Goal: Information Seeking & Learning: Learn about a topic

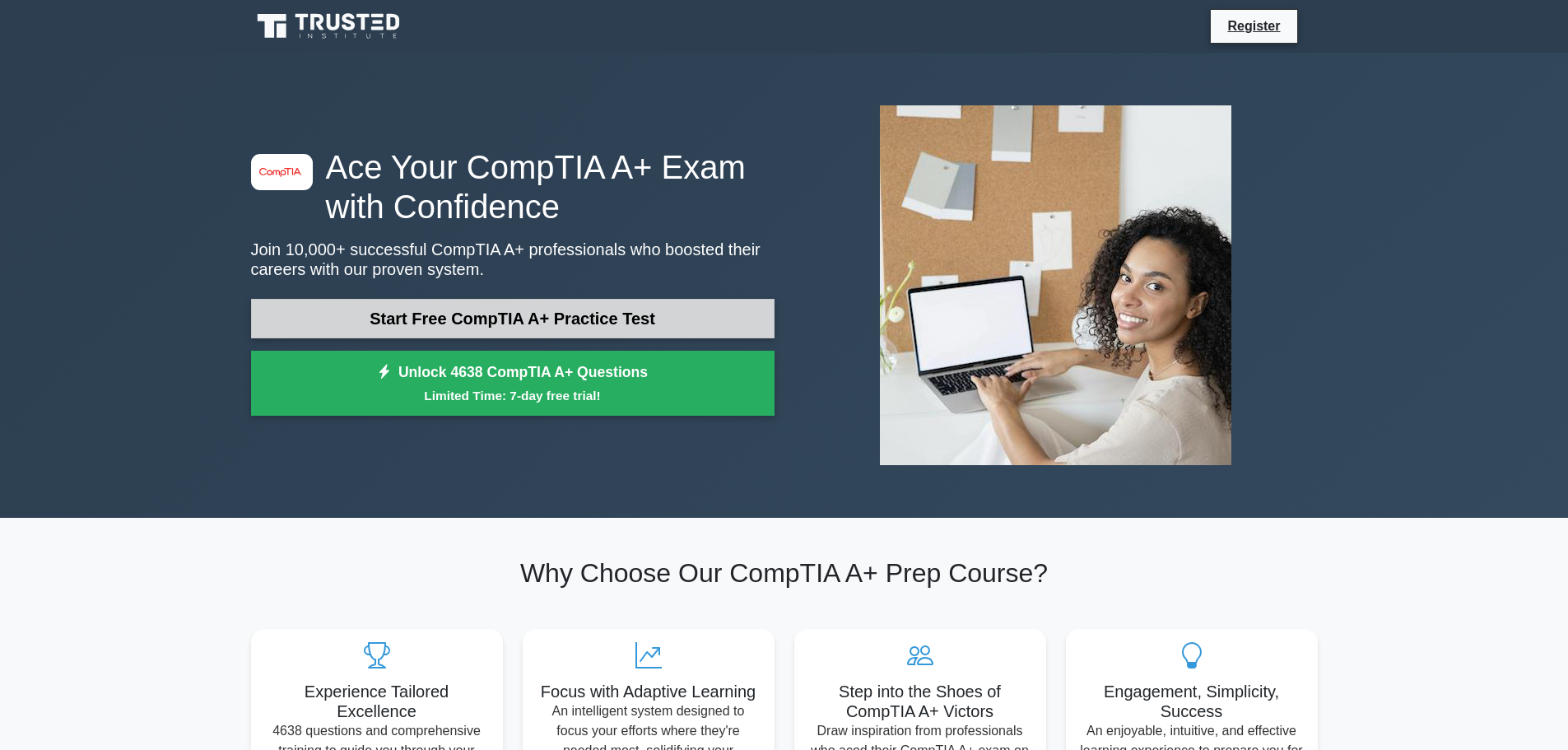
click at [377, 327] on link "Start Free CompTIA A+ Practice Test" at bounding box center [513, 319] width 523 height 40
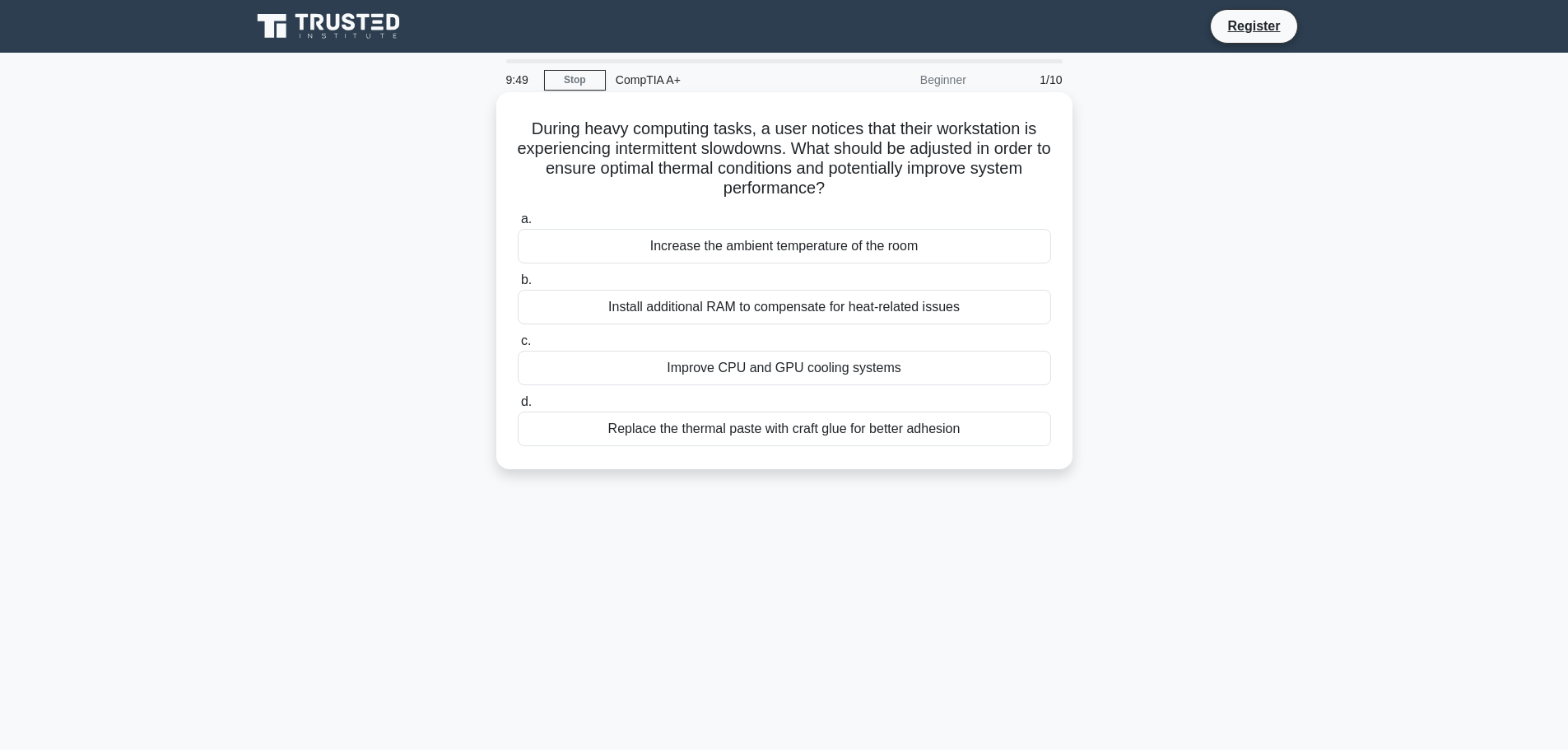
click at [814, 374] on div "Improve CPU and GPU cooling systems" at bounding box center [784, 368] width 533 height 35
click at [517, 347] on input "c. Improve CPU and GPU cooling systems" at bounding box center [517, 341] width 0 height 11
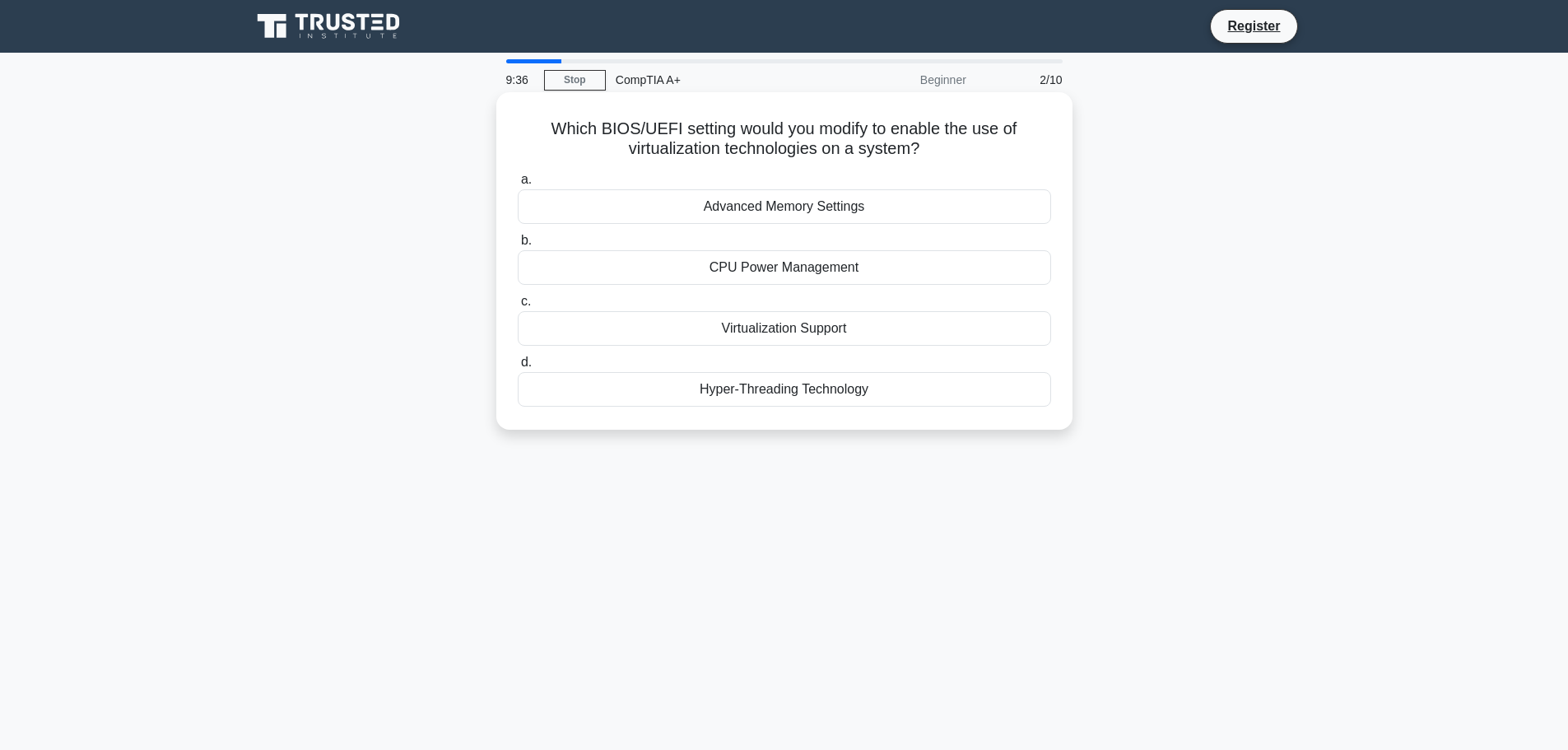
click at [883, 327] on div "Virtualization Support" at bounding box center [784, 329] width 533 height 35
click at [517, 307] on input "c. Virtualization Support" at bounding box center [517, 301] width 0 height 11
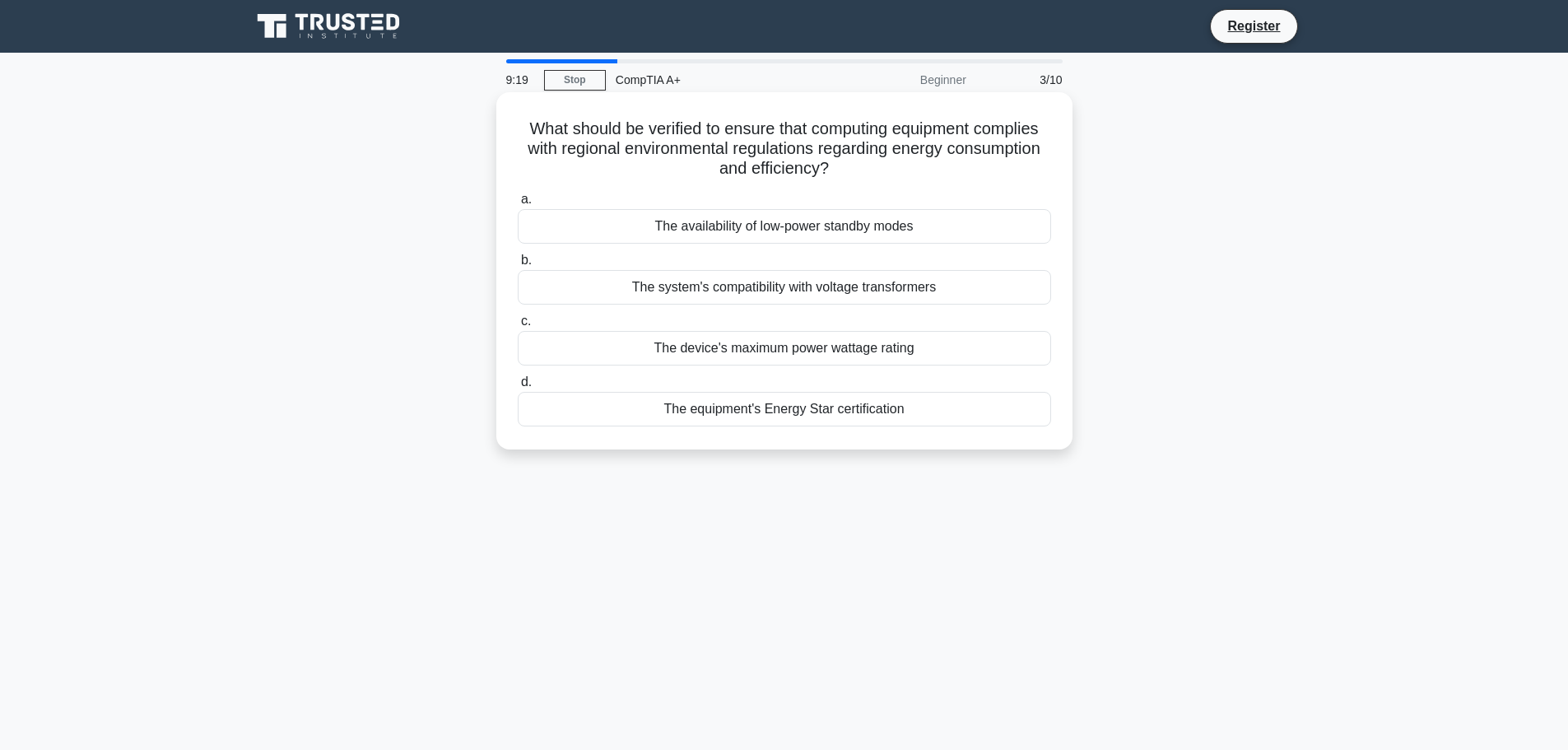
click at [953, 352] on div "The device's maximum power wattage rating" at bounding box center [784, 349] width 533 height 35
click at [517, 327] on input "c. The device's maximum power wattage rating" at bounding box center [517, 322] width 0 height 11
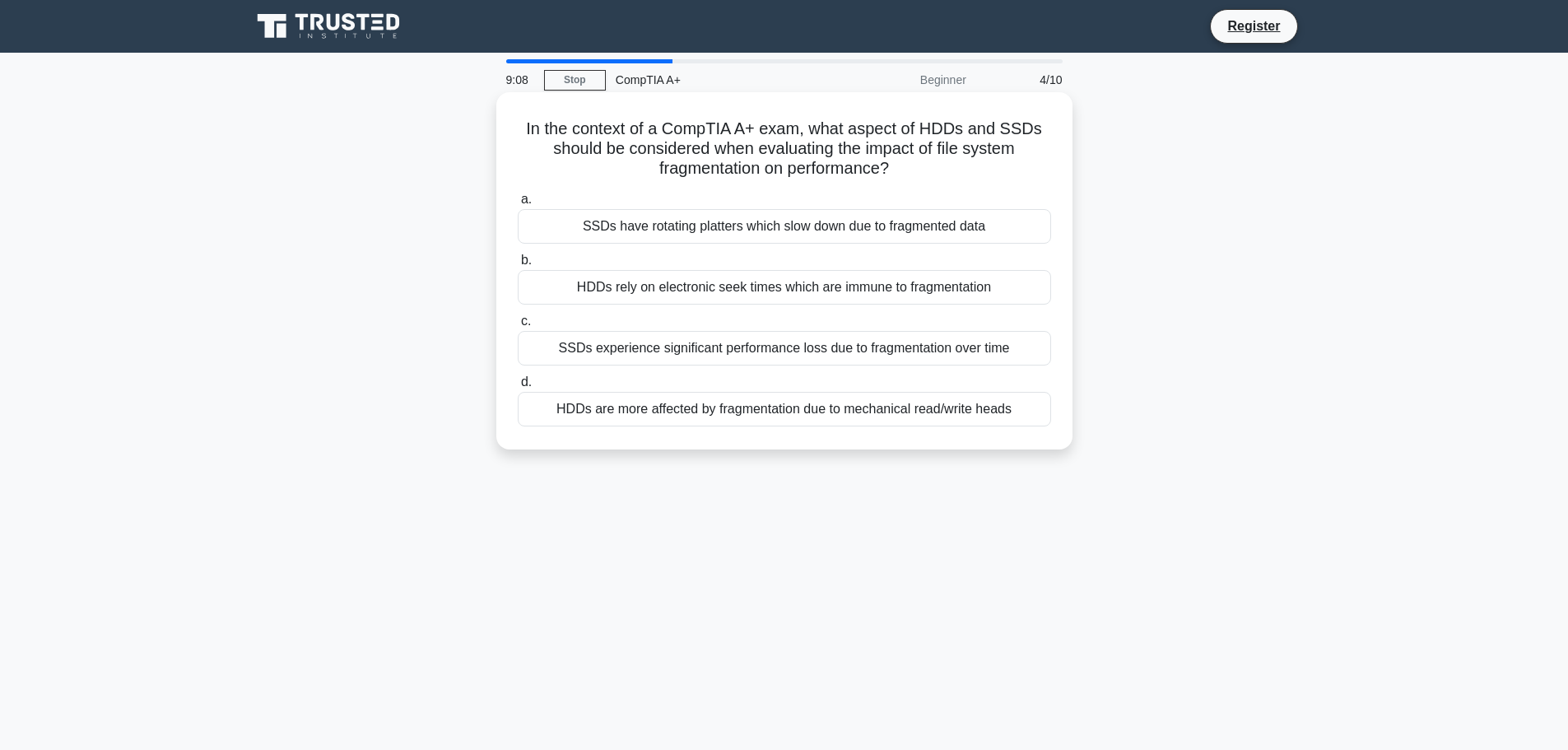
click at [829, 418] on div "HDDs are more affected by fragmentation due to mechanical read/write heads" at bounding box center [784, 410] width 533 height 35
click at [517, 388] on input "d. HDDs are more affected by fragmentation due to mechanical read/write heads" at bounding box center [517, 382] width 0 height 11
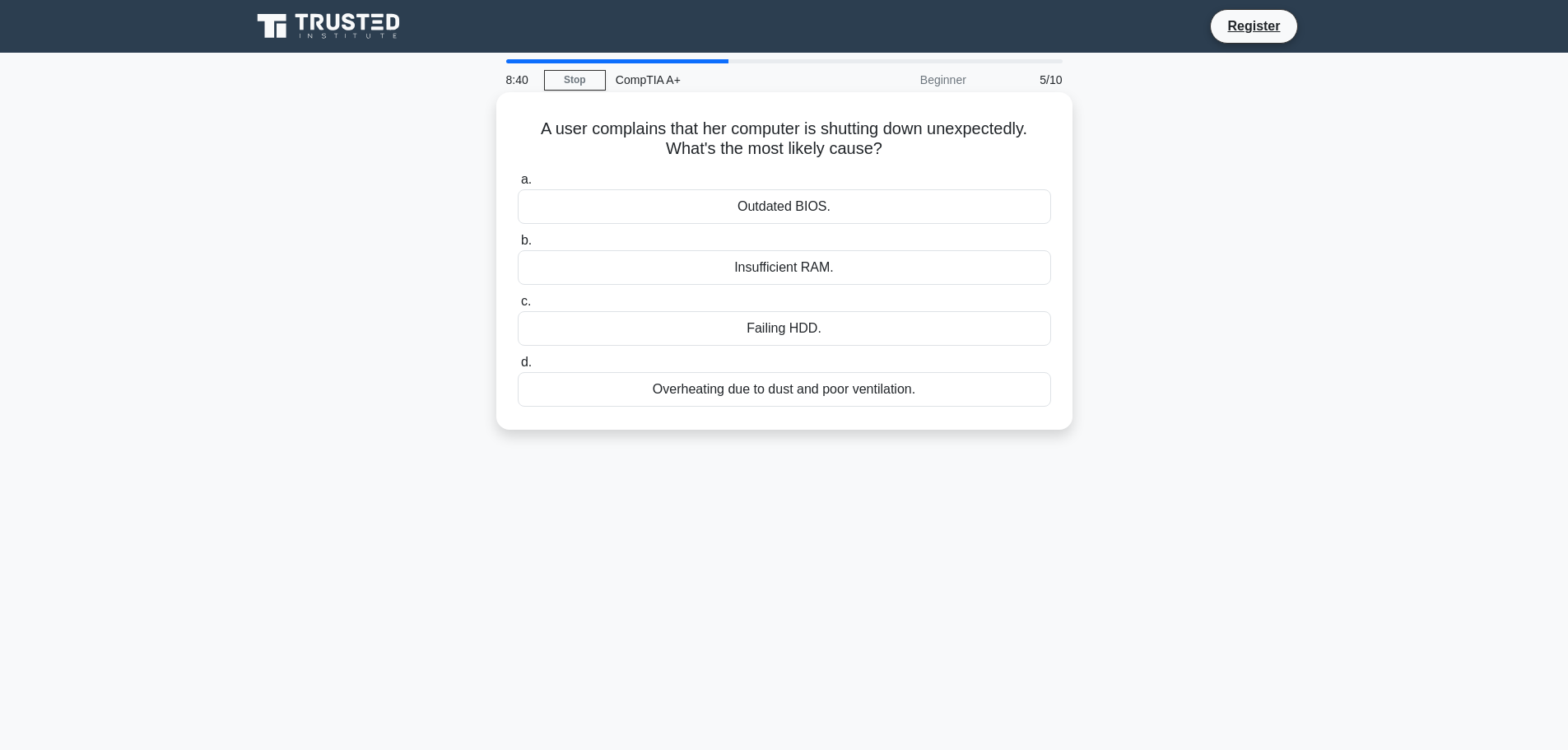
click at [928, 339] on div "Failing HDD." at bounding box center [784, 329] width 533 height 35
click at [517, 307] on input "c. Failing HDD." at bounding box center [517, 301] width 0 height 11
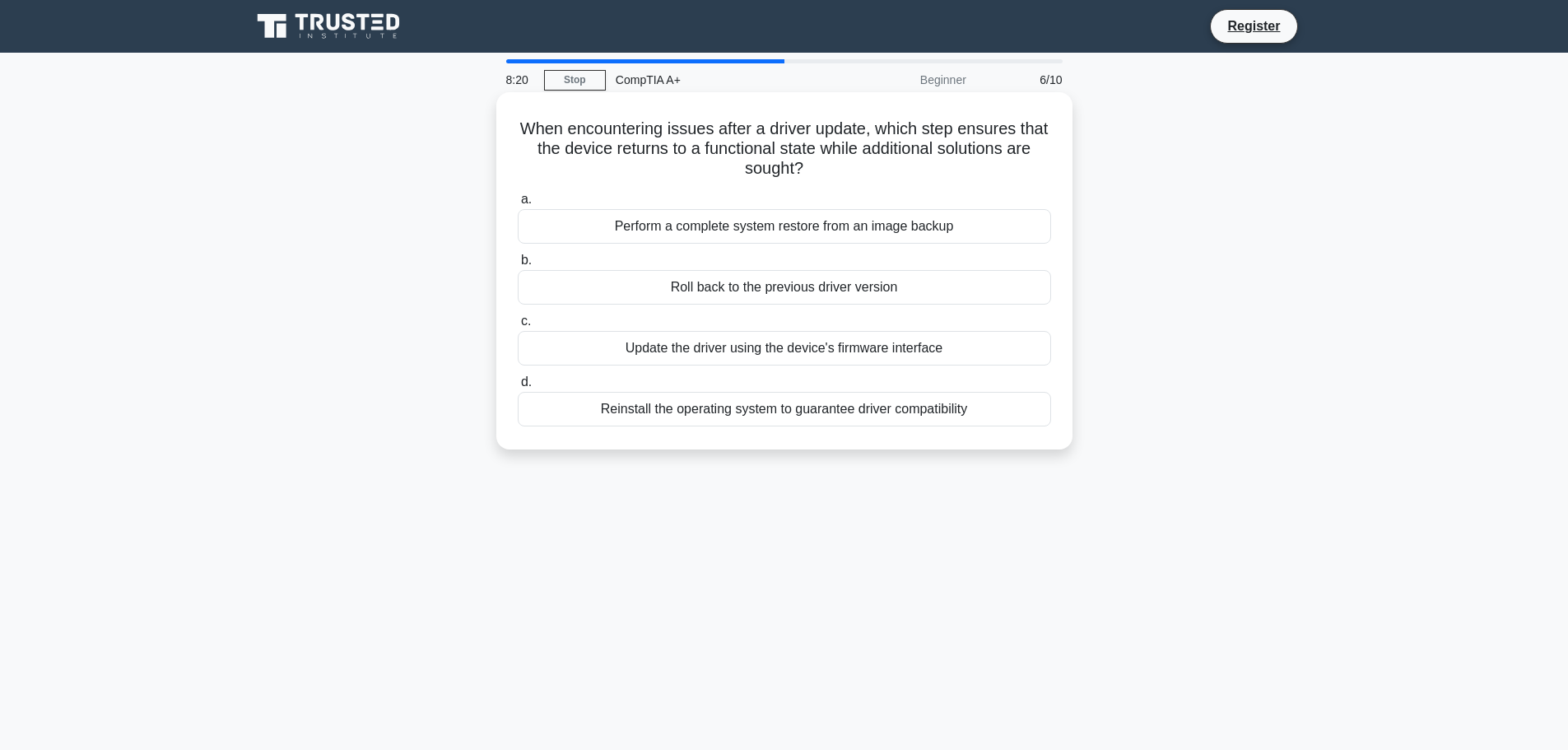
click at [961, 286] on div "Roll back to the previous driver version" at bounding box center [784, 288] width 533 height 35
click at [517, 266] on input "b. Roll back to the previous driver version" at bounding box center [517, 260] width 0 height 11
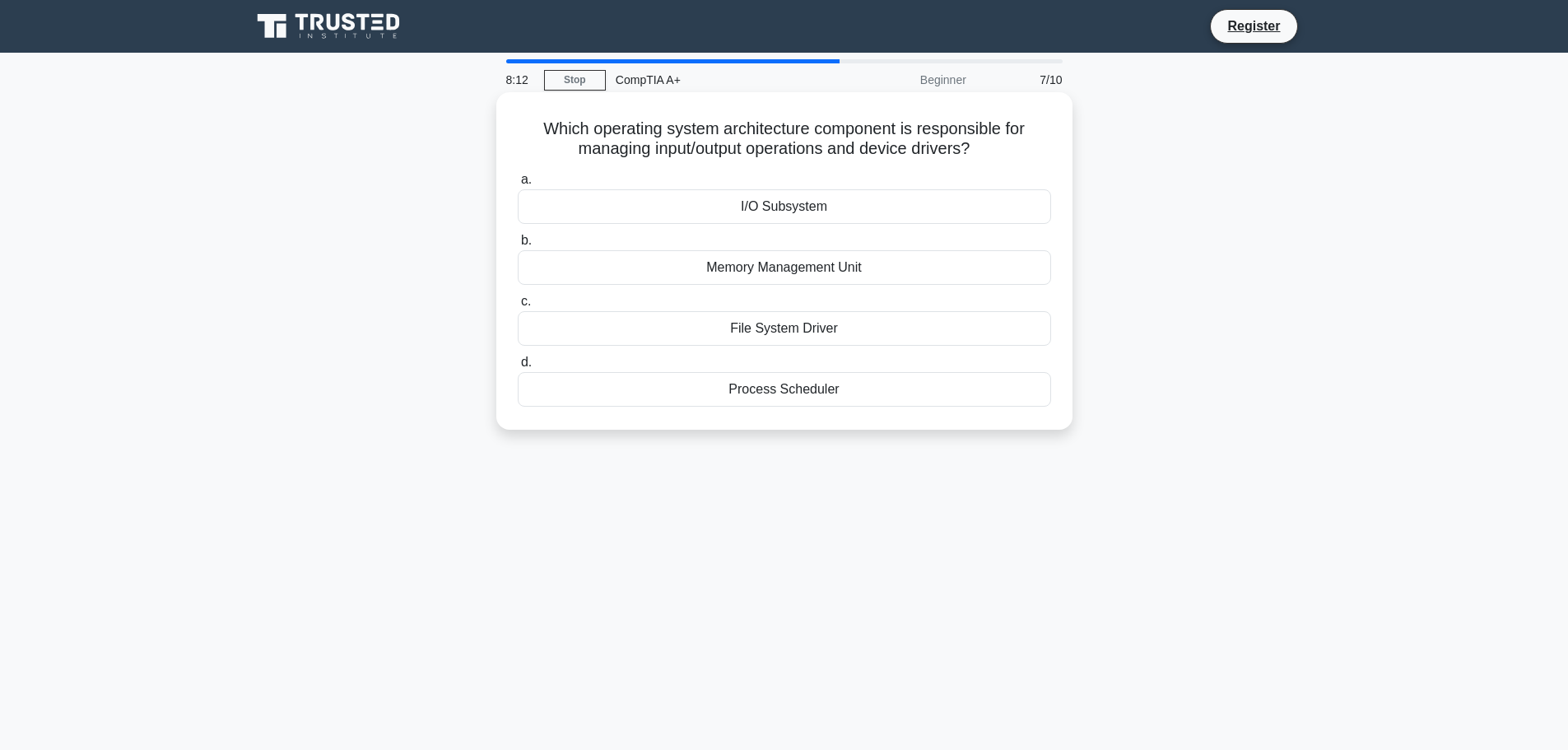
click at [909, 202] on div "I/O Subsystem" at bounding box center [784, 207] width 533 height 35
click at [517, 186] on input "a. I/O Subsystem" at bounding box center [517, 180] width 0 height 11
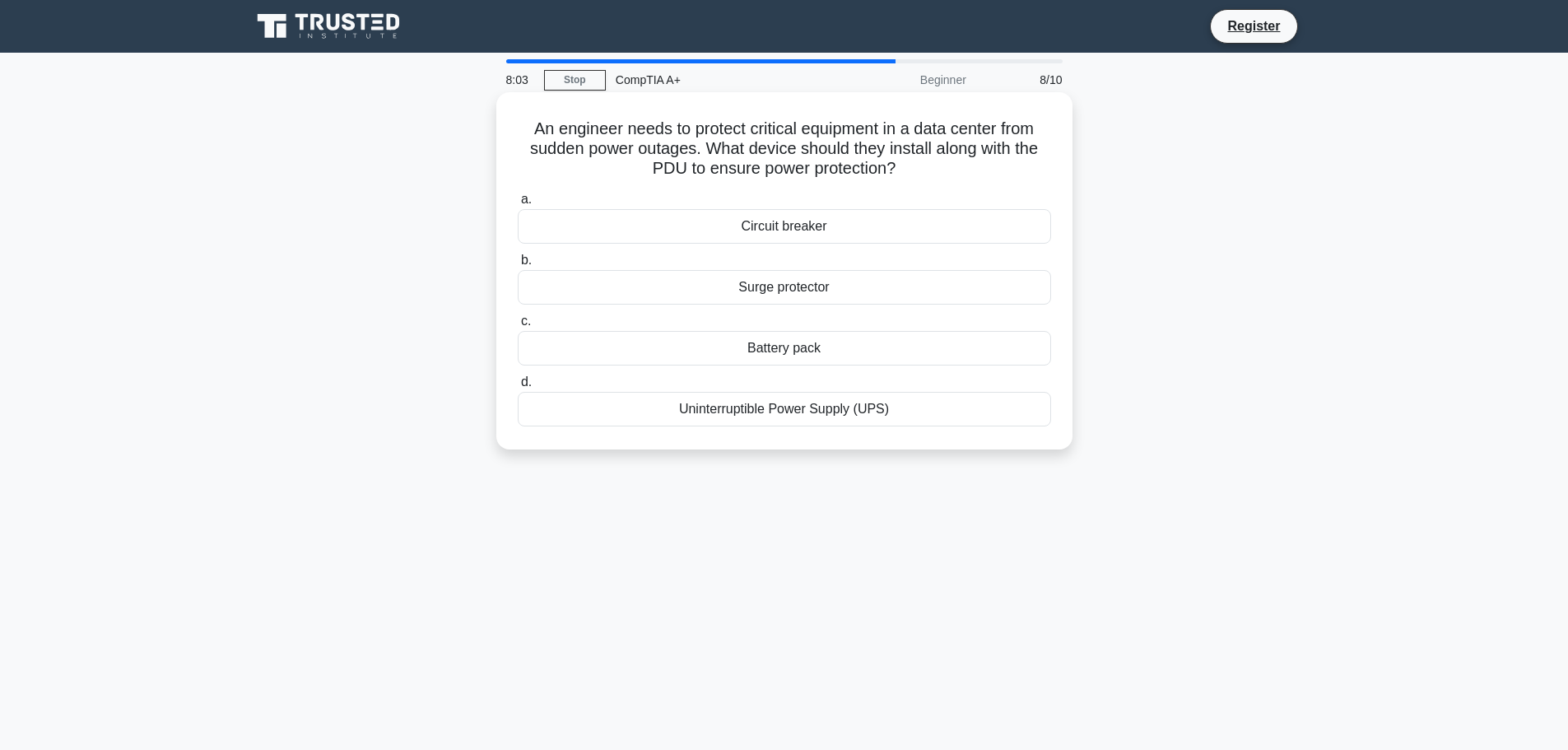
click at [897, 287] on div "Surge protector" at bounding box center [784, 288] width 533 height 35
click at [517, 266] on input "b. Surge protector" at bounding box center [517, 260] width 0 height 11
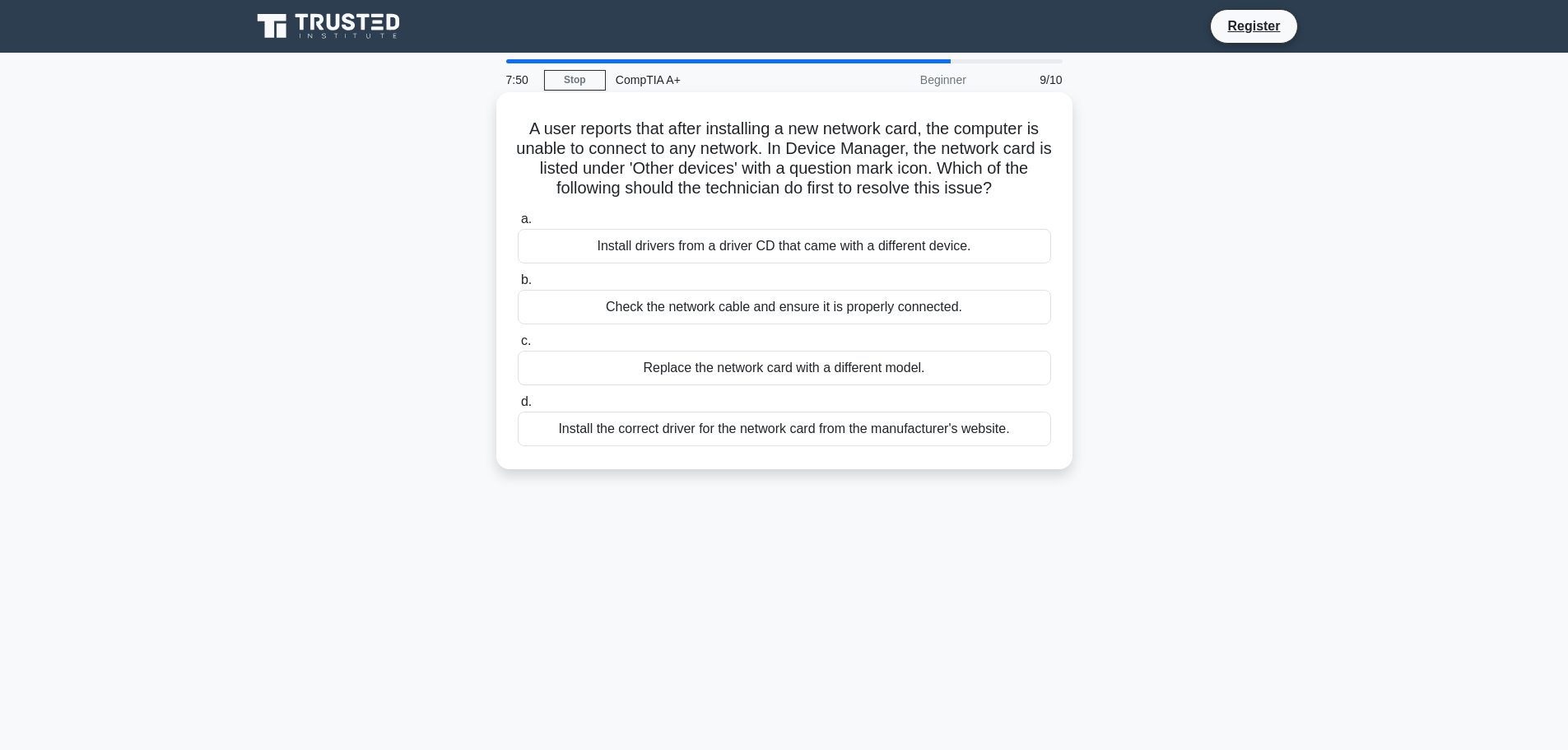
click at [1017, 442] on div "Install the correct driver for the network card from the manufacturer's website." at bounding box center [784, 429] width 533 height 35
click at [517, 408] on input "d. Install the correct driver for the network card from the manufacturer's webs…" at bounding box center [517, 402] width 0 height 11
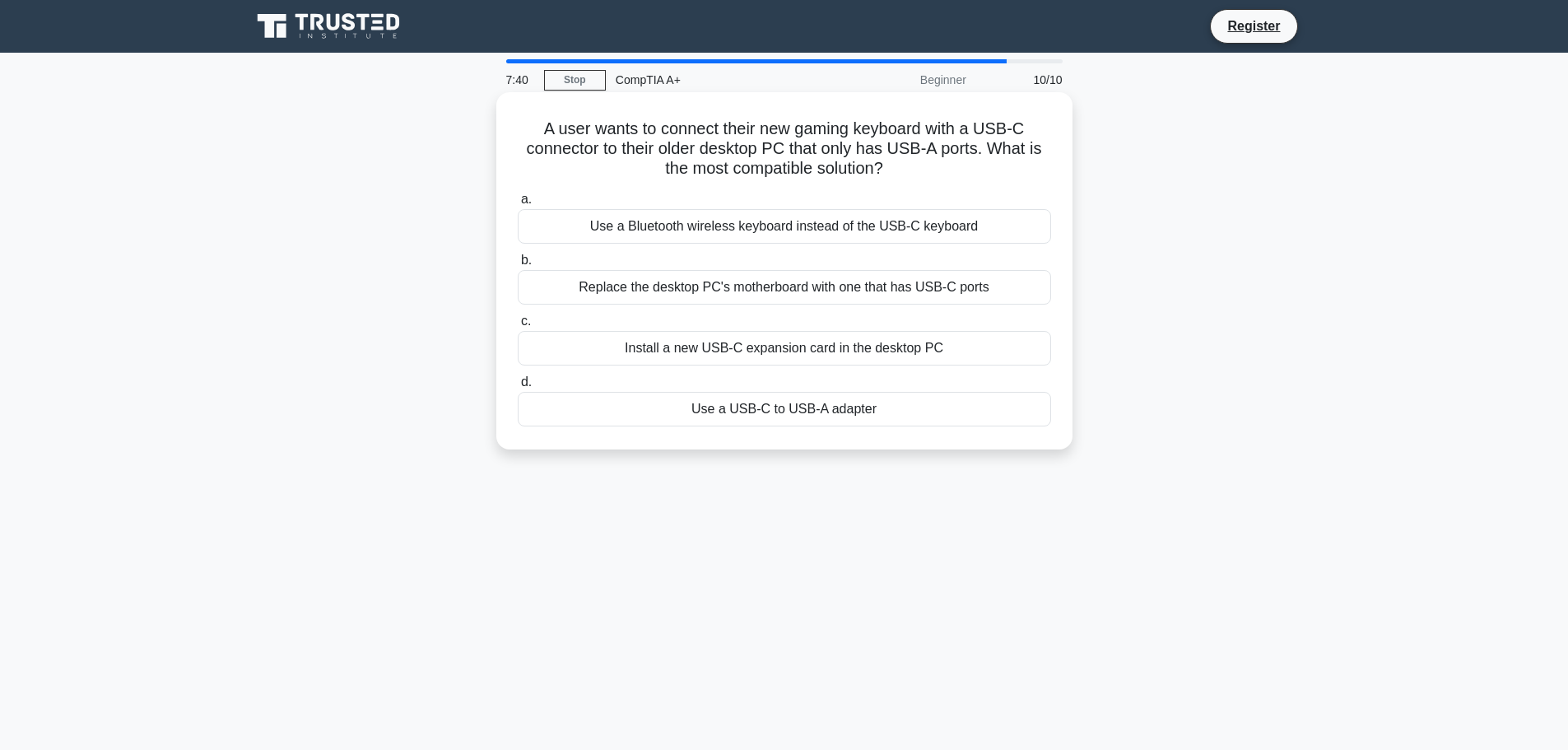
click at [955, 410] on div "Use a USB-C to USB-A adapter" at bounding box center [784, 410] width 533 height 35
click at [517, 388] on input "d. Use a USB-C to USB-A adapter" at bounding box center [517, 382] width 0 height 11
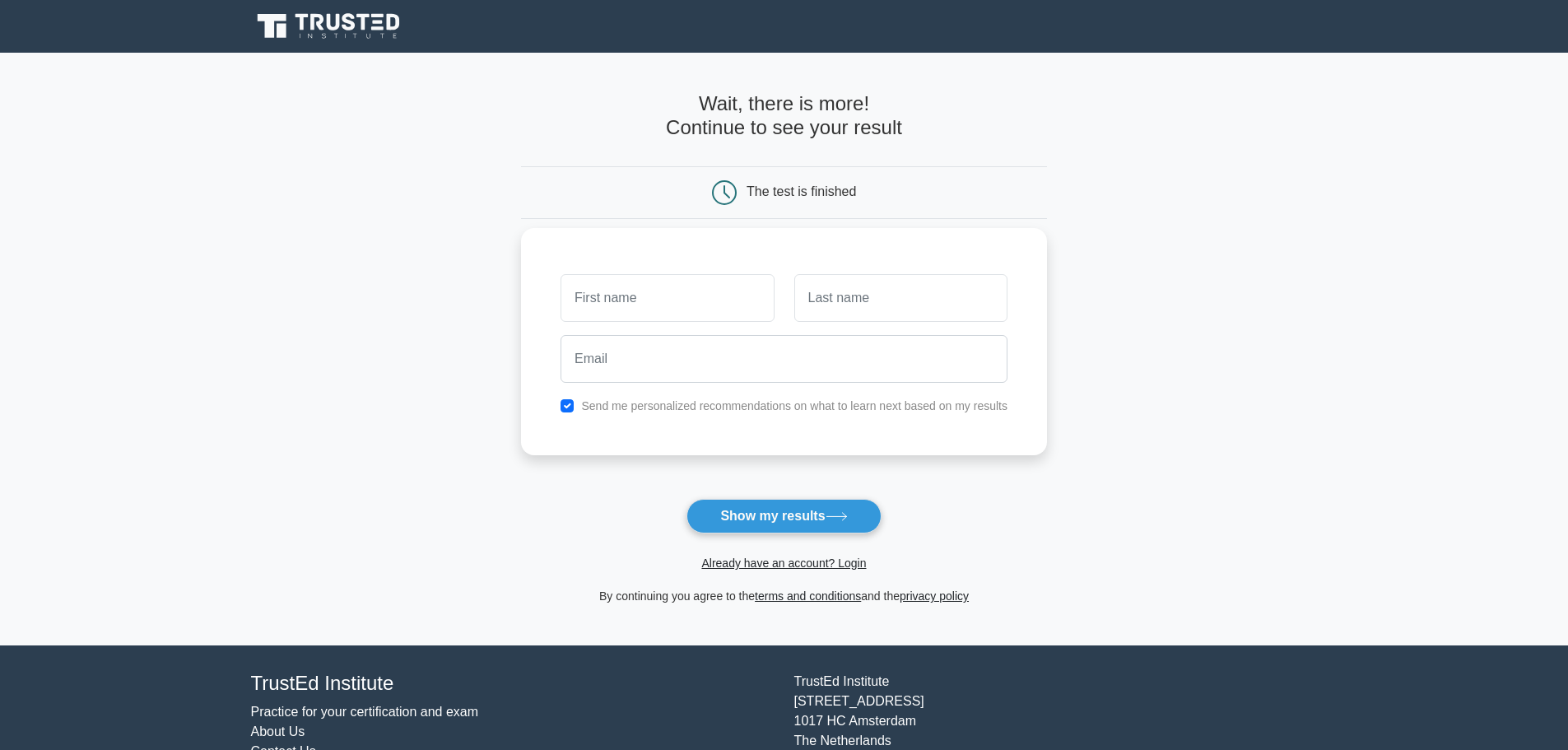
click at [707, 408] on label "Send me personalized recommendations on what to learn next based on my results" at bounding box center [794, 406] width 426 height 14
click at [566, 403] on input "checkbox" at bounding box center [567, 406] width 14 height 14
checkbox input "false"
click at [736, 305] on input "text" at bounding box center [667, 297] width 214 height 48
type input "test"
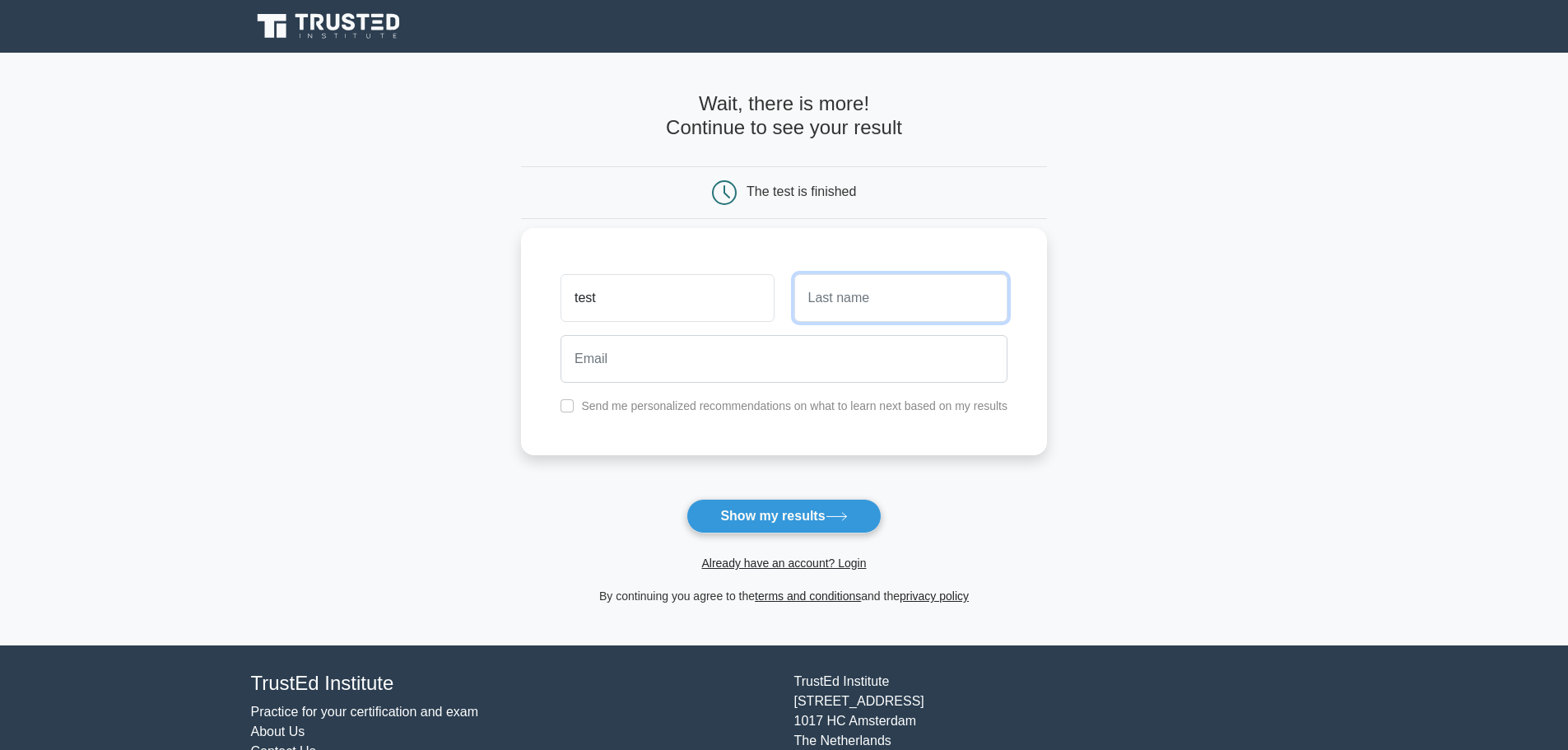
click at [858, 310] on input "text" at bounding box center [901, 297] width 214 height 48
type input "acc"
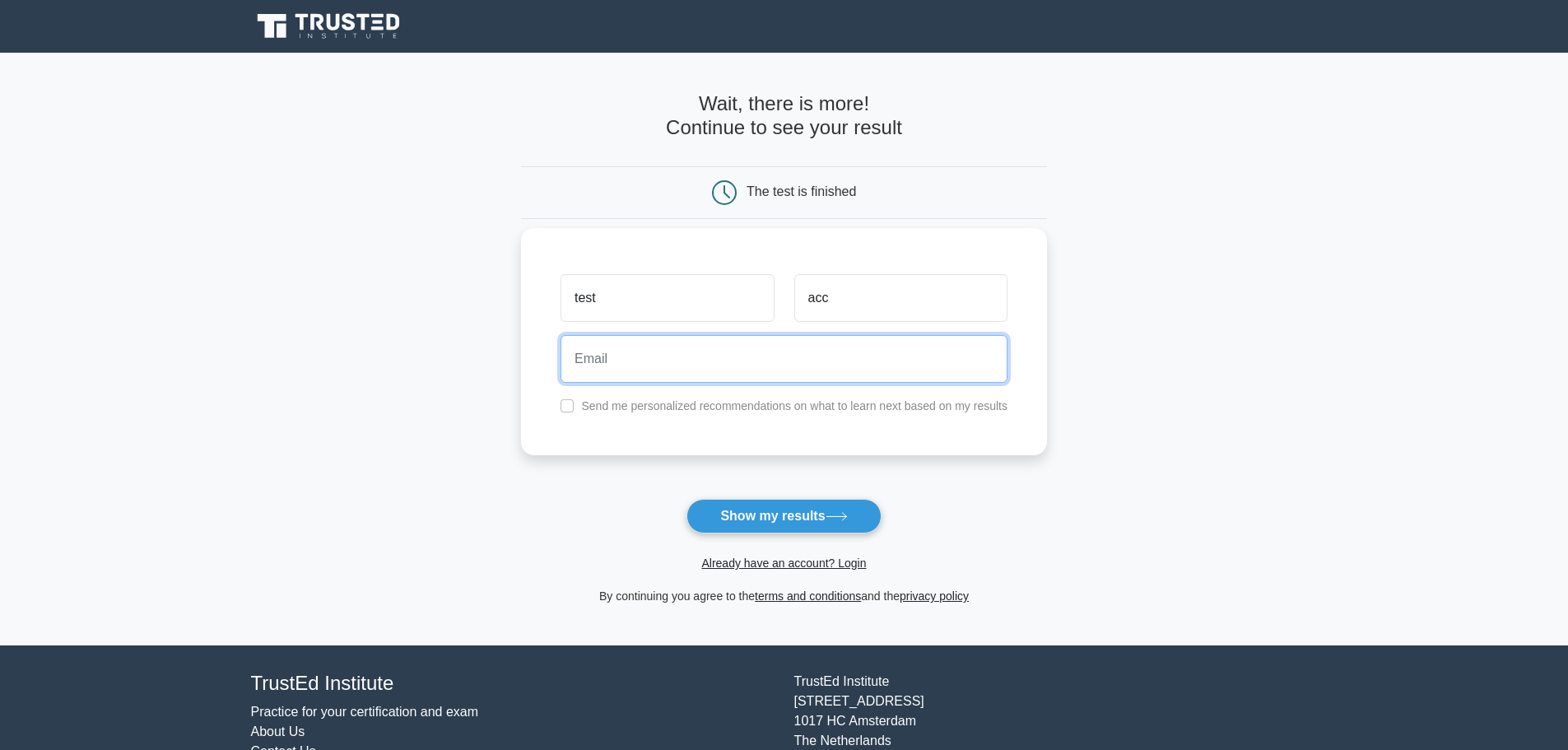
click at [786, 367] on input "email" at bounding box center [784, 358] width 447 height 48
paste input "Youteret1937@fleckens.hu"
type input "Youteret1937@fleckens.hu"
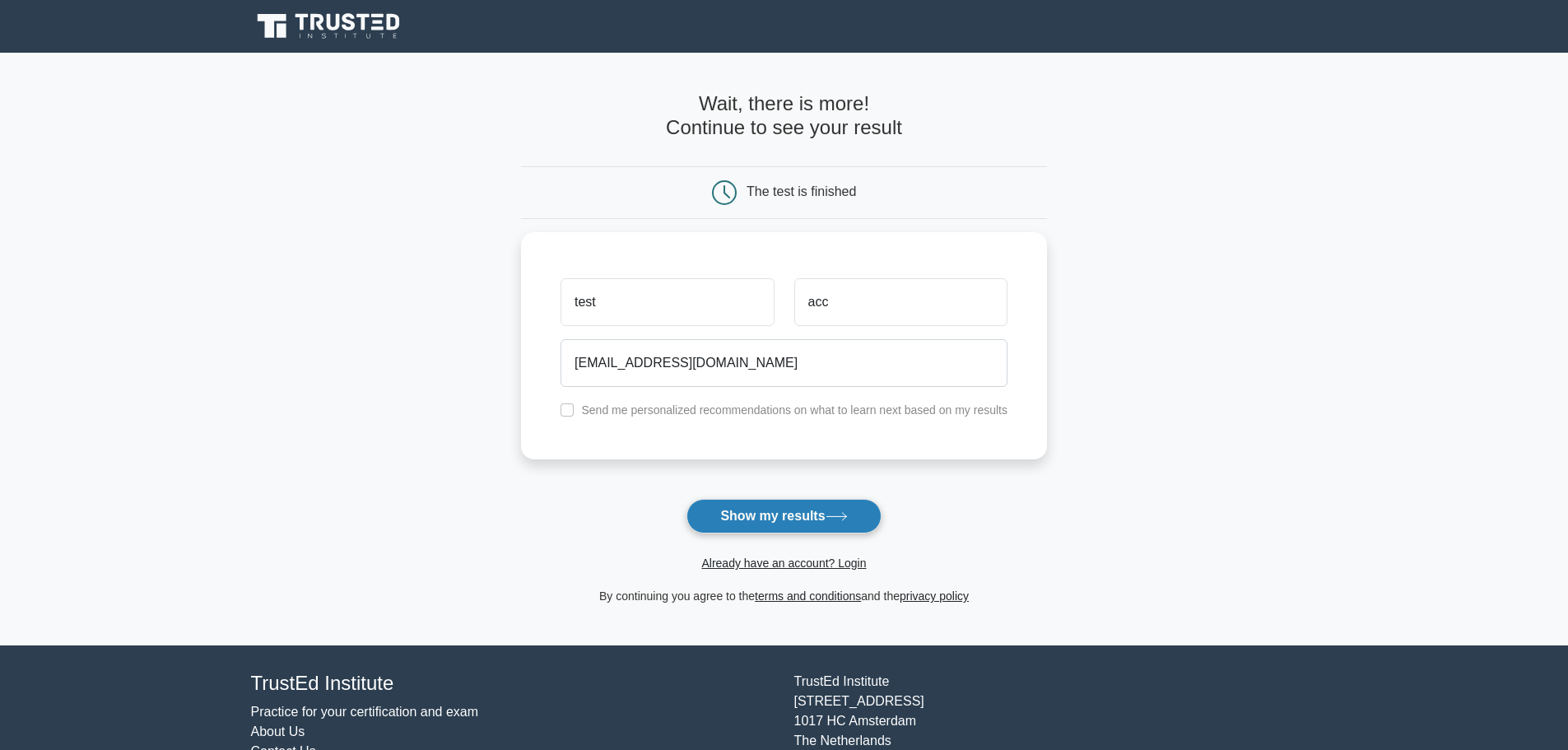
click at [778, 508] on button "Show my results" at bounding box center [784, 517] width 194 height 35
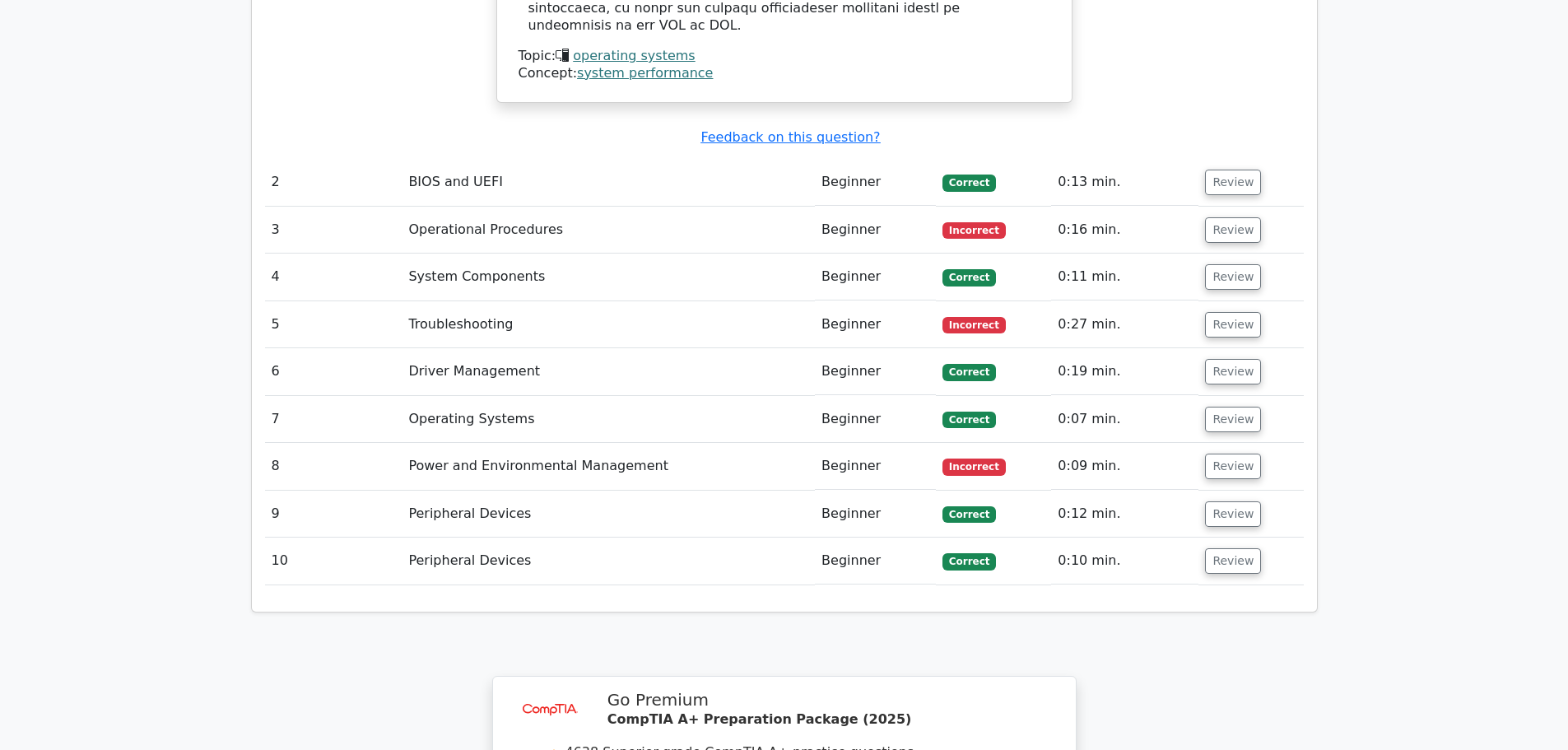
scroll to position [2060, 0]
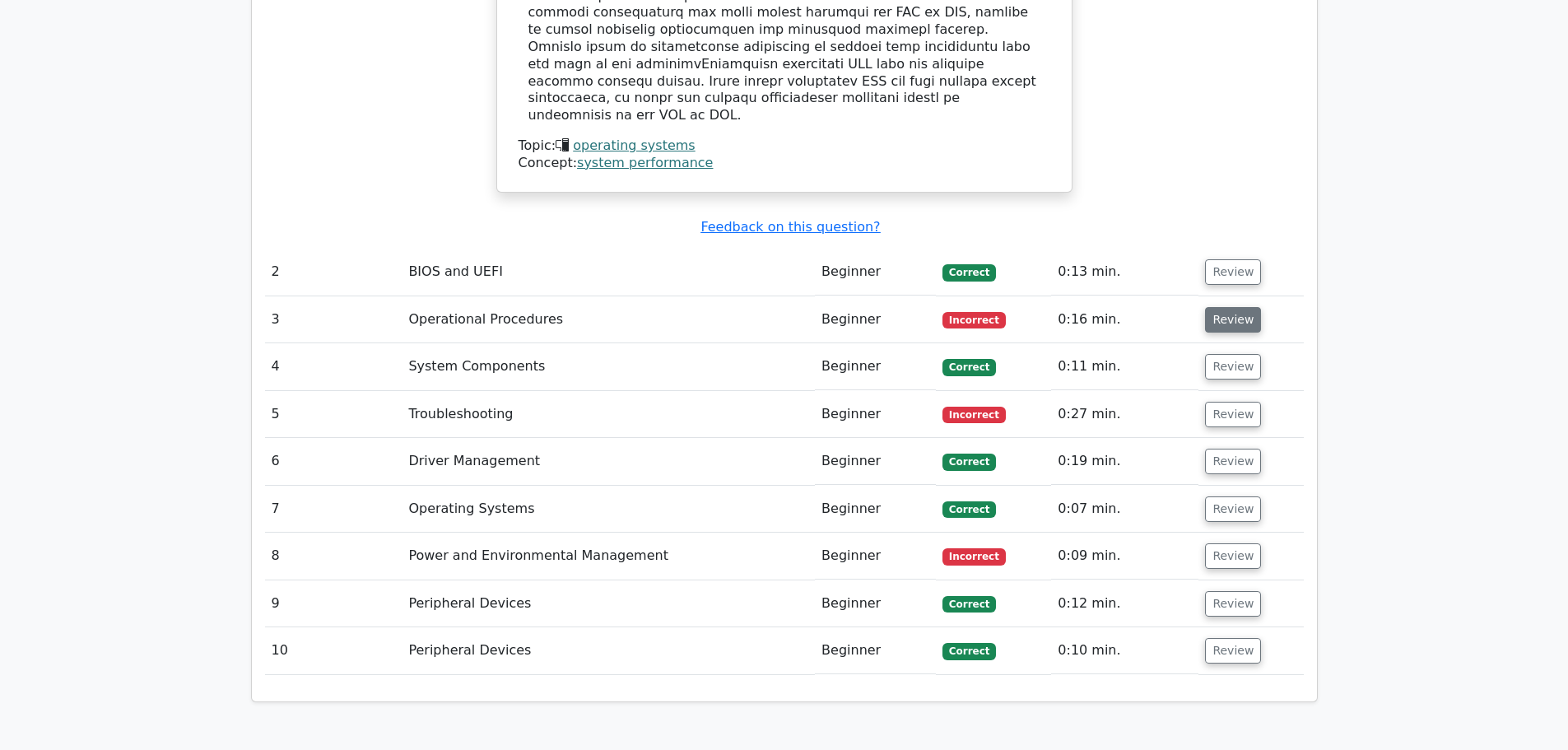
click at [1232, 307] on button "Review" at bounding box center [1233, 320] width 56 height 25
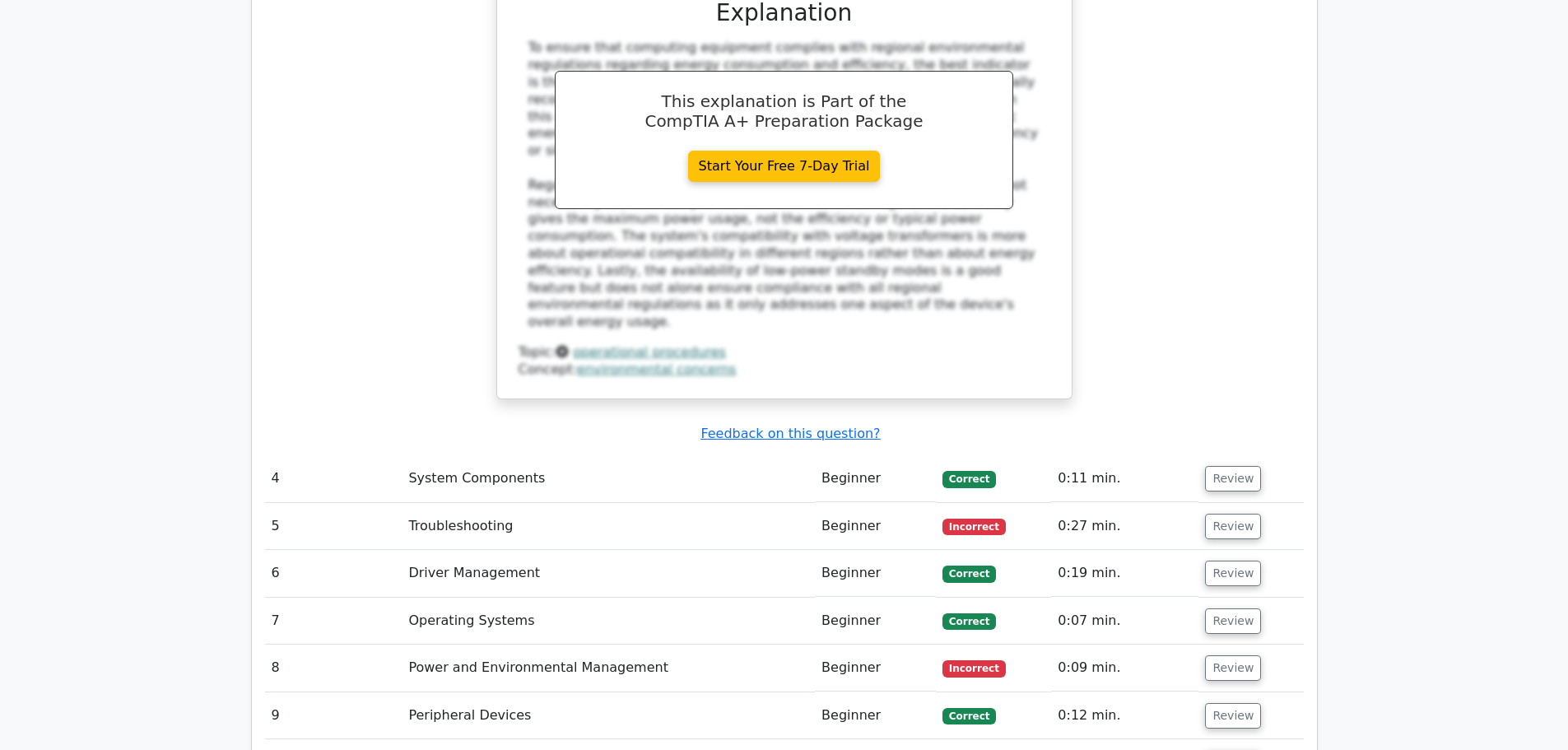
scroll to position [2883, 0]
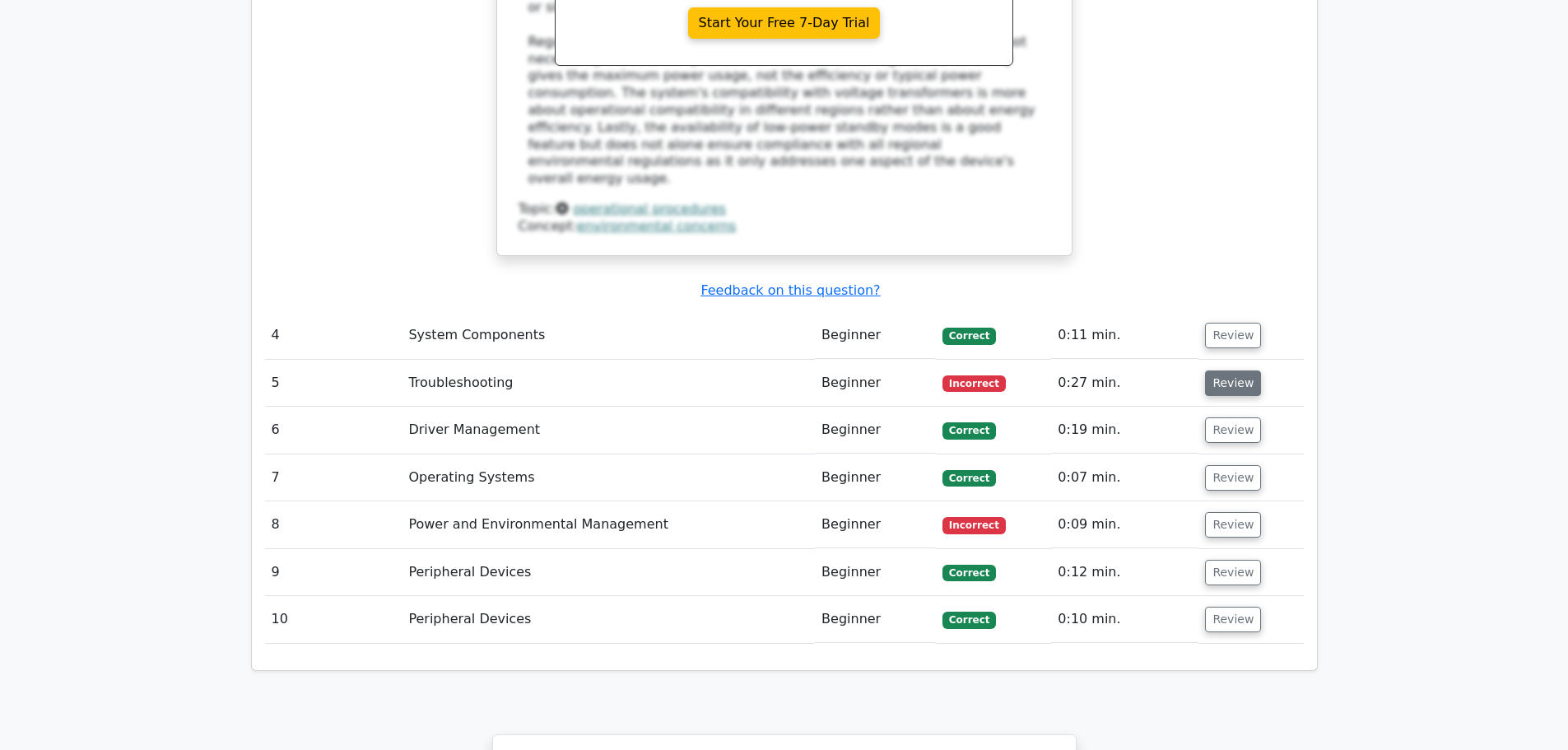
click at [1226, 371] on button "Review" at bounding box center [1233, 384] width 56 height 25
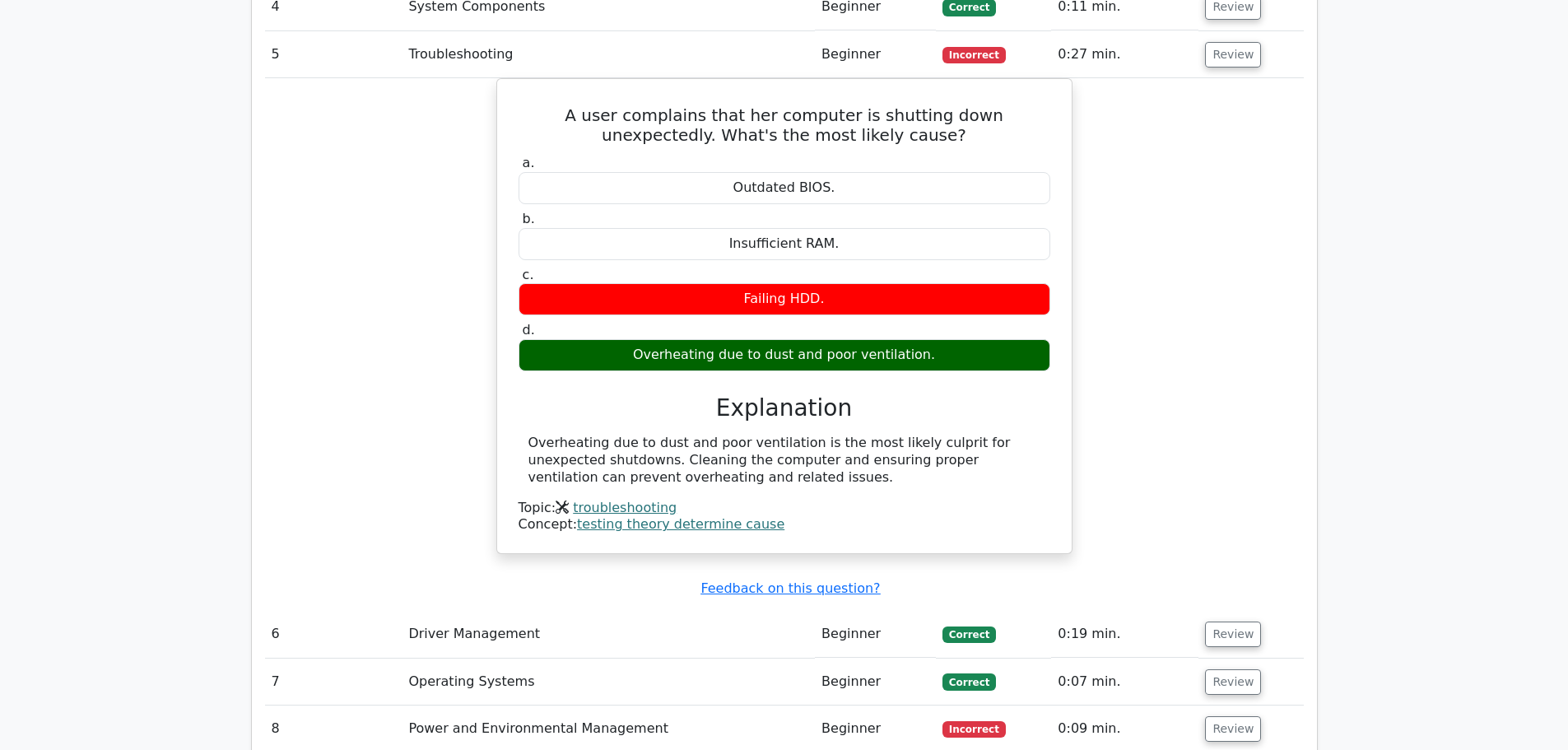
scroll to position [3460, 0]
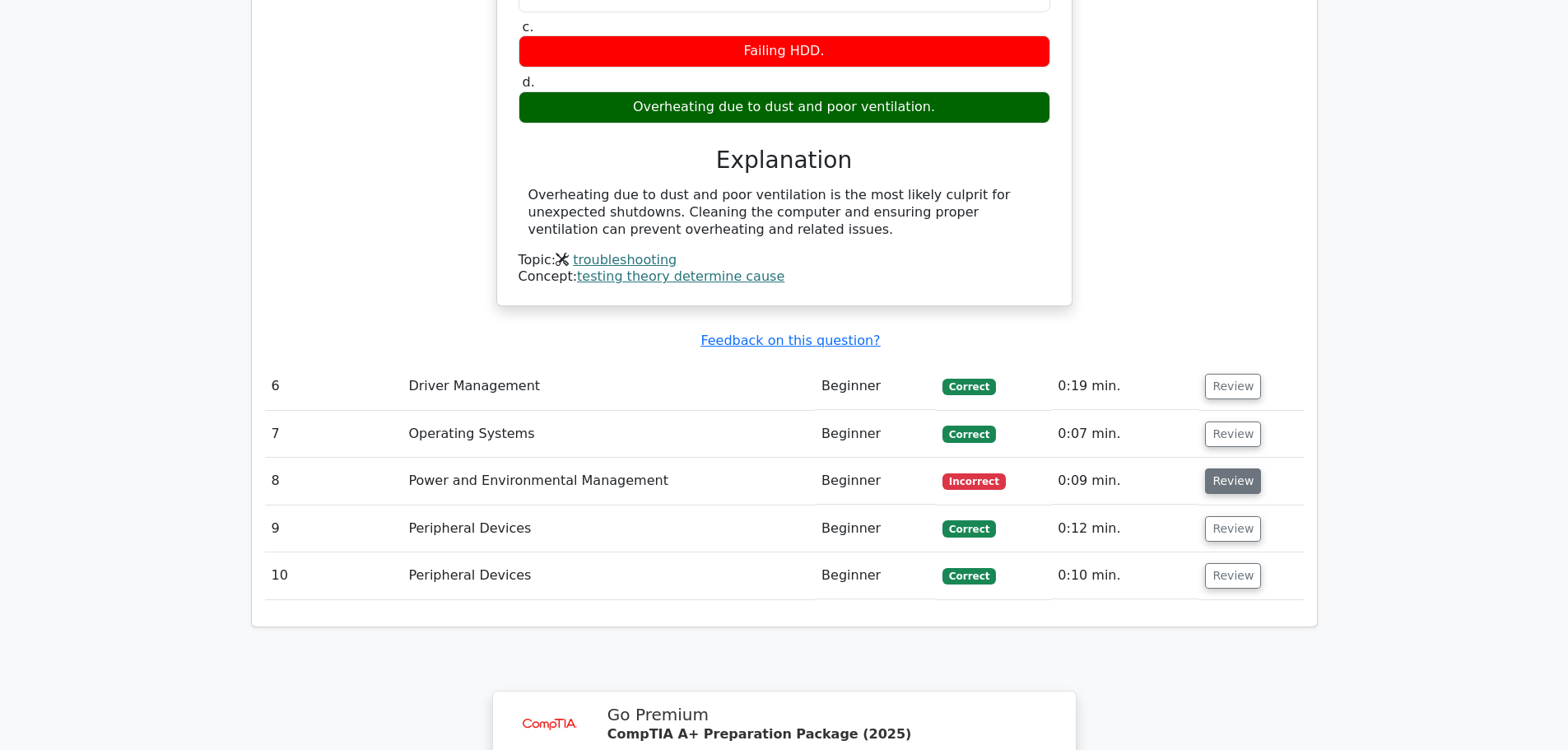
click at [1244, 468] on button "Review" at bounding box center [1233, 481] width 56 height 25
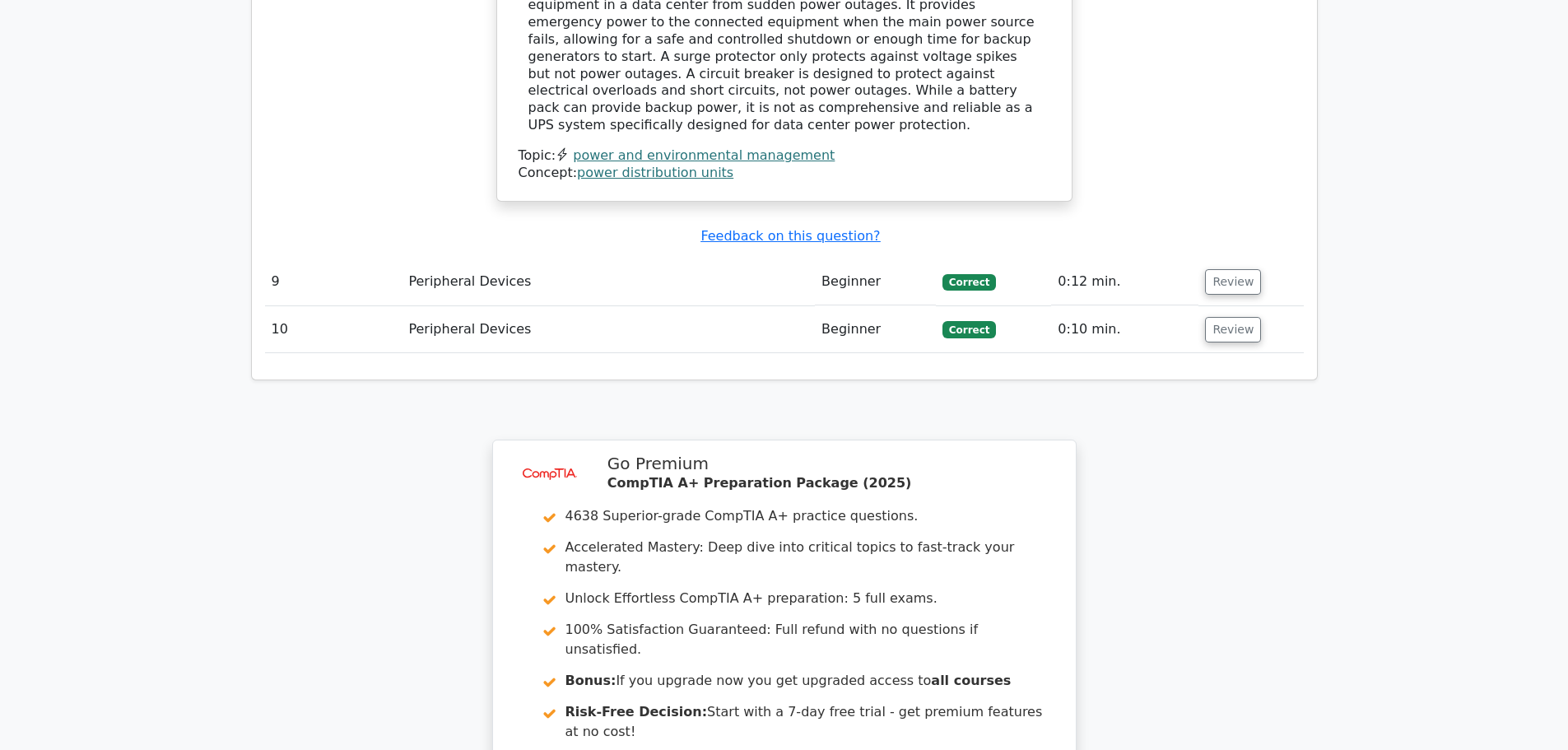
scroll to position [4449, 0]
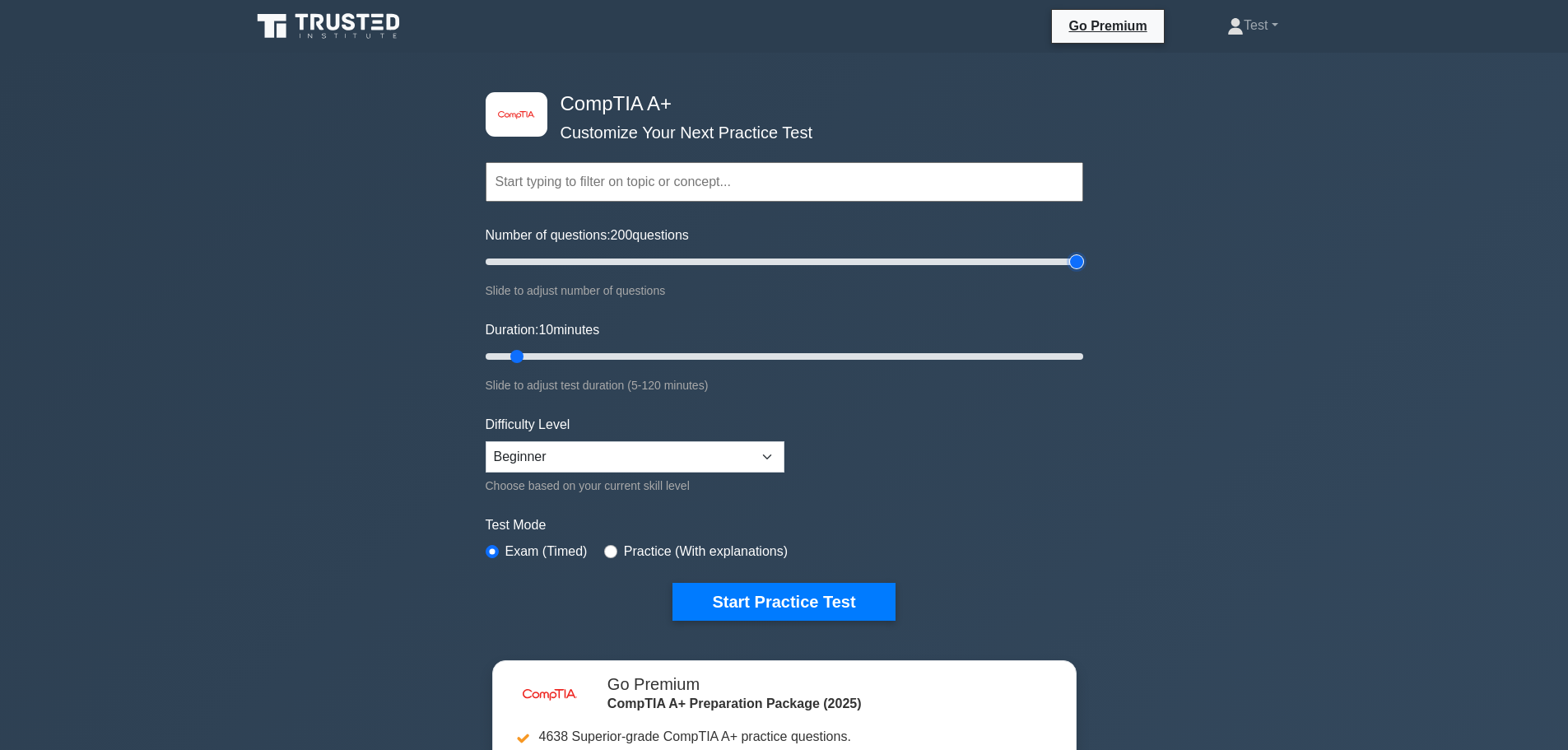
drag, startPoint x: 507, startPoint y: 265, endPoint x: 1205, endPoint y: 247, distance: 698.2
click at [1084, 252] on input "Number of questions: 200 questions" at bounding box center [784, 261] width 598 height 19
drag, startPoint x: 858, startPoint y: 292, endPoint x: 567, endPoint y: 303, distance: 291.2
type input "30"
click at [567, 272] on input "Number of questions: 30 questions" at bounding box center [784, 261] width 598 height 19
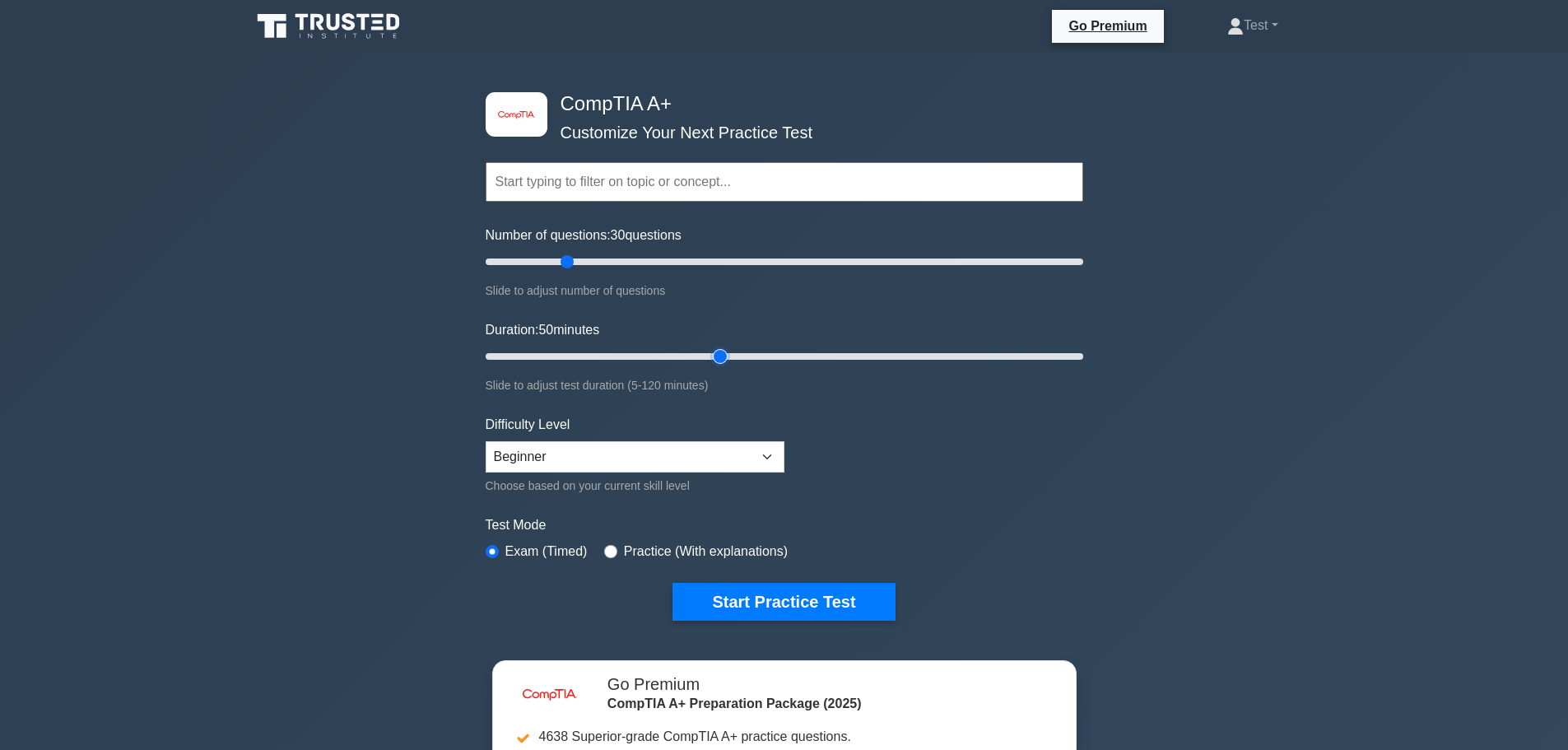
drag, startPoint x: 517, startPoint y: 355, endPoint x: 716, endPoint y: 343, distance: 199.4
type input "50"
click at [716, 347] on input "Duration: 50 minutes" at bounding box center [784, 357] width 598 height 19
click at [697, 441] on select "Beginner Intermediate Expert" at bounding box center [635, 457] width 299 height 31
select select "intermediate"
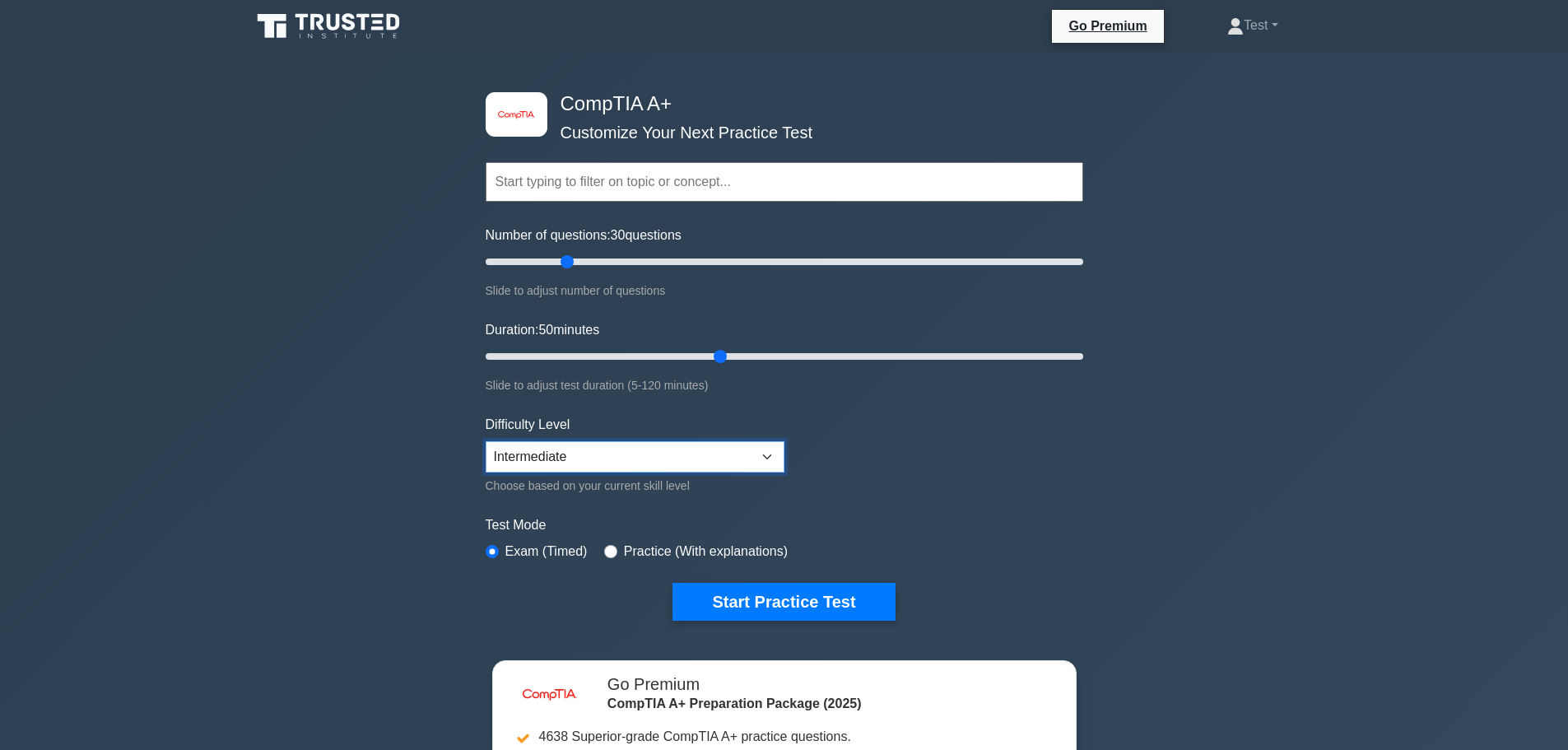
click at [485, 441] on select "Beginner Intermediate Expert" at bounding box center [635, 457] width 299 height 31
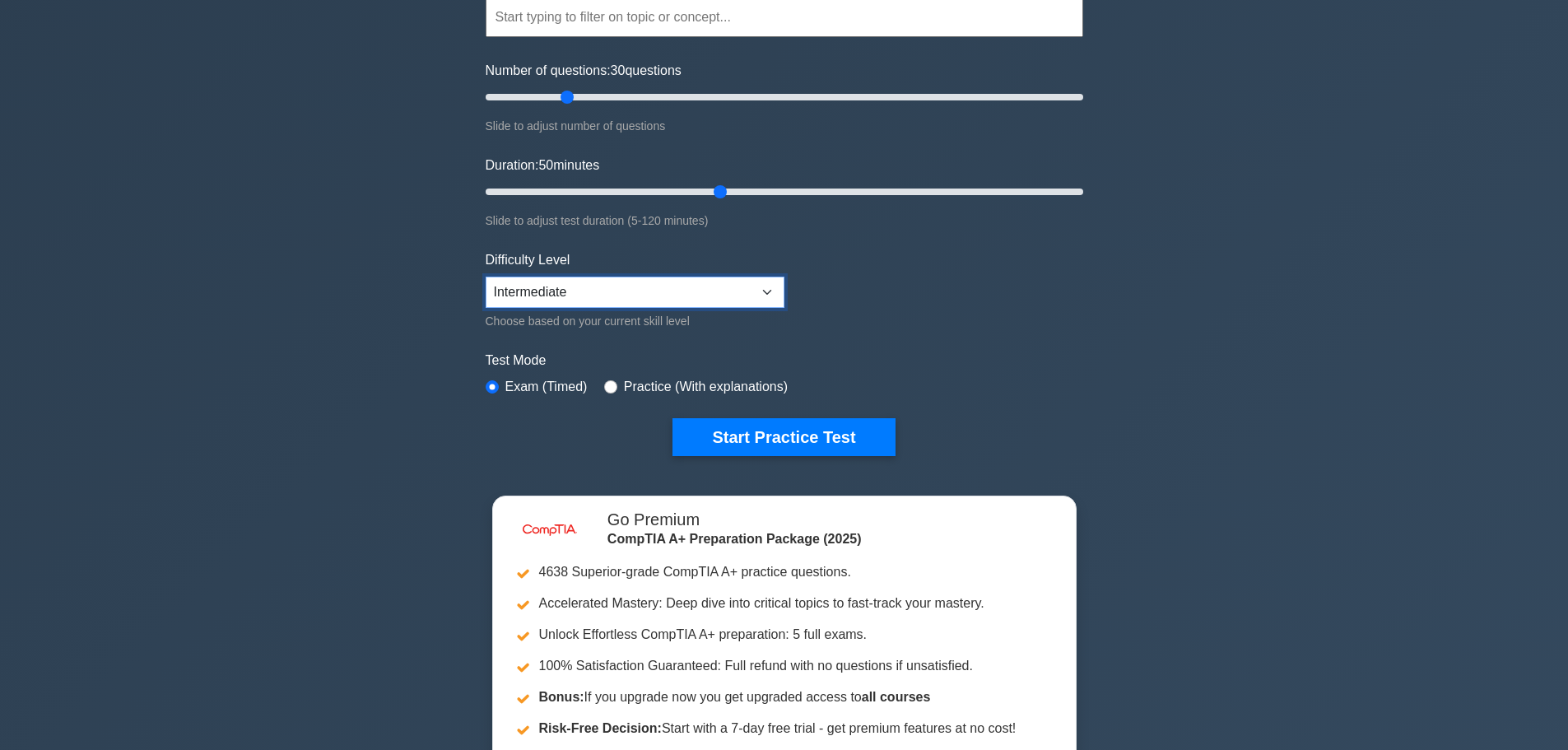
scroll to position [412, 0]
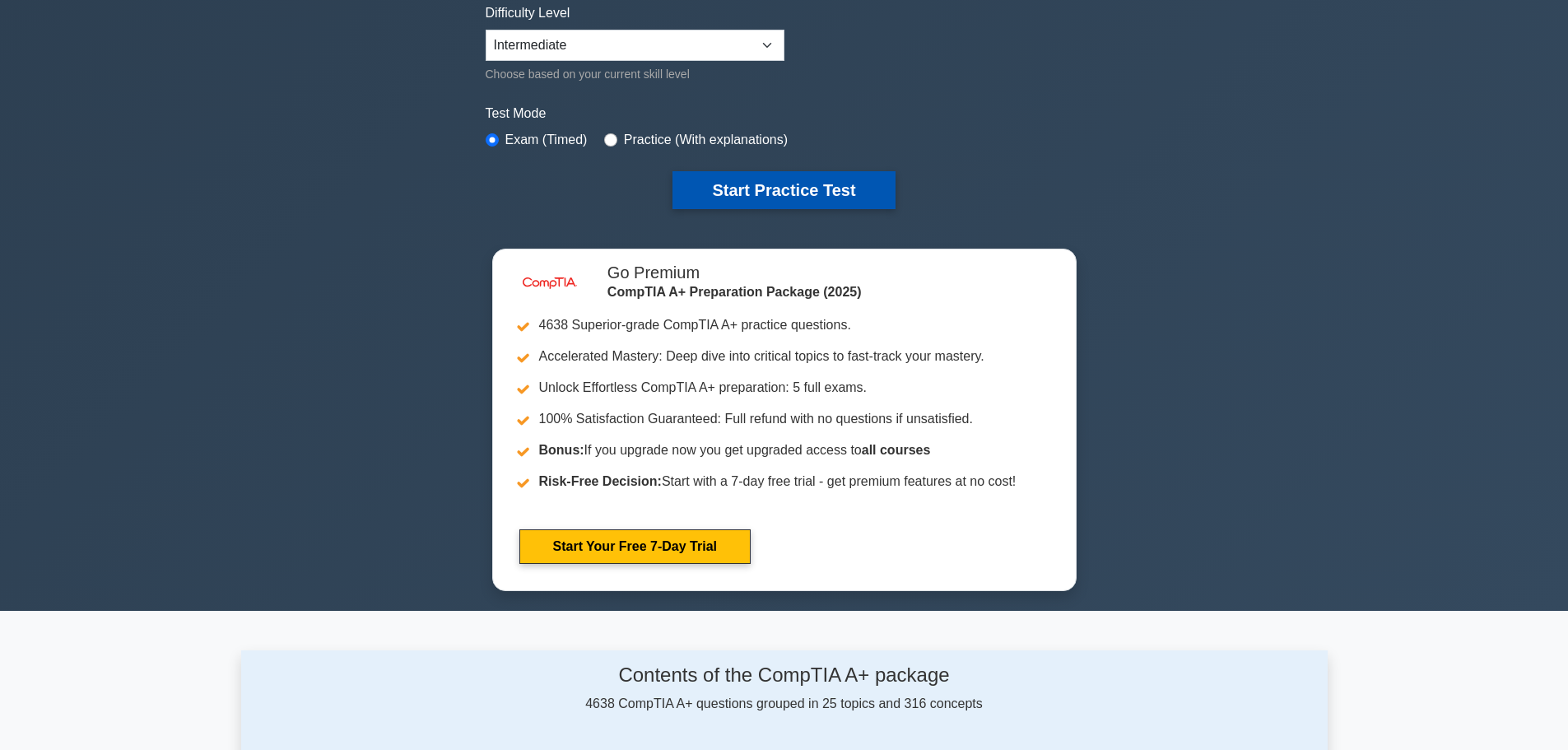
click at [853, 185] on button "Start Practice Test" at bounding box center [784, 189] width 222 height 38
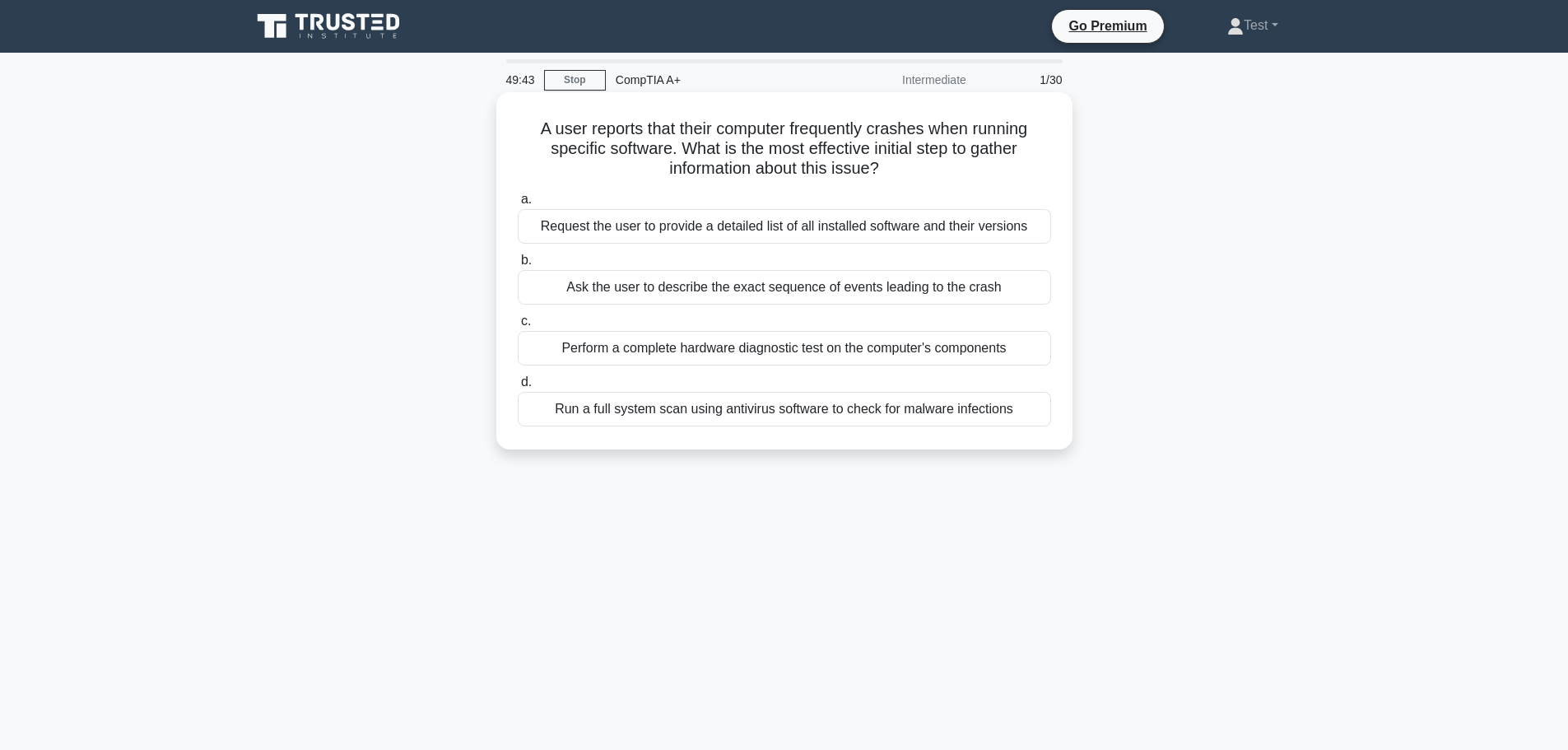
click at [817, 294] on div "Ask the user to describe the exact sequence of events leading to the crash" at bounding box center [784, 288] width 533 height 35
click at [517, 266] on input "b. Ask the user to describe the exact sequence of events leading to the crash" at bounding box center [517, 260] width 0 height 11
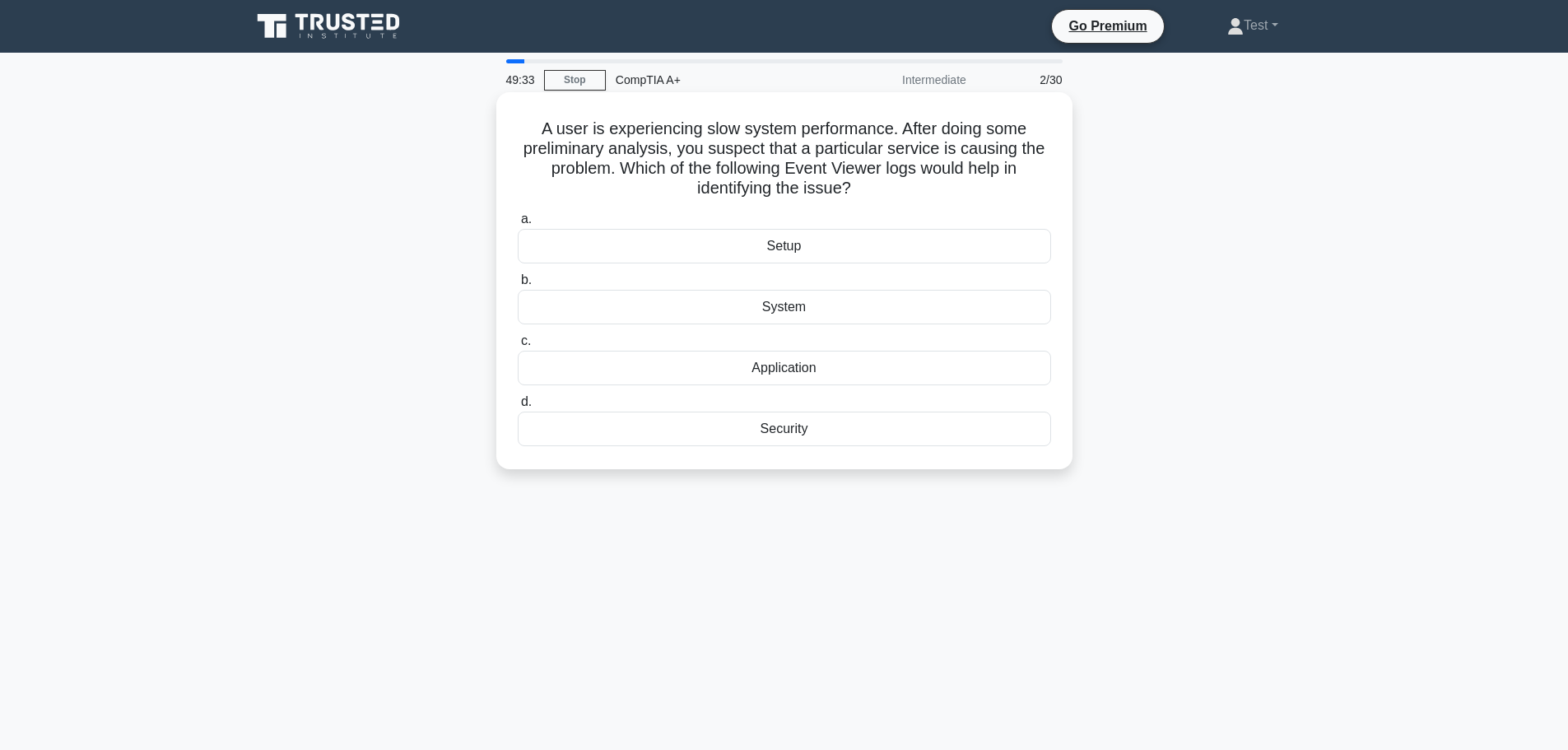
click at [844, 312] on div "System" at bounding box center [784, 307] width 533 height 35
click at [517, 286] on input "b. System" at bounding box center [517, 280] width 0 height 11
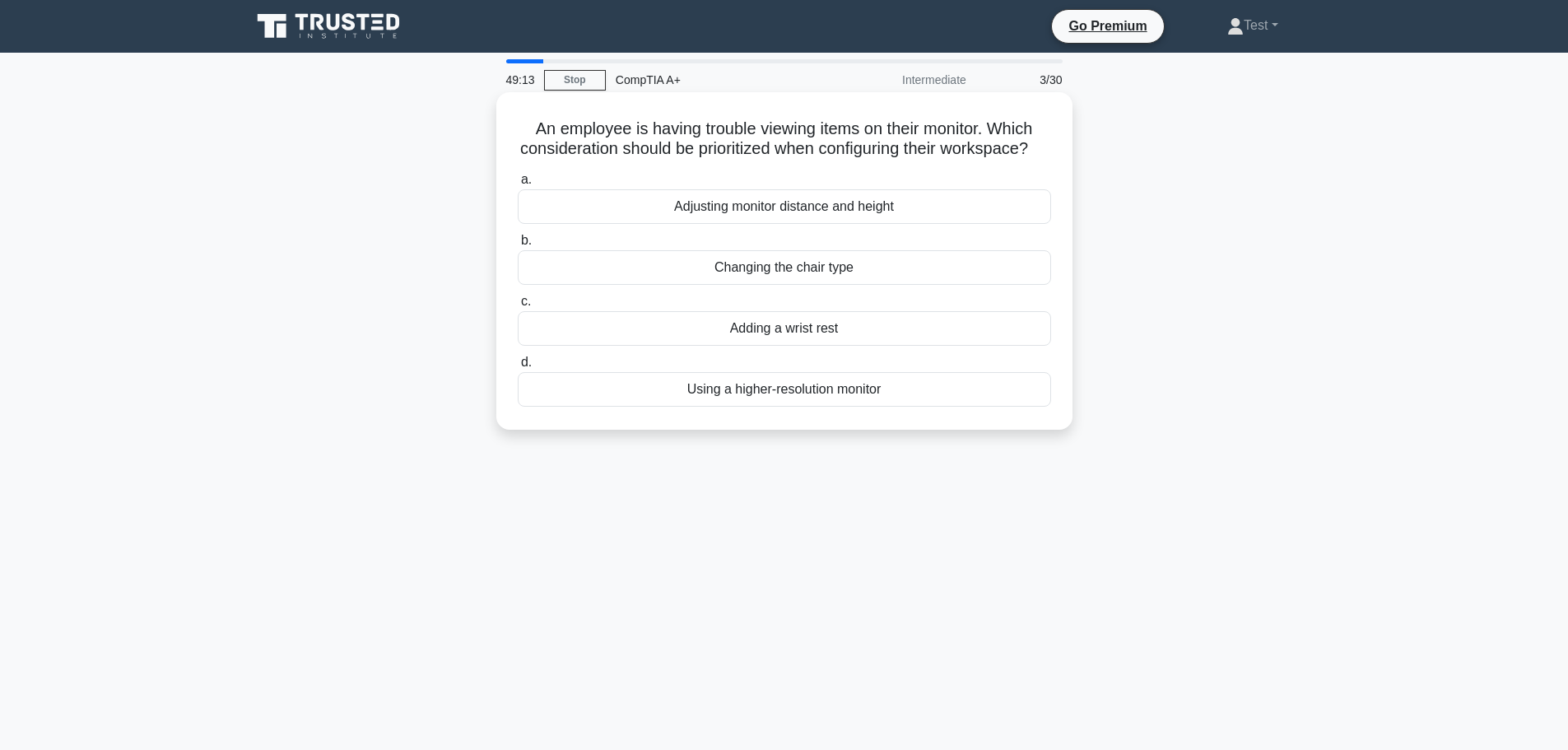
click at [897, 403] on div "Using a higher-resolution monitor" at bounding box center [784, 390] width 533 height 35
click at [517, 368] on input "d. Using a higher-resolution monitor" at bounding box center [517, 362] width 0 height 11
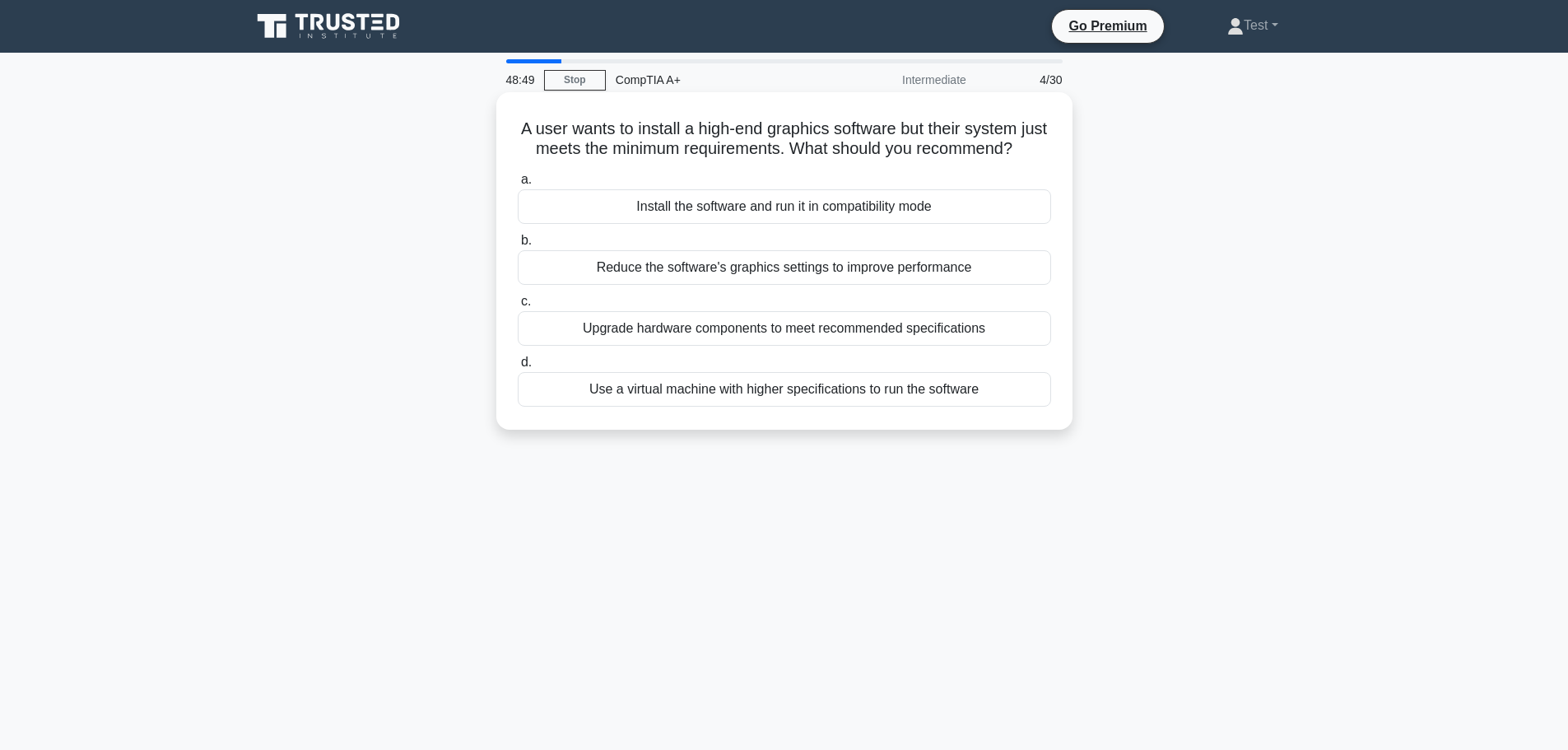
click at [938, 285] on div "Reduce the software's graphics settings to improve performance" at bounding box center [784, 268] width 533 height 35
click at [517, 247] on input "b. Reduce the software's graphics settings to improve performance" at bounding box center [517, 241] width 0 height 11
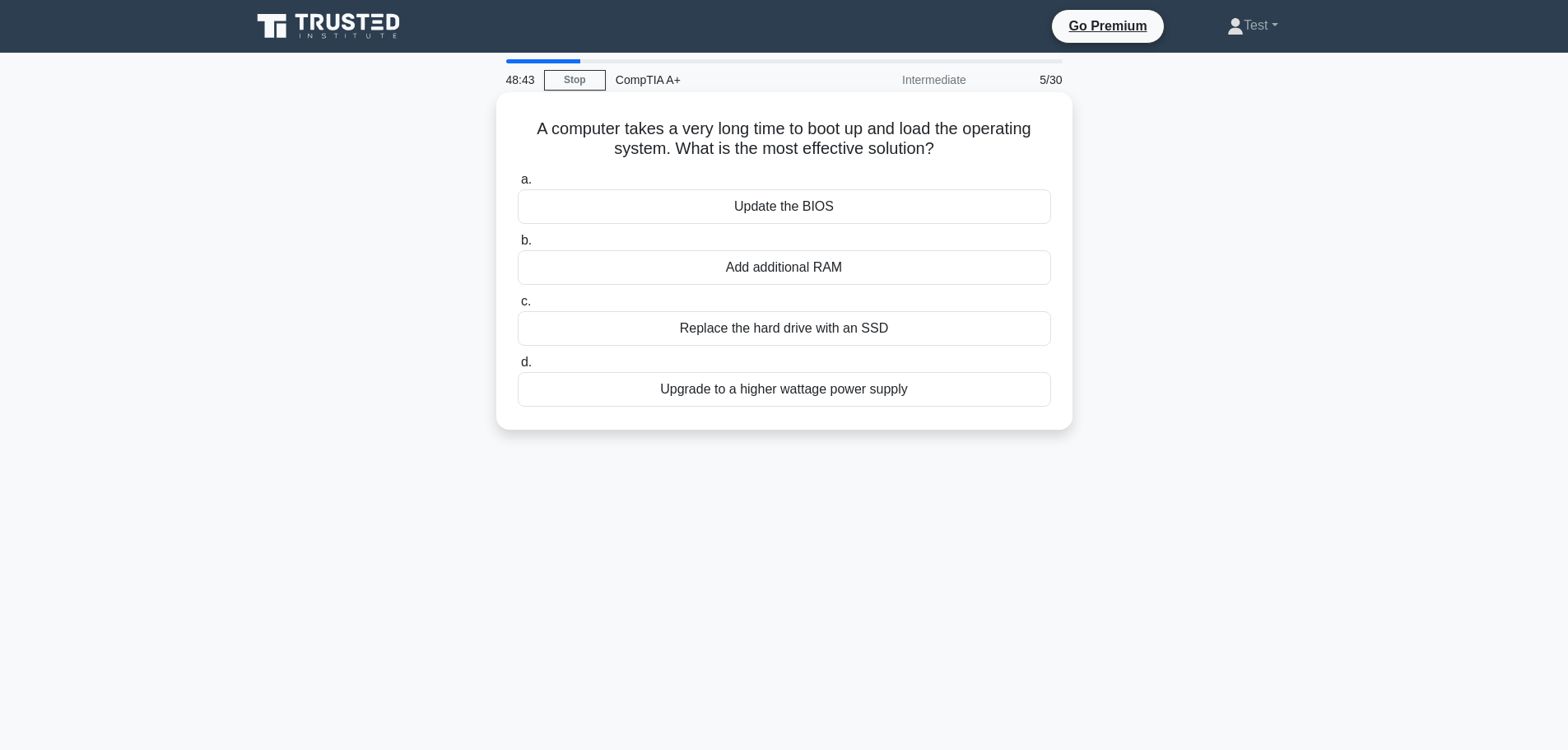
click at [925, 326] on div "Replace the hard drive with an SSD" at bounding box center [784, 329] width 533 height 35
click at [517, 307] on input "c. Replace the hard drive with an SSD" at bounding box center [517, 301] width 0 height 11
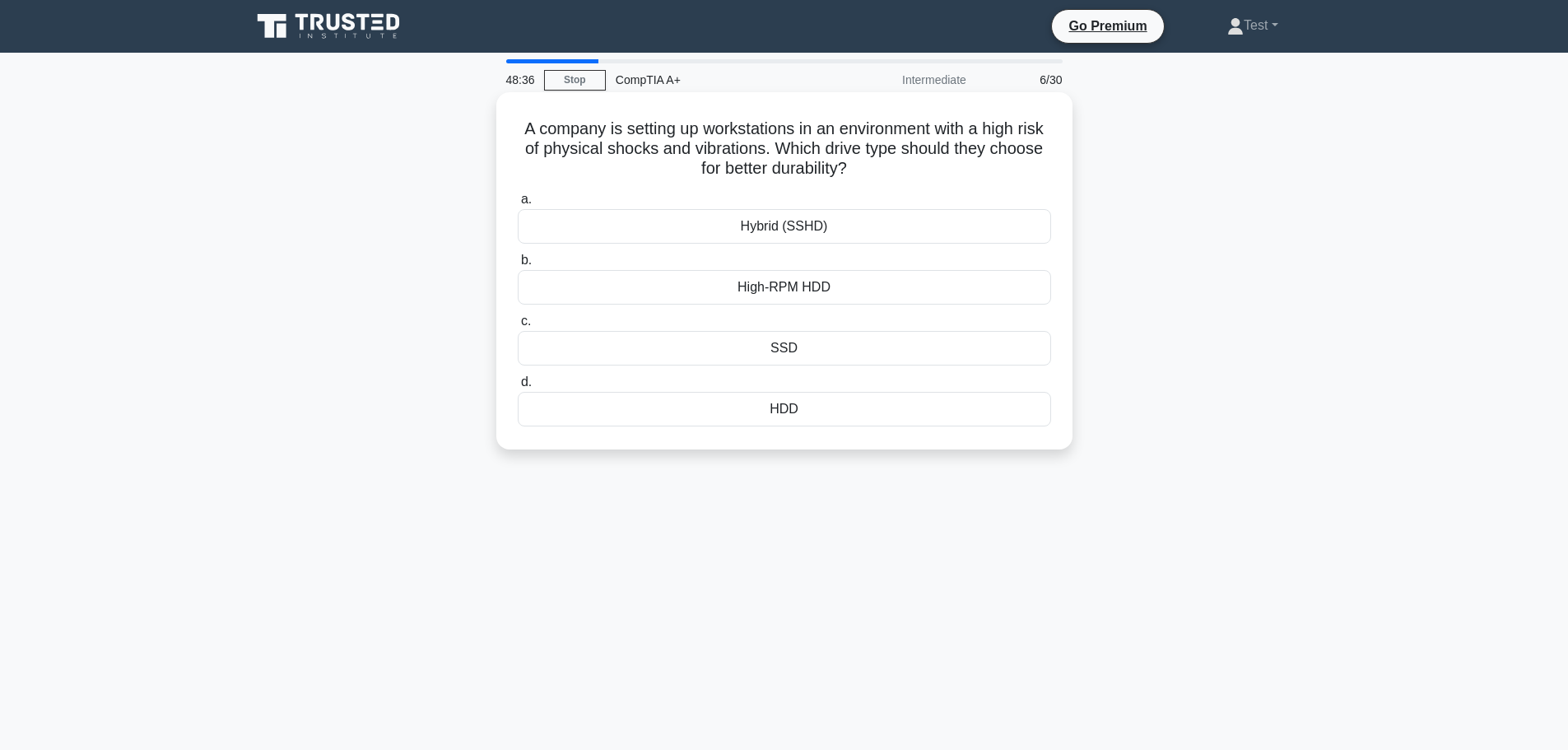
click at [859, 345] on div "SSD" at bounding box center [784, 349] width 533 height 35
click at [517, 327] on input "c. SSD" at bounding box center [517, 322] width 0 height 11
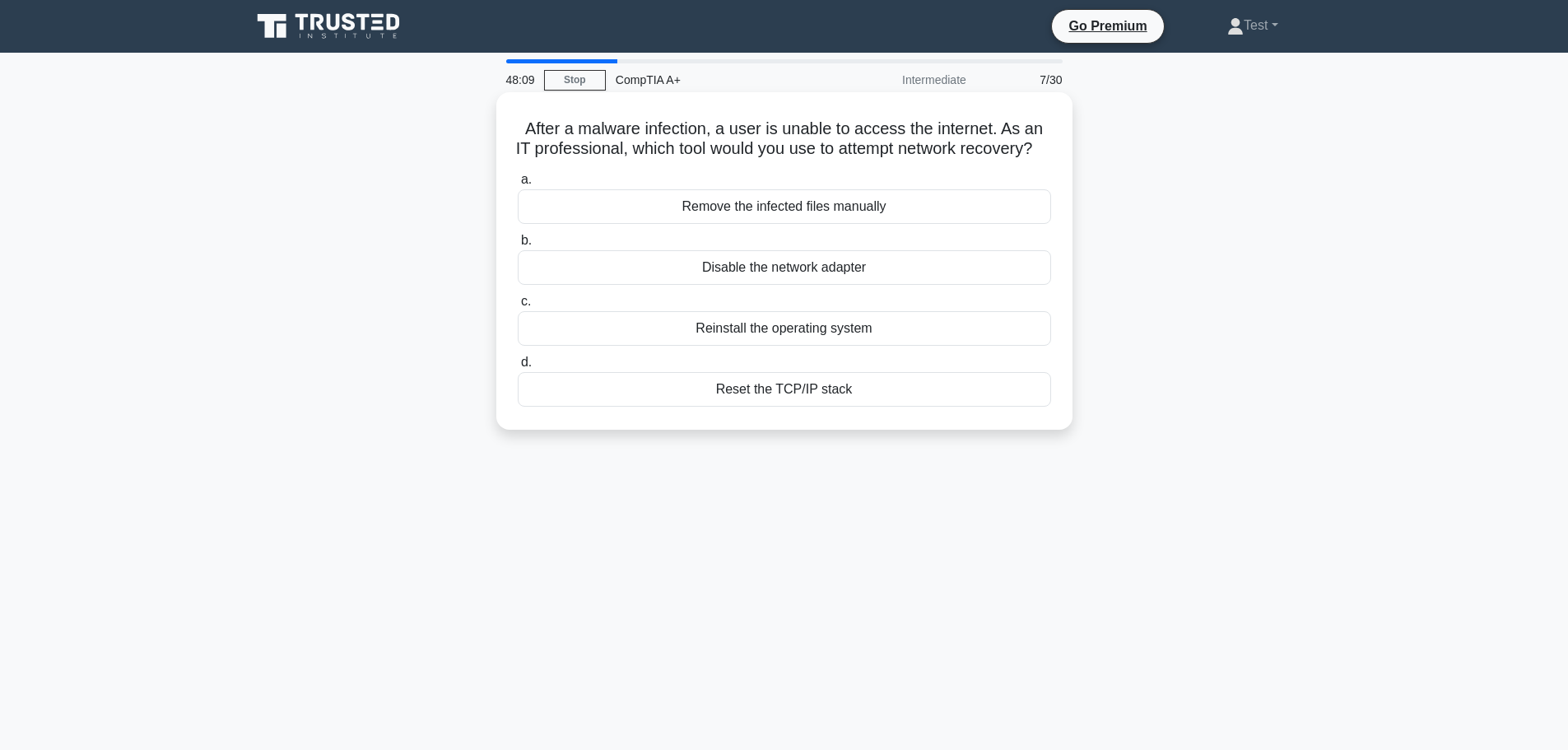
click at [916, 285] on div "Disable the network adapter" at bounding box center [784, 268] width 533 height 35
click at [517, 247] on input "b. Disable the network adapter" at bounding box center [517, 241] width 0 height 11
click at [902, 274] on div "Network protocols" at bounding box center [784, 268] width 533 height 35
click at [517, 247] on input "b. Network protocols" at bounding box center [517, 241] width 0 height 11
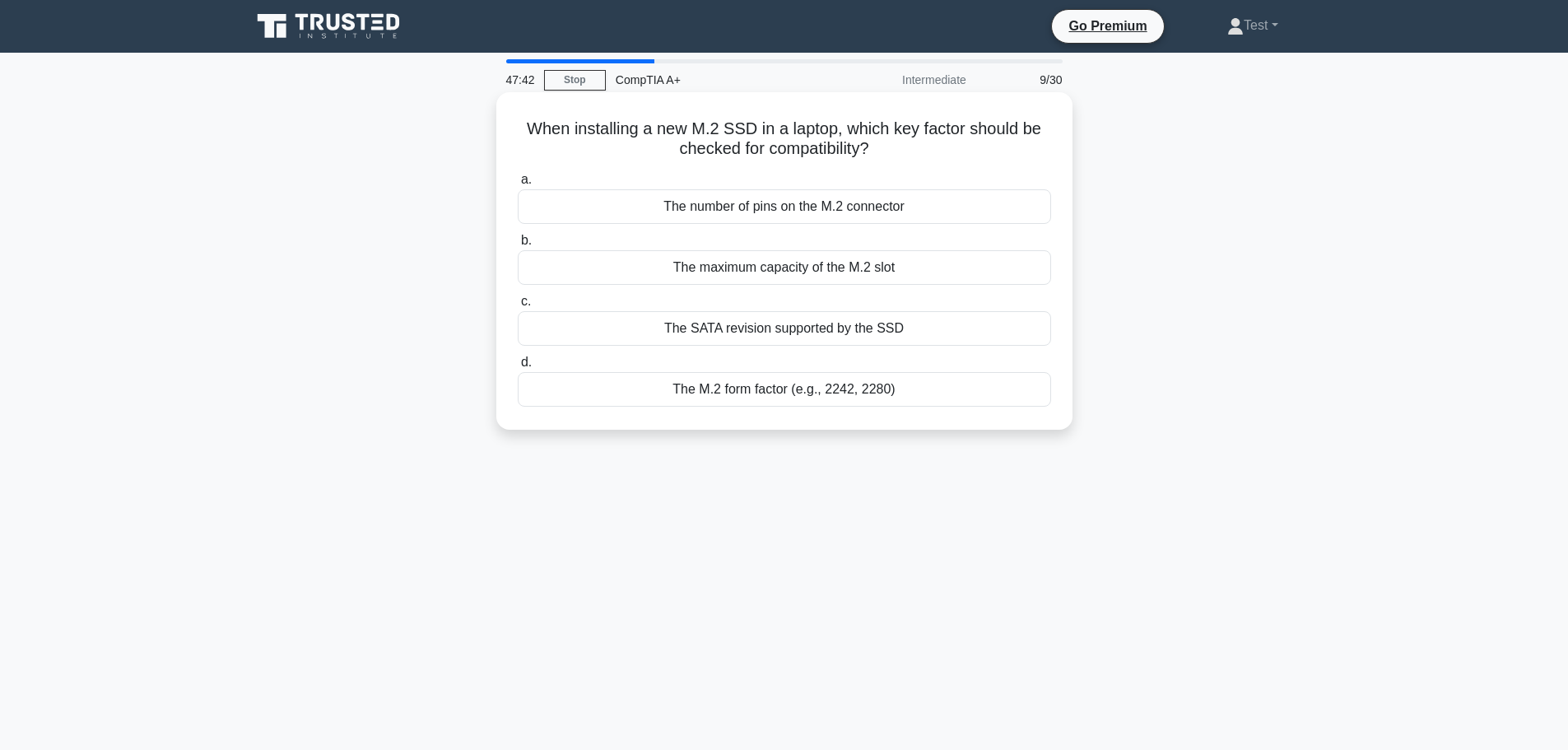
click at [911, 386] on div "The M.2 form factor (e.g., 2242, 2280)" at bounding box center [784, 390] width 533 height 35
click at [517, 368] on input "d. The M.2 form factor (e.g., 2242, 2280)" at bounding box center [517, 362] width 0 height 11
click at [945, 209] on div "Protocol support and flexibility" at bounding box center [784, 207] width 533 height 35
click at [517, 186] on input "a. Protocol support and flexibility" at bounding box center [517, 180] width 0 height 11
click at [926, 394] on div "Increased system downtime" at bounding box center [784, 390] width 533 height 35
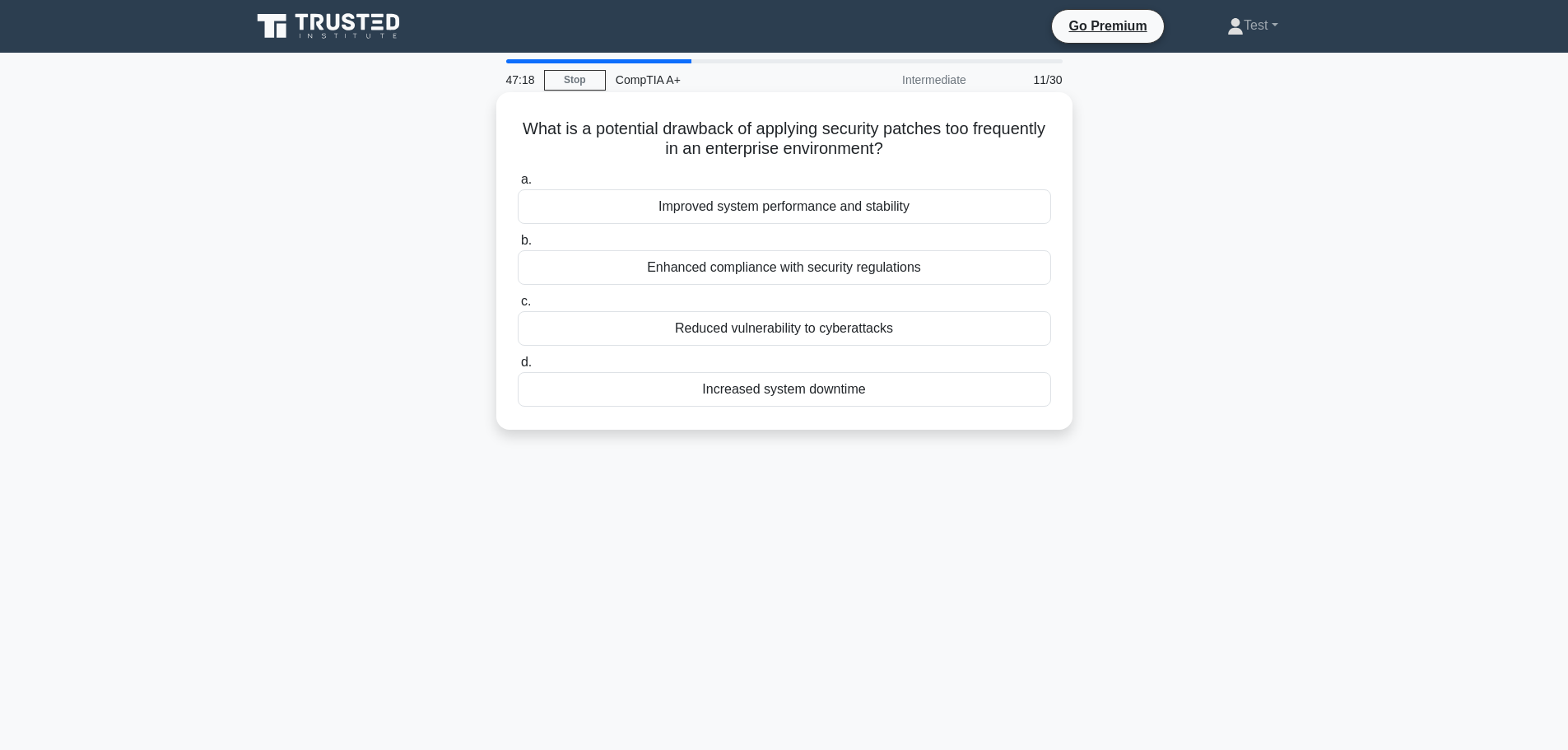
click at [517, 368] on input "d. Increased system downtime" at bounding box center [517, 362] width 0 height 11
click at [876, 390] on div "6+2 pin PCIe connector" at bounding box center [784, 390] width 533 height 35
click at [517, 368] on input "d. 6+2 pin PCIe connector" at bounding box center [517, 362] width 0 height 11
click at [919, 407] on div "Network Interface Card (NIC)" at bounding box center [784, 390] width 533 height 35
click at [517, 368] on input "d. Network Interface Card (NIC)" at bounding box center [517, 362] width 0 height 11
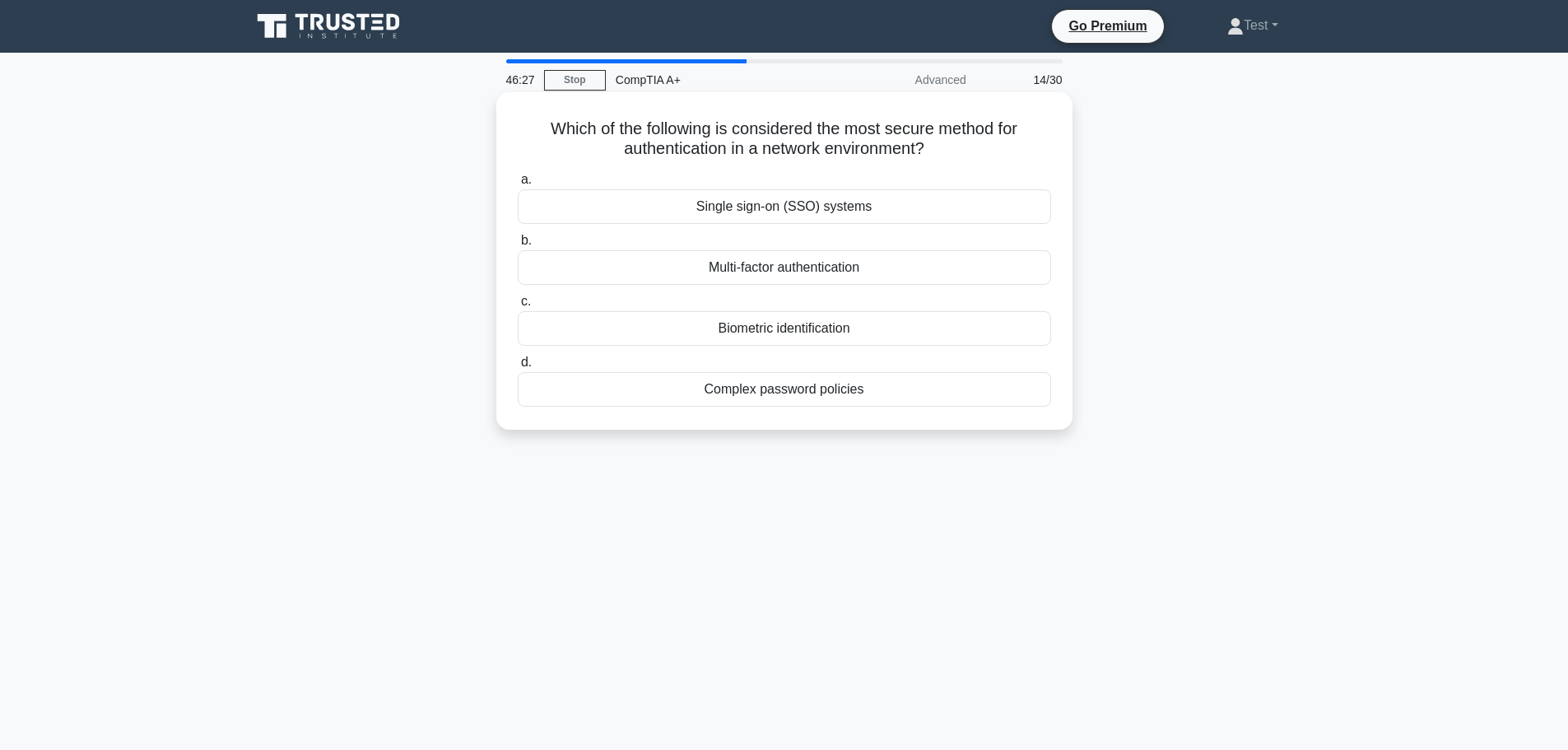
click at [890, 327] on div "Biometric identification" at bounding box center [784, 329] width 533 height 35
click at [517, 307] on input "c. Biometric identification" at bounding box center [517, 301] width 0 height 11
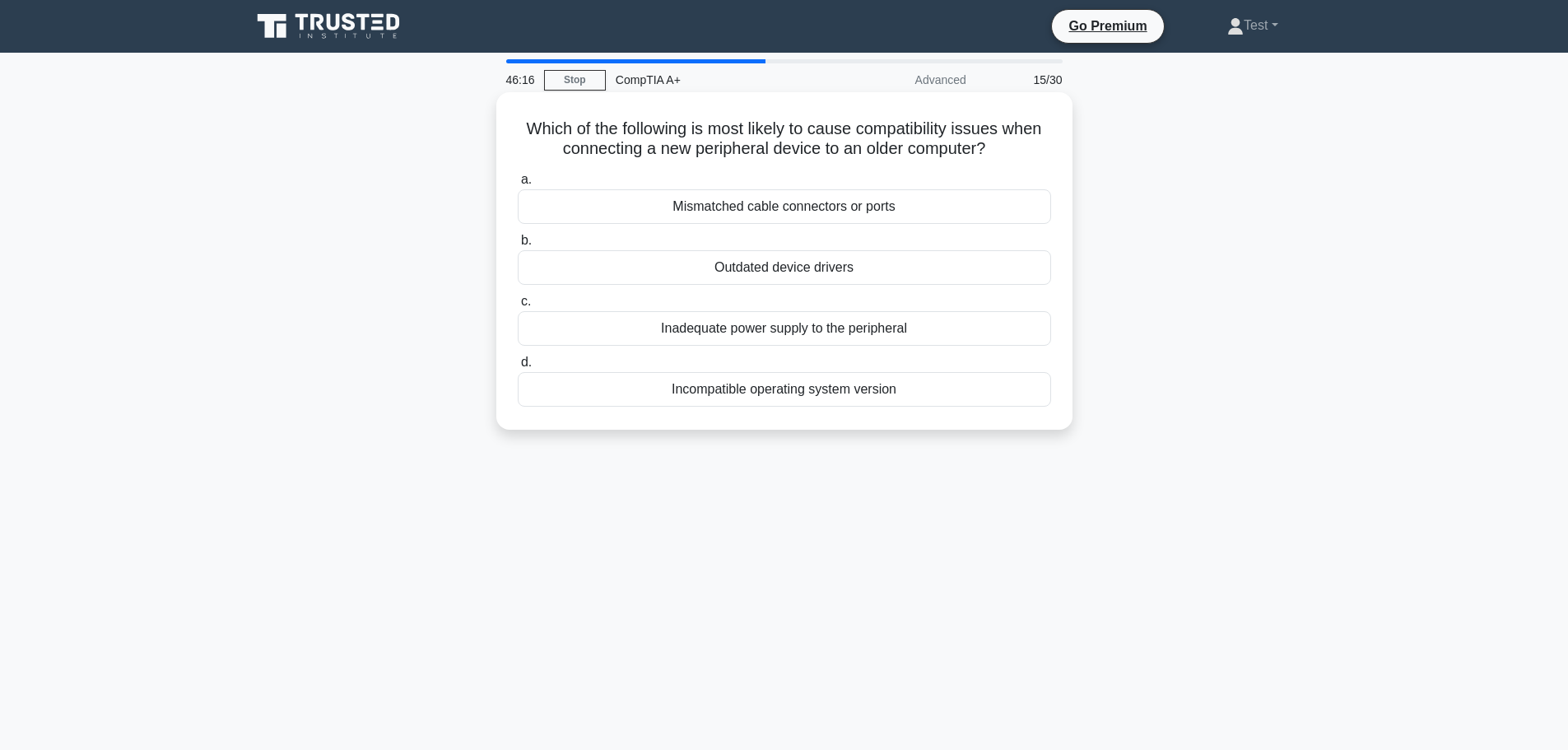
click at [929, 208] on div "Mismatched cable connectors or ports" at bounding box center [784, 207] width 533 height 35
click at [517, 186] on input "a. Mismatched cable connectors or ports" at bounding box center [517, 180] width 0 height 11
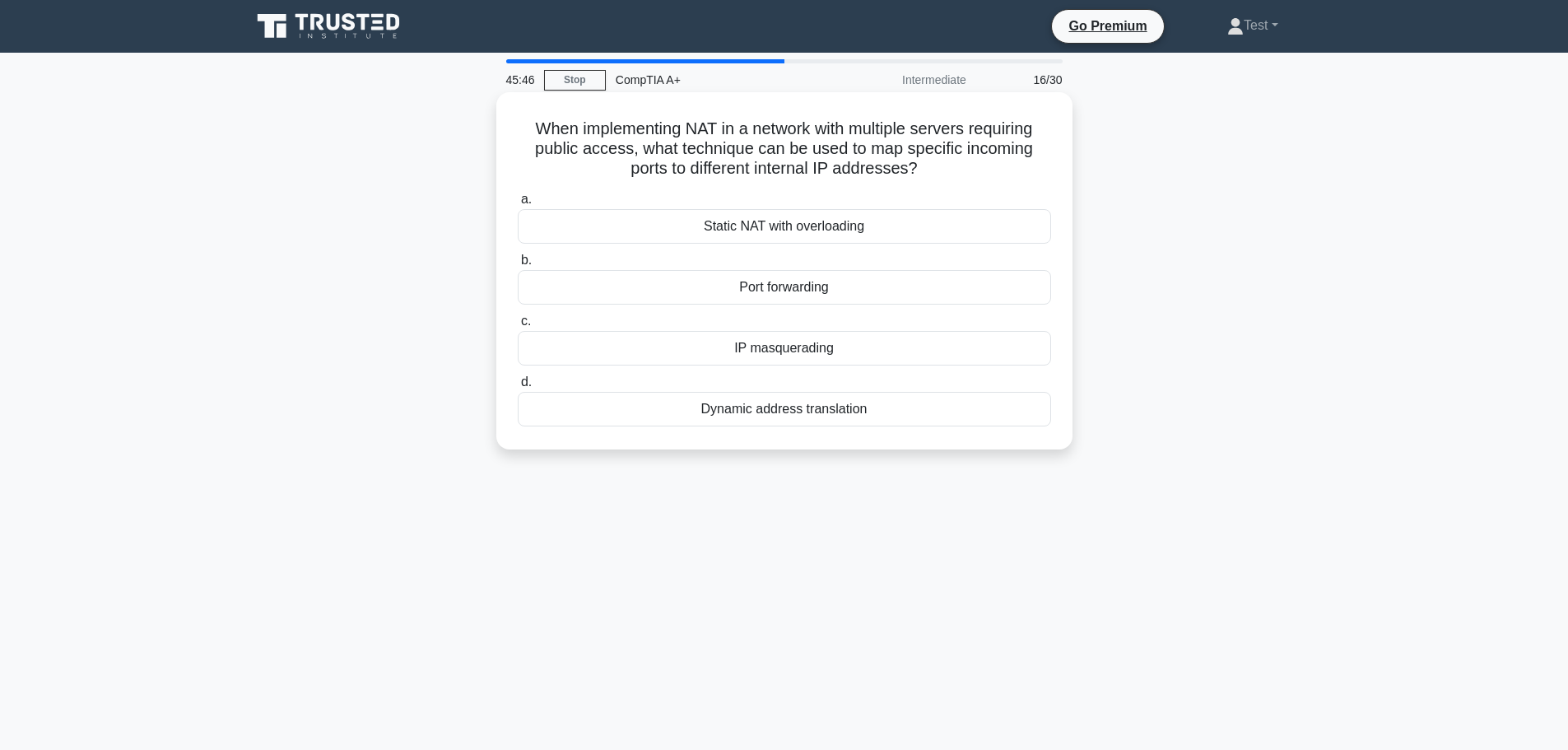
click at [877, 284] on div "Port forwarding" at bounding box center [784, 288] width 533 height 35
click at [517, 266] on input "b. Port forwarding" at bounding box center [517, 260] width 0 height 11
click at [913, 284] on div "Upgrade to 16GB RAM" at bounding box center [784, 288] width 533 height 35
click at [517, 266] on input "b. Upgrade to 16GB RAM" at bounding box center [517, 260] width 0 height 11
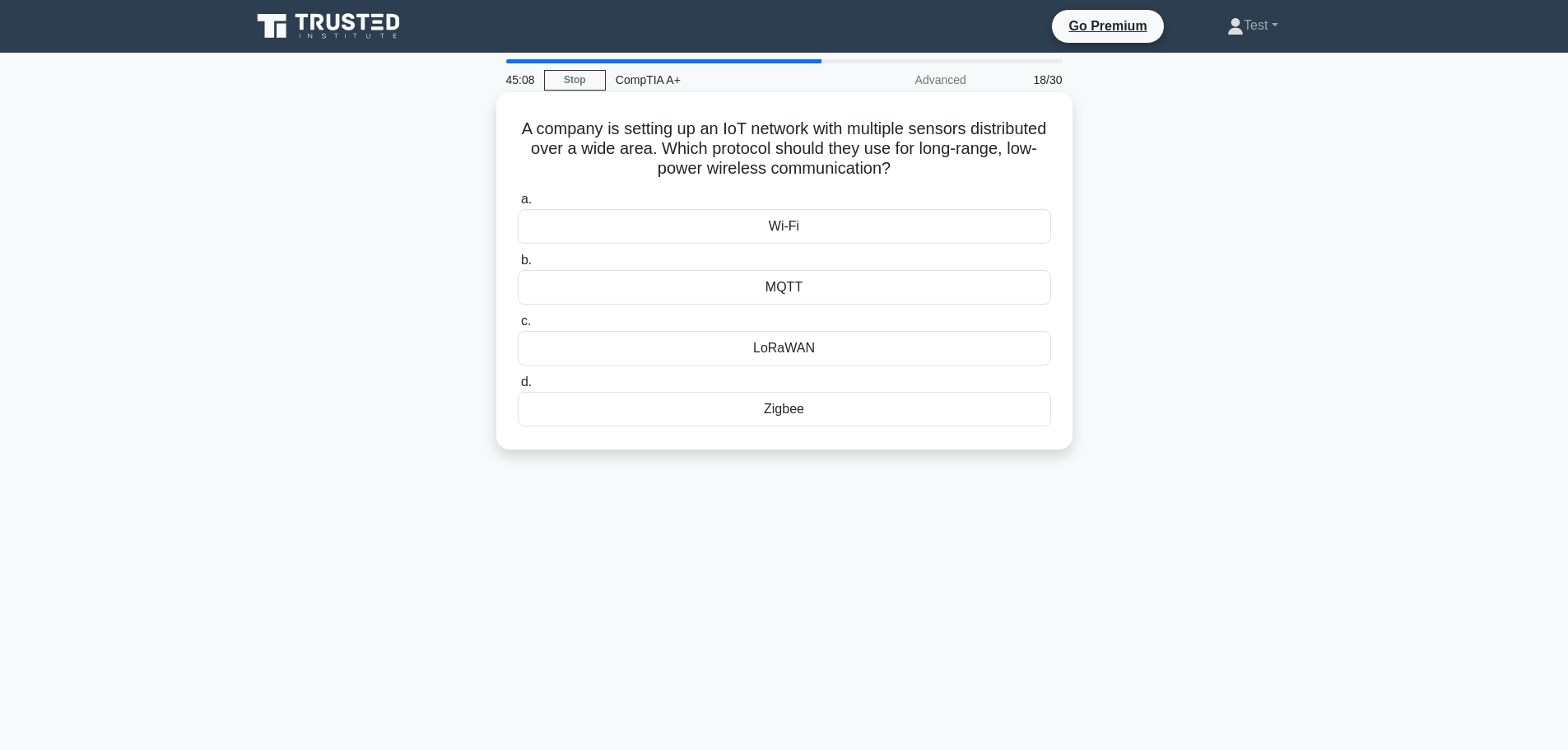
click at [846, 223] on div "Wi-Fi" at bounding box center [784, 226] width 533 height 35
click at [517, 205] on input "a. Wi-Fi" at bounding box center [517, 199] width 0 height 11
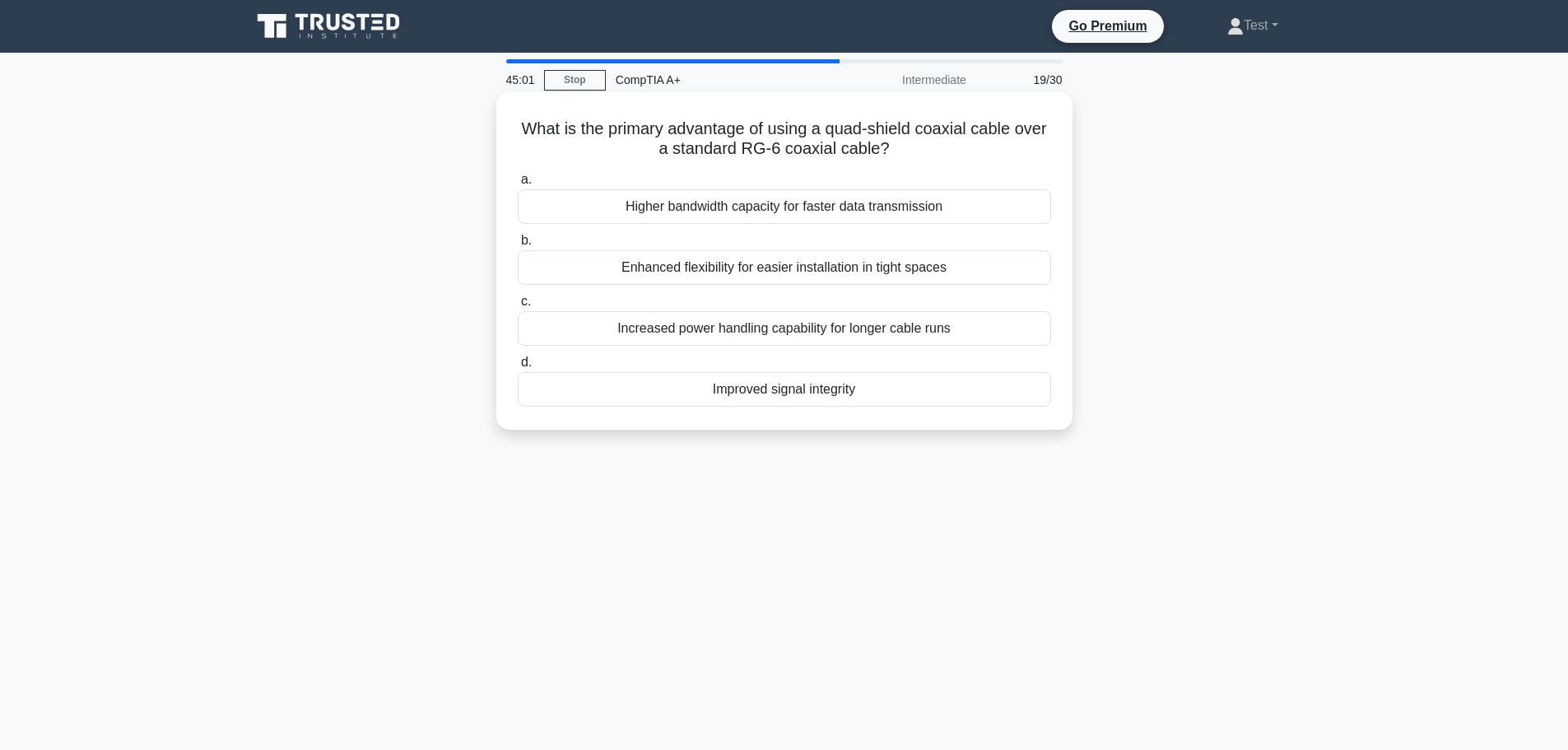
click at [953, 386] on div "Improved signal integrity" at bounding box center [784, 390] width 533 height 35
click at [517, 368] on input "d. Improved signal integrity" at bounding box center [517, 362] width 0 height 11
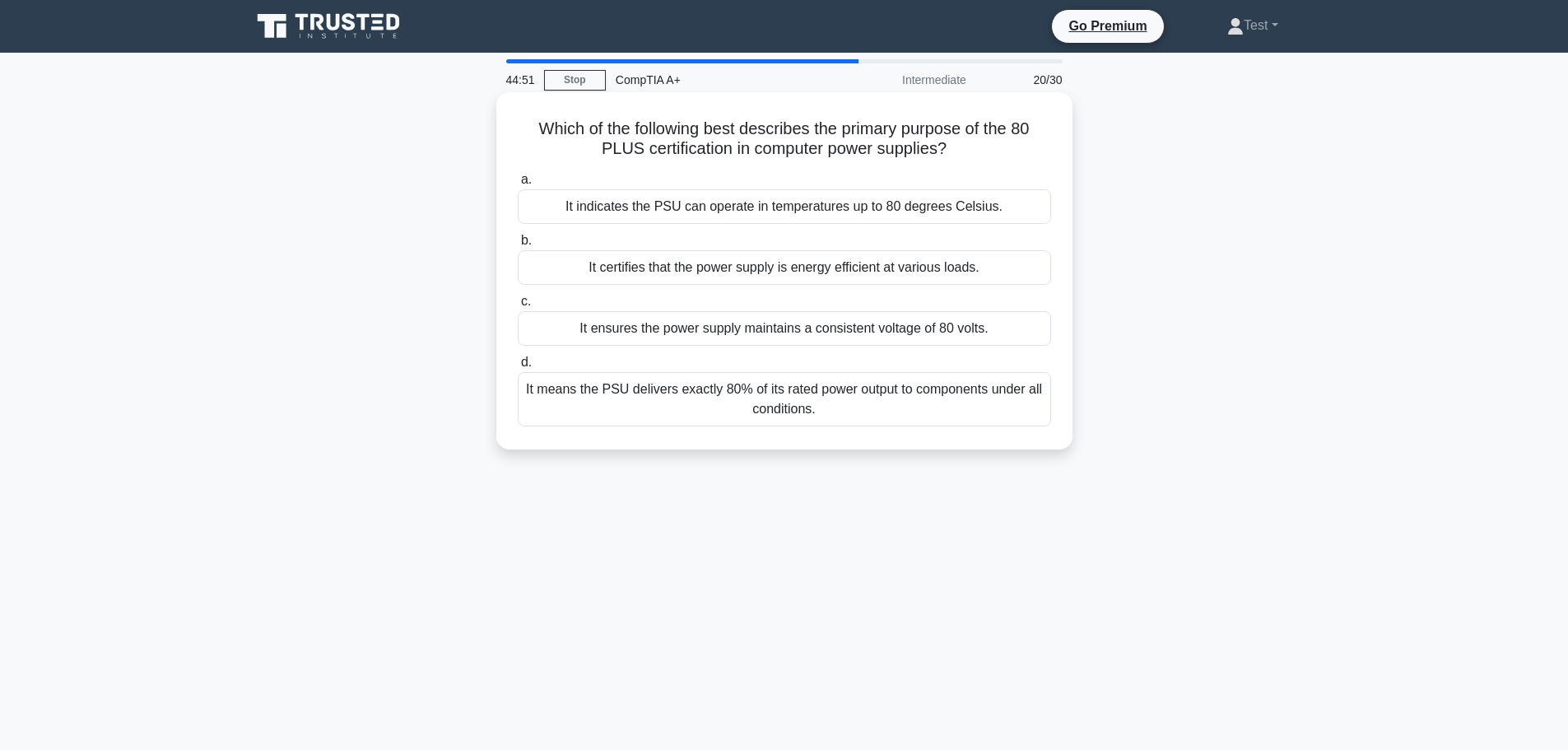
click at [957, 405] on div "It means the PSU delivers exactly 80% of its rated power output to components u…" at bounding box center [784, 399] width 533 height 54
click at [517, 368] on input "d. It means the PSU delivers exactly 80% of its rated power output to component…" at bounding box center [517, 362] width 0 height 11
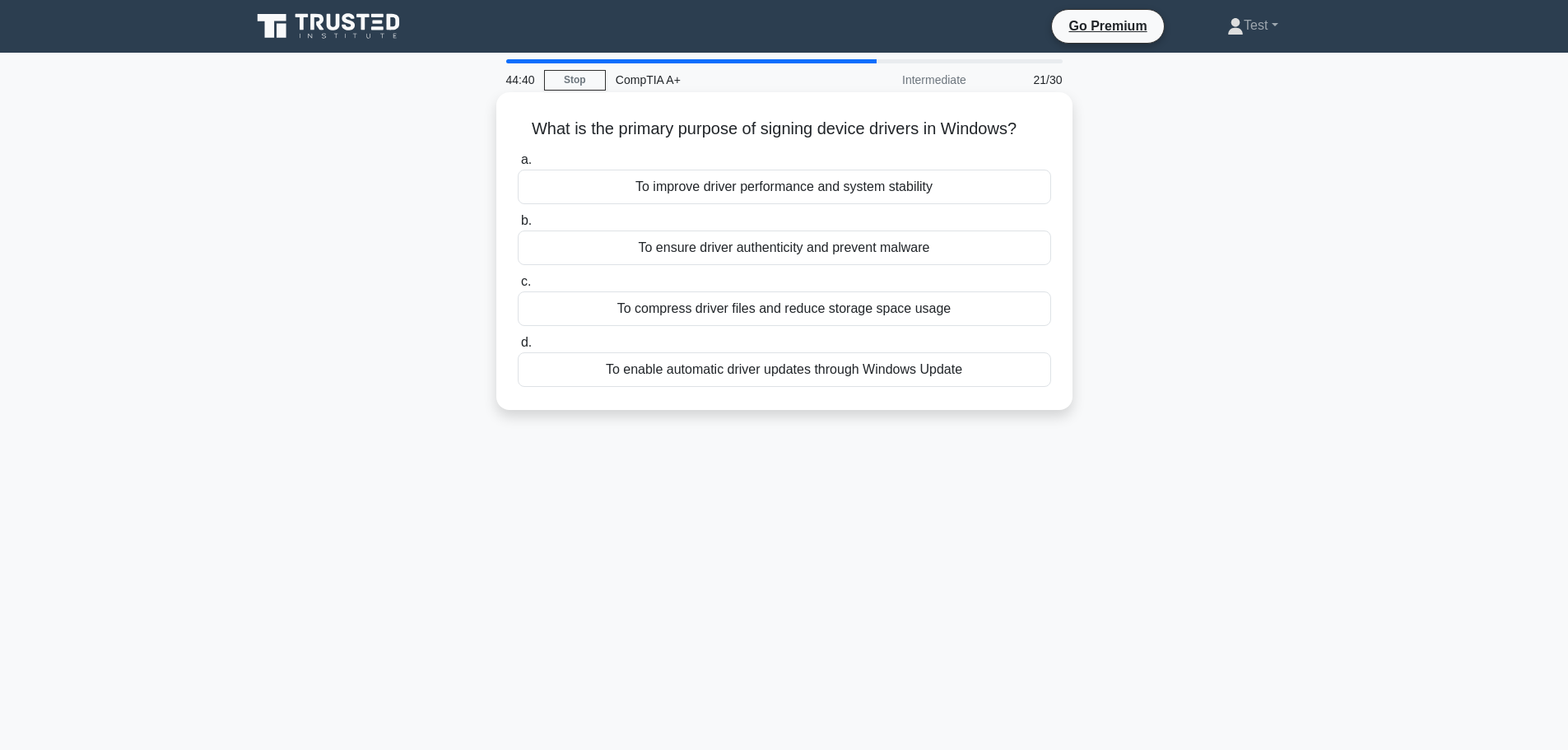
click at [969, 255] on div "To ensure driver authenticity and prevent malware" at bounding box center [784, 248] width 533 height 35
click at [517, 226] on input "b. To ensure driver authenticity and prevent malware" at bounding box center [517, 221] width 0 height 11
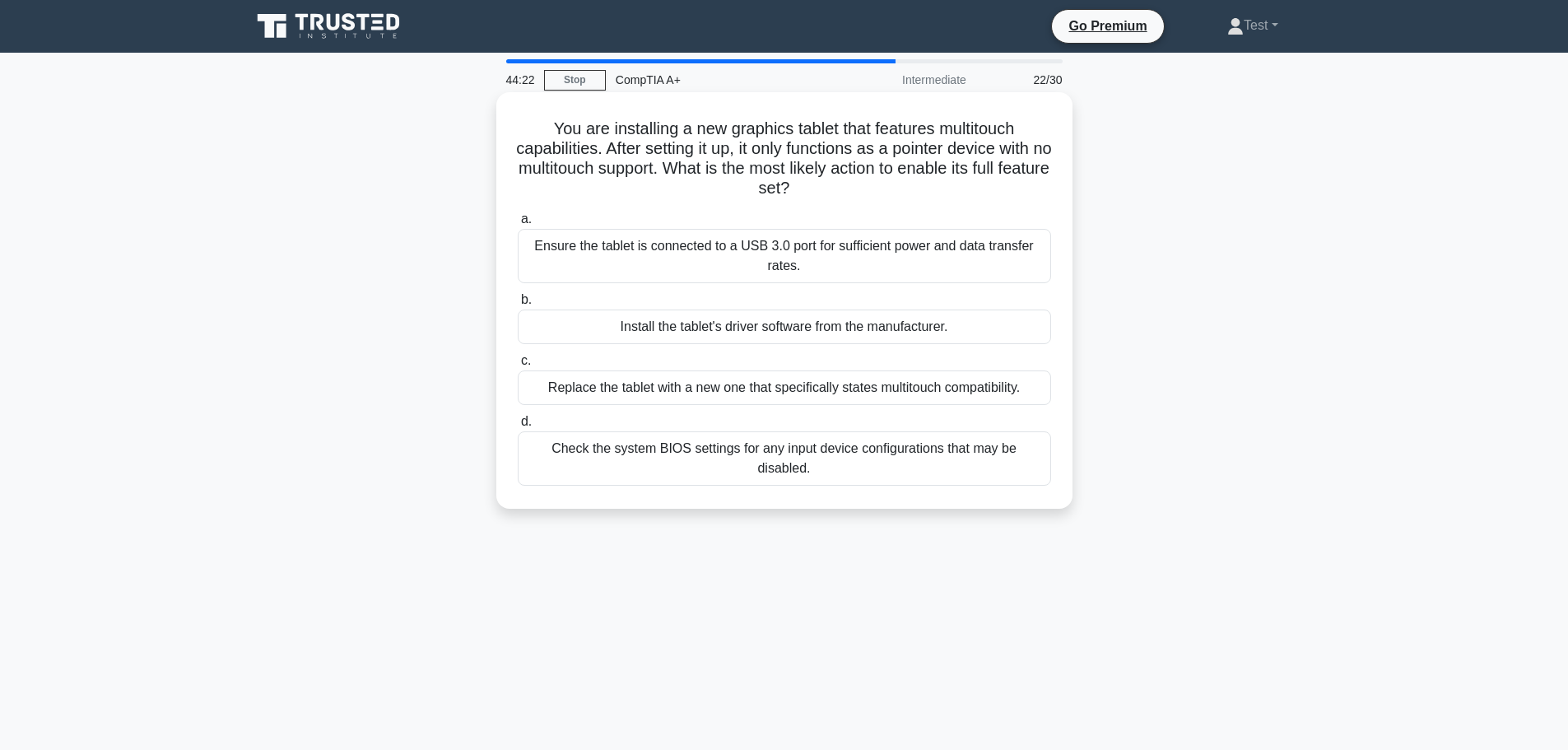
click at [894, 450] on div "Check the system BIOS settings for any input device configurations that may be …" at bounding box center [784, 459] width 533 height 54
click at [517, 427] on input "d. Check the system BIOS settings for any input device configurations that may …" at bounding box center [517, 422] width 0 height 11
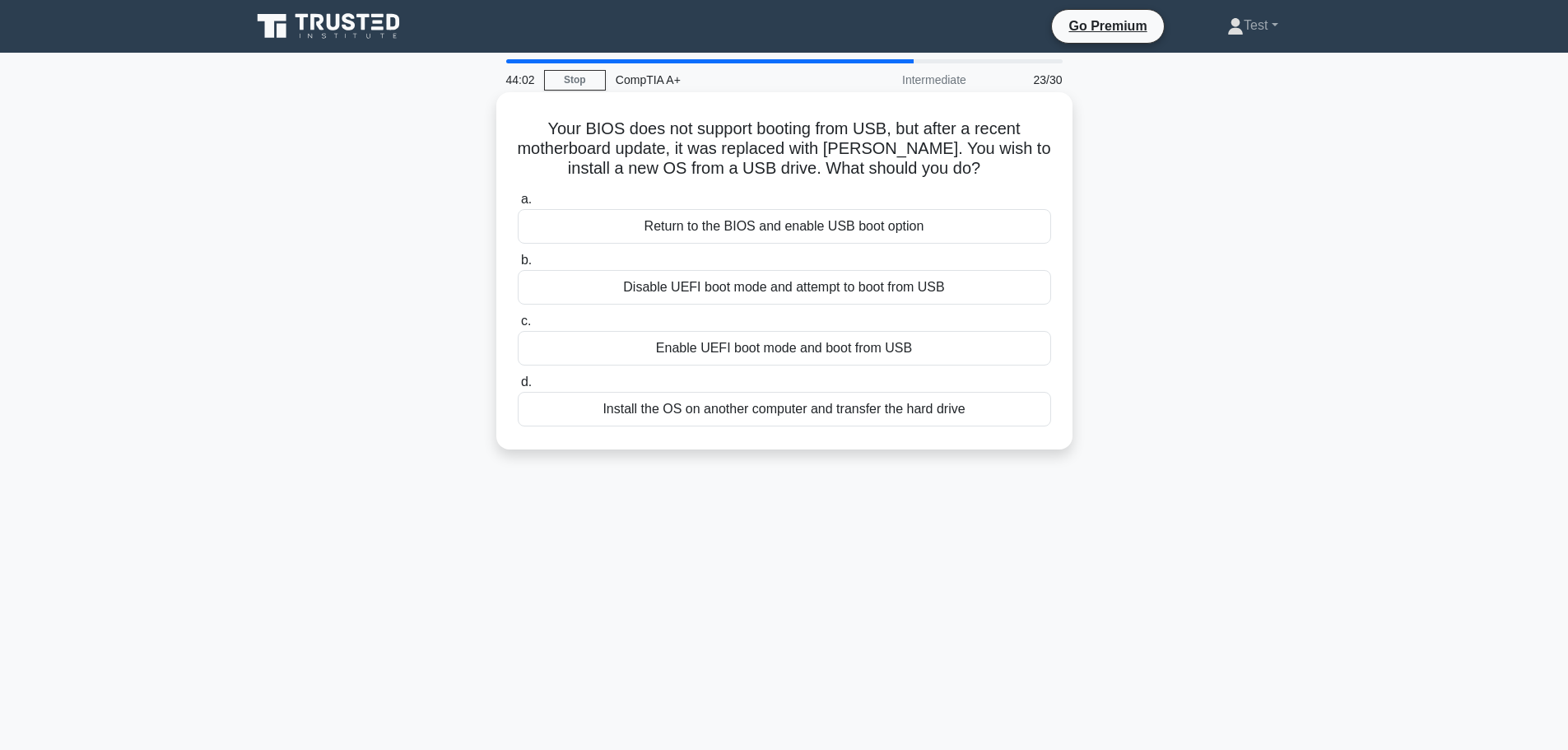
click at [951, 349] on div "Enable UEFI boot mode and boot from USB" at bounding box center [784, 349] width 533 height 35
click at [517, 327] on input "c. Enable UEFI boot mode and boot from USB" at bounding box center [517, 322] width 0 height 11
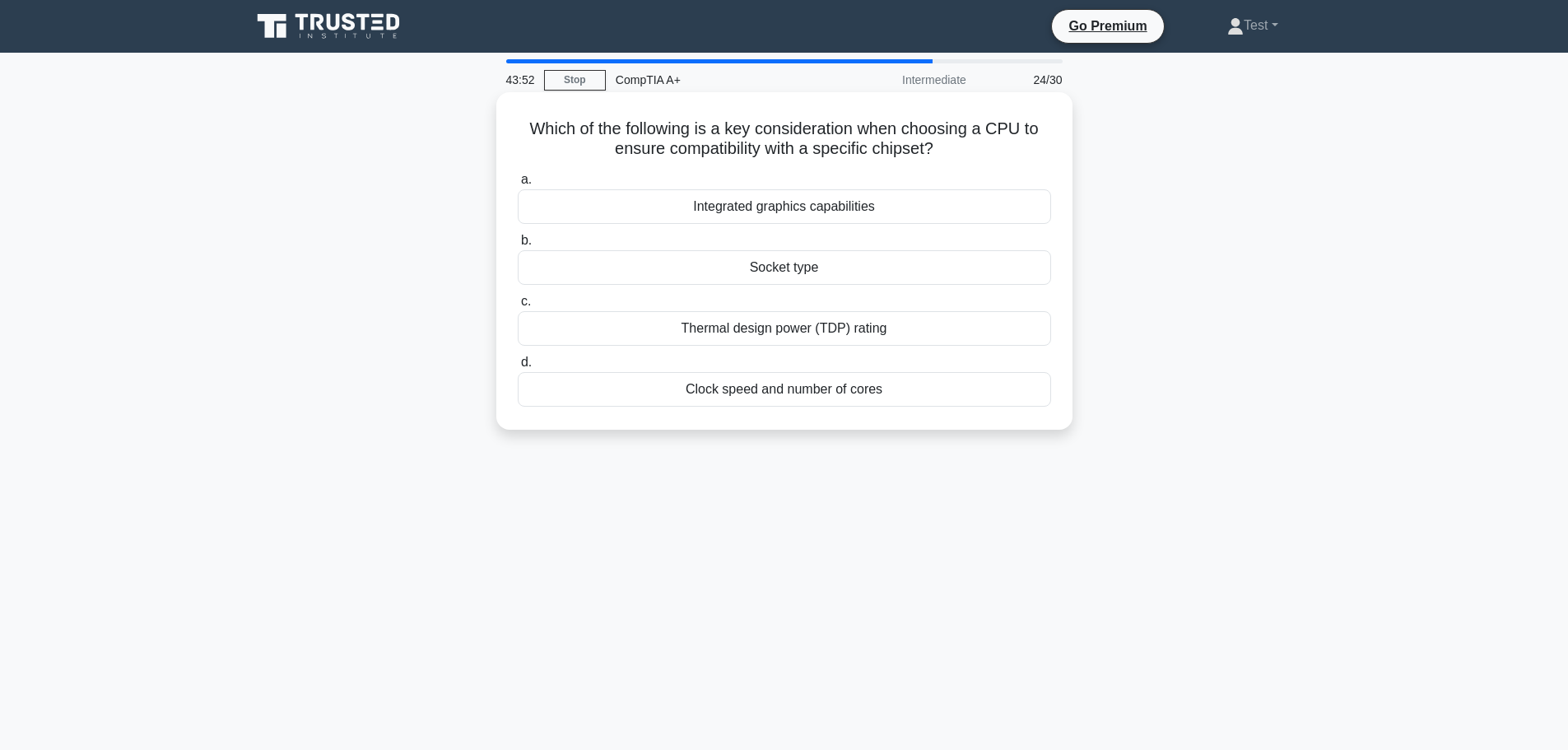
click at [905, 268] on div "Socket type" at bounding box center [784, 268] width 533 height 35
click at [517, 247] on input "b. Socket type" at bounding box center [517, 241] width 0 height 11
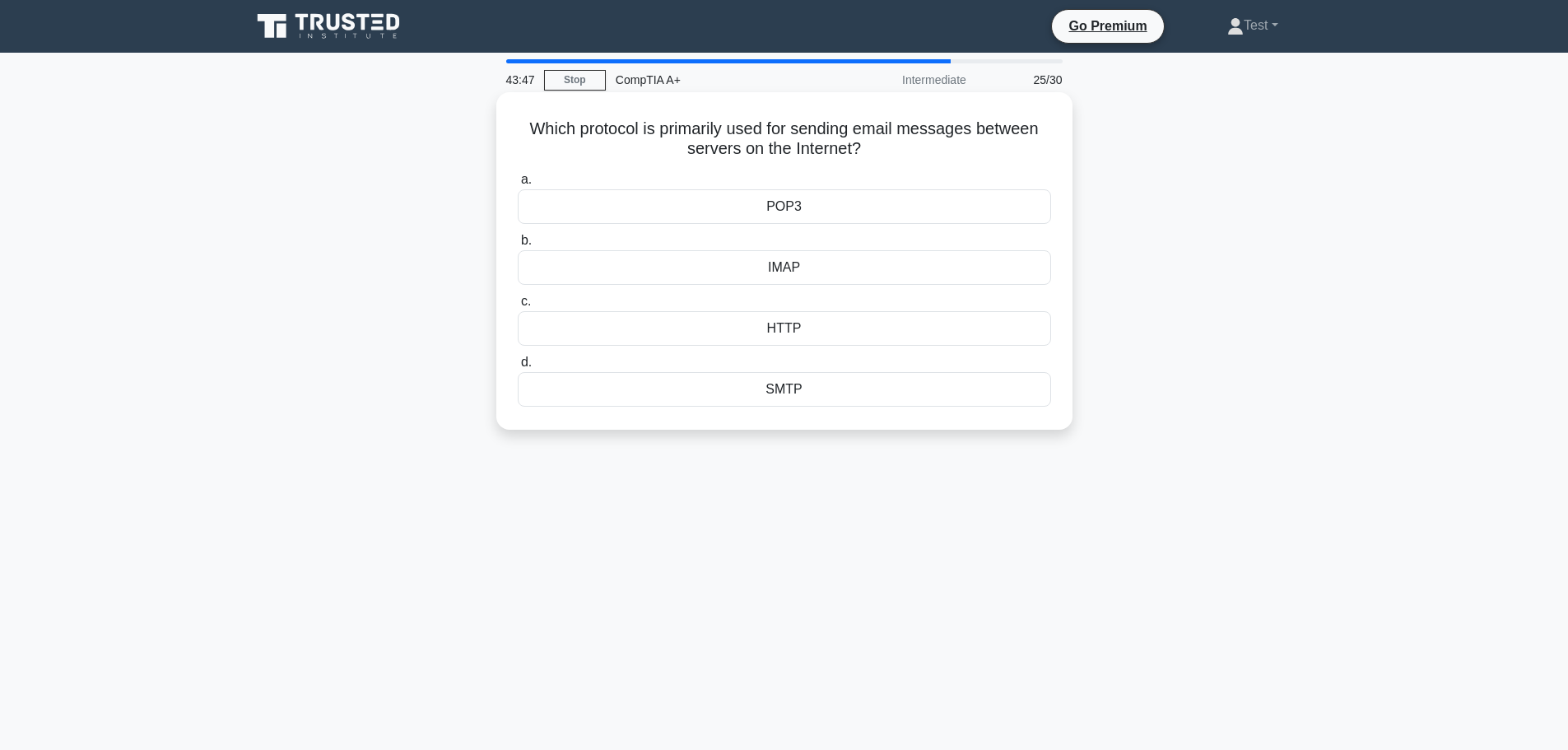
click at [822, 211] on div "POP3" at bounding box center [784, 207] width 533 height 35
click at [517, 186] on input "a. POP3" at bounding box center [517, 180] width 0 height 11
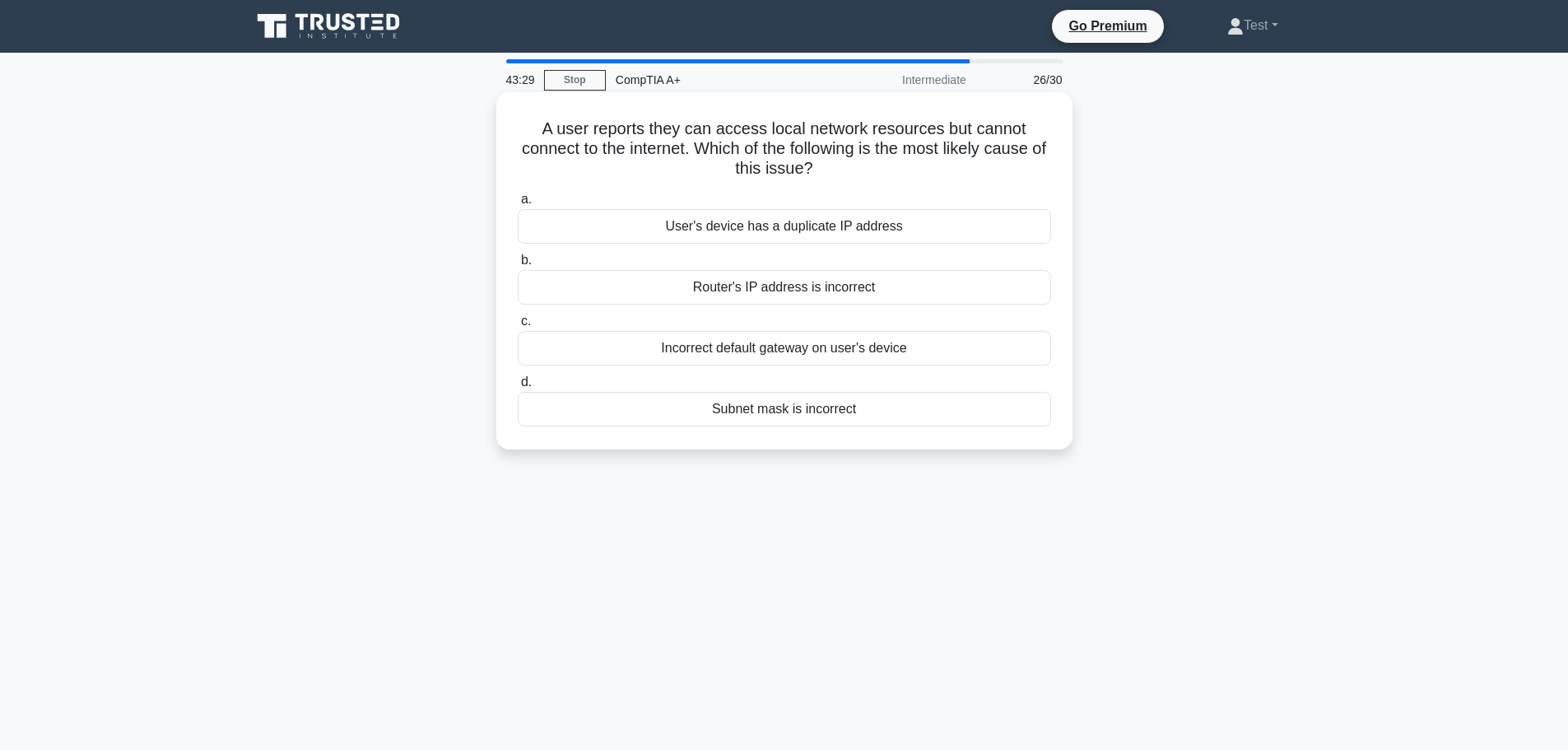
click at [926, 353] on div "Incorrect default gateway on user's device" at bounding box center [784, 349] width 533 height 35
click at [517, 327] on input "c. Incorrect default gateway on user's device" at bounding box center [517, 322] width 0 height 11
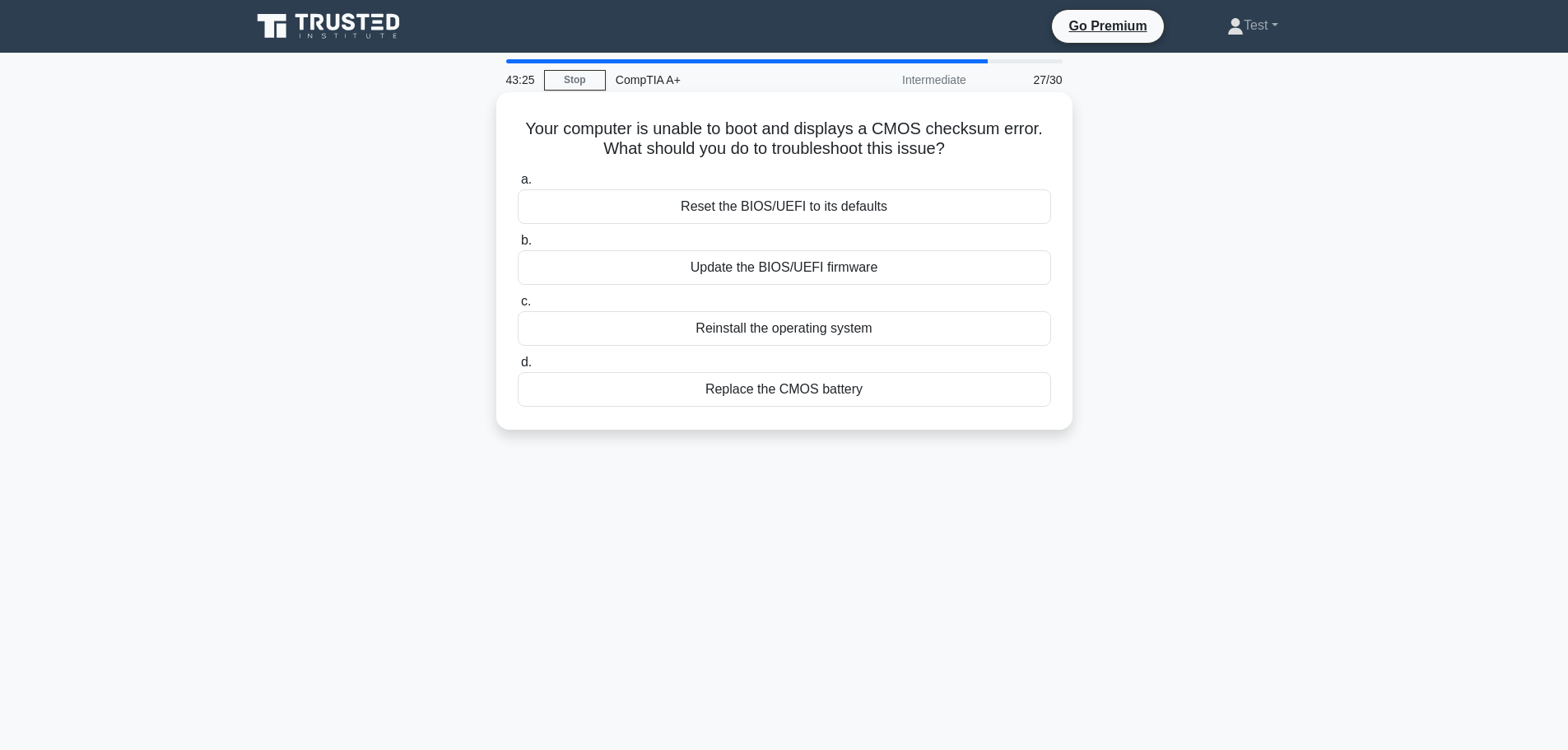
click at [900, 392] on div "Replace the CMOS battery" at bounding box center [784, 390] width 533 height 35
click at [517, 368] on input "d. Replace the CMOS battery" at bounding box center [517, 362] width 0 height 11
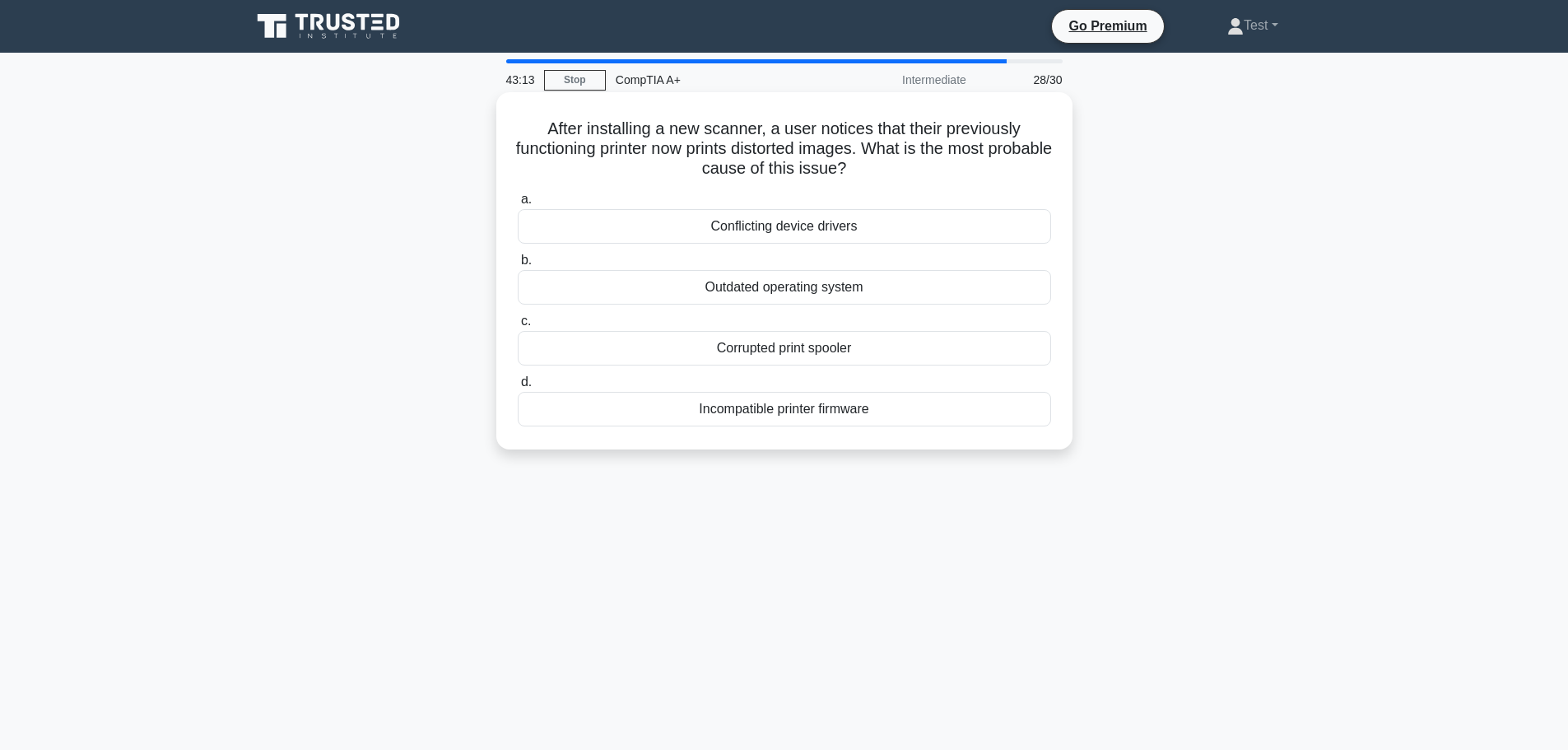
click at [895, 349] on div "Corrupted print spooler" at bounding box center [784, 349] width 533 height 35
click at [517, 327] on input "c. Corrupted print spooler" at bounding box center [517, 322] width 0 height 11
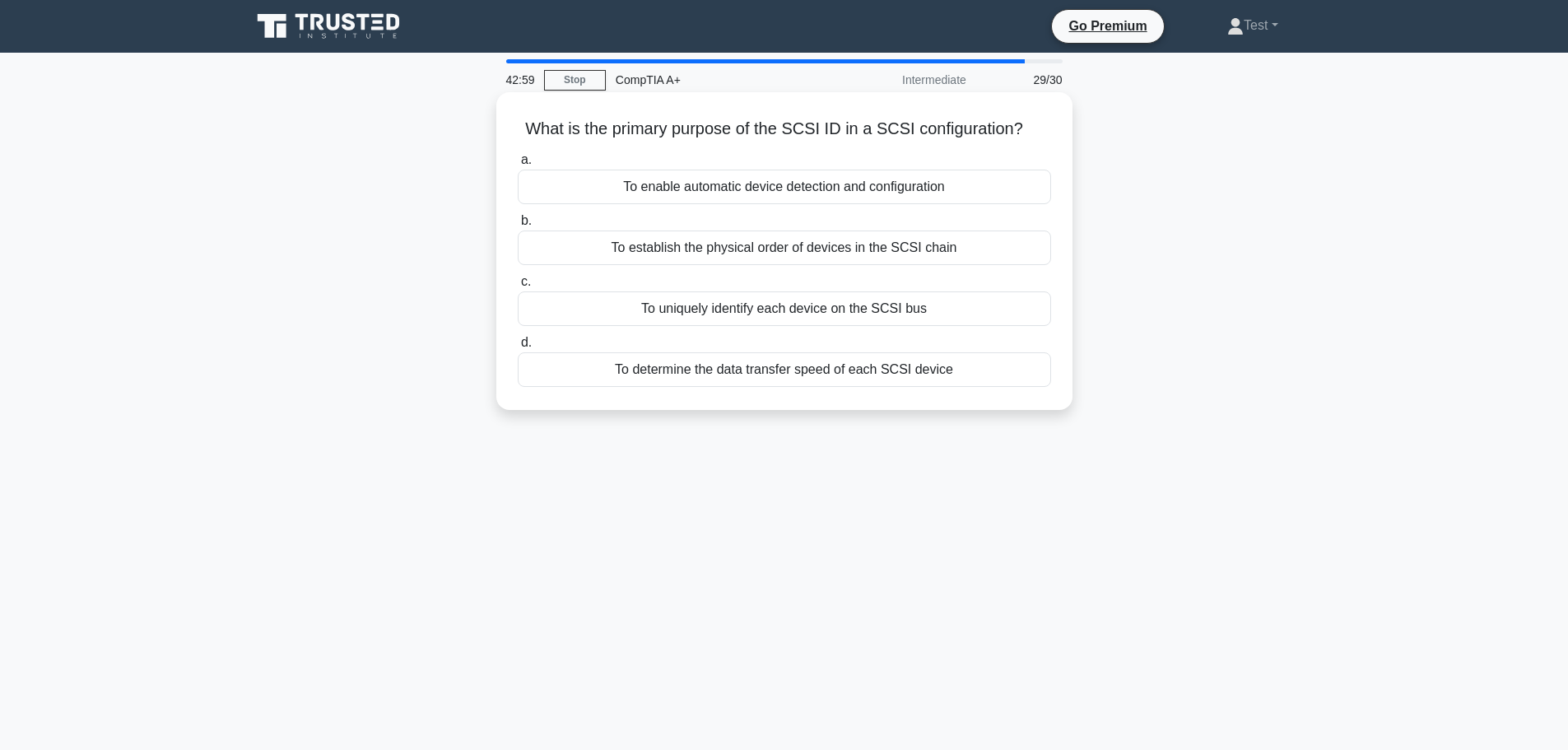
click at [968, 310] on div "To uniquely identify each device on the SCSI bus" at bounding box center [784, 309] width 533 height 35
click at [517, 288] on input "c. To uniquely identify each device on the SCSI bus" at bounding box center [517, 282] width 0 height 11
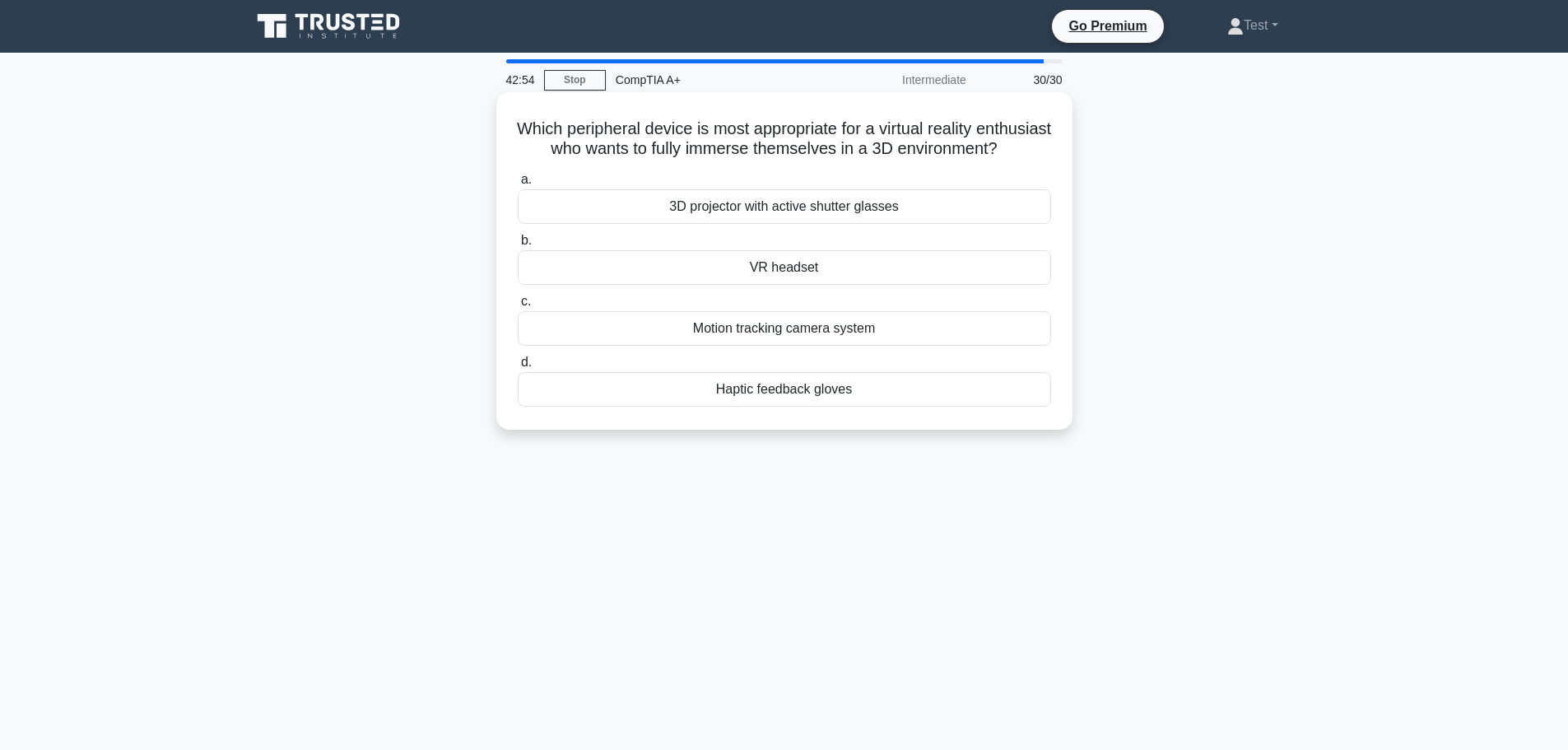
click at [870, 285] on div "VR headset" at bounding box center [784, 268] width 533 height 35
click at [517, 247] on input "b. VR headset" at bounding box center [517, 241] width 0 height 11
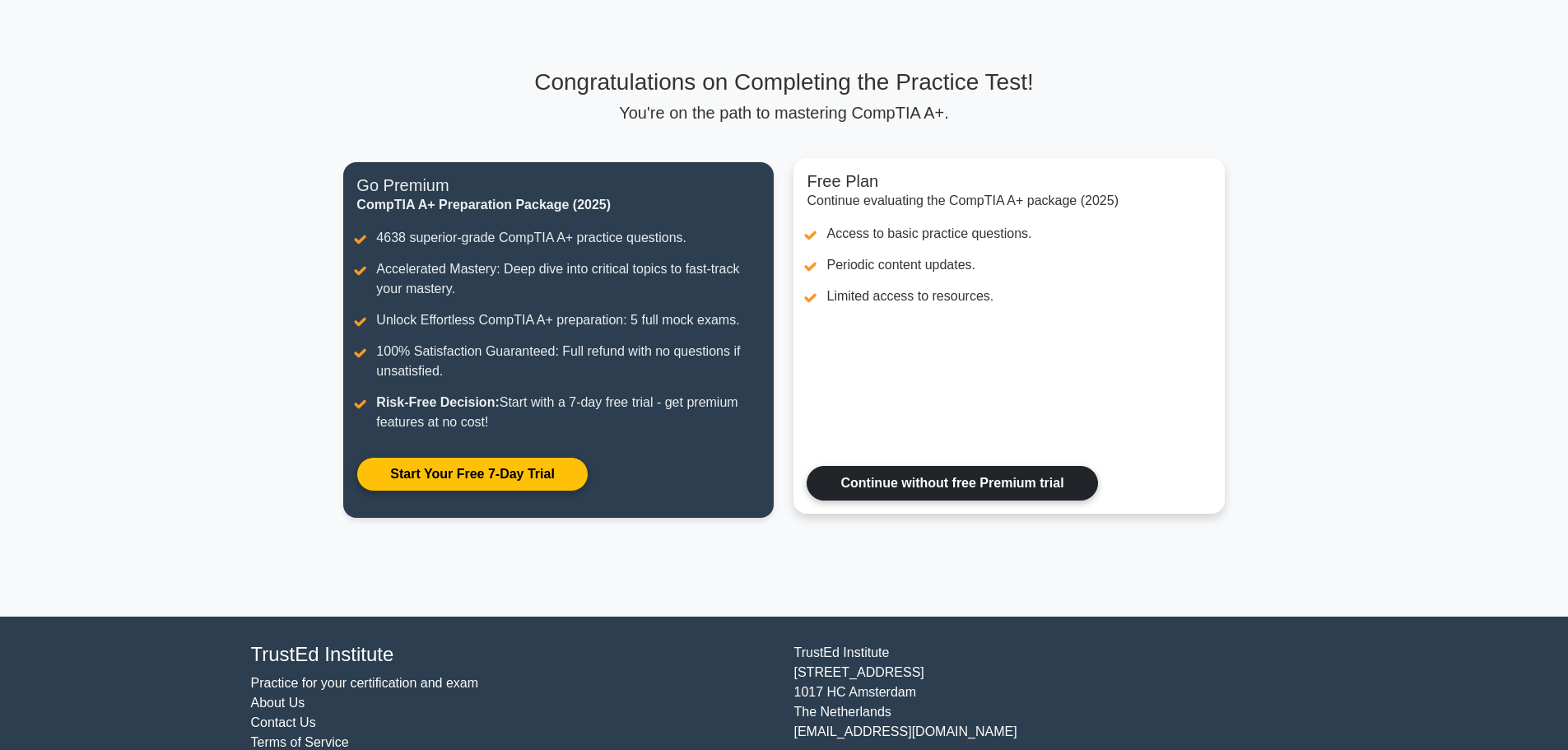
scroll to position [112, 0]
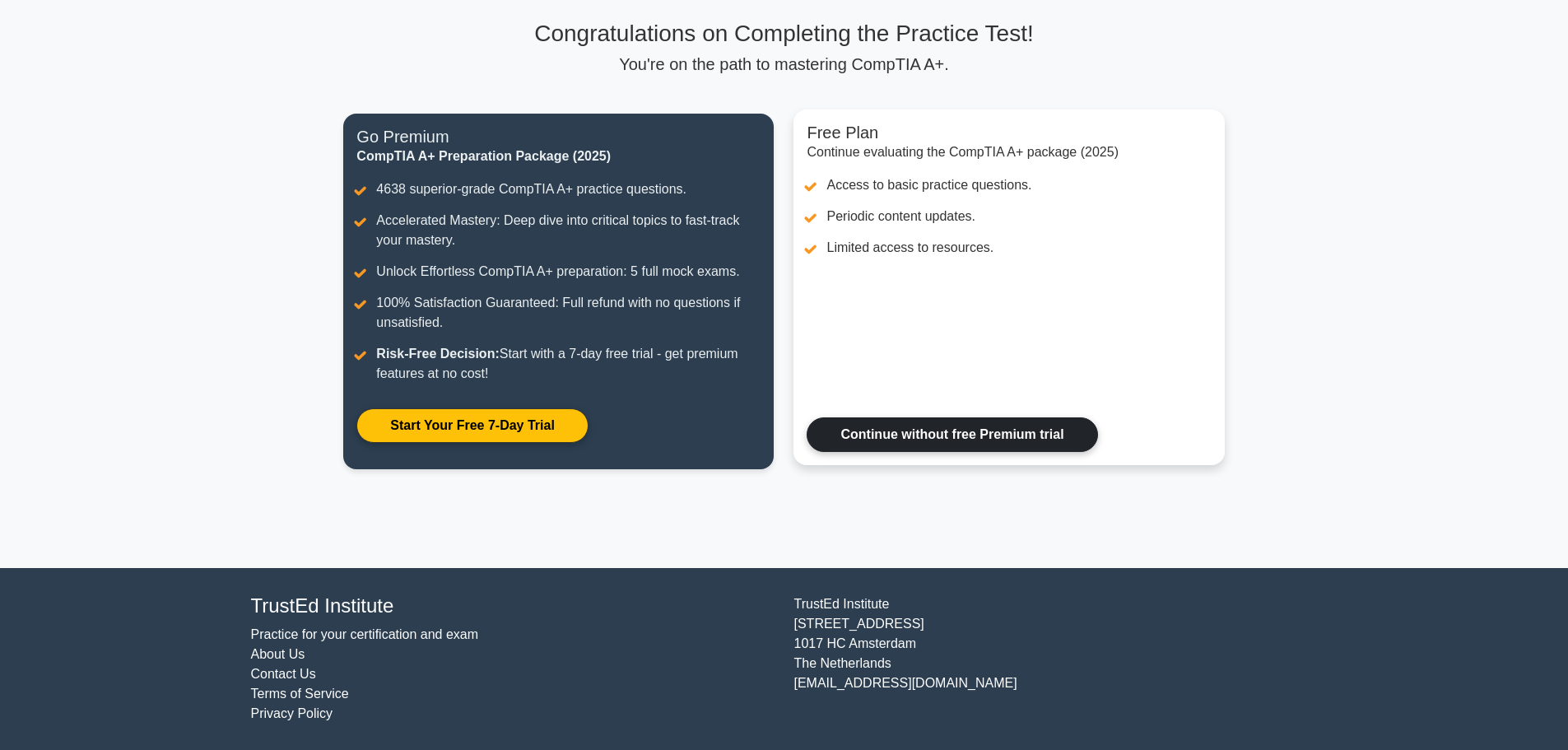
click at [936, 439] on link "Continue without free Premium trial" at bounding box center [951, 435] width 290 height 35
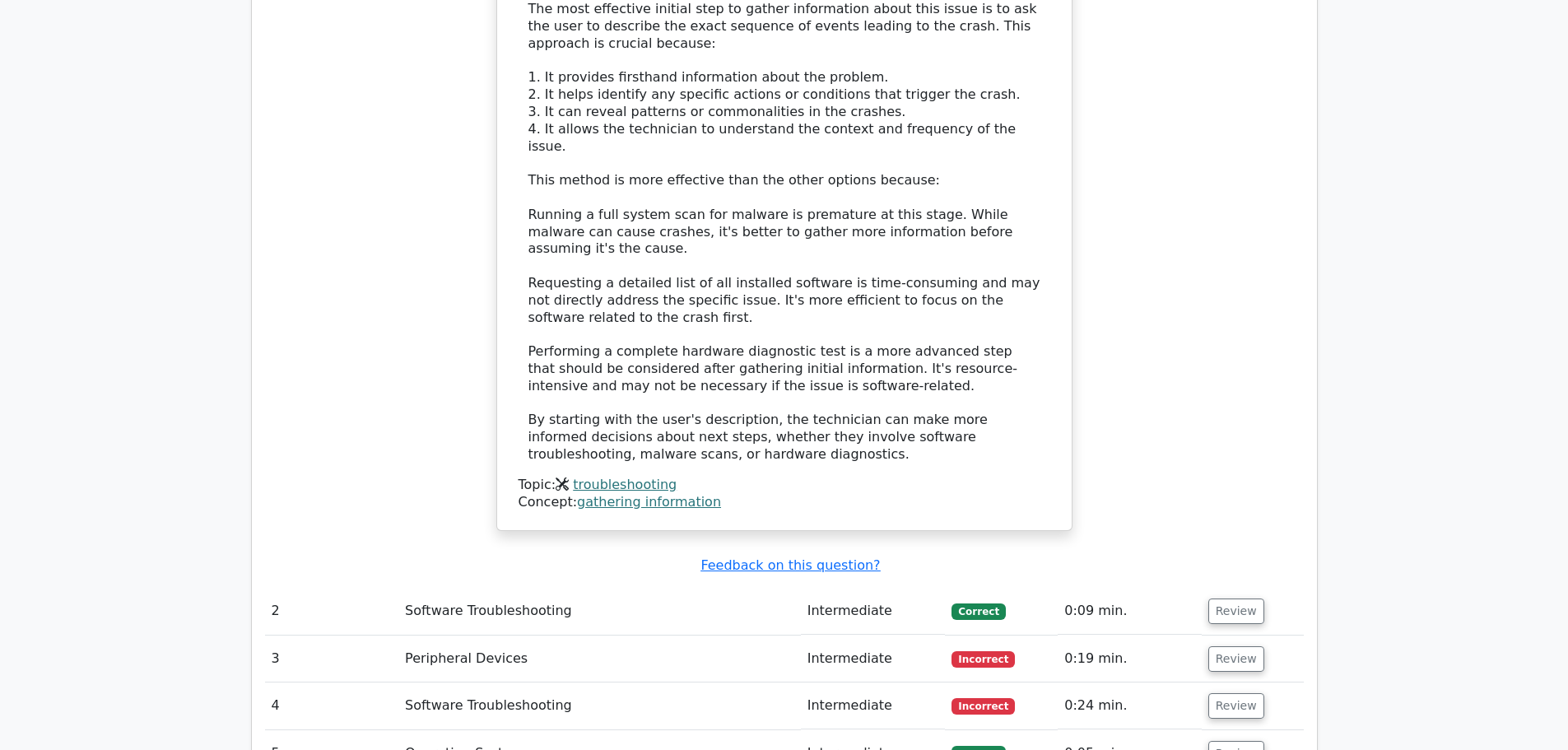
scroll to position [2554, 0]
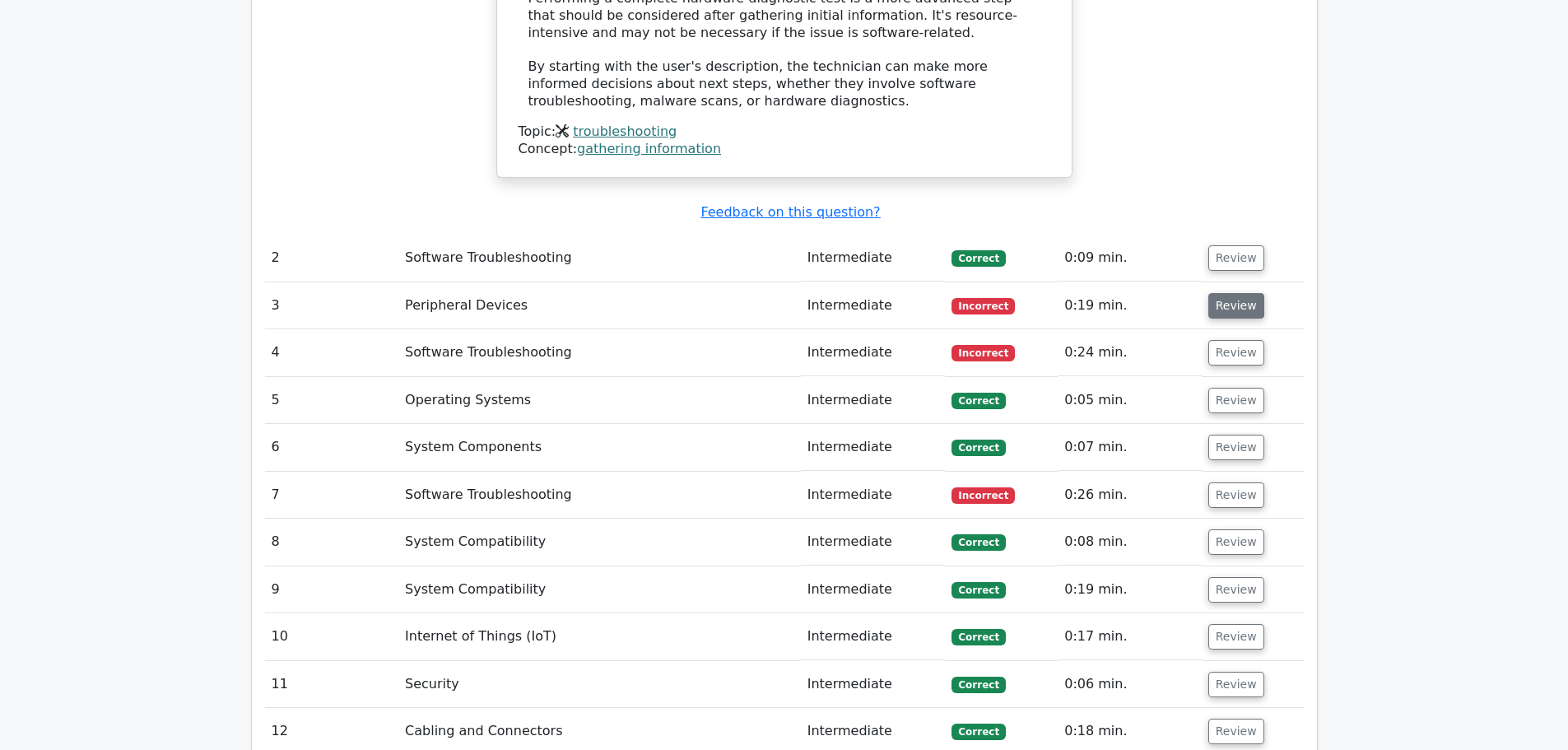
click at [1220, 293] on button "Review" at bounding box center [1237, 306] width 56 height 25
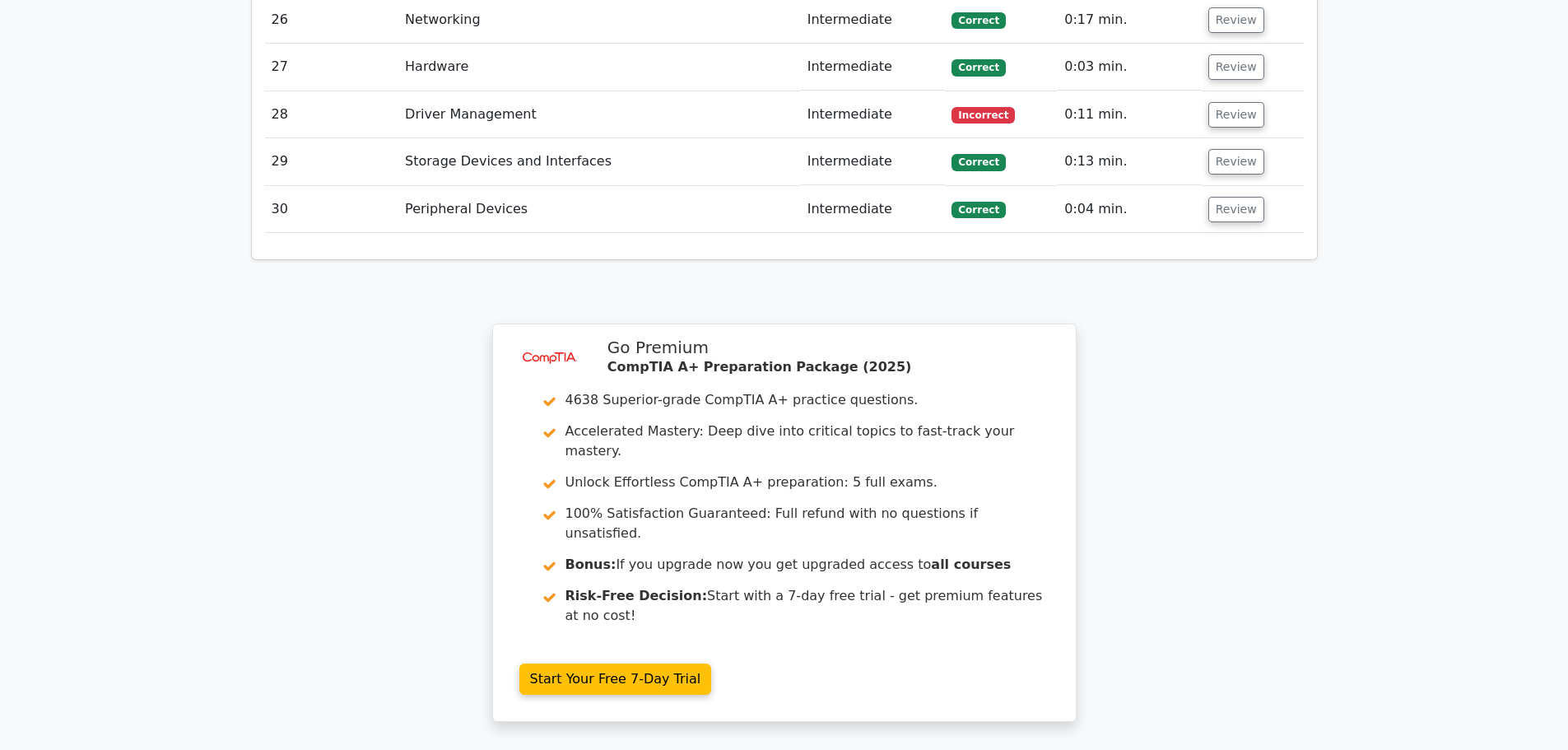
scroll to position [4716, 0]
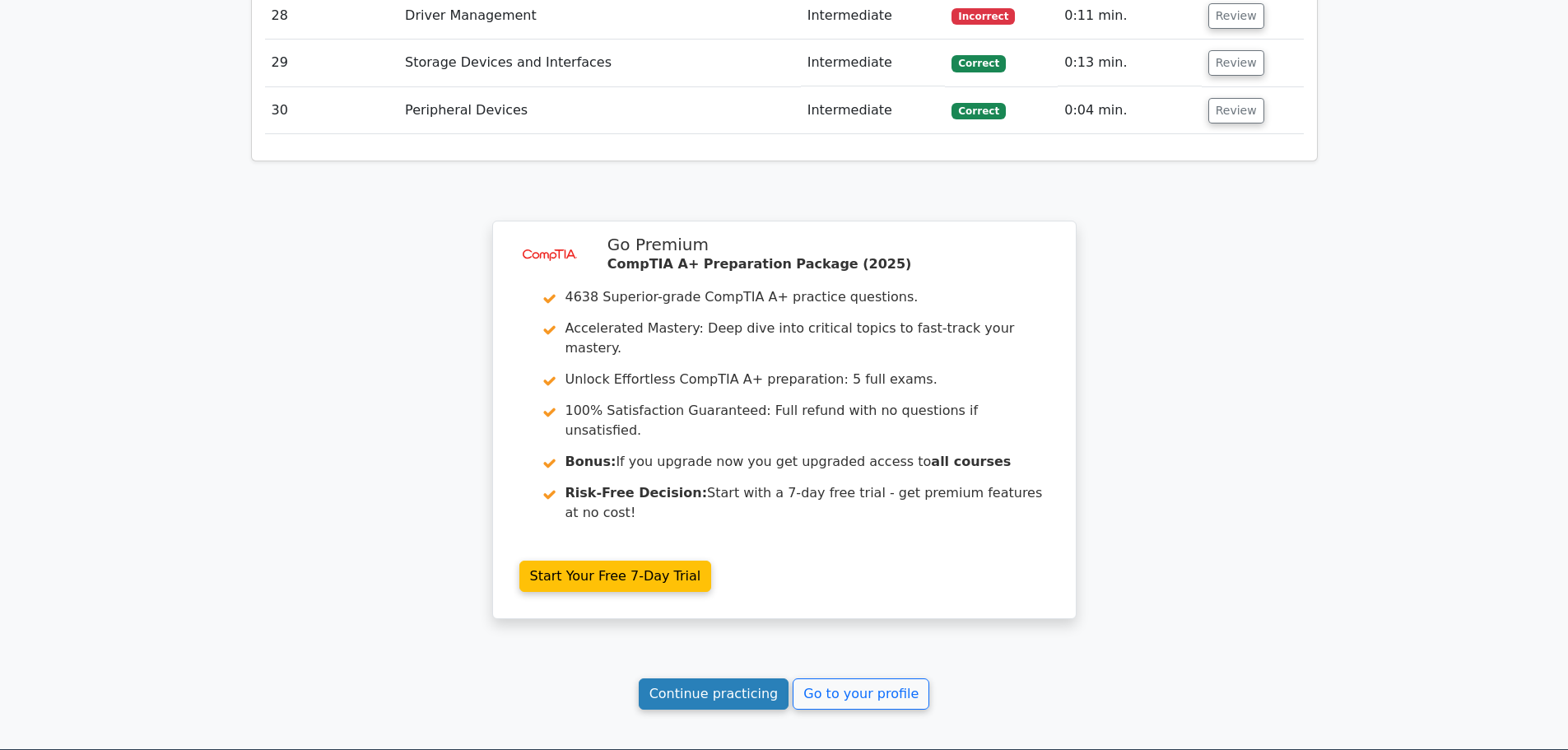
click at [701, 679] on link "Continue practicing" at bounding box center [714, 695] width 150 height 31
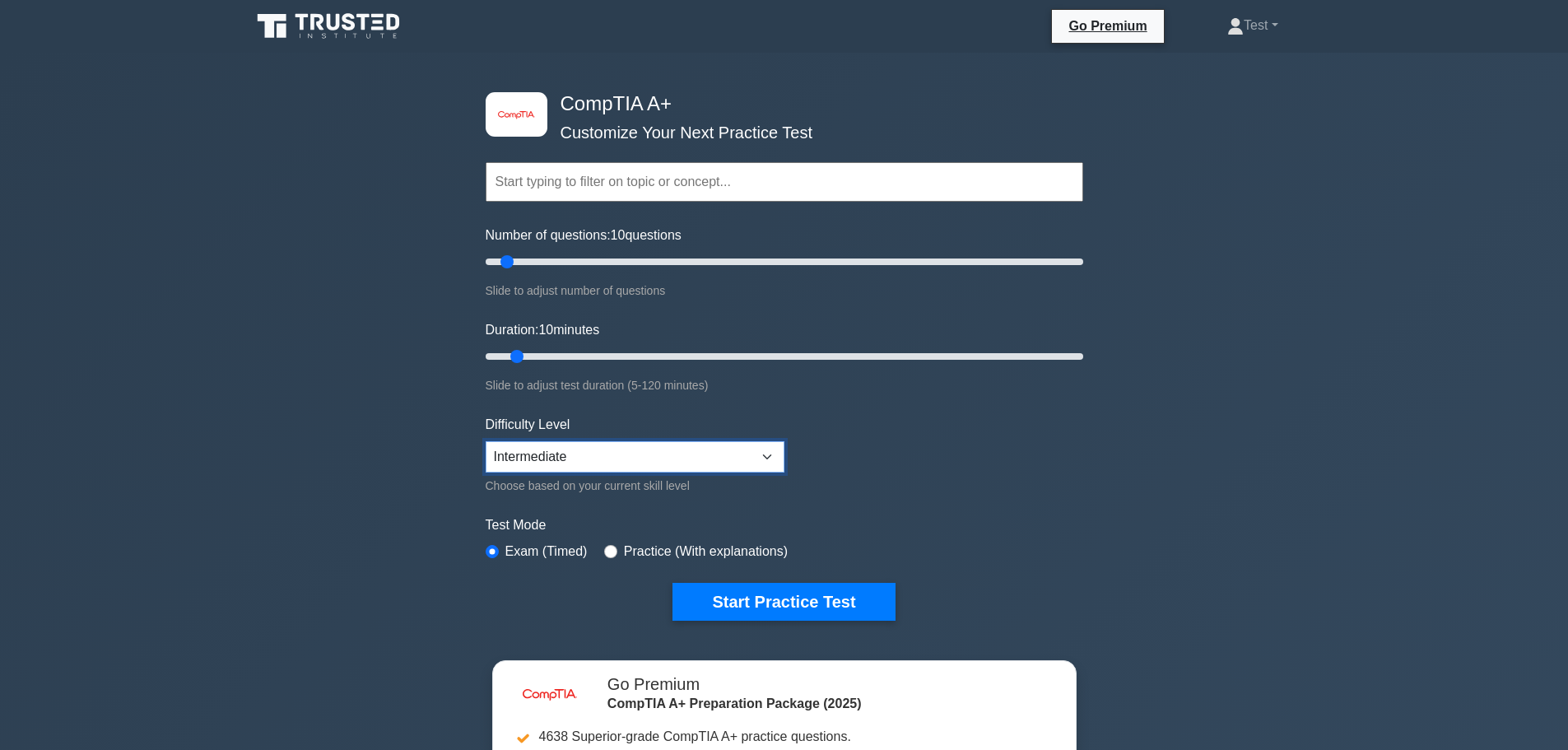
drag, startPoint x: 749, startPoint y: 456, endPoint x: 722, endPoint y: 464, distance: 28.2
click at [749, 456] on select "Beginner Intermediate Expert" at bounding box center [635, 457] width 299 height 31
select select "expert"
click at [485, 441] on select "Beginner Intermediate Expert" at bounding box center [635, 457] width 299 height 31
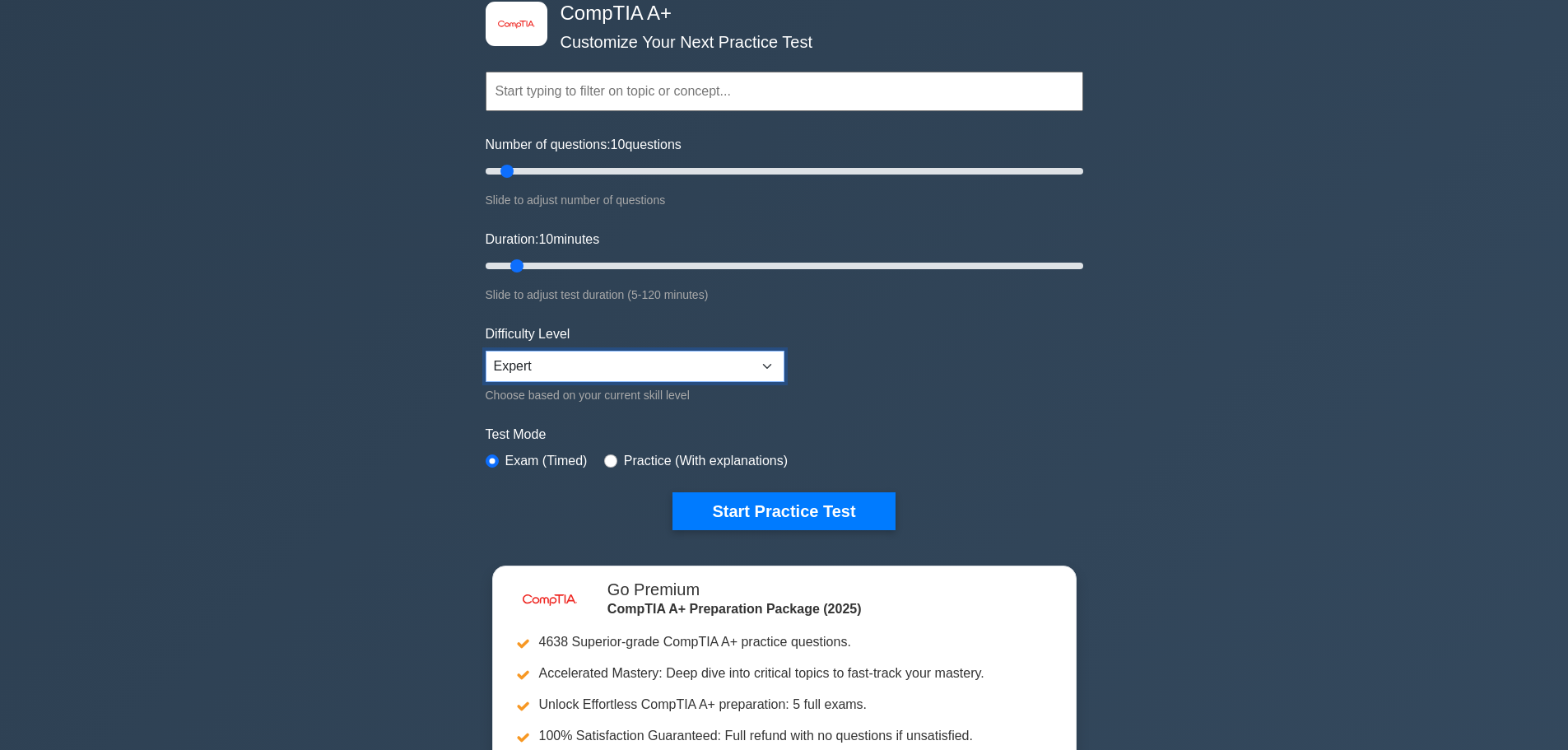
scroll to position [247, 0]
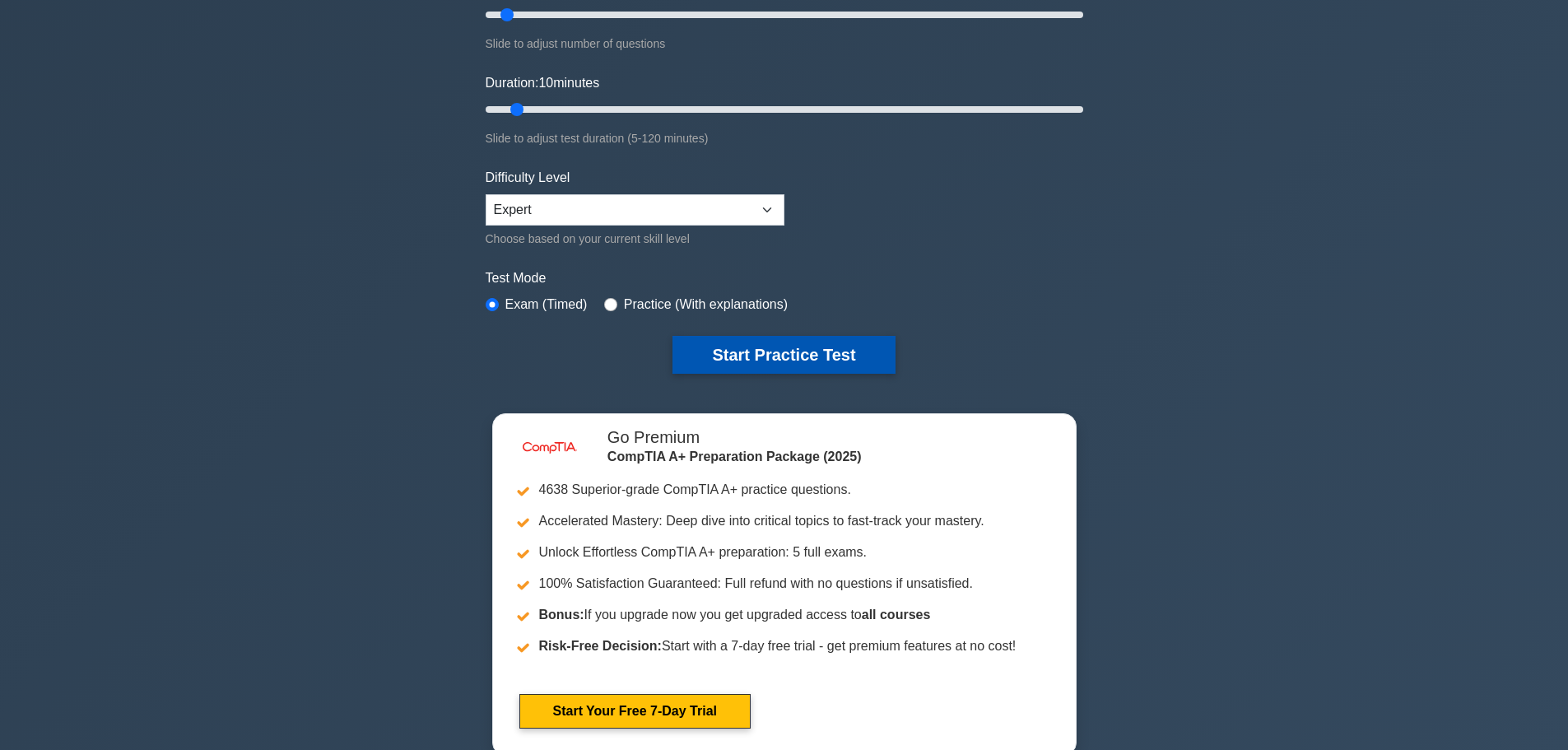
click at [825, 350] on button "Start Practice Test" at bounding box center [784, 355] width 222 height 38
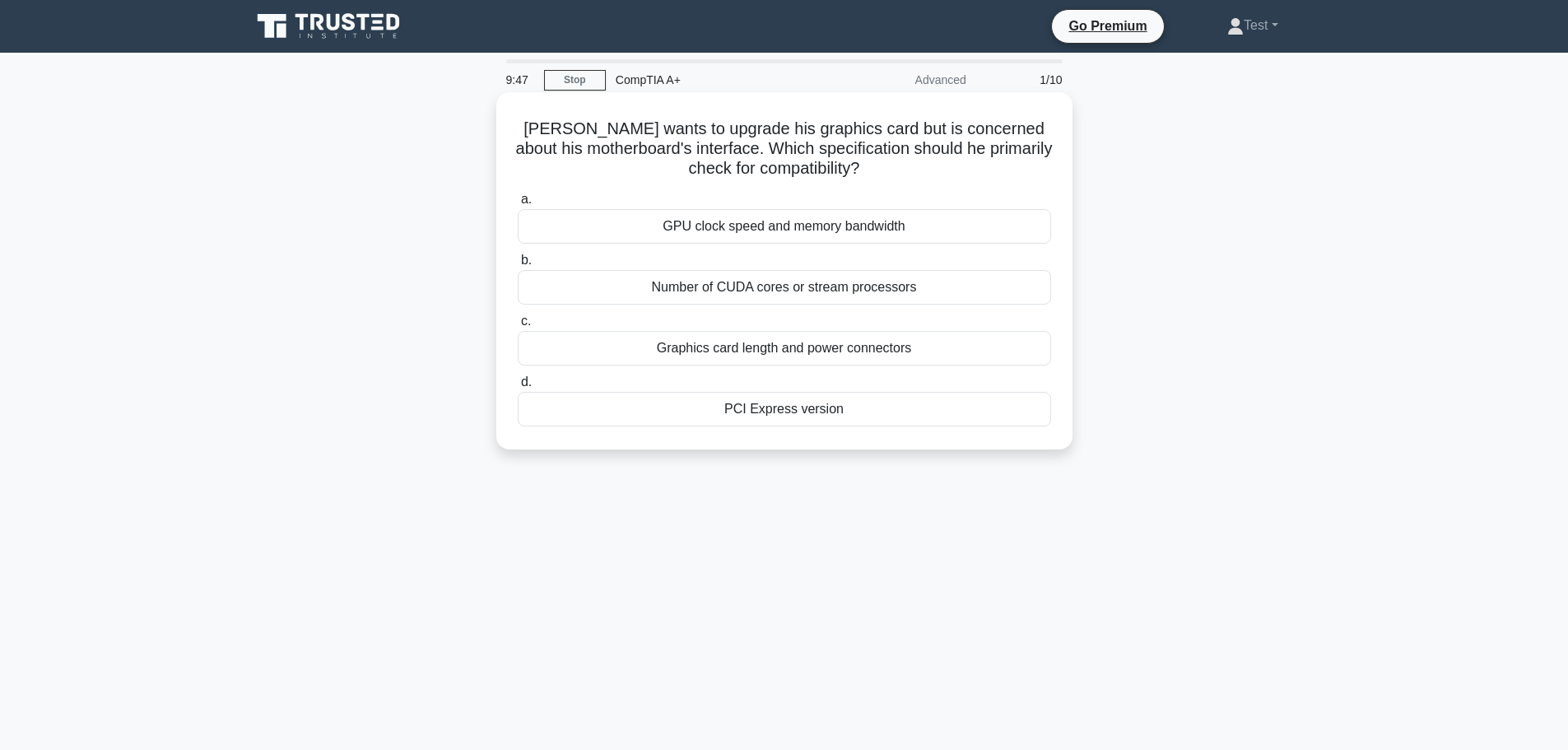
click at [873, 412] on div "PCI Express version" at bounding box center [784, 410] width 533 height 35
click at [517, 388] on input "d. PCI Express version" at bounding box center [517, 382] width 0 height 11
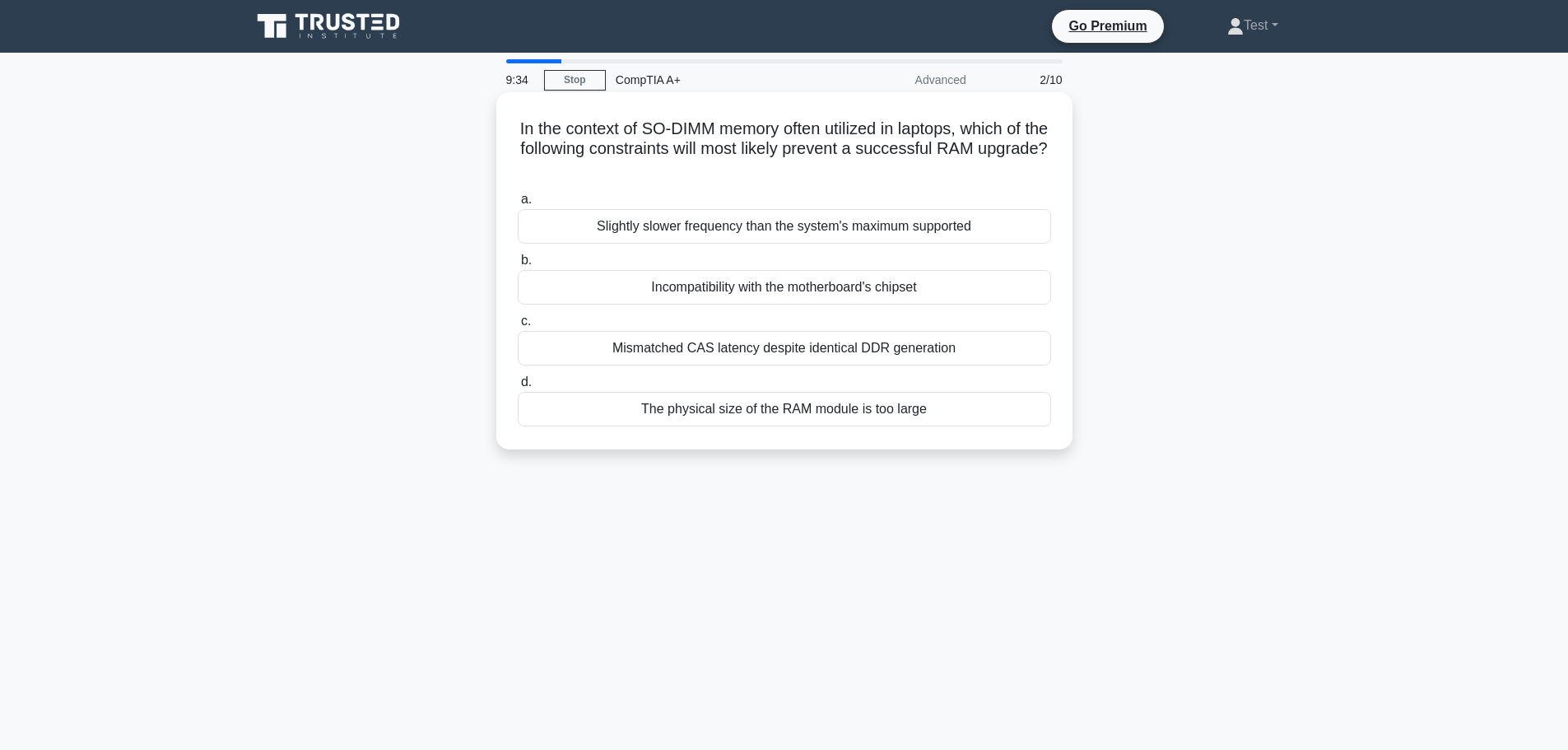
click at [975, 408] on div "The physical size of the RAM module is too large" at bounding box center [784, 410] width 533 height 35
click at [517, 388] on input "d. The physical size of the RAM module is too large" at bounding box center [517, 382] width 0 height 11
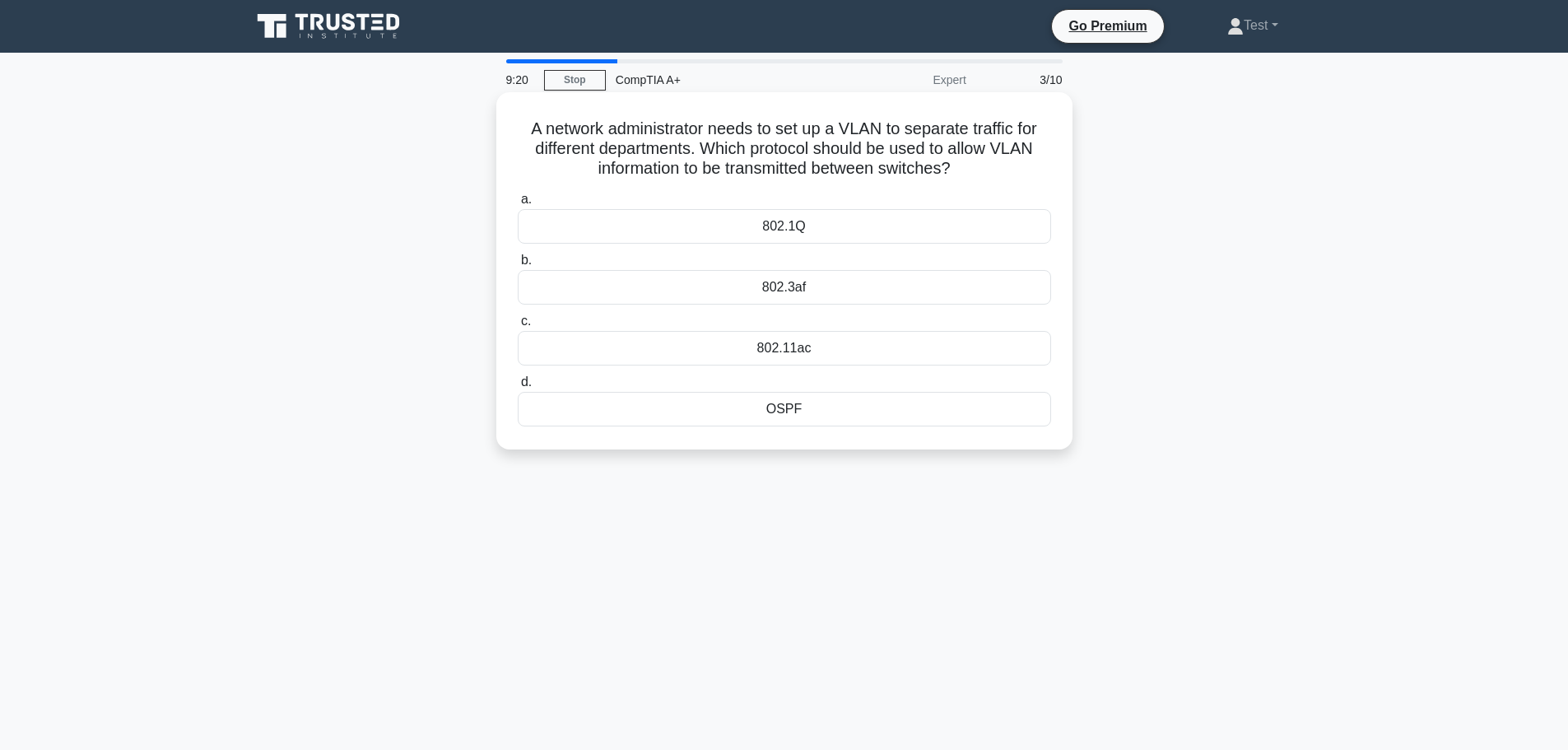
click at [836, 351] on div "802.11ac" at bounding box center [784, 349] width 533 height 35
click at [517, 327] on input "c. 802.11ac" at bounding box center [517, 322] width 0 height 11
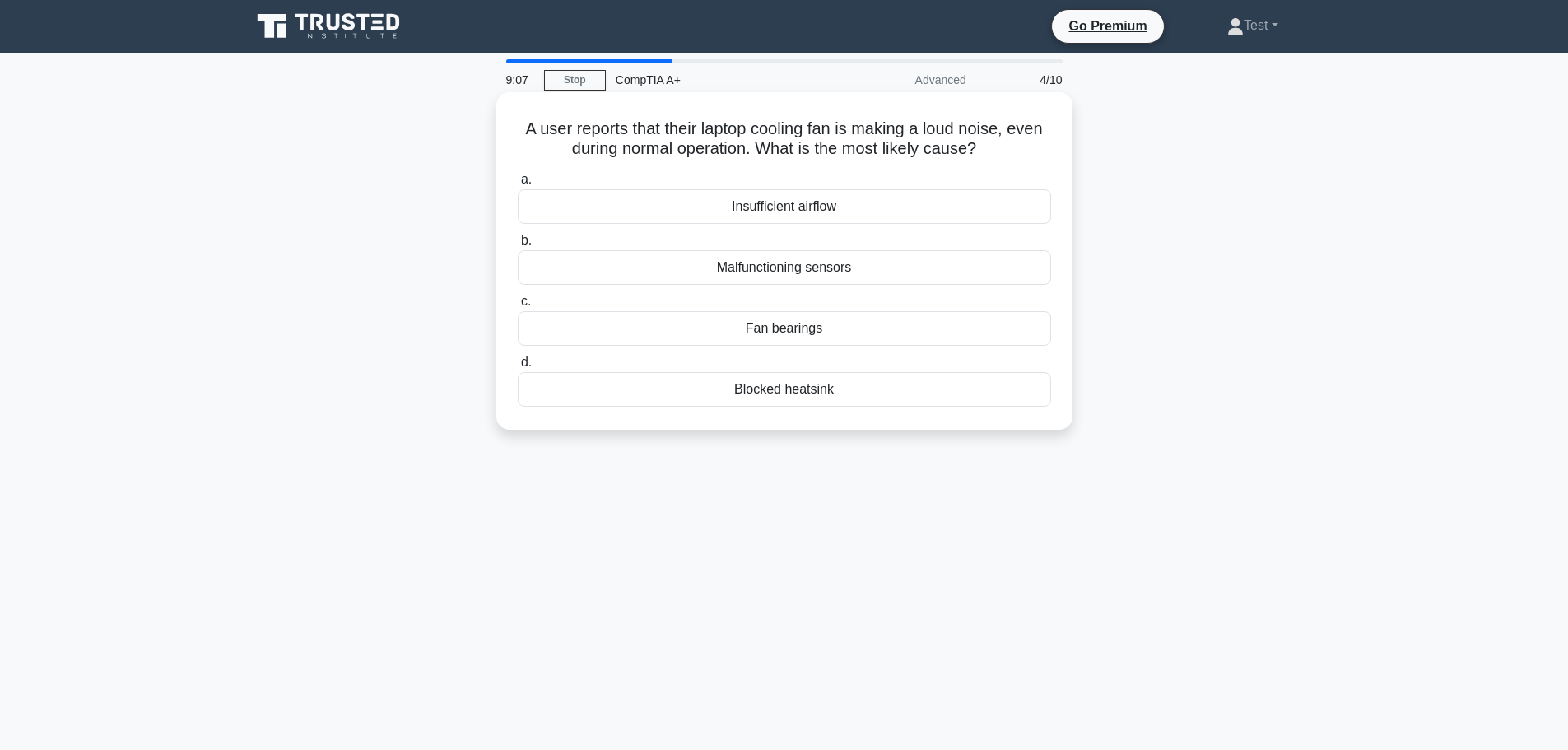
click at [865, 265] on div "Malfunctioning sensors" at bounding box center [784, 268] width 533 height 35
click at [517, 247] on input "b. Malfunctioning sensors" at bounding box center [517, 241] width 0 height 11
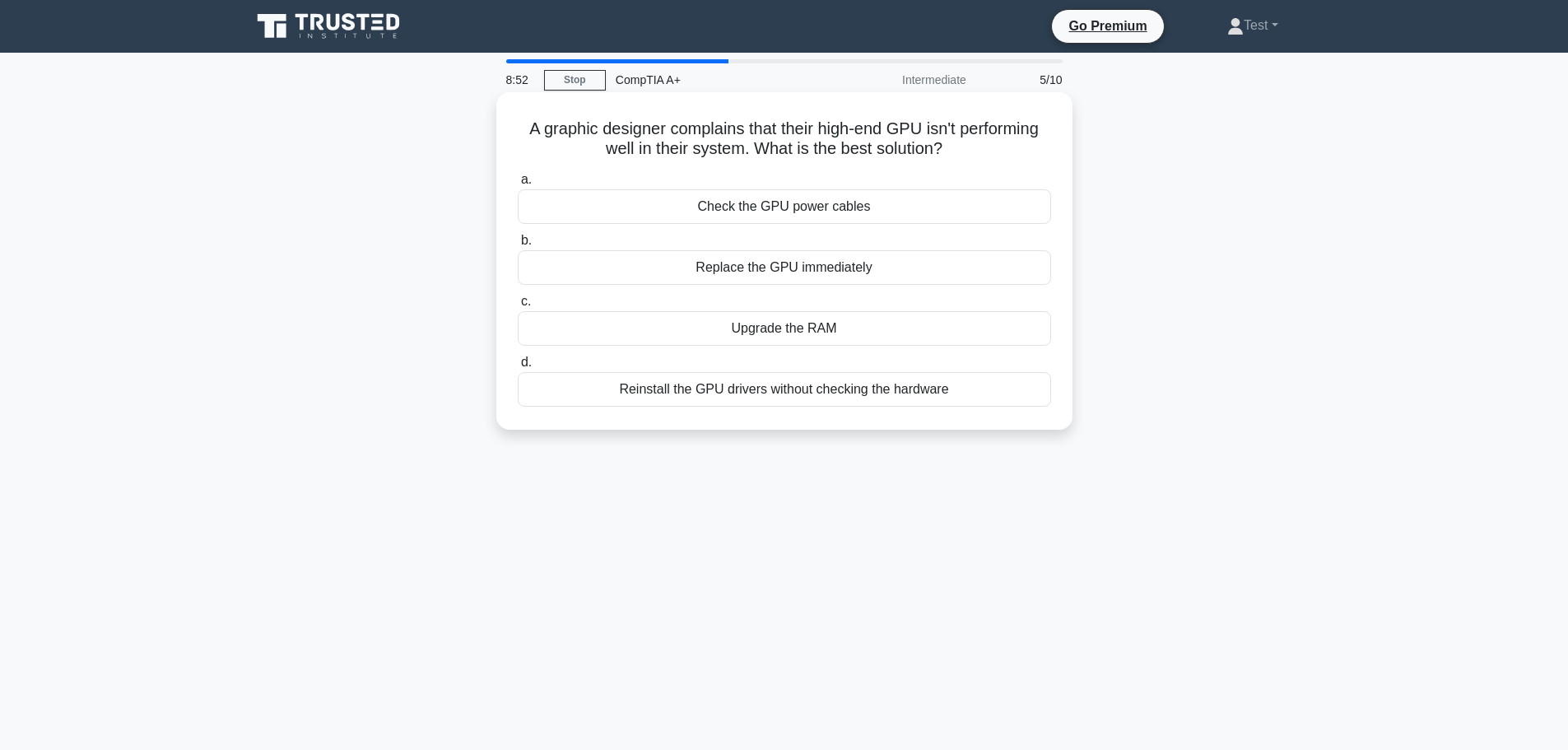
click at [898, 179] on label "a. Check the GPU power cables" at bounding box center [784, 197] width 533 height 54
click at [517, 179] on input "a. Check the GPU power cables" at bounding box center [517, 180] width 0 height 11
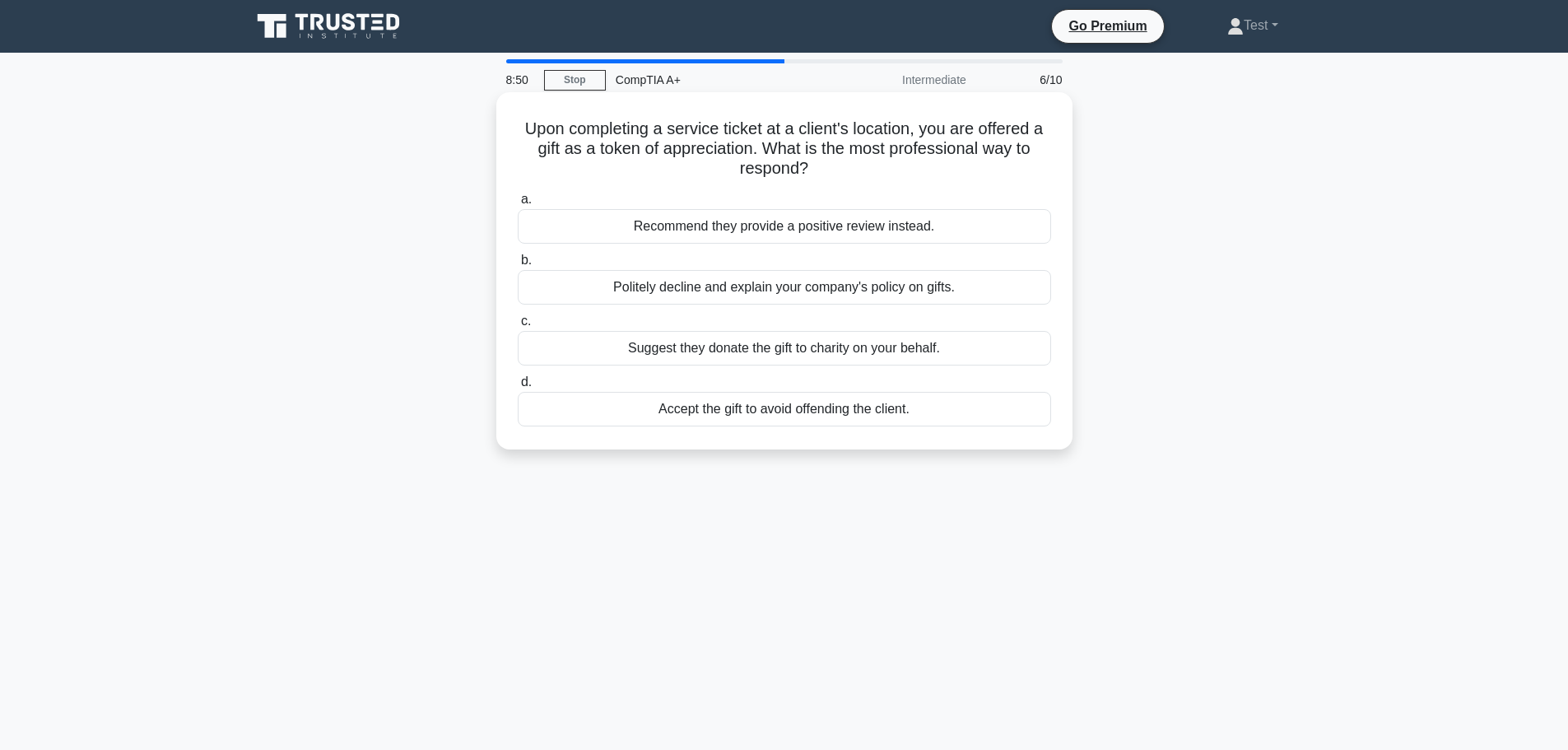
click at [885, 189] on div "a. Recommend they provide a positive review instead. b. Politely decline and ex…" at bounding box center [784, 308] width 553 height 244
click at [998, 290] on div "Politely decline and explain your company's policy on gifts." at bounding box center [784, 288] width 533 height 35
click at [517, 266] on input "b. Politely decline and explain your company's policy on gifts." at bounding box center [517, 260] width 0 height 11
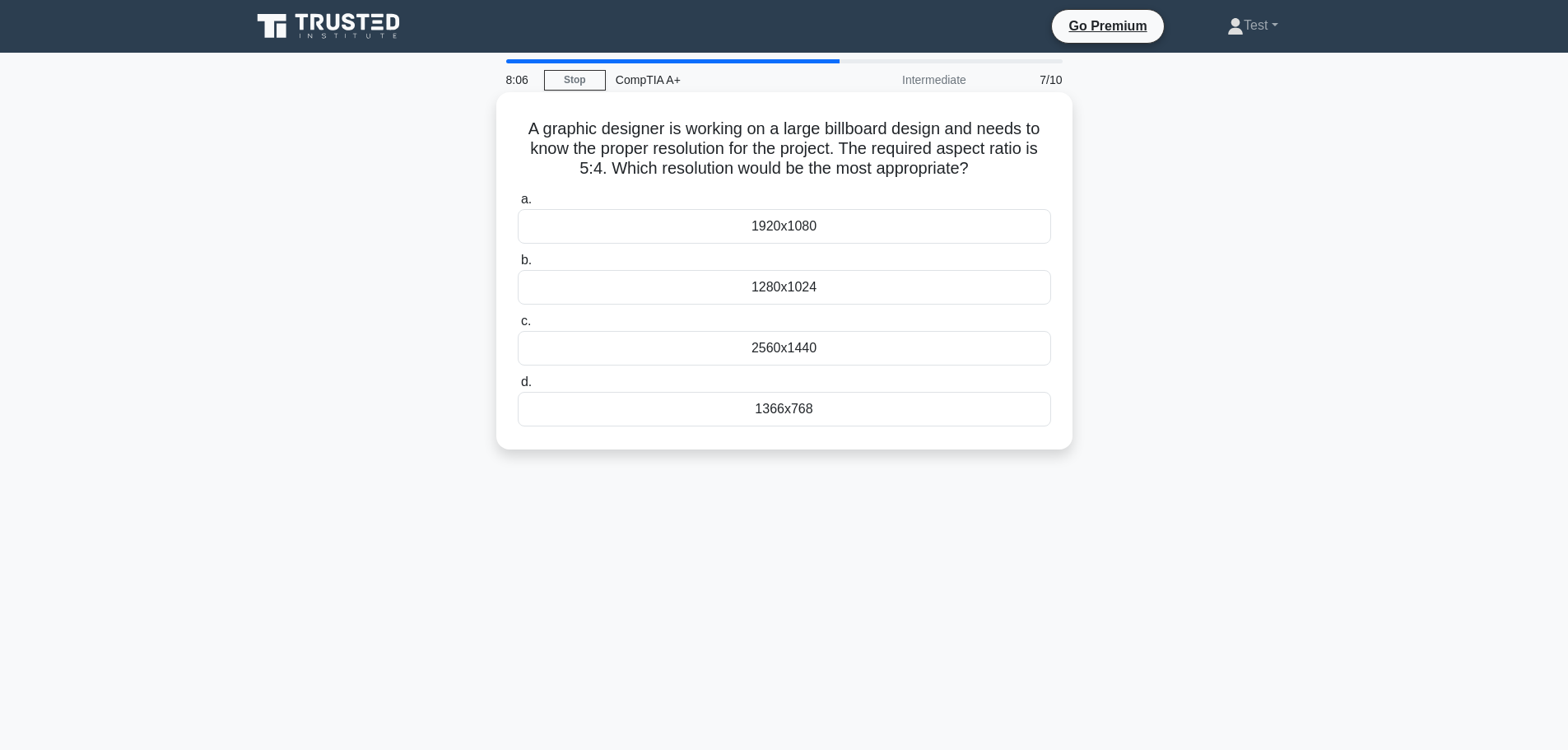
click at [695, 226] on div "1920x1080" at bounding box center [784, 226] width 533 height 35
click at [517, 205] on input "a. 1920x1080" at bounding box center [517, 199] width 0 height 11
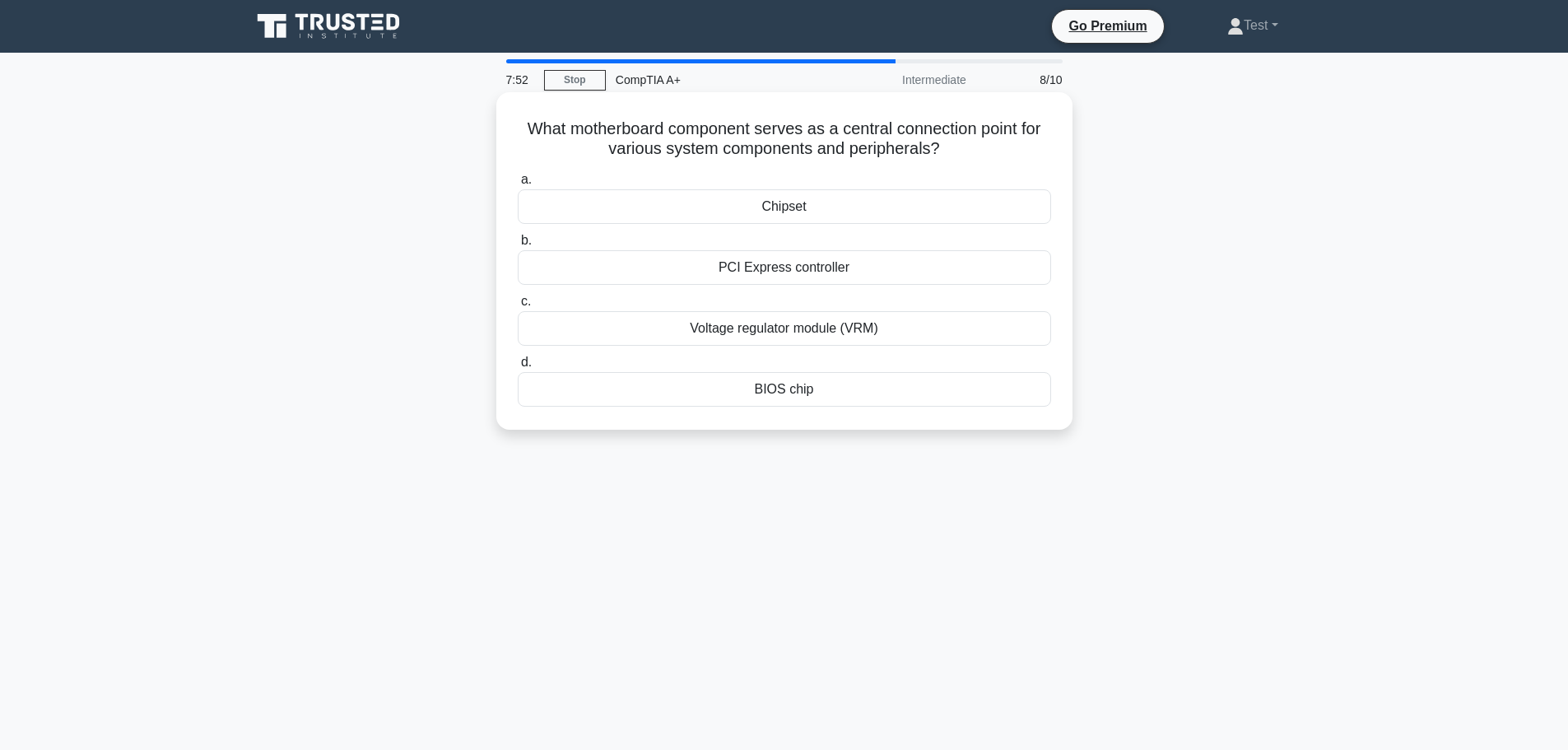
click at [694, 399] on div "BIOS chip" at bounding box center [784, 390] width 533 height 35
click at [517, 368] on input "d. BIOS chip" at bounding box center [517, 362] width 0 height 11
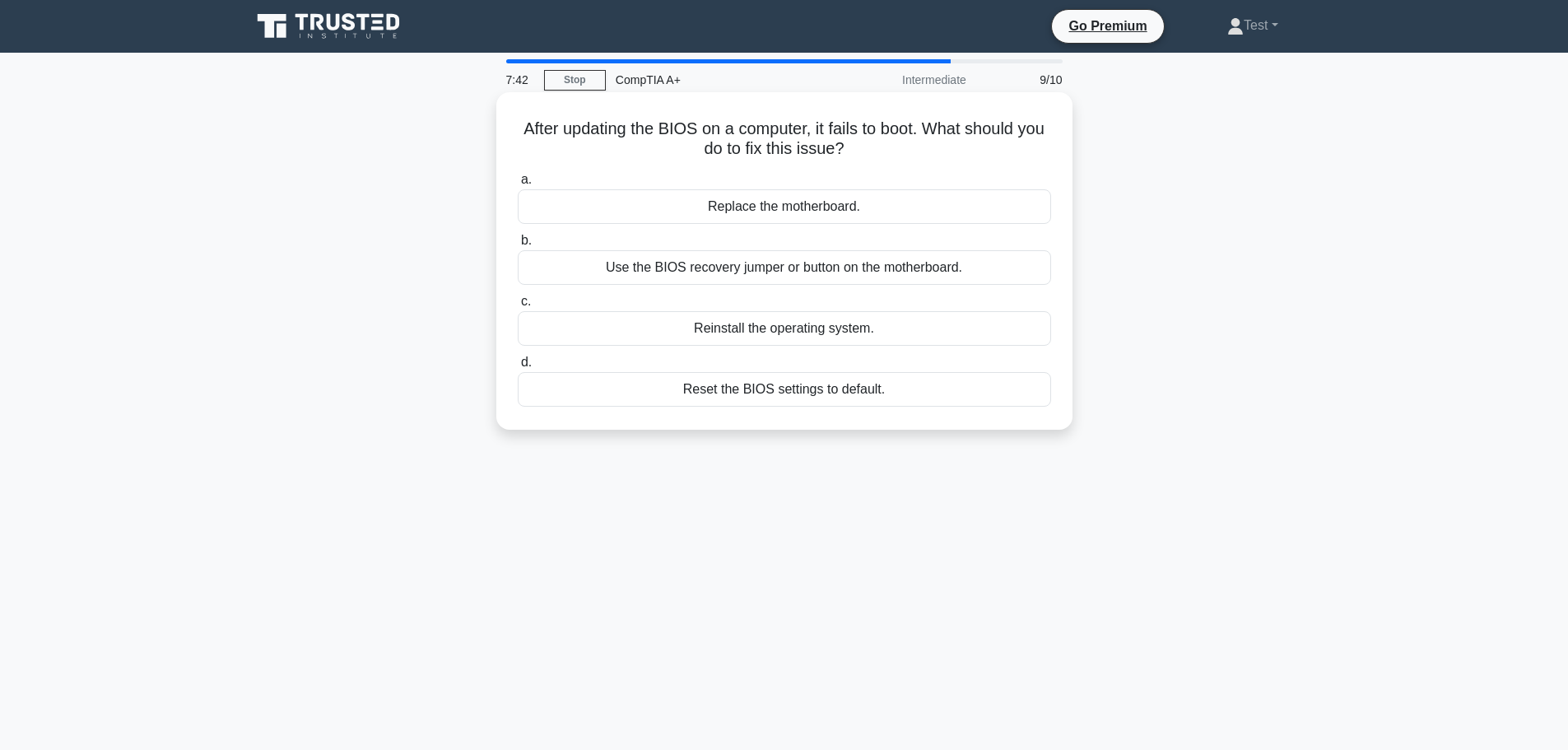
click at [999, 265] on div "Use the BIOS recovery jumper or button on the motherboard." at bounding box center [784, 268] width 533 height 35
click at [517, 247] on input "b. Use the BIOS recovery jumper or button on the motherboard." at bounding box center [517, 241] width 0 height 11
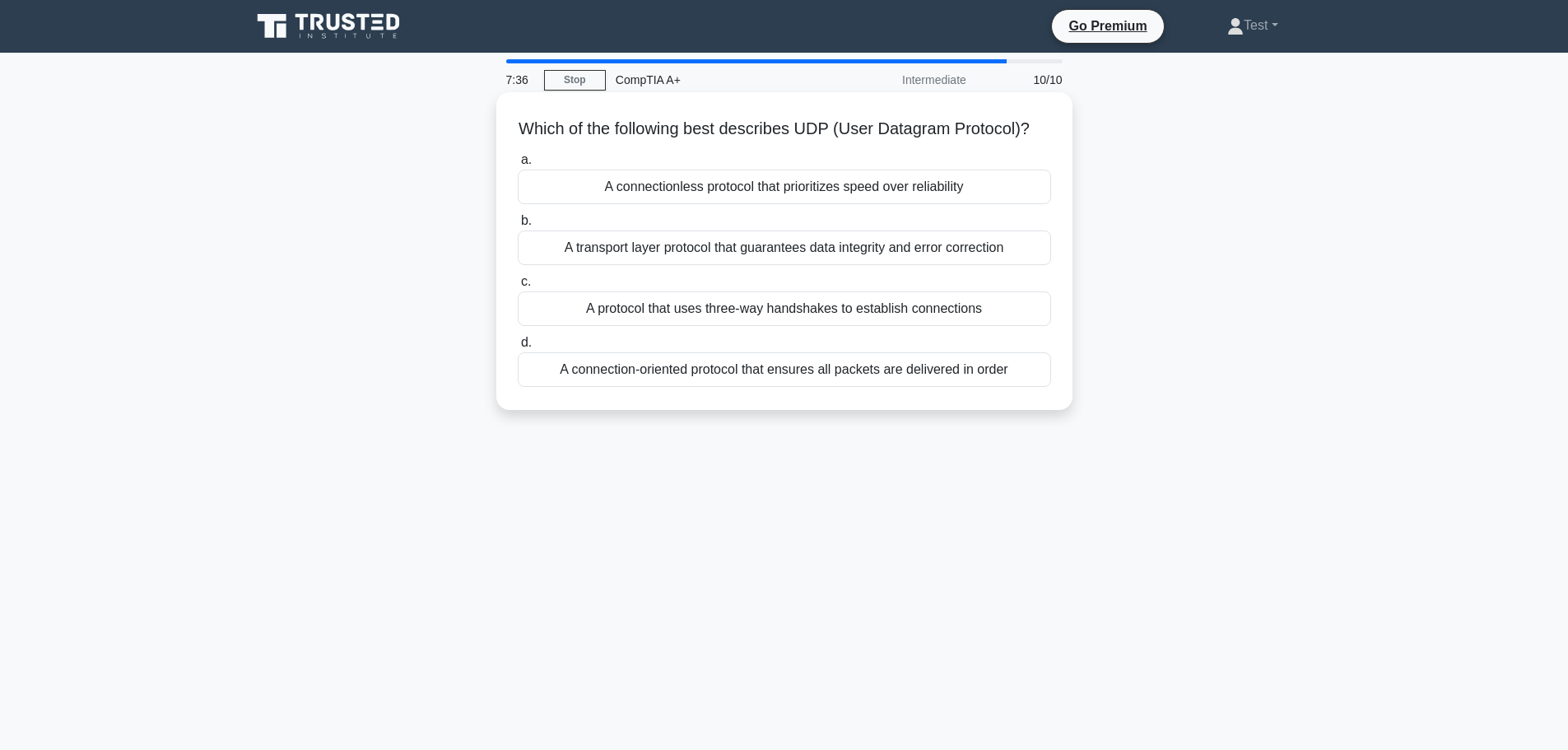
click at [1002, 204] on div "A connectionless protocol that prioritizes speed over reliability" at bounding box center [784, 188] width 533 height 35
click at [517, 165] on input "a. A connectionless protocol that prioritizes speed over reliability" at bounding box center [517, 159] width 0 height 11
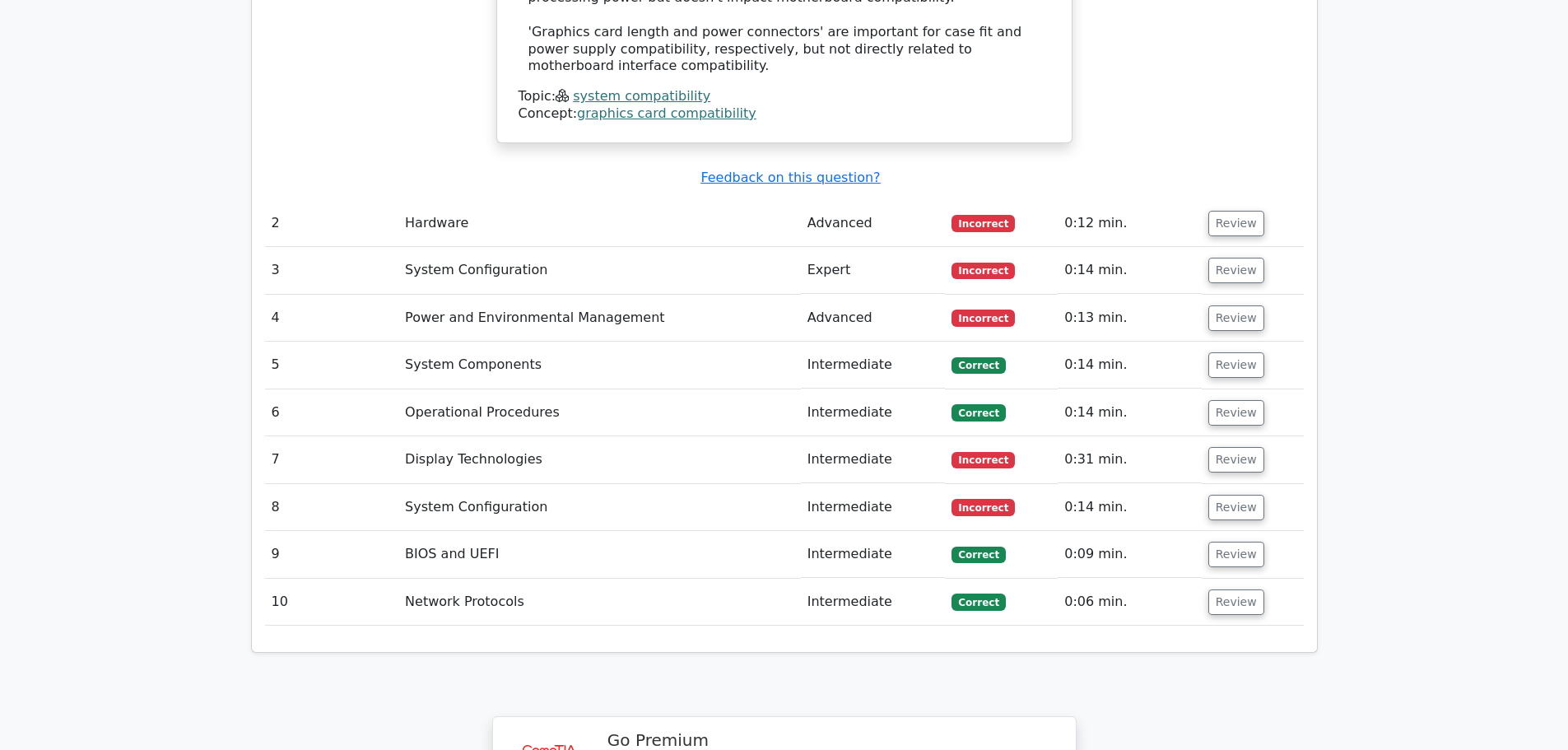
scroll to position [2389, 0]
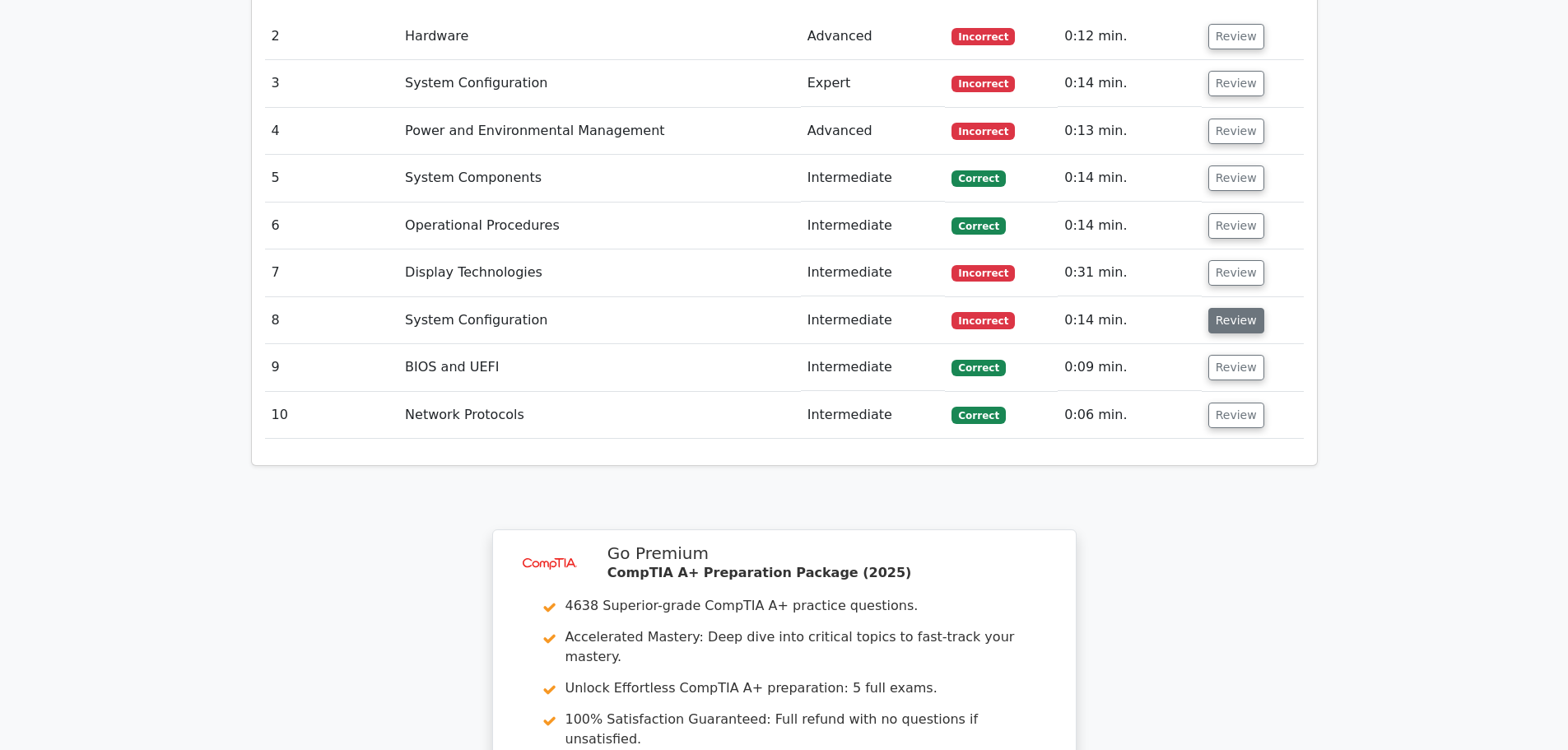
click at [1242, 308] on button "Review" at bounding box center [1237, 321] width 56 height 25
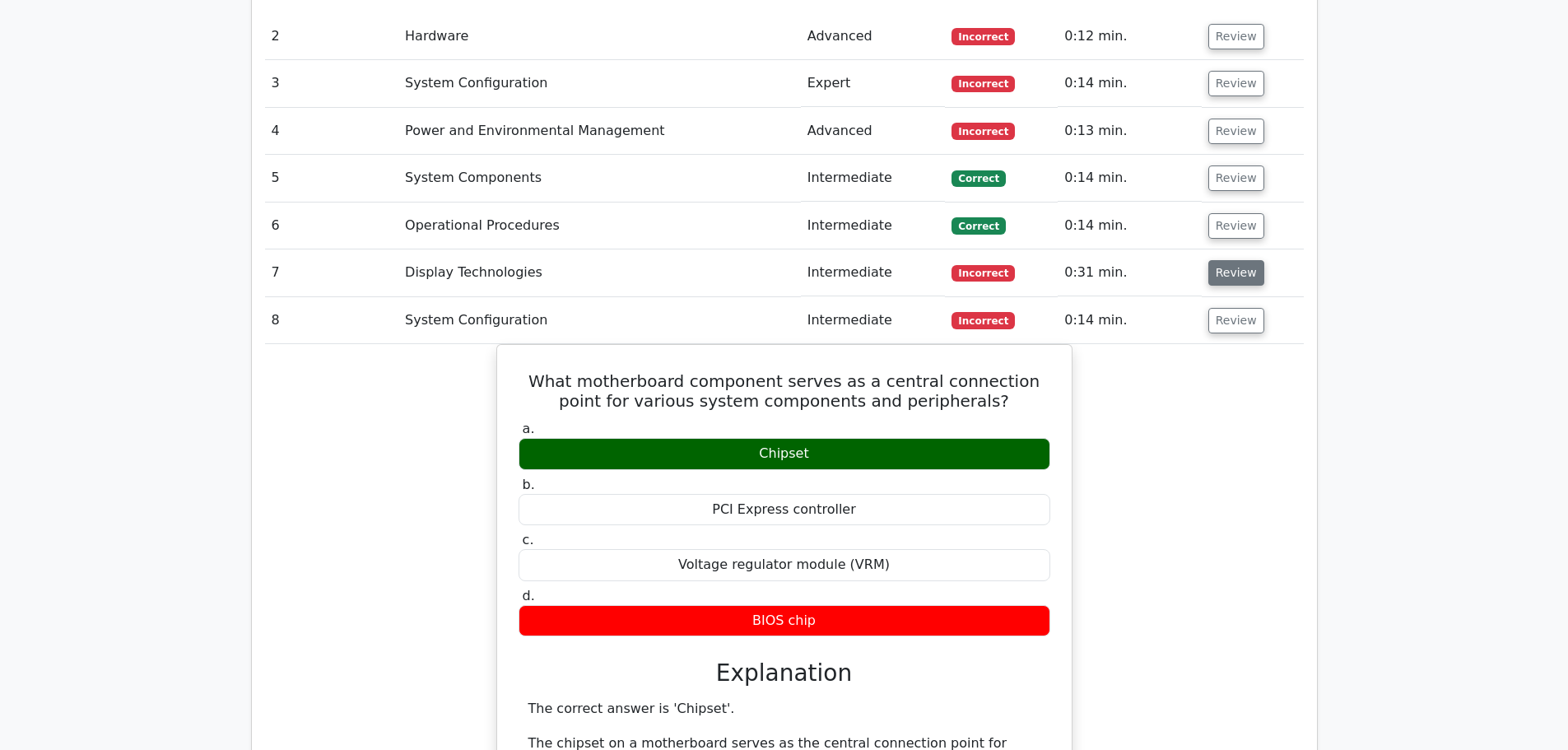
click at [1235, 260] on button "Review" at bounding box center [1237, 273] width 56 height 25
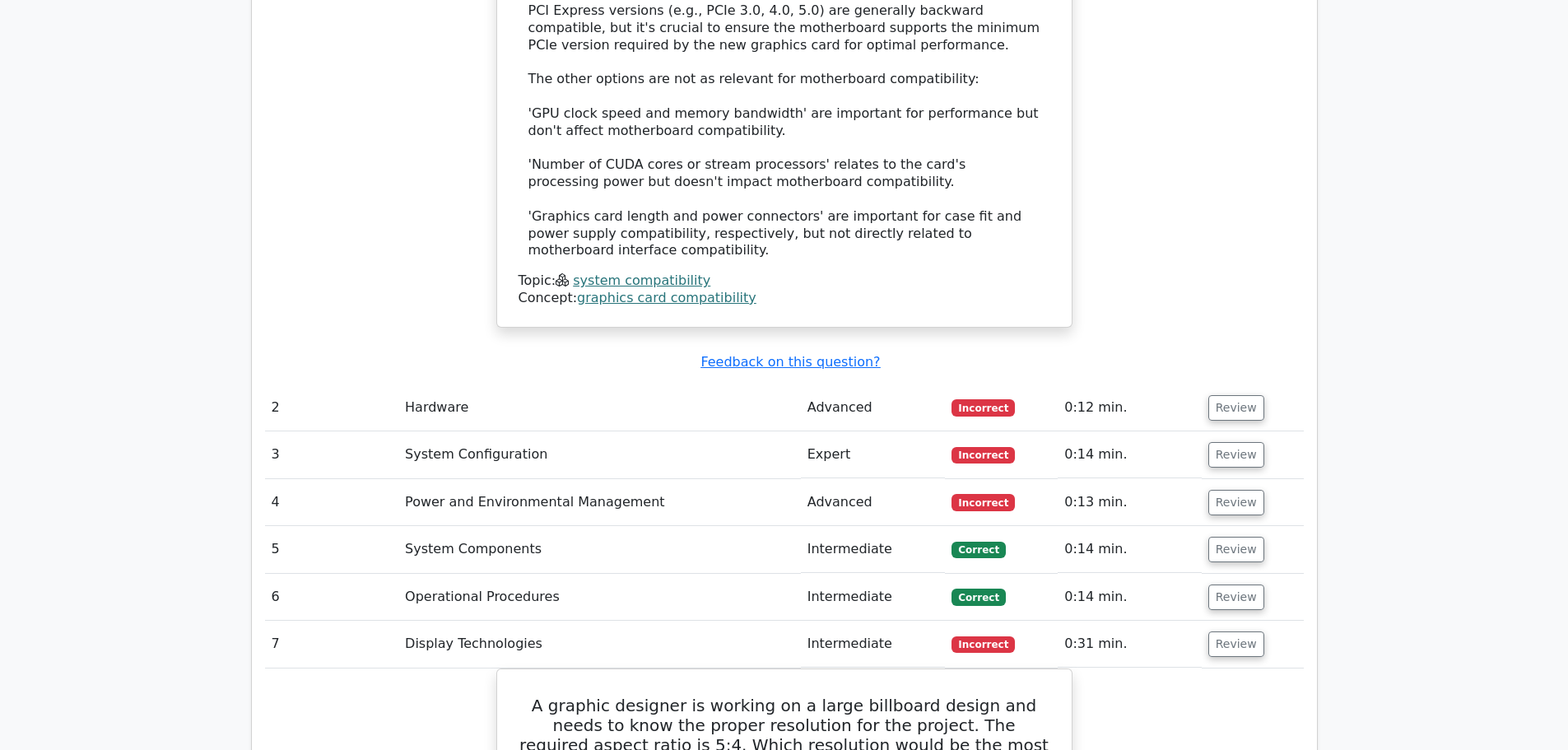
scroll to position [2142, 0]
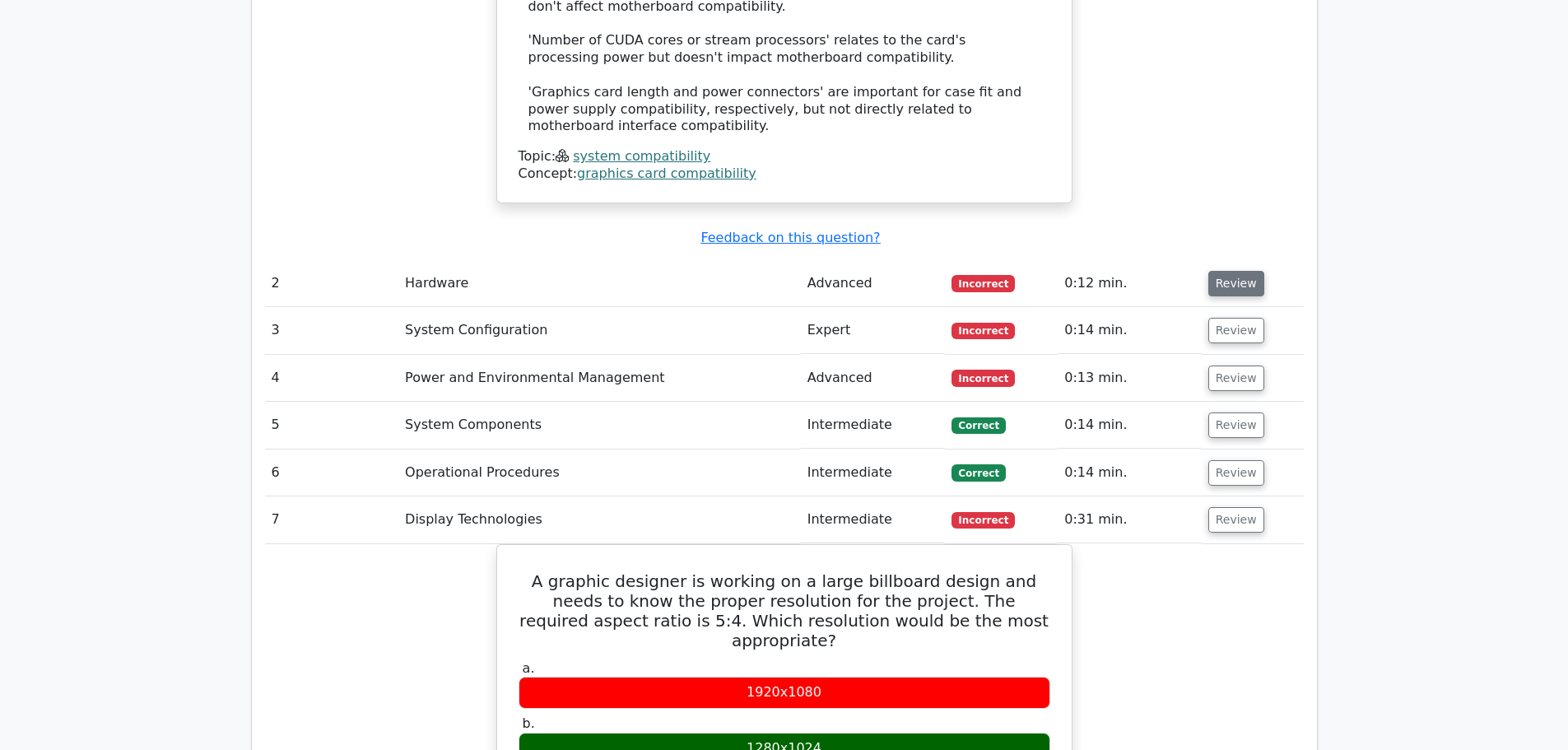
click at [1232, 271] on button "Review" at bounding box center [1237, 284] width 56 height 25
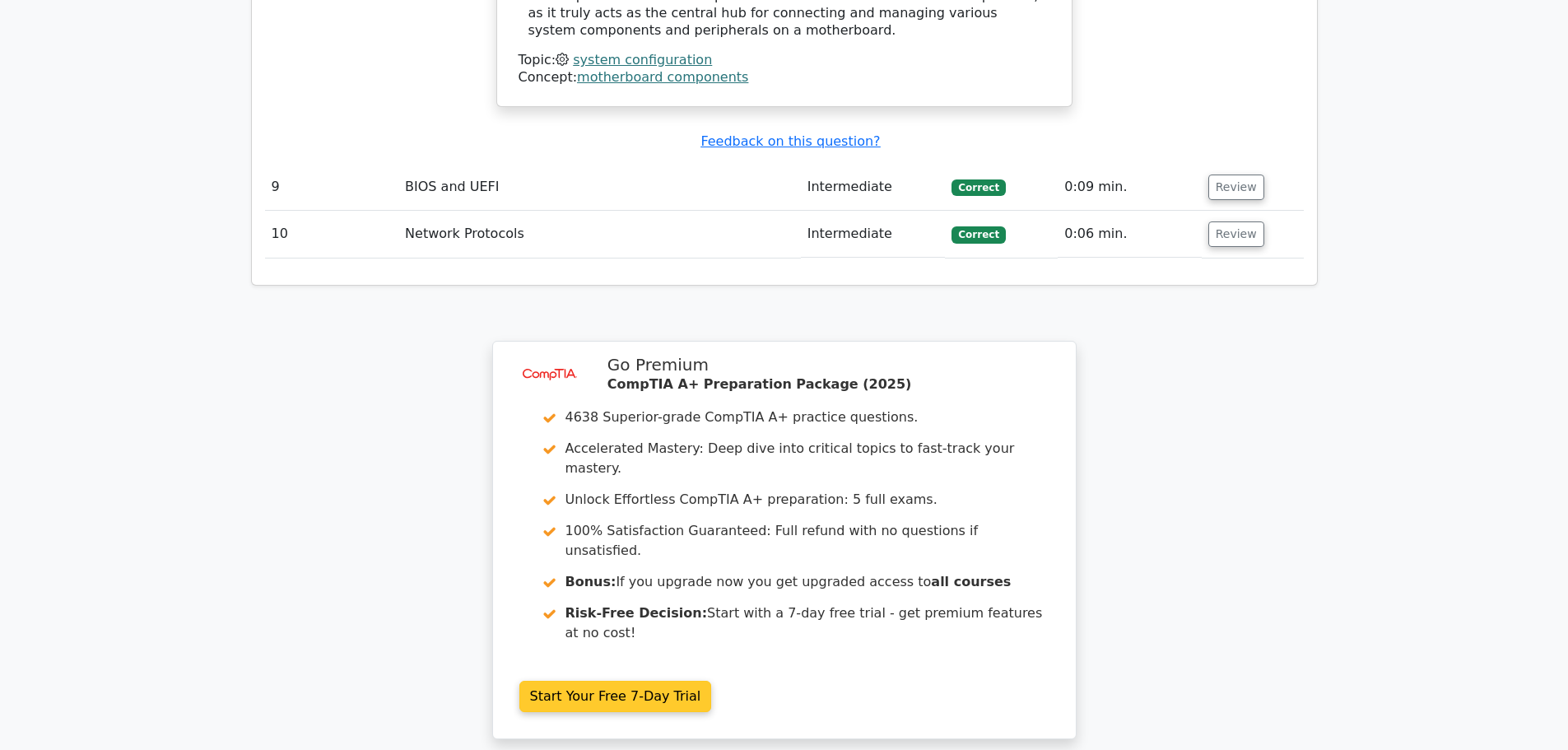
scroll to position [5190, 0]
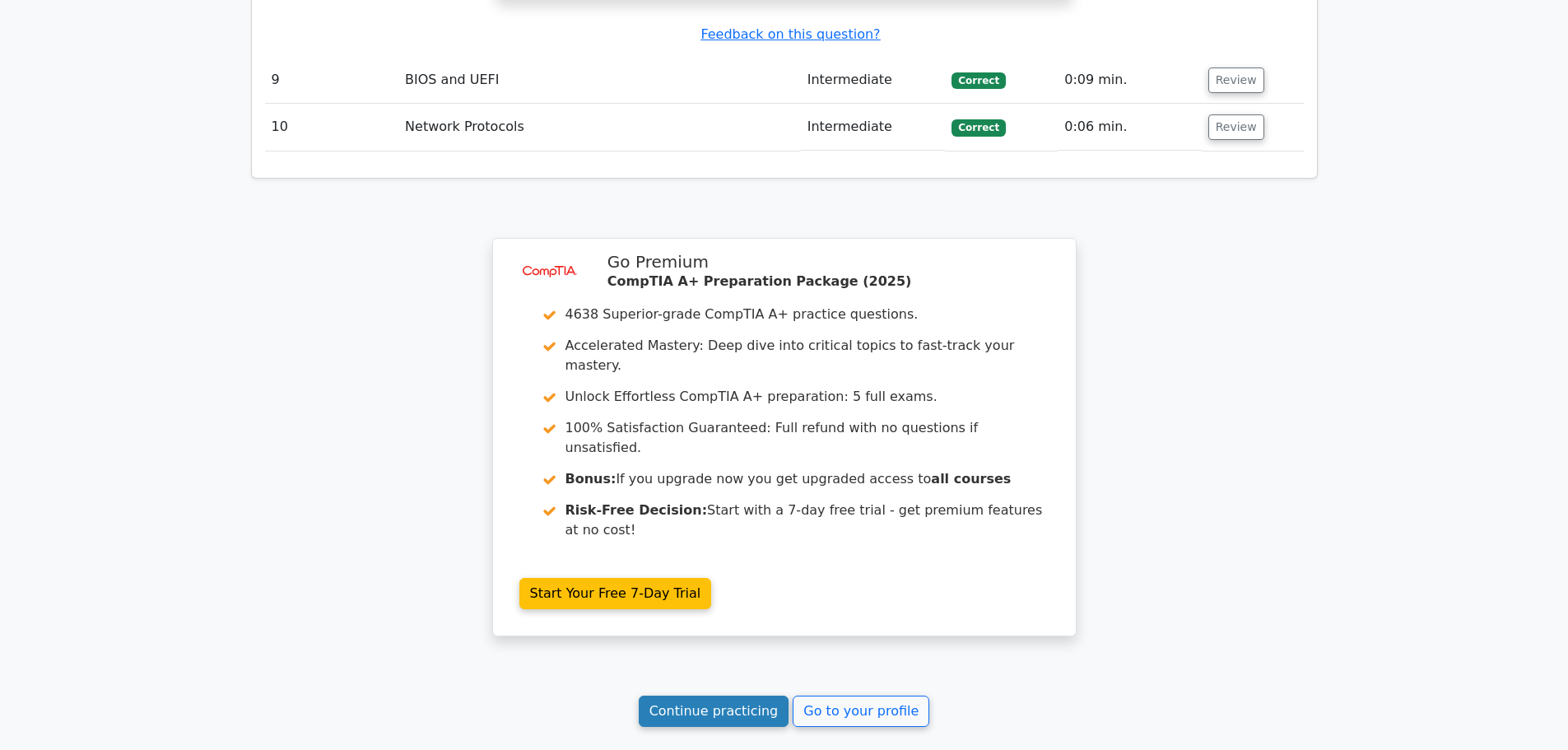
click at [721, 697] on link "Continue practicing" at bounding box center [714, 712] width 150 height 31
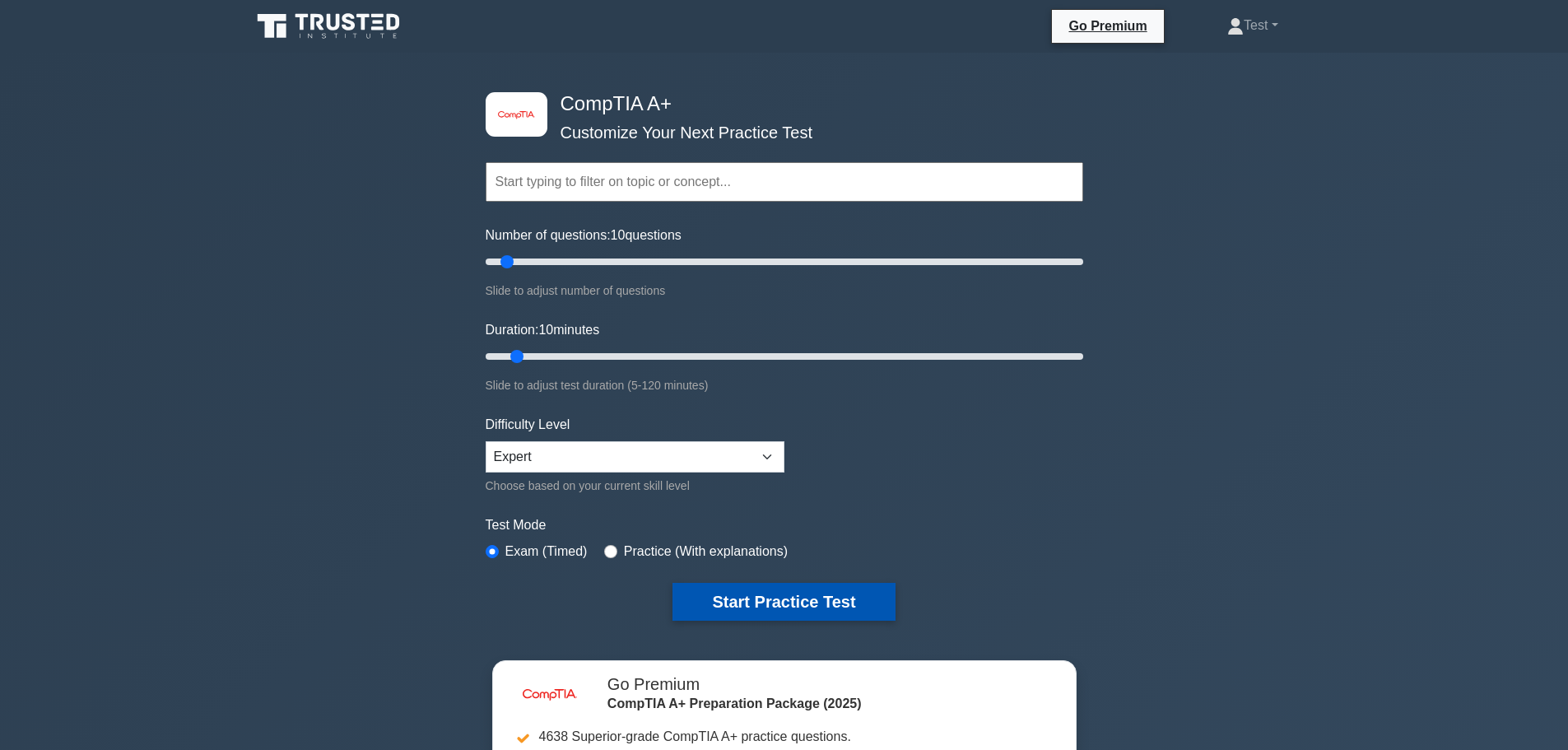
click at [775, 608] on button "Start Practice Test" at bounding box center [784, 601] width 222 height 38
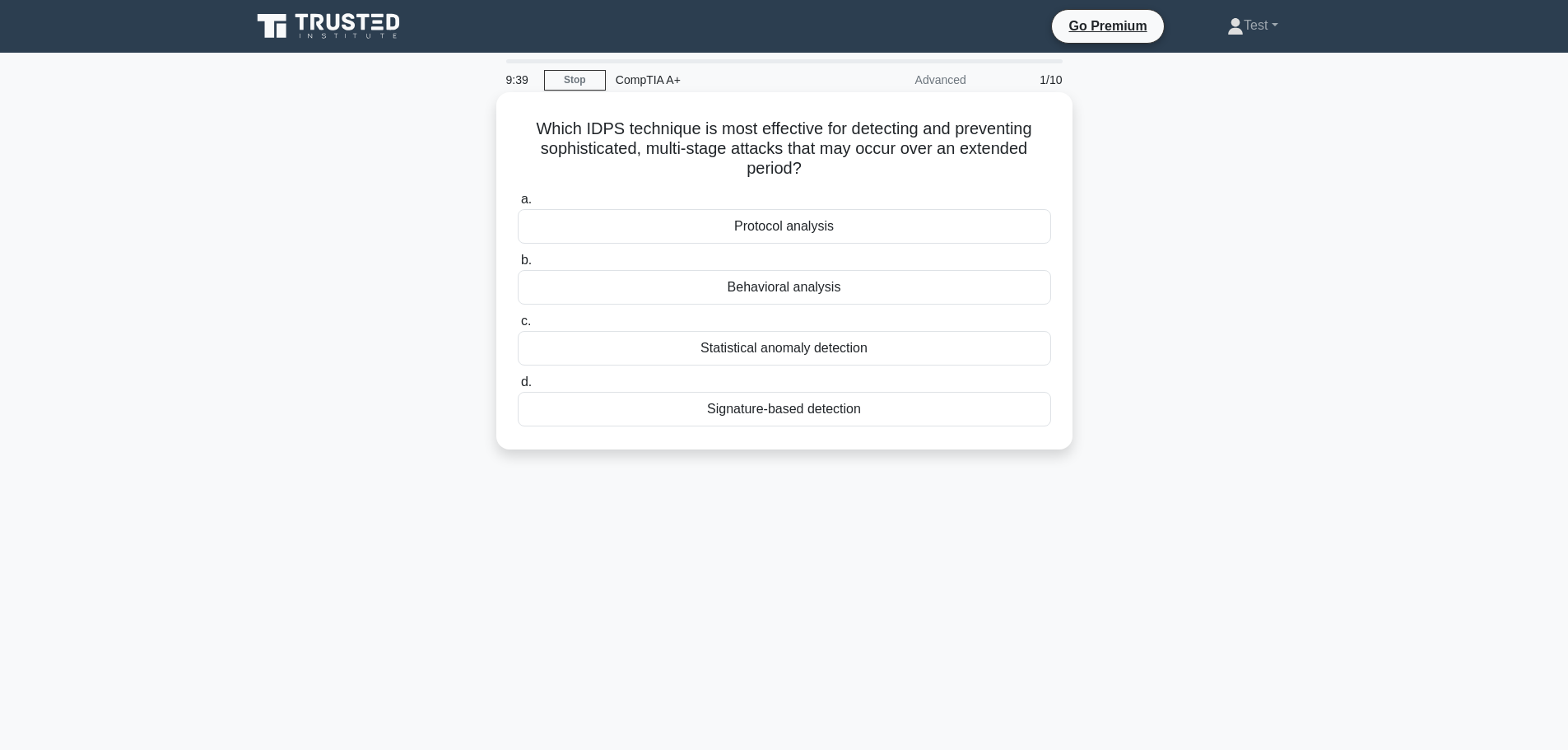
click at [850, 286] on div "Behavioral analysis" at bounding box center [784, 288] width 533 height 35
click at [517, 266] on input "b. Behavioral analysis" at bounding box center [517, 260] width 0 height 11
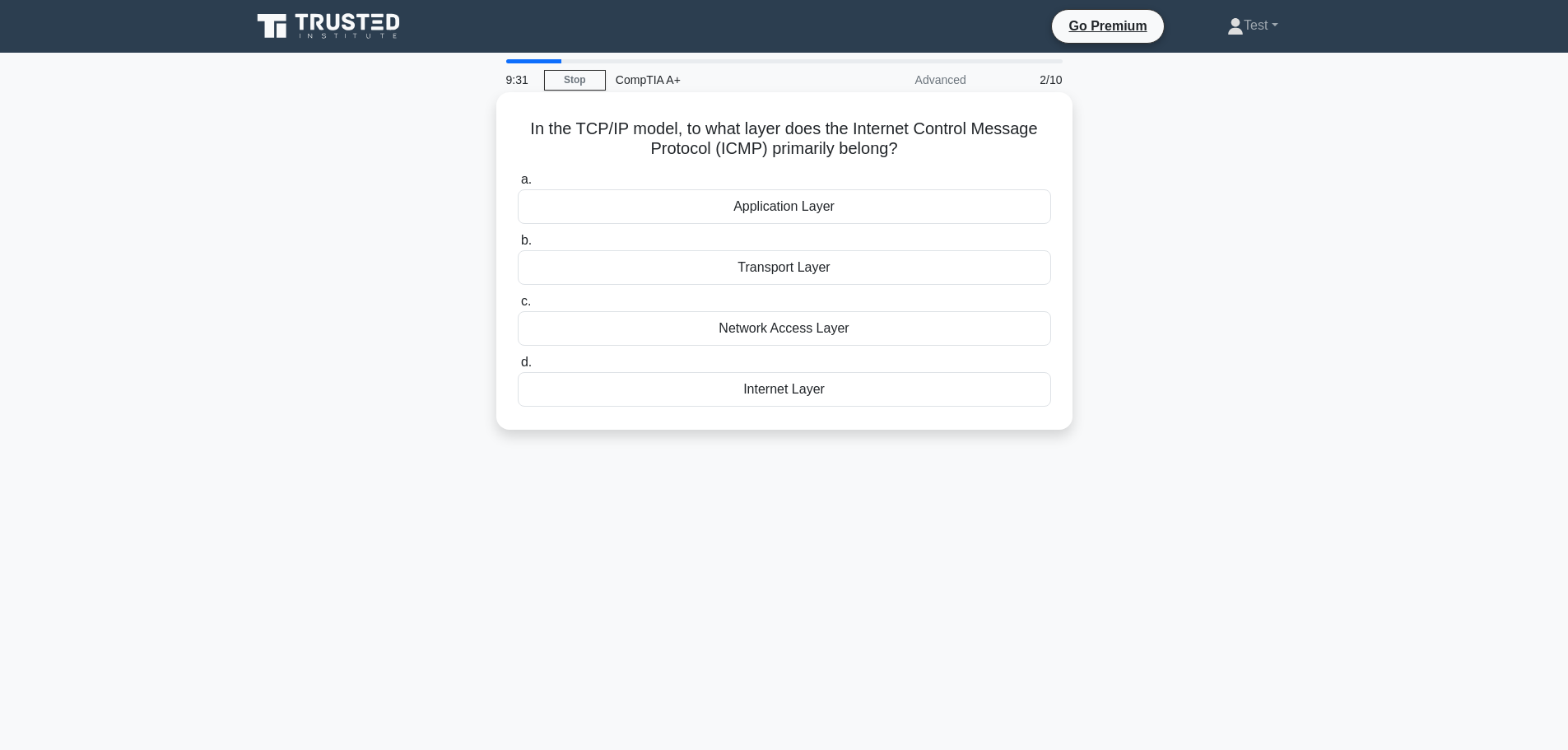
click at [860, 386] on div "Internet Layer" at bounding box center [784, 390] width 533 height 35
click at [517, 368] on input "d. Internet Layer" at bounding box center [517, 362] width 0 height 11
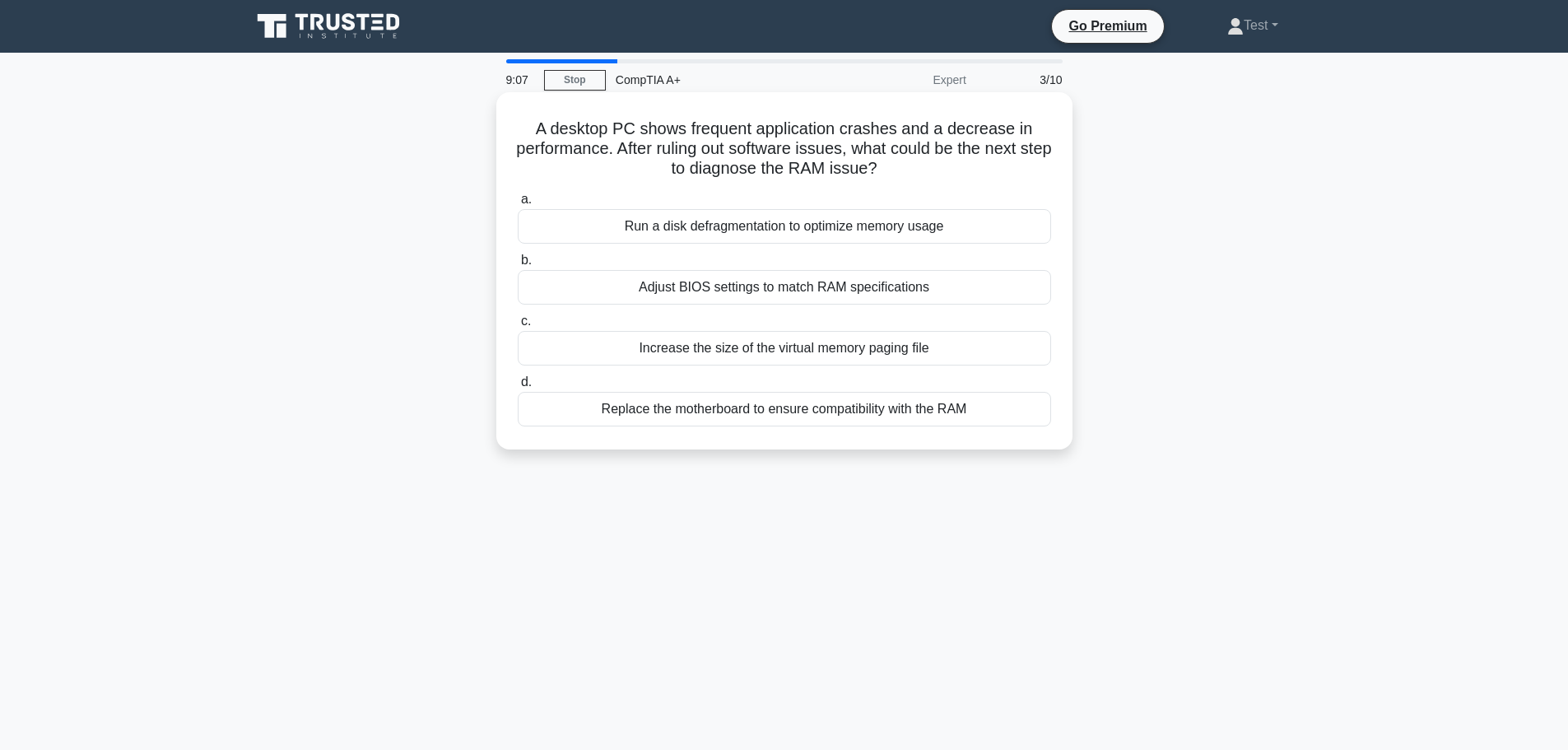
click at [589, 217] on div "Run a disk defragmentation to optimize memory usage" at bounding box center [784, 226] width 533 height 35
click at [517, 205] on input "a. Run a disk defragmentation to optimize memory usage" at bounding box center [517, 199] width 0 height 11
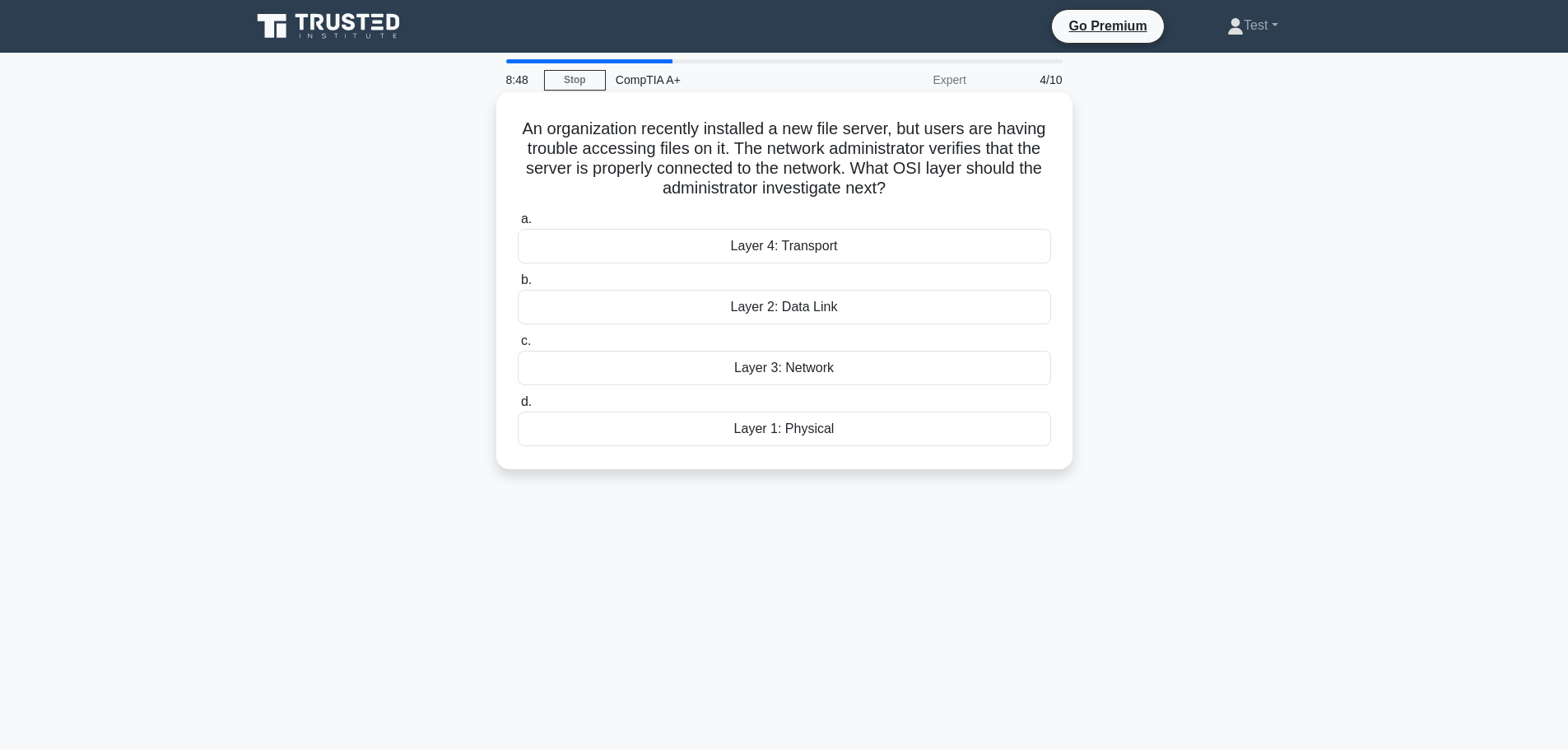
click at [847, 245] on div "Layer 4: Transport" at bounding box center [784, 247] width 533 height 35
click at [517, 224] on input "a. Layer 4: Transport" at bounding box center [517, 219] width 0 height 11
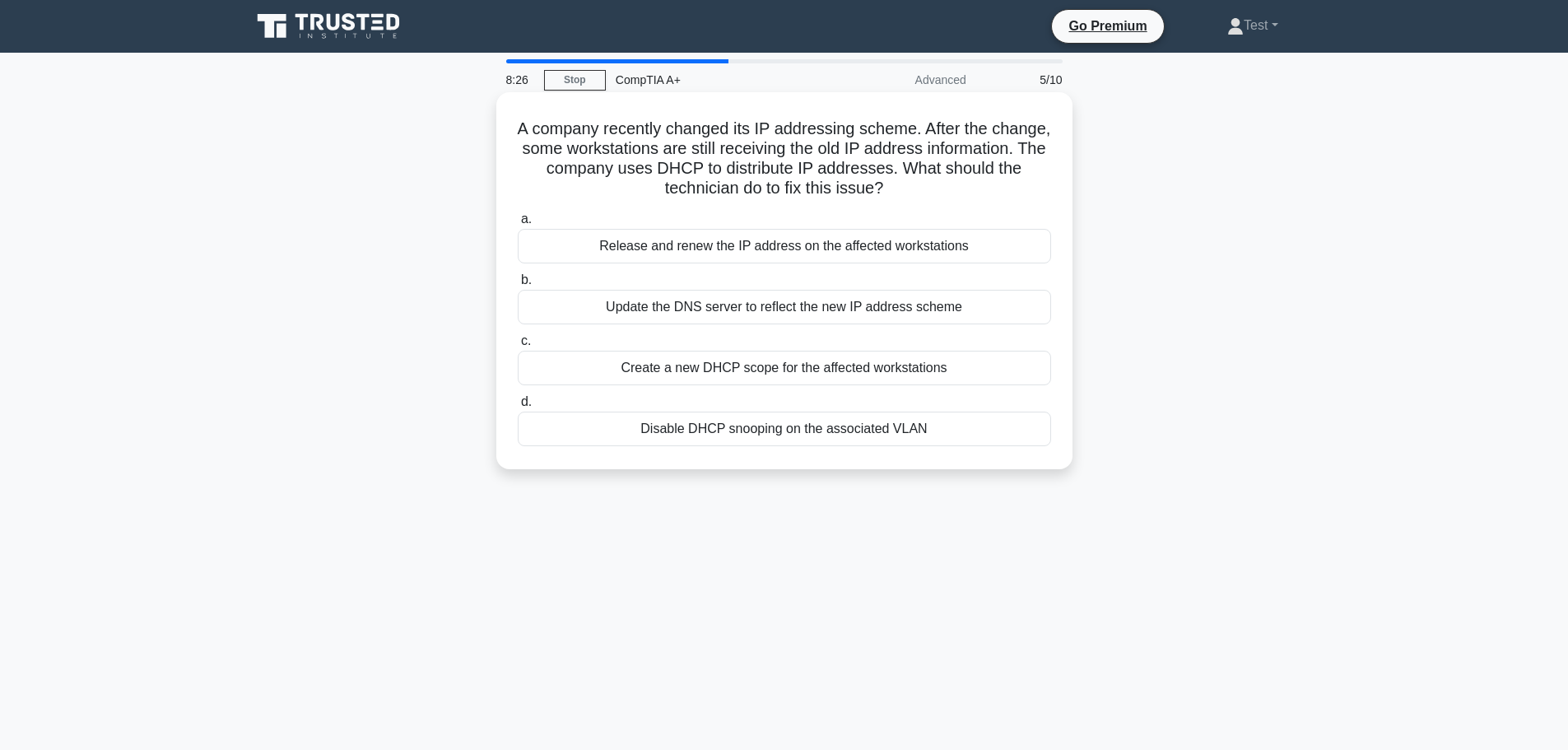
click at [992, 312] on div "Update the DNS server to reflect the new IP address scheme" at bounding box center [784, 307] width 533 height 35
click at [517, 286] on input "b. Update the DNS server to reflect the new IP address scheme" at bounding box center [517, 280] width 0 height 11
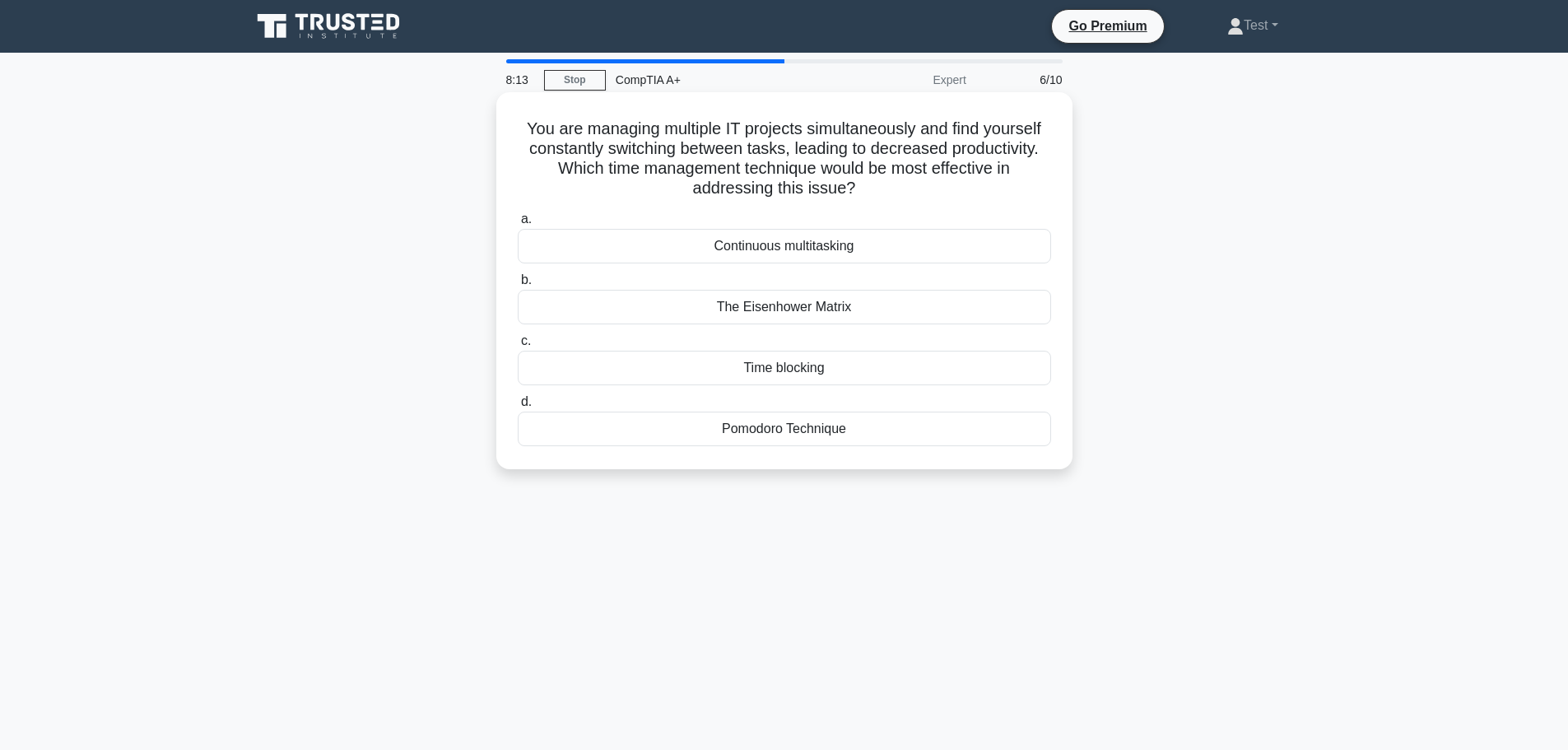
click at [878, 306] on div "The Eisenhower Matrix" at bounding box center [784, 307] width 533 height 35
click at [517, 286] on input "b. The Eisenhower Matrix" at bounding box center [517, 280] width 0 height 11
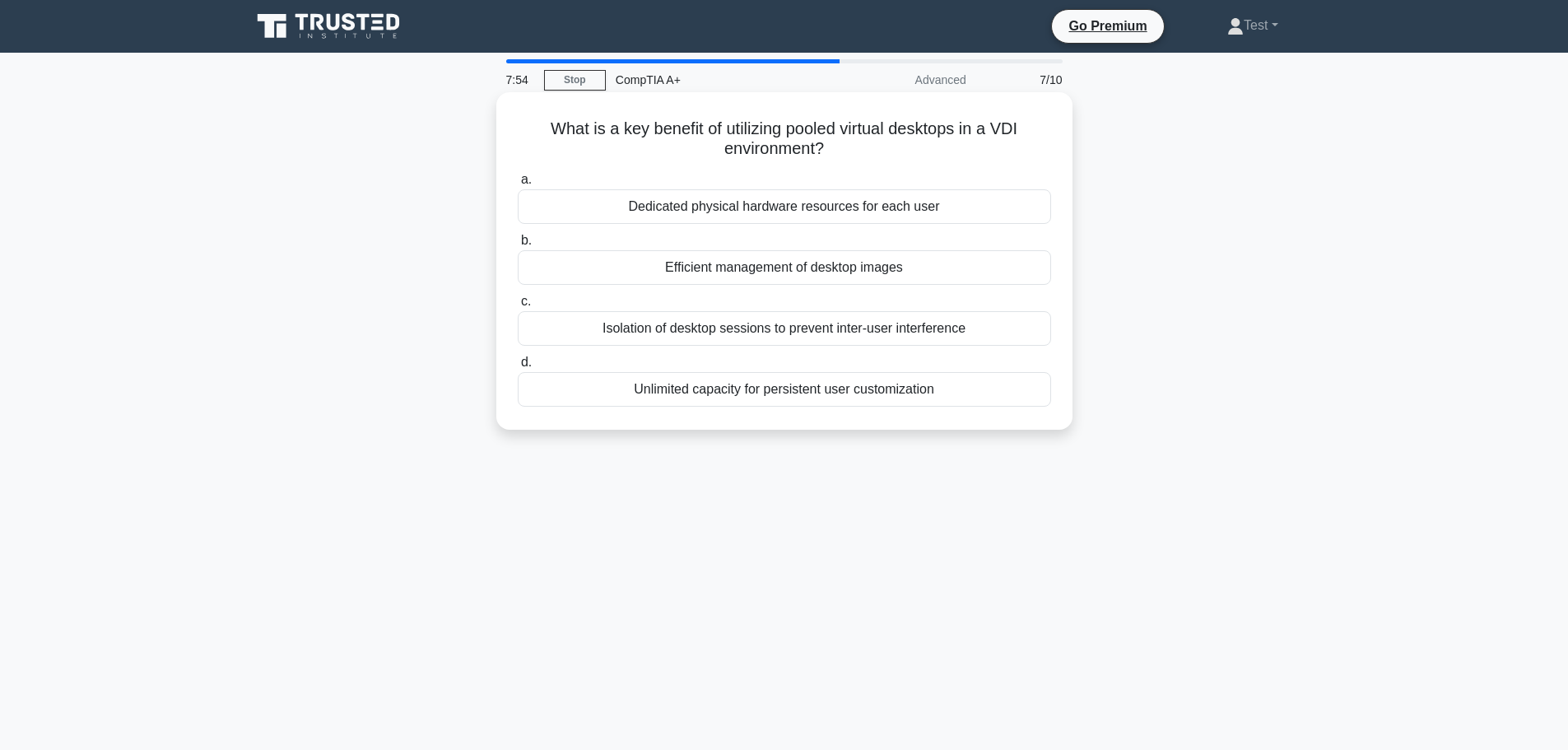
click at [983, 335] on div "Isolation of desktop sessions to prevent inter-user interference" at bounding box center [784, 329] width 533 height 35
click at [517, 307] on input "c. Isolation of desktop sessions to prevent inter-user interference" at bounding box center [517, 301] width 0 height 11
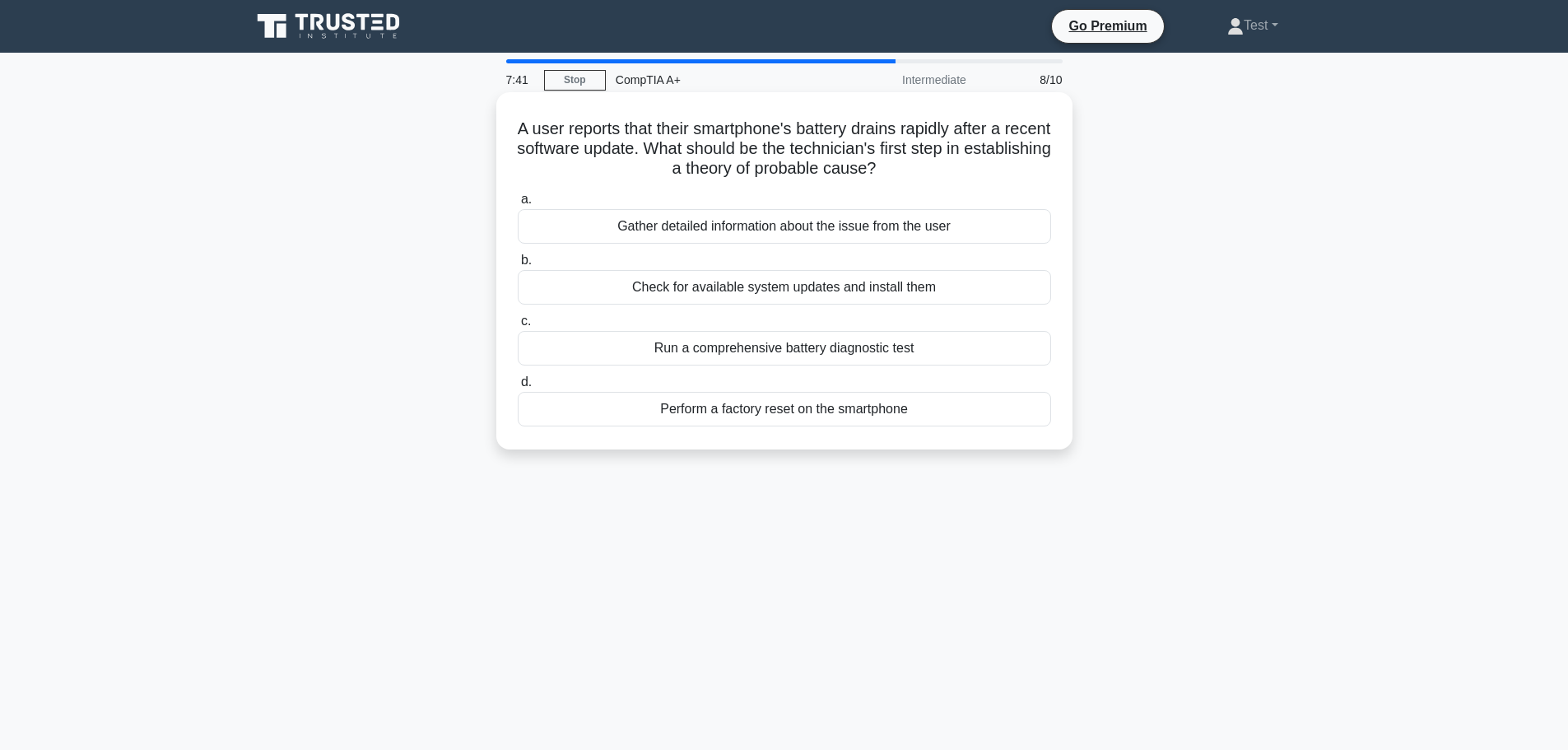
click at [580, 227] on div "Gather detailed information about the issue from the user" at bounding box center [784, 226] width 533 height 35
click at [517, 205] on input "a. Gather detailed information about the issue from the user" at bounding box center [517, 199] width 0 height 11
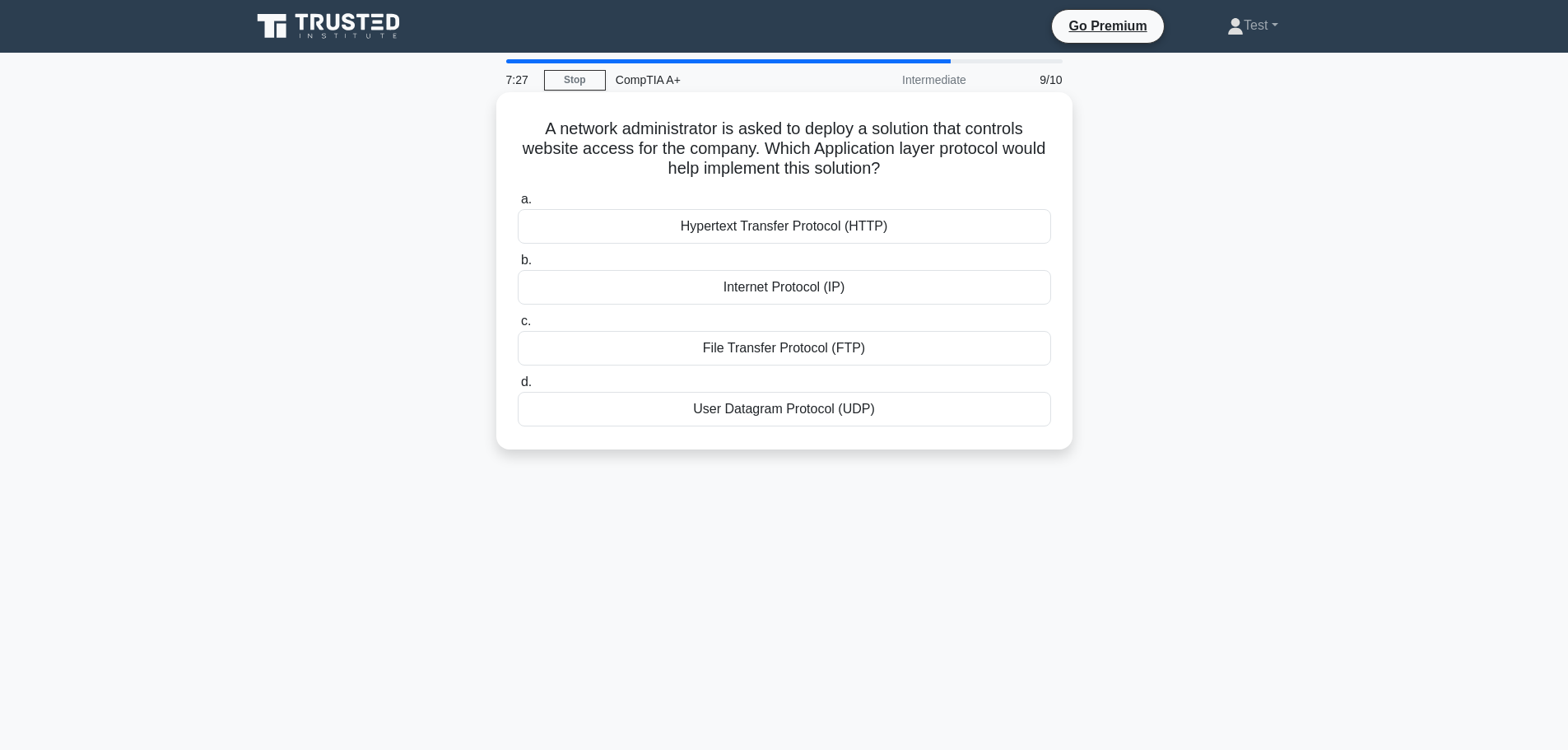
click at [627, 288] on div "Internet Protocol (IP)" at bounding box center [784, 288] width 533 height 35
click at [517, 266] on input "b. Internet Protocol (IP)" at bounding box center [517, 260] width 0 height 11
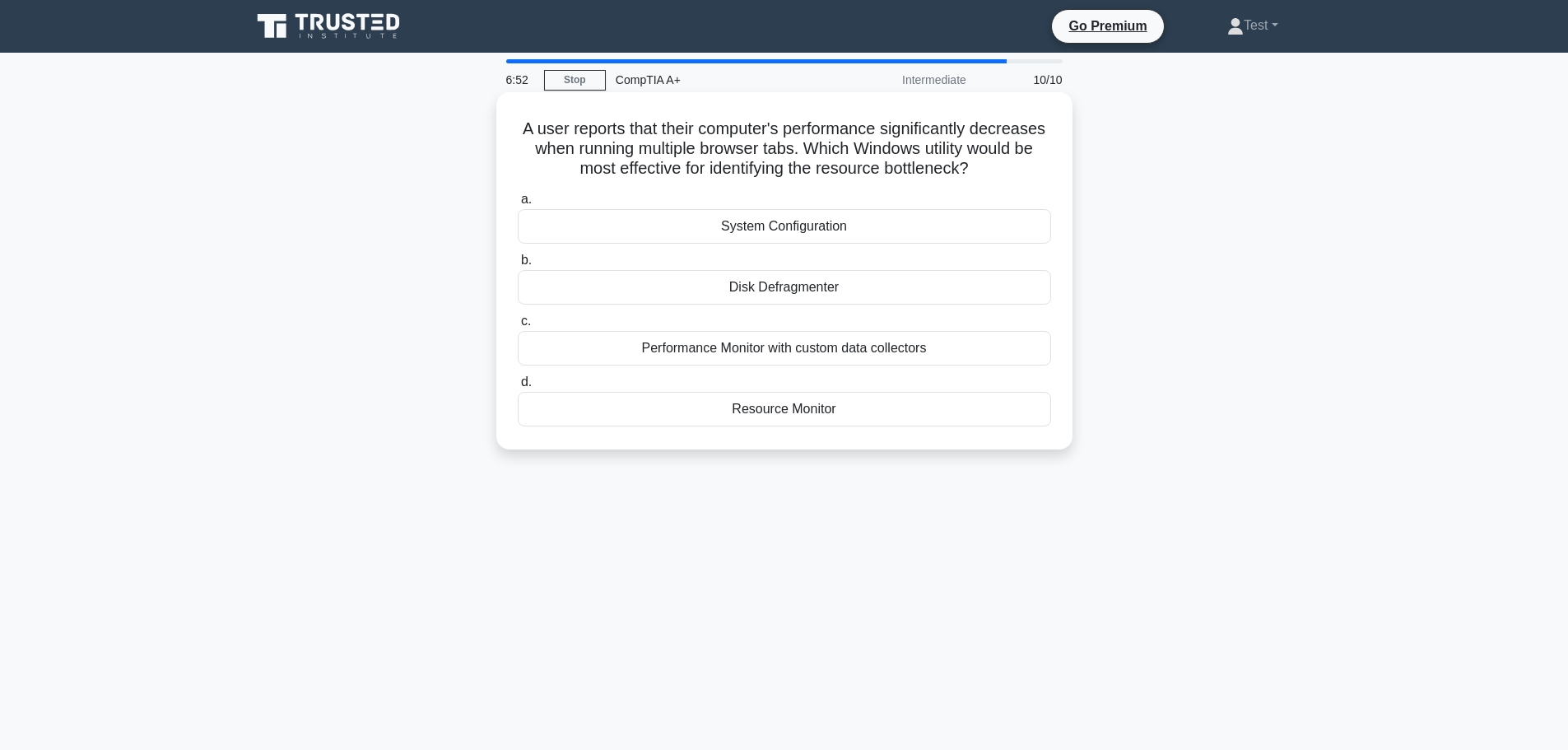
click at [656, 413] on div "Resource Monitor" at bounding box center [784, 410] width 533 height 35
click at [517, 388] on input "d. Resource Monitor" at bounding box center [517, 382] width 0 height 11
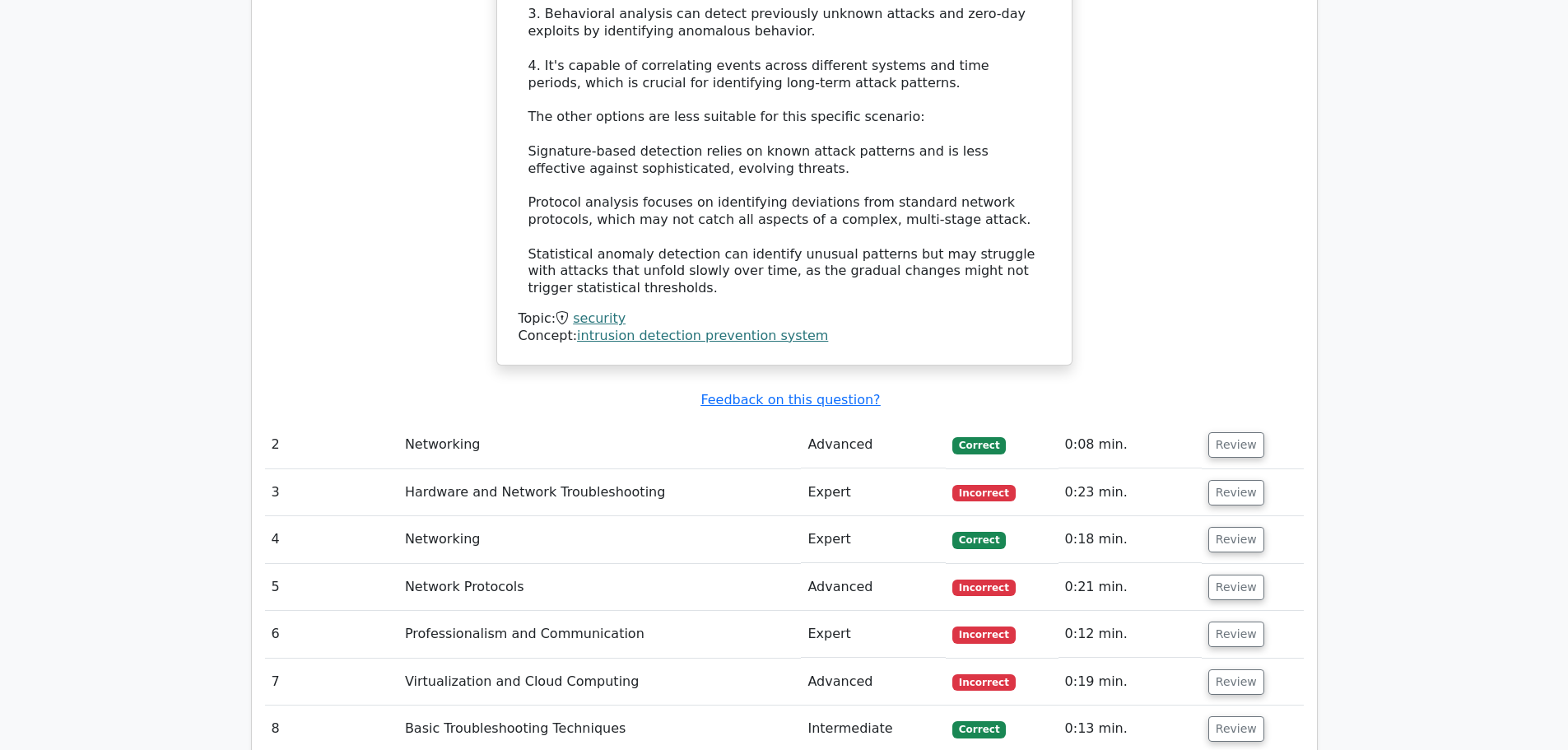
scroll to position [2142, 0]
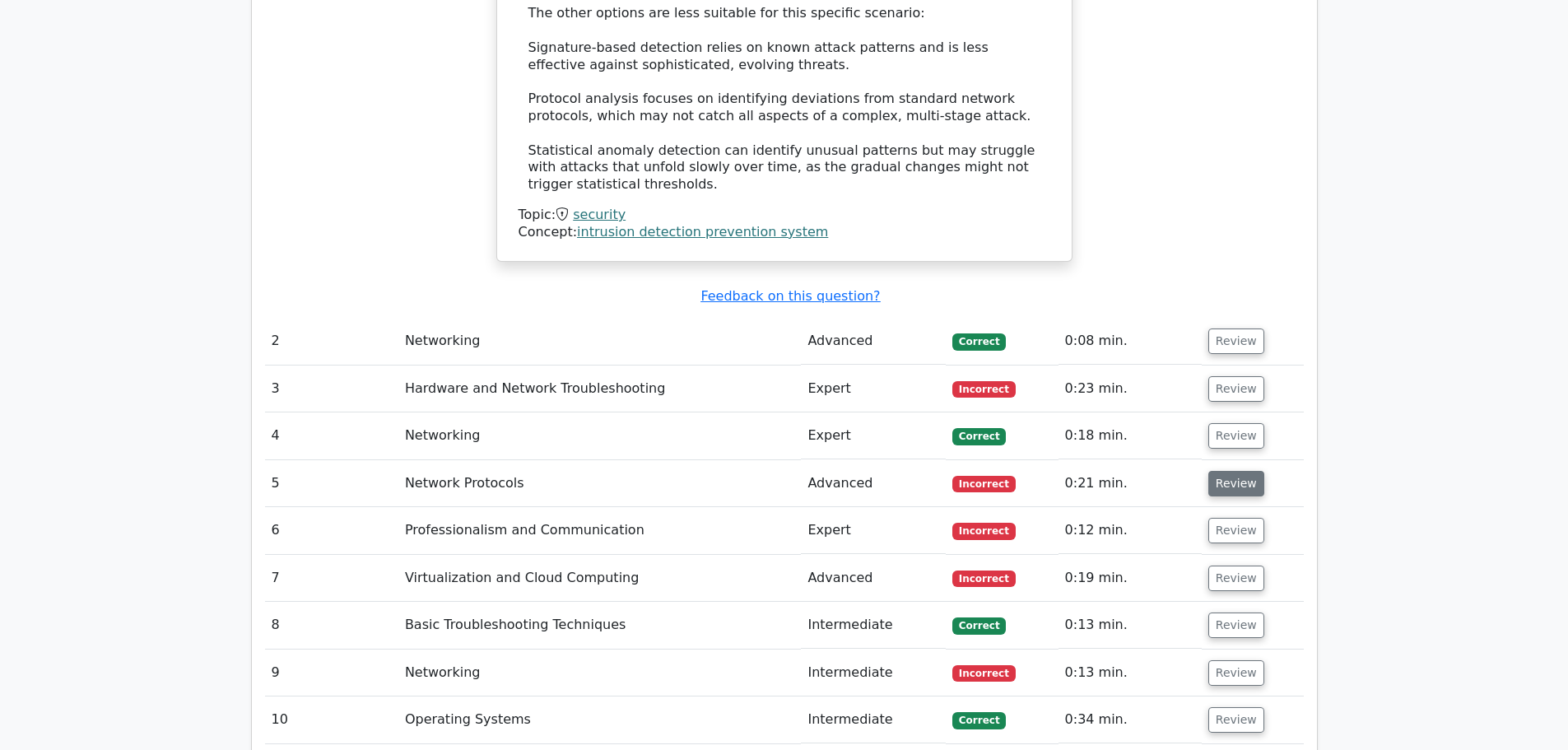
click at [1240, 471] on button "Review" at bounding box center [1237, 484] width 56 height 25
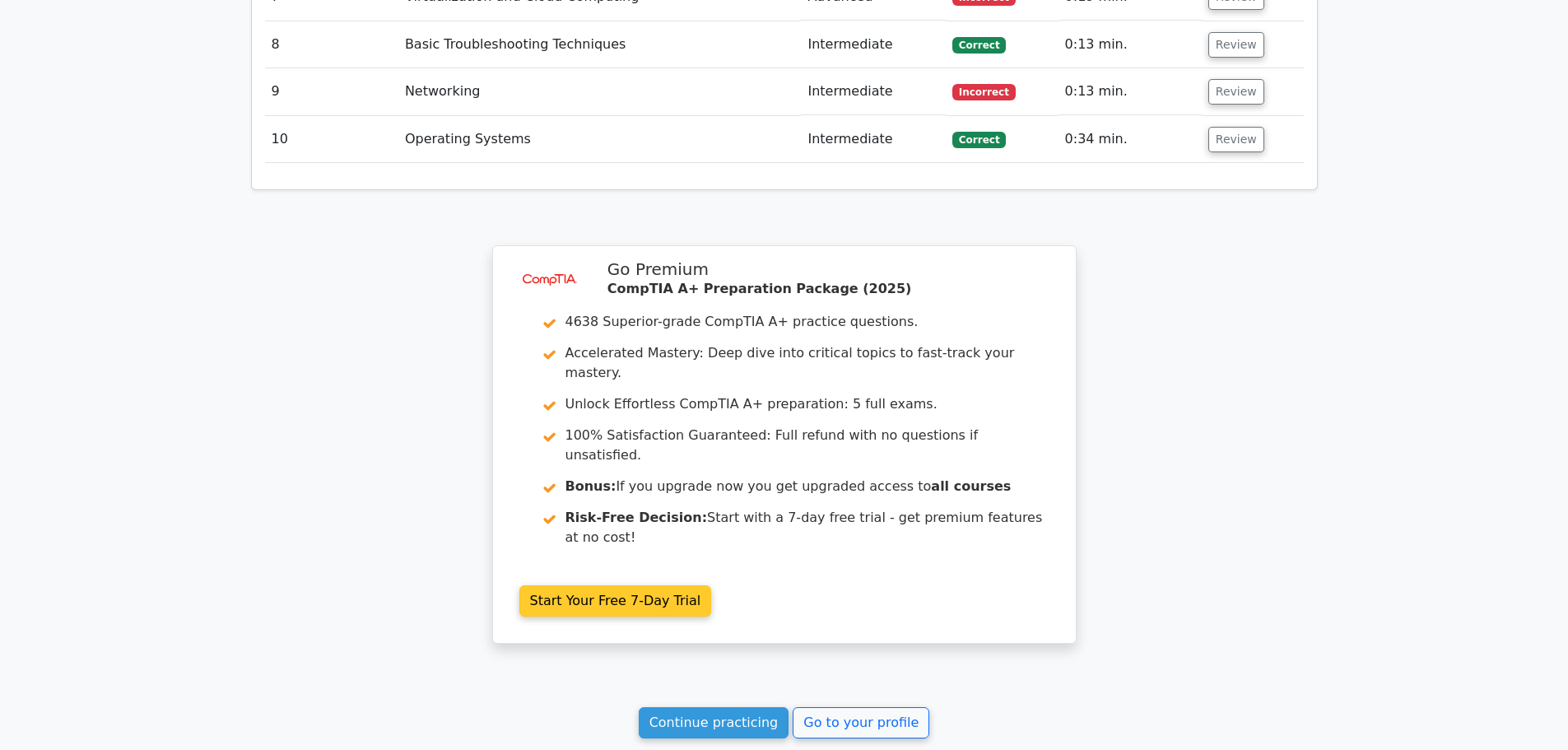
scroll to position [3502, 0]
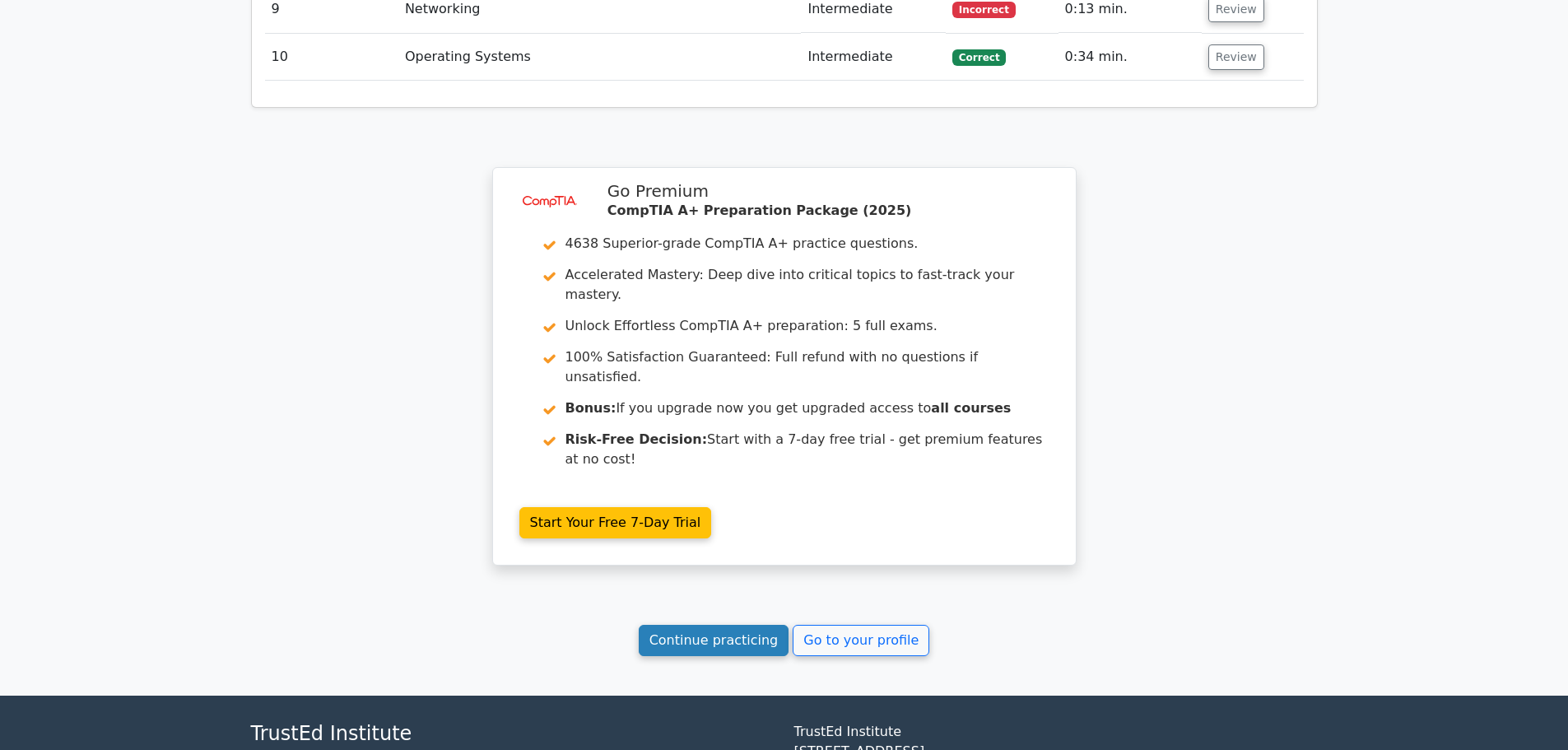
click at [707, 626] on link "Continue practicing" at bounding box center [714, 641] width 150 height 31
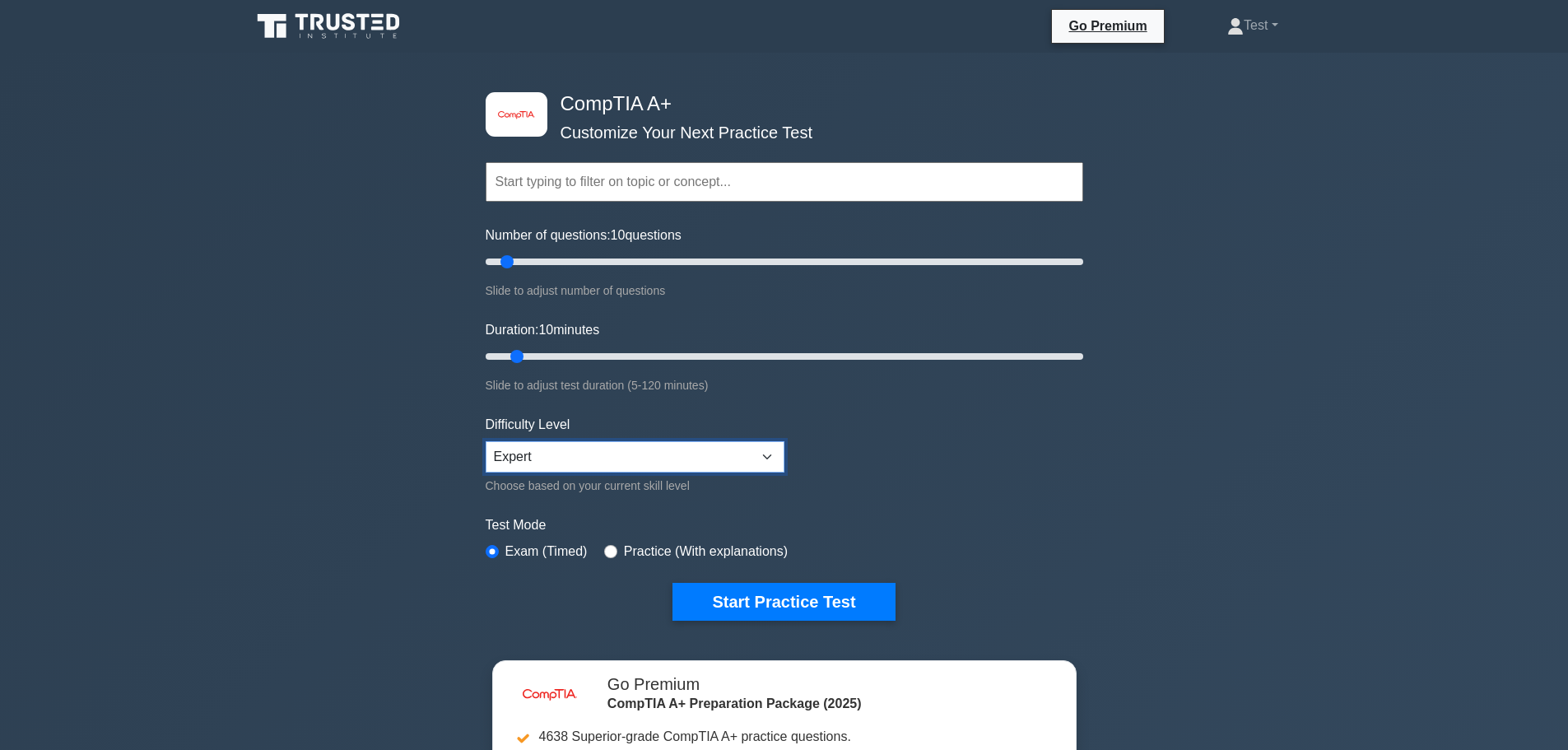
click at [580, 453] on select "Beginner Intermediate Expert" at bounding box center [635, 457] width 299 height 31
select select "beginner"
click at [485, 441] on select "Beginner Intermediate Expert" at bounding box center [635, 457] width 299 height 31
click at [743, 593] on button "Start Practice Test" at bounding box center [784, 601] width 222 height 38
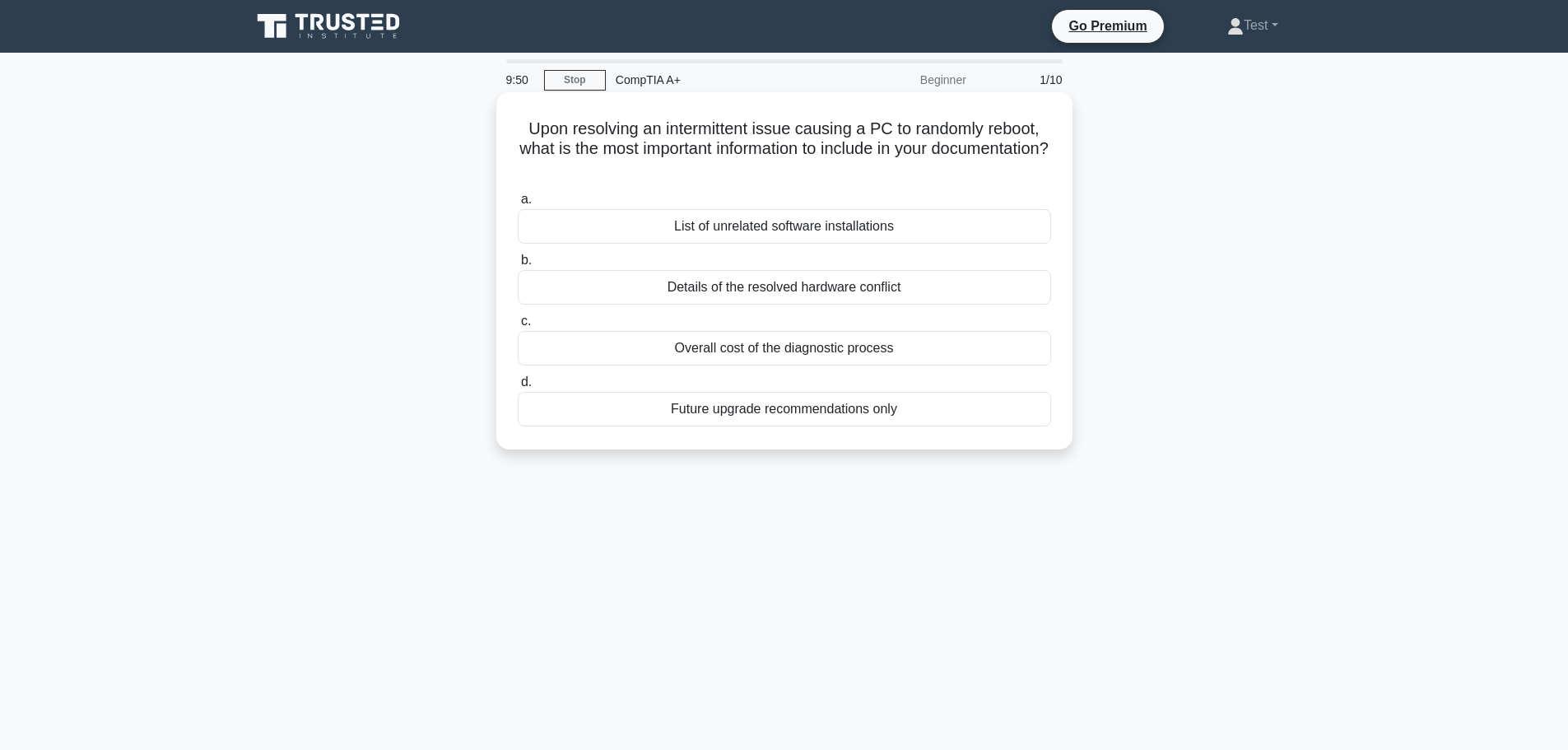
click at [927, 286] on div "Details of the resolved hardware conflict" at bounding box center [784, 288] width 533 height 35
click at [517, 266] on input "b. Details of the resolved hardware conflict" at bounding box center [517, 260] width 0 height 11
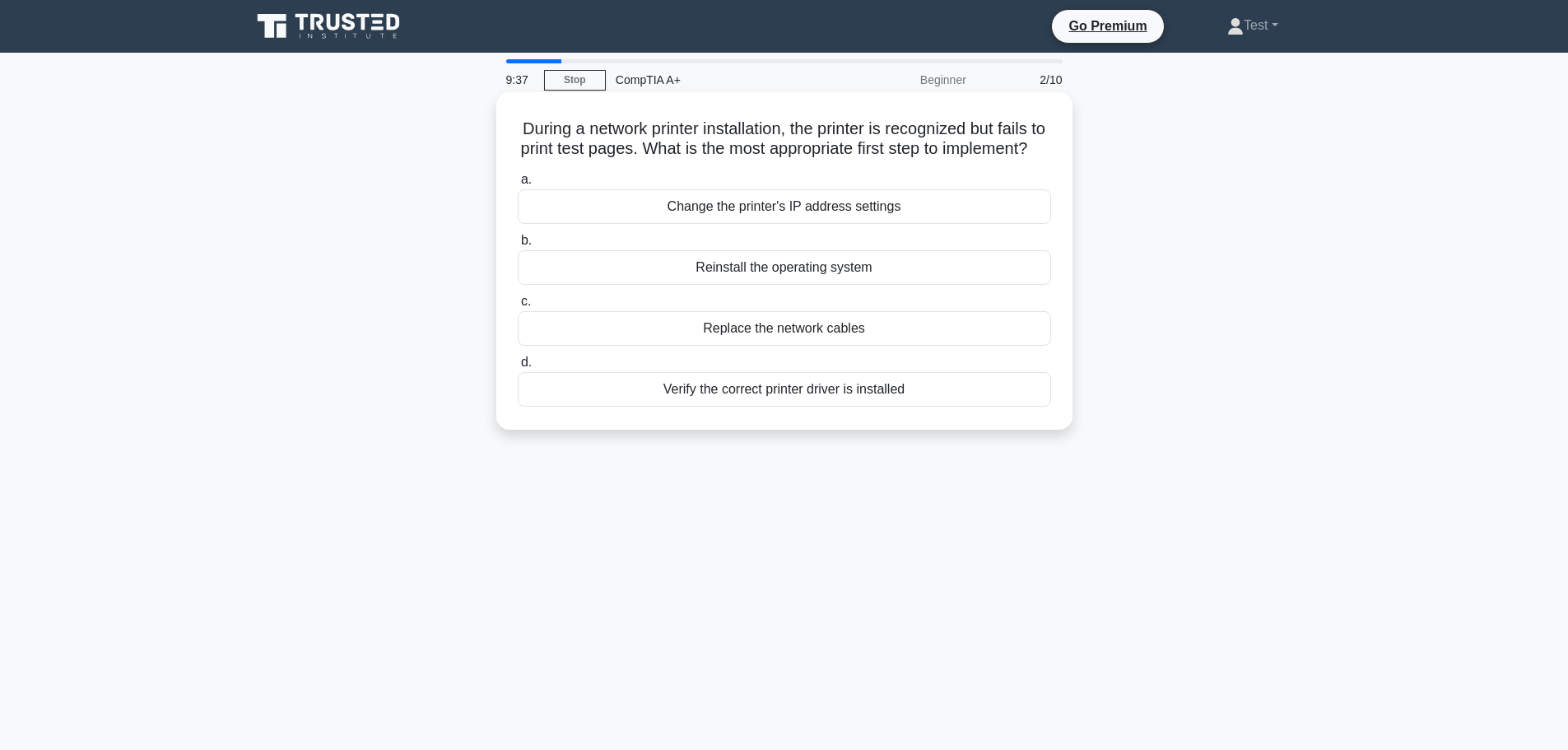
click at [932, 403] on div "Verify the correct printer driver is installed" at bounding box center [784, 390] width 533 height 35
click at [517, 368] on input "d. Verify the correct printer driver is installed" at bounding box center [517, 362] width 0 height 11
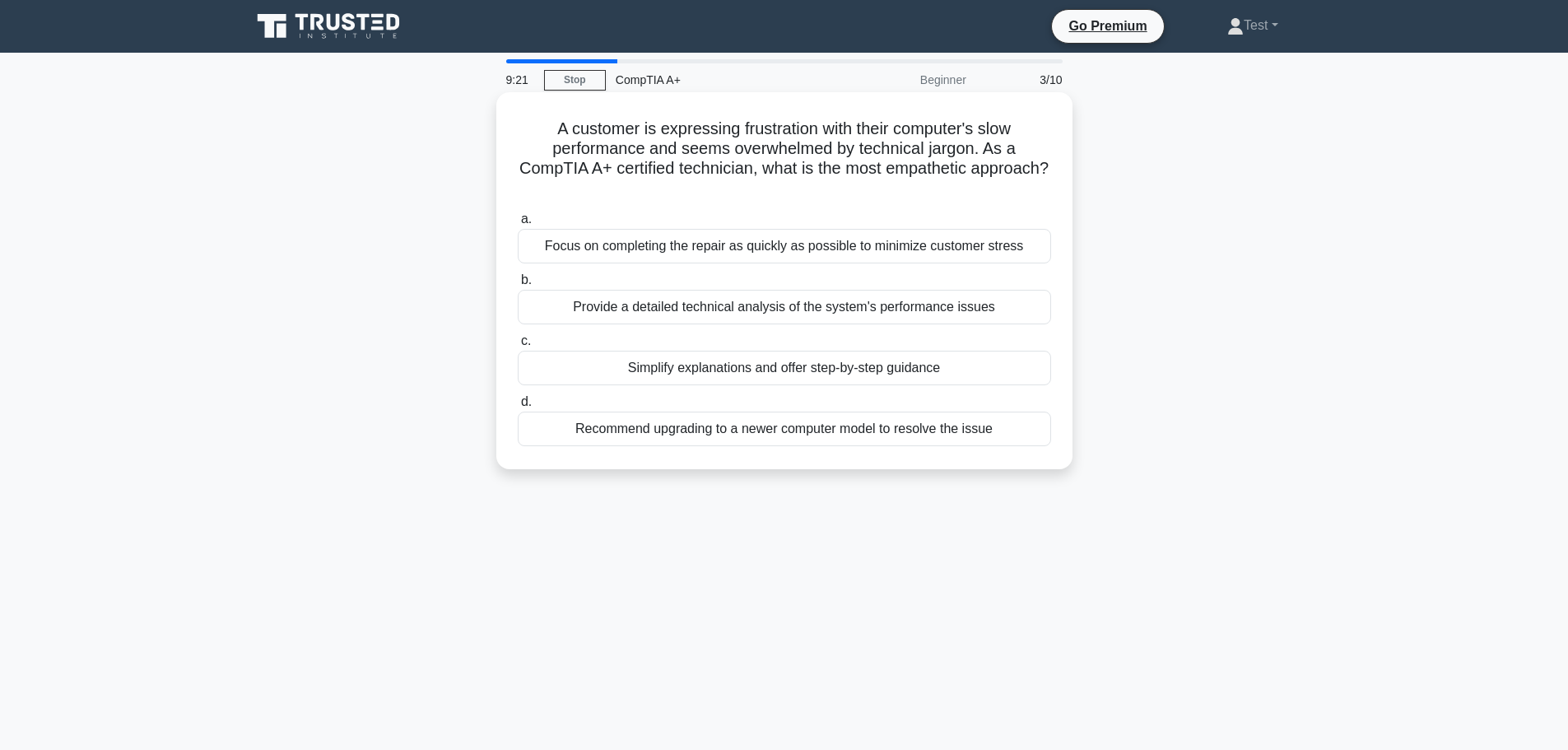
click at [593, 367] on div "Simplify explanations and offer step-by-step guidance" at bounding box center [784, 368] width 533 height 35
click at [517, 347] on input "c. Simplify explanations and offer step-by-step guidance" at bounding box center [517, 341] width 0 height 11
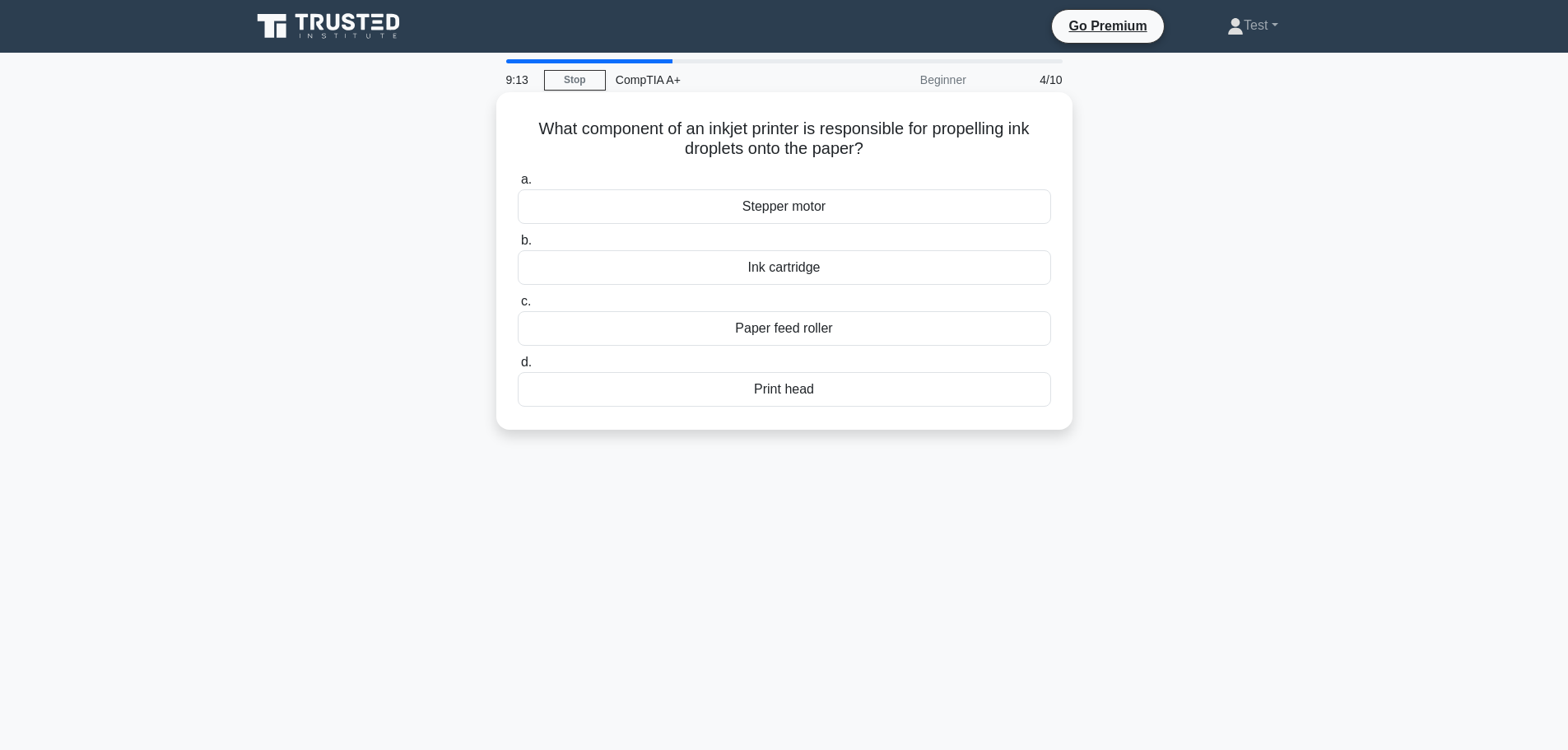
click at [719, 392] on div "Print head" at bounding box center [784, 390] width 533 height 35
click at [517, 368] on input "d. Print head" at bounding box center [517, 362] width 0 height 11
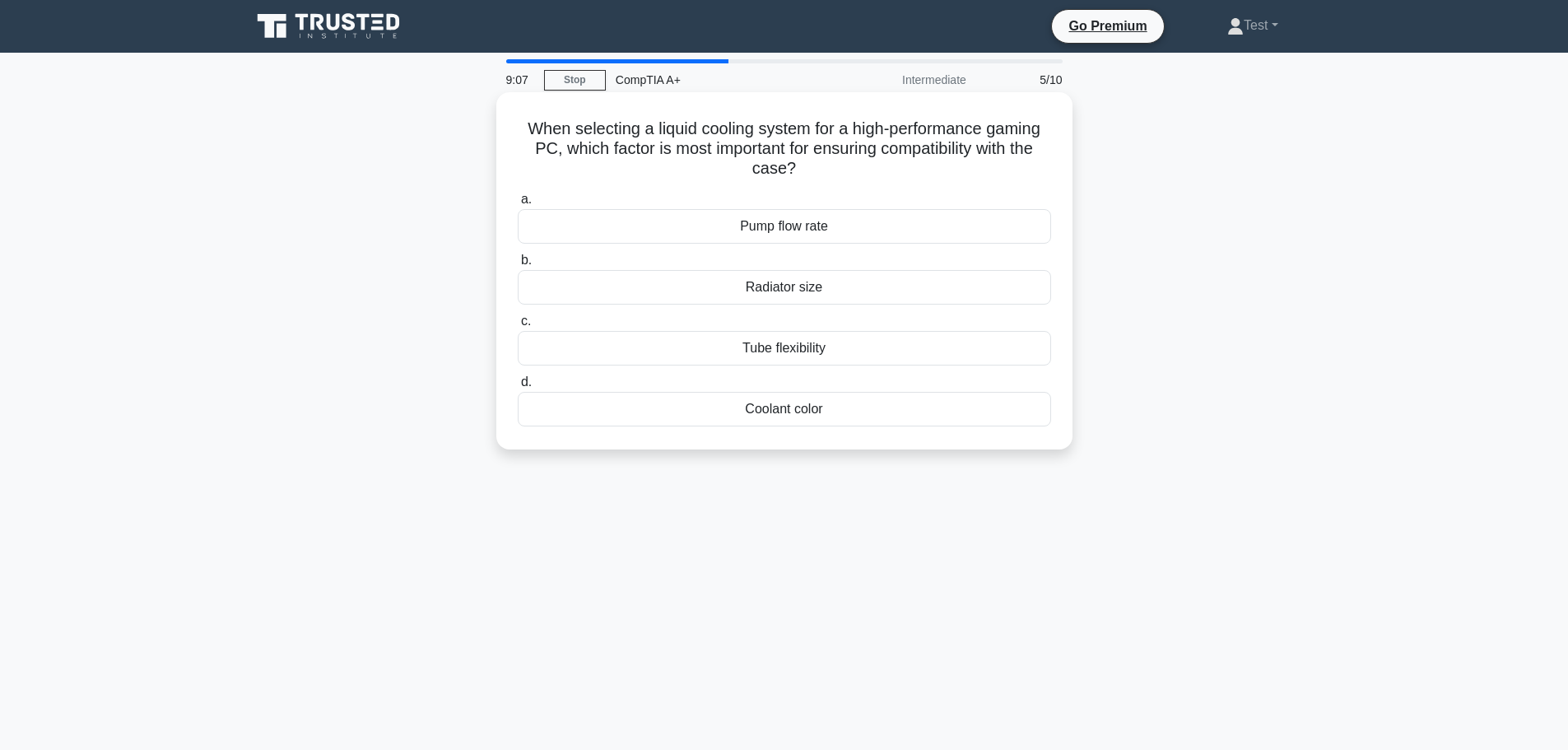
click at [698, 276] on div "Radiator size" at bounding box center [784, 288] width 533 height 35
click at [517, 266] on input "b. Radiator size" at bounding box center [517, 260] width 0 height 11
click at [852, 230] on div "sfc /scannow" at bounding box center [784, 226] width 533 height 35
click at [517, 205] on input "a. sfc /scannow" at bounding box center [517, 199] width 0 height 11
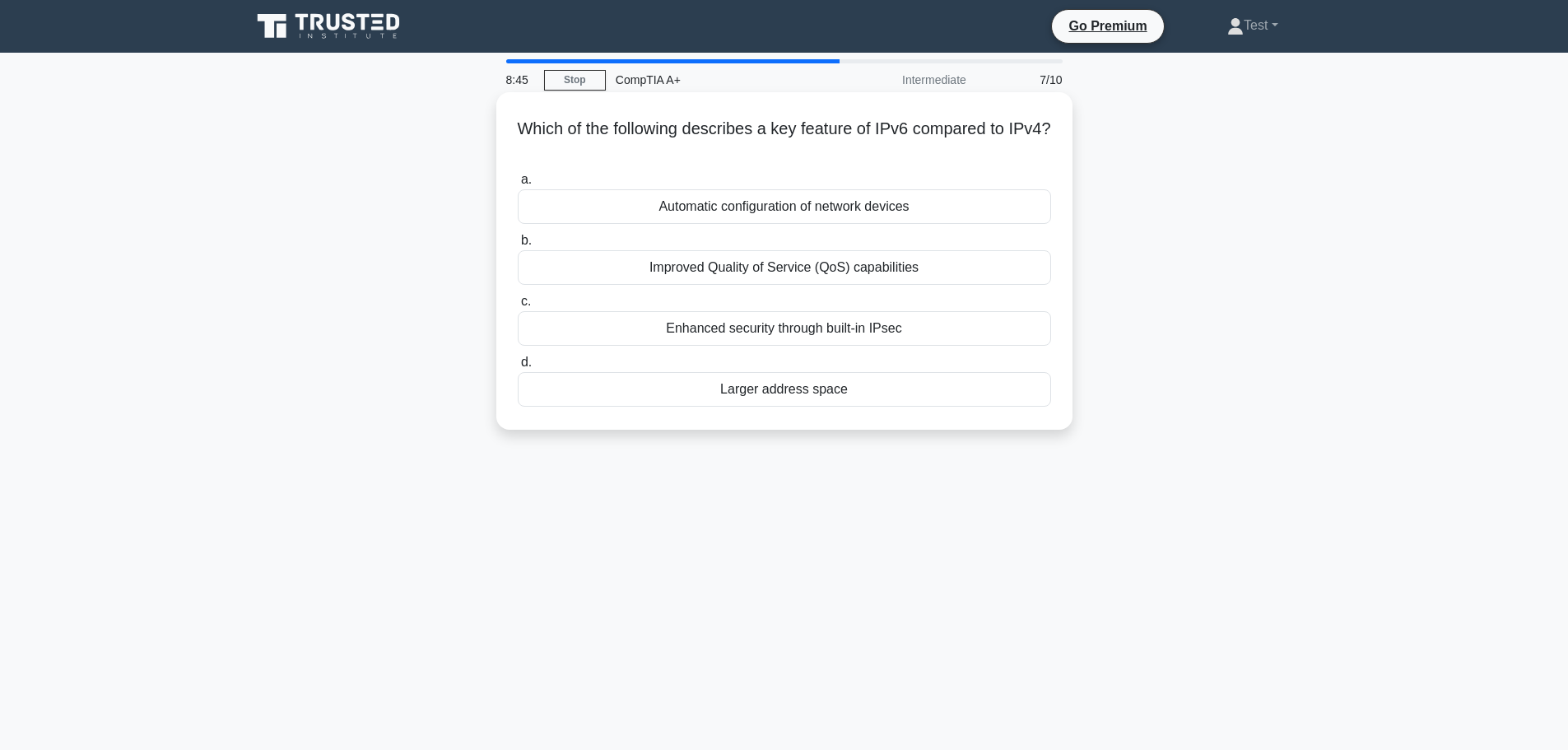
click at [907, 393] on div "Larger address space" at bounding box center [784, 390] width 533 height 35
click at [517, 368] on input "d. Larger address space" at bounding box center [517, 362] width 0 height 11
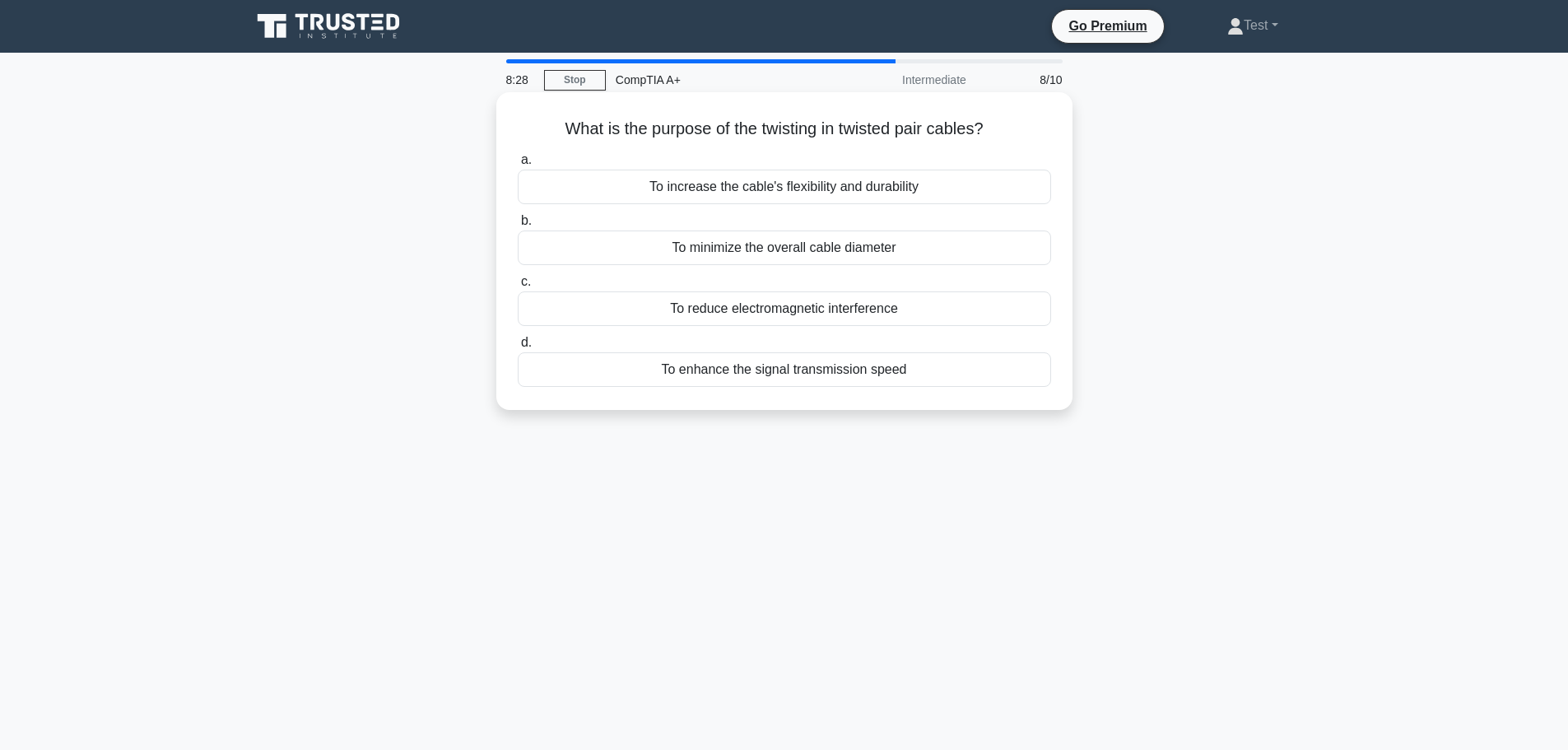
click at [930, 371] on div "To enhance the signal transmission speed" at bounding box center [784, 370] width 533 height 35
click at [517, 349] on input "d. To enhance the signal transmission speed" at bounding box center [517, 343] width 0 height 11
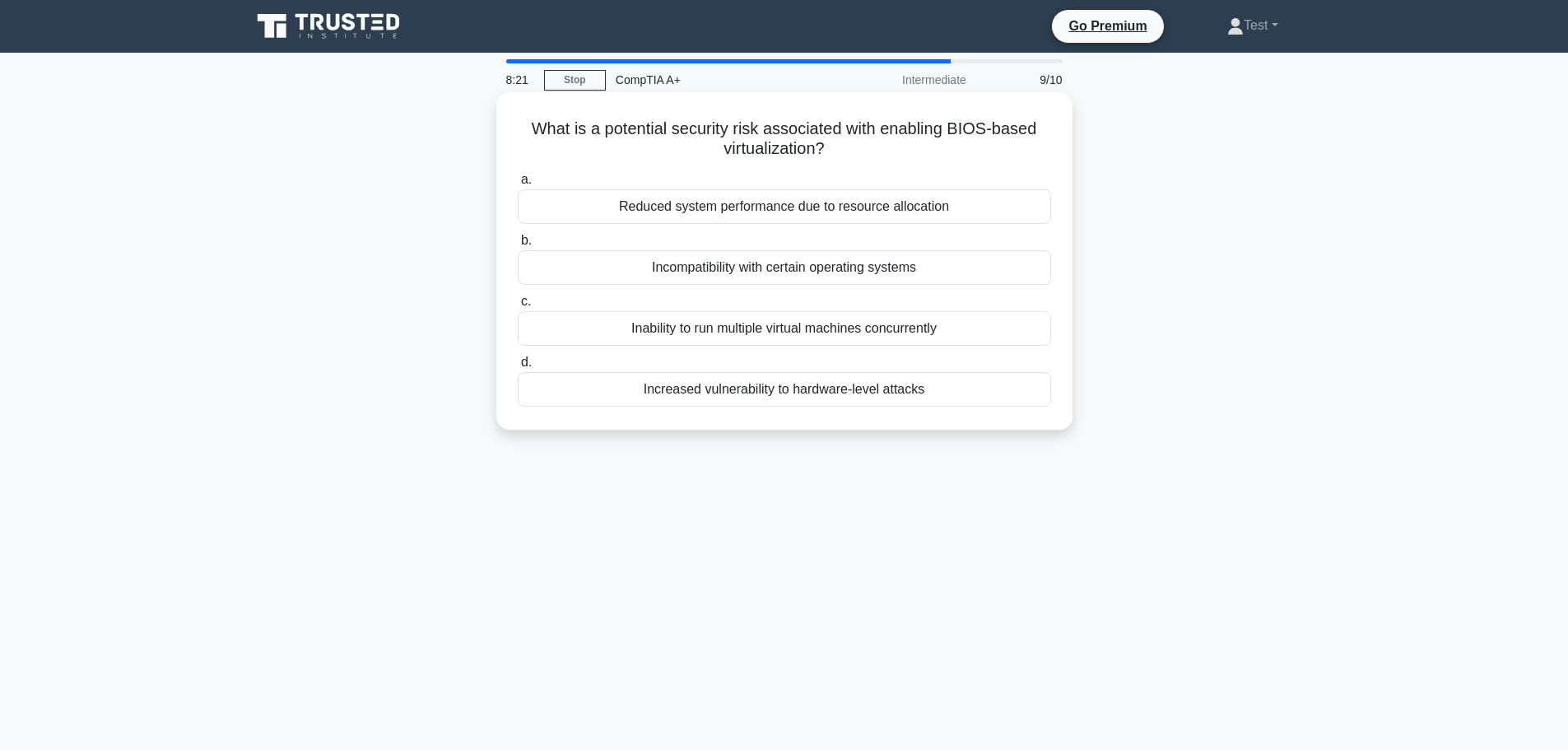
click at [952, 385] on div "Increased vulnerability to hardware-level attacks" at bounding box center [784, 390] width 533 height 35
click at [517, 368] on input "d. Increased vulnerability to hardware-level attacks" at bounding box center [517, 362] width 0 height 11
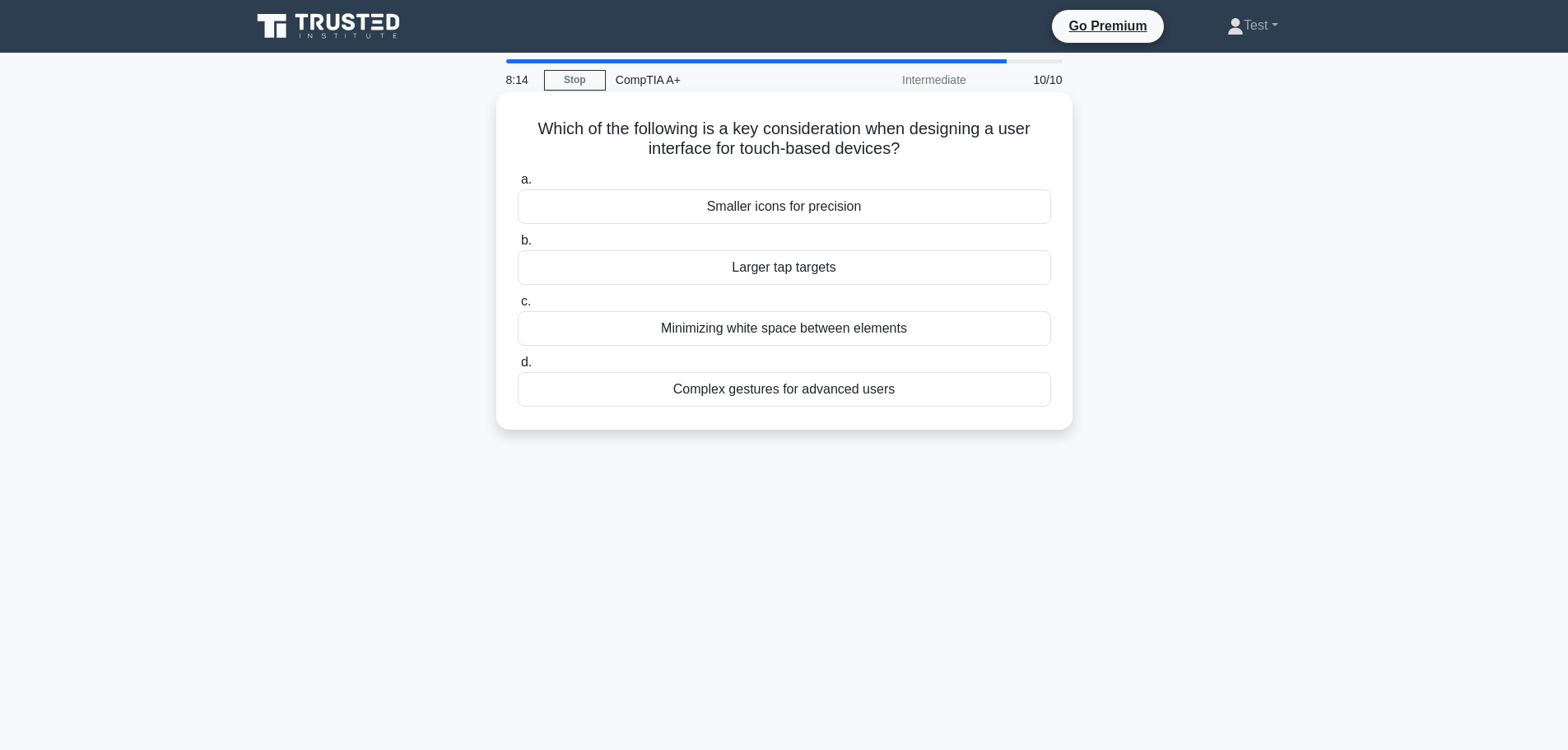
click at [913, 266] on div "Larger tap targets" at bounding box center [784, 268] width 533 height 35
click at [517, 247] on input "b. Larger tap targets" at bounding box center [517, 241] width 0 height 11
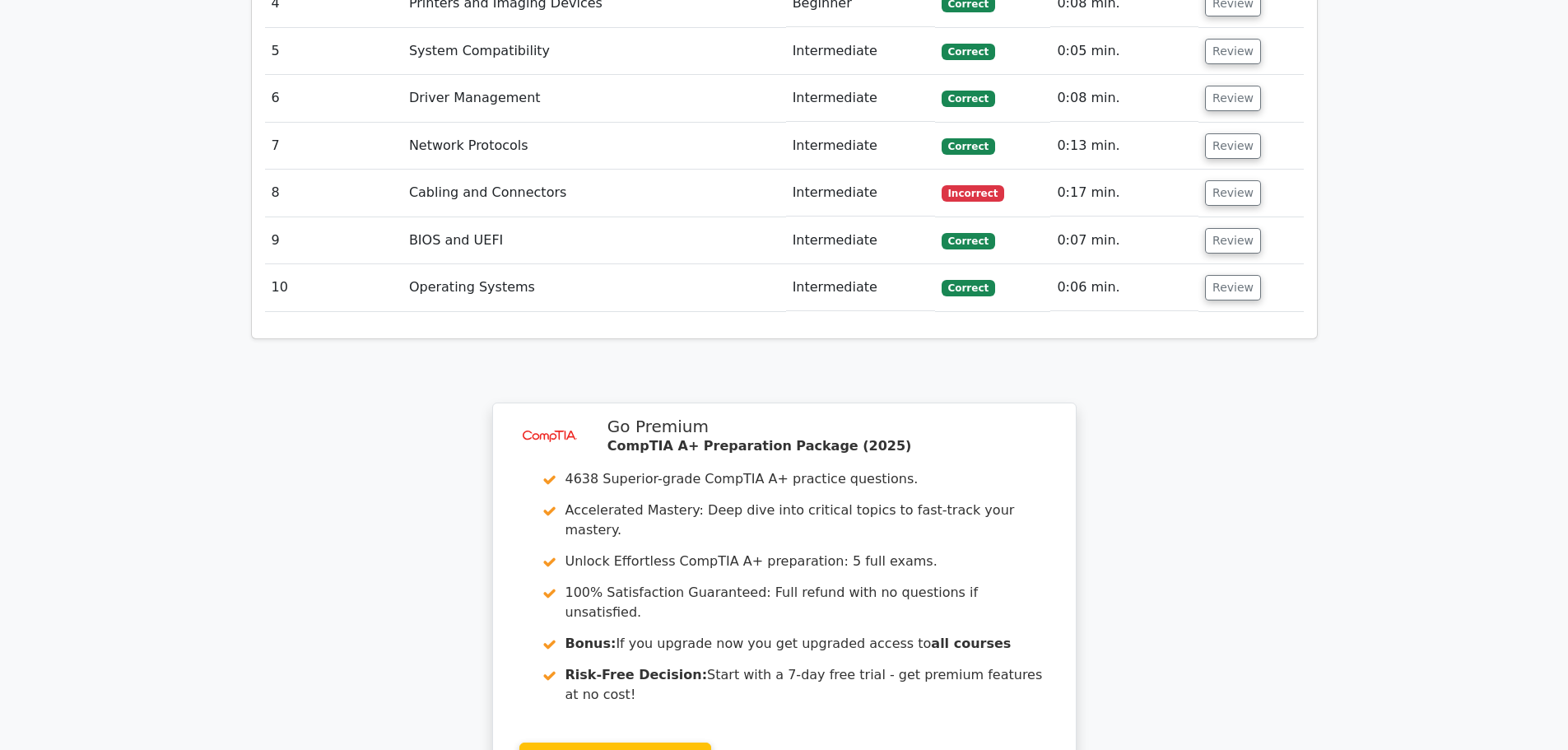
scroll to position [2389, 0]
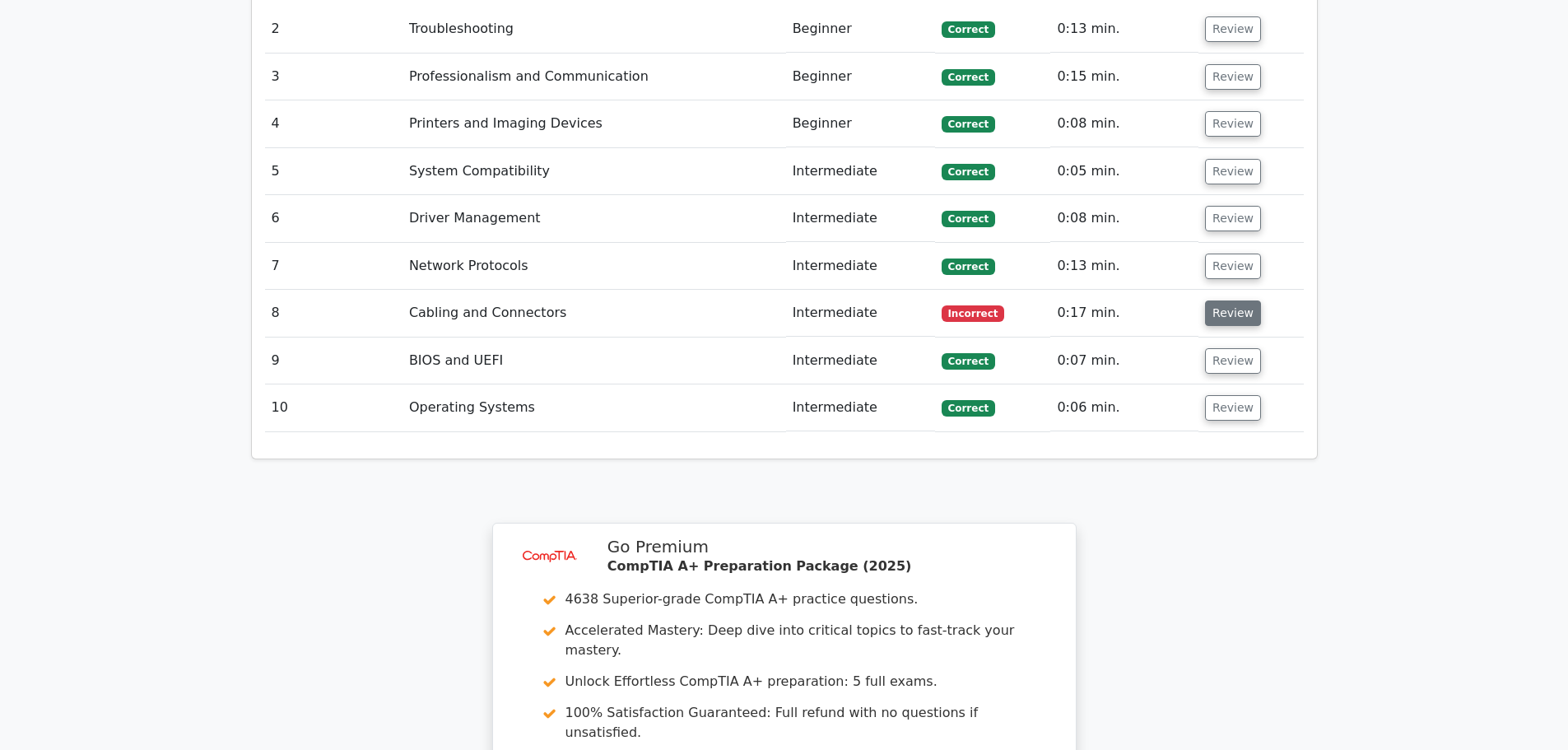
click at [1227, 300] on button "Review" at bounding box center [1233, 313] width 56 height 25
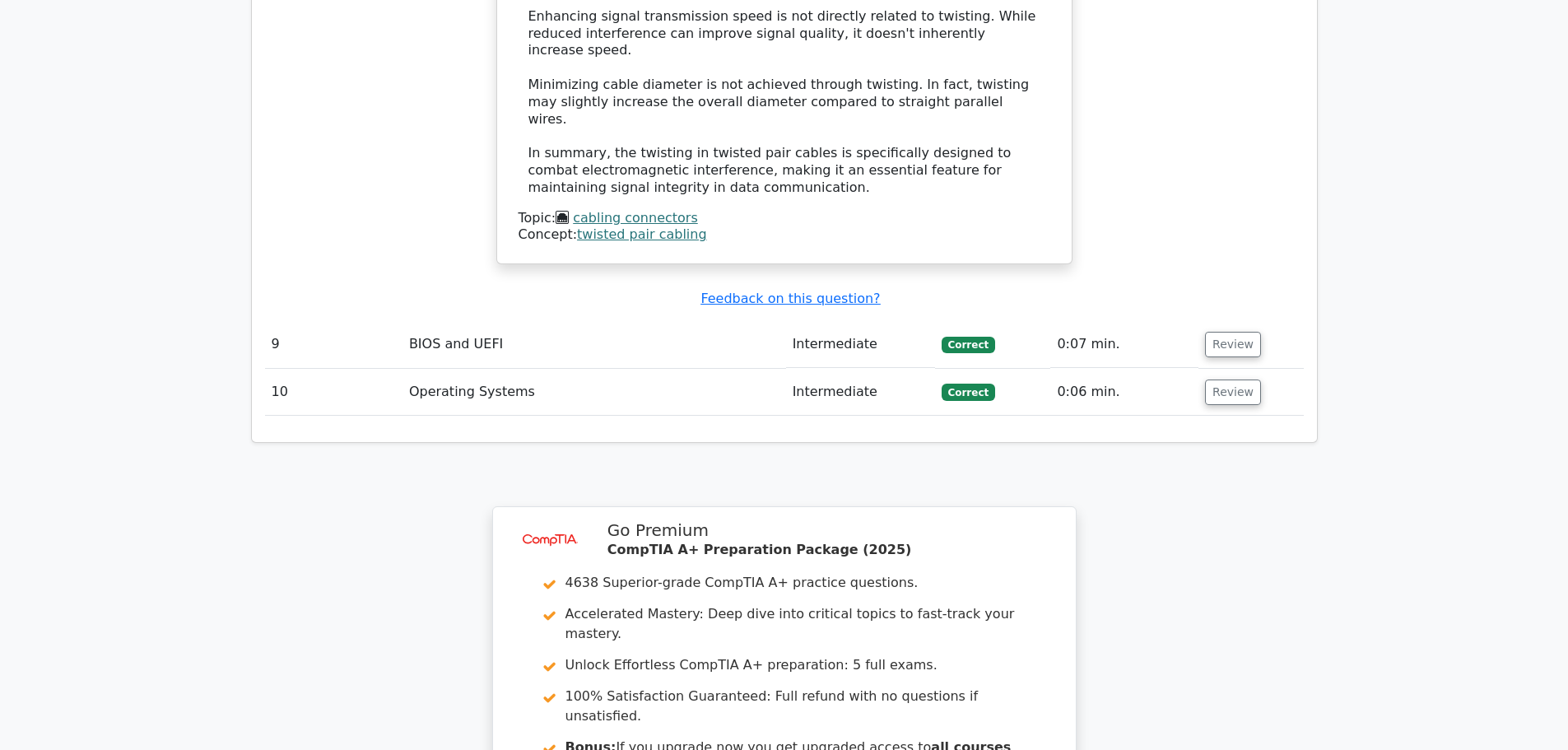
scroll to position [3584, 0]
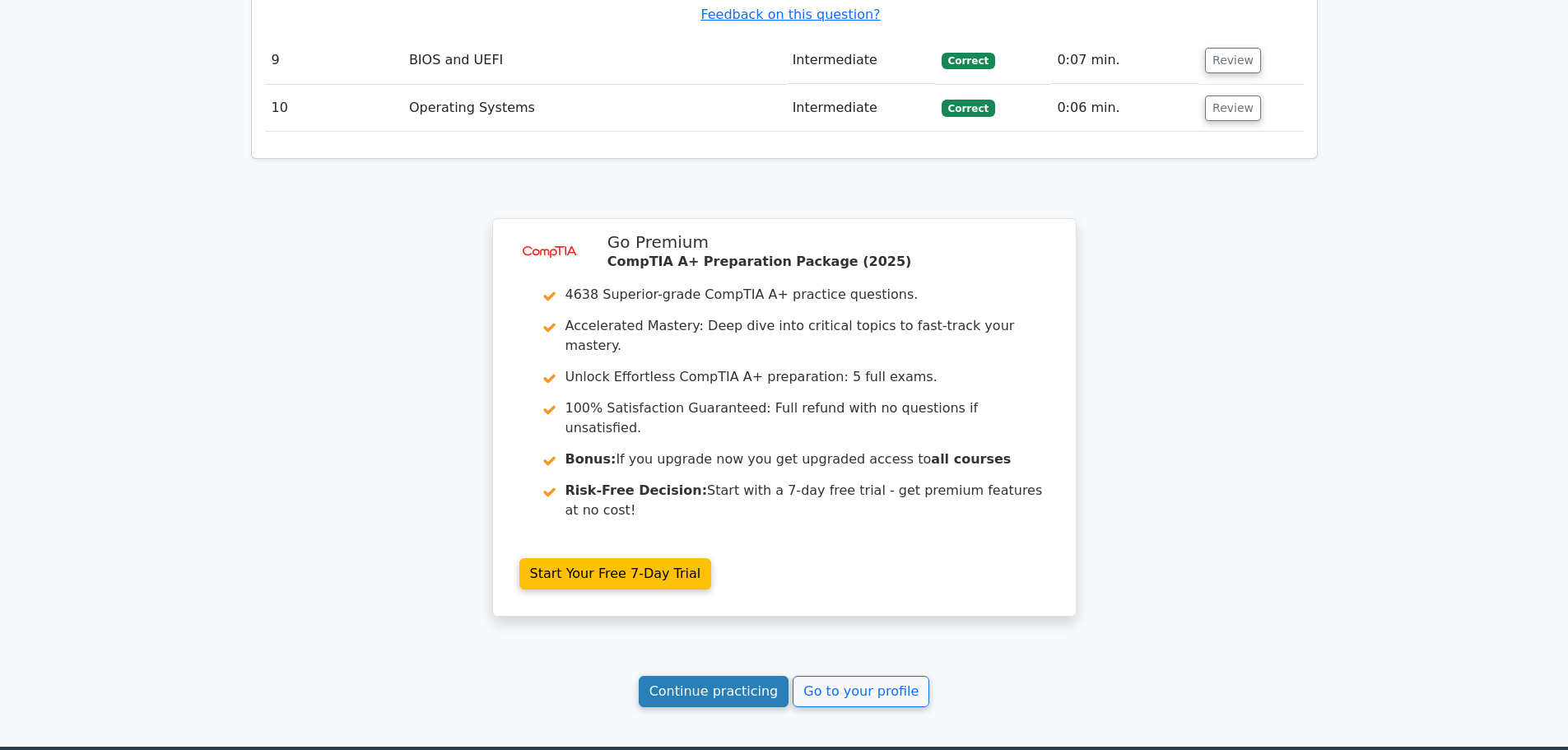
click at [701, 676] on link "Continue practicing" at bounding box center [714, 692] width 150 height 31
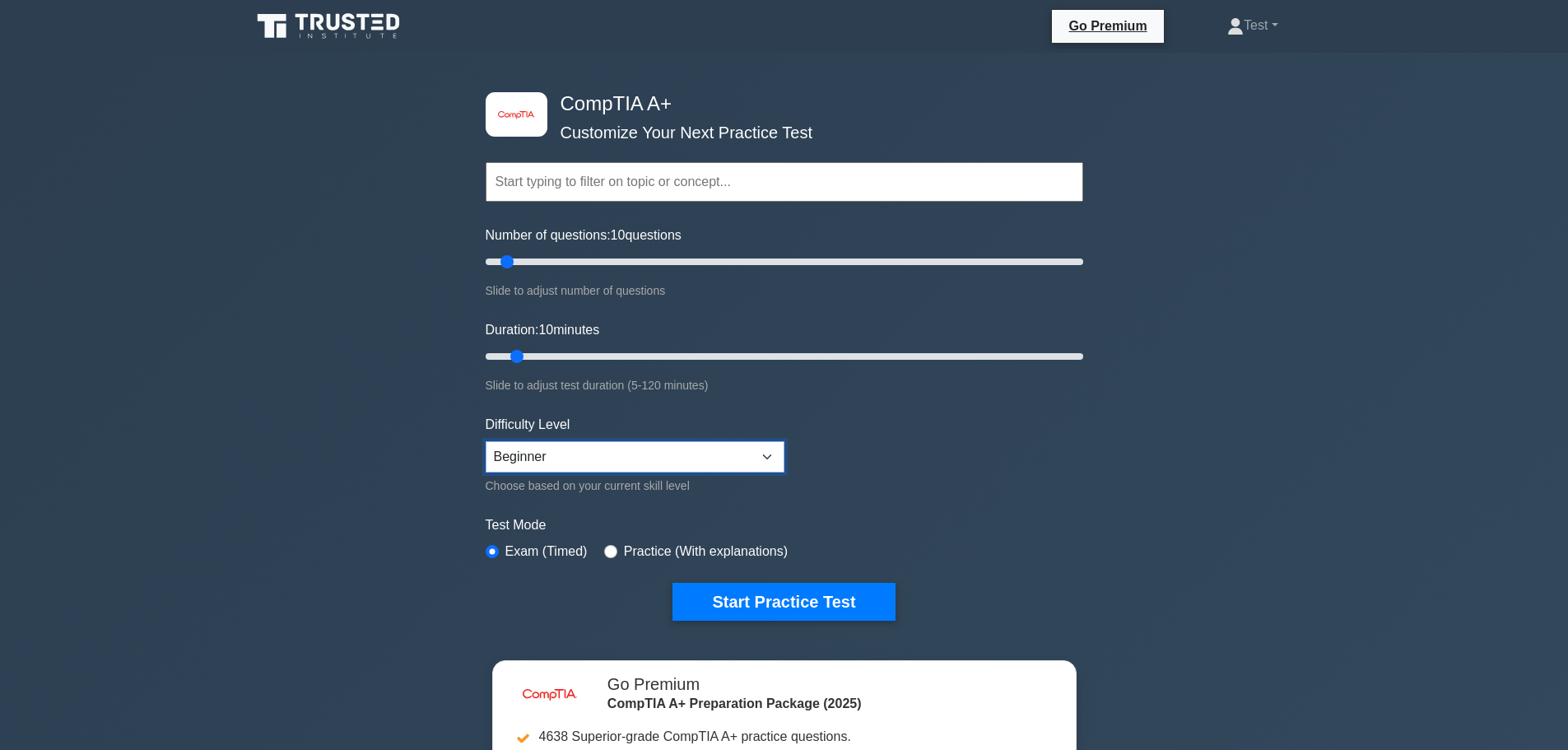
click at [608, 454] on select "Beginner Intermediate Expert" at bounding box center [635, 457] width 299 height 31
select select "intermediate"
click at [485, 441] on select "Beginner Intermediate Expert" at bounding box center [635, 457] width 299 height 31
click at [794, 597] on button "Start Practice Test" at bounding box center [784, 601] width 222 height 38
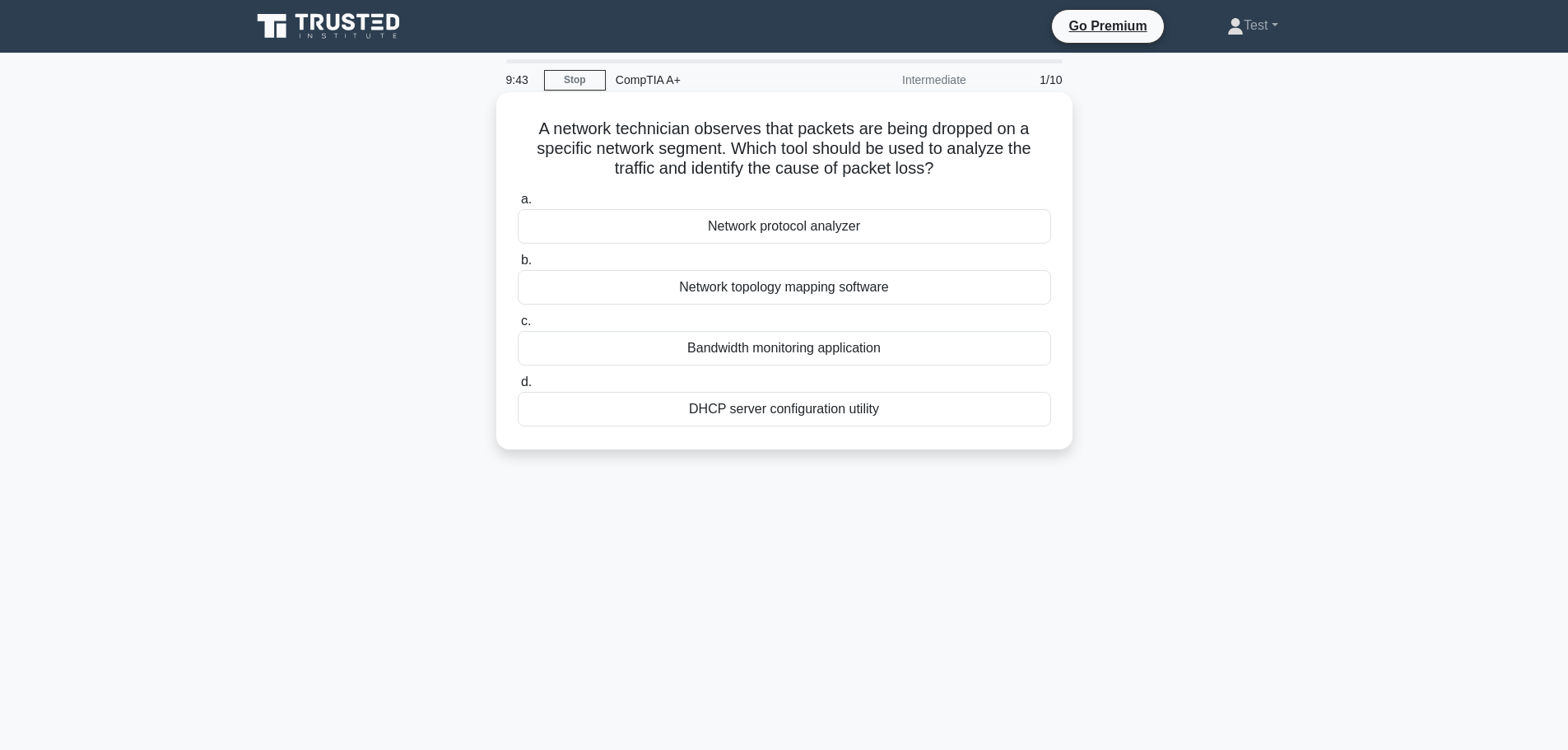
click at [935, 341] on div "Bandwidth monitoring application" at bounding box center [784, 349] width 533 height 35
click at [517, 327] on input "c. Bandwidth monitoring application" at bounding box center [517, 322] width 0 height 11
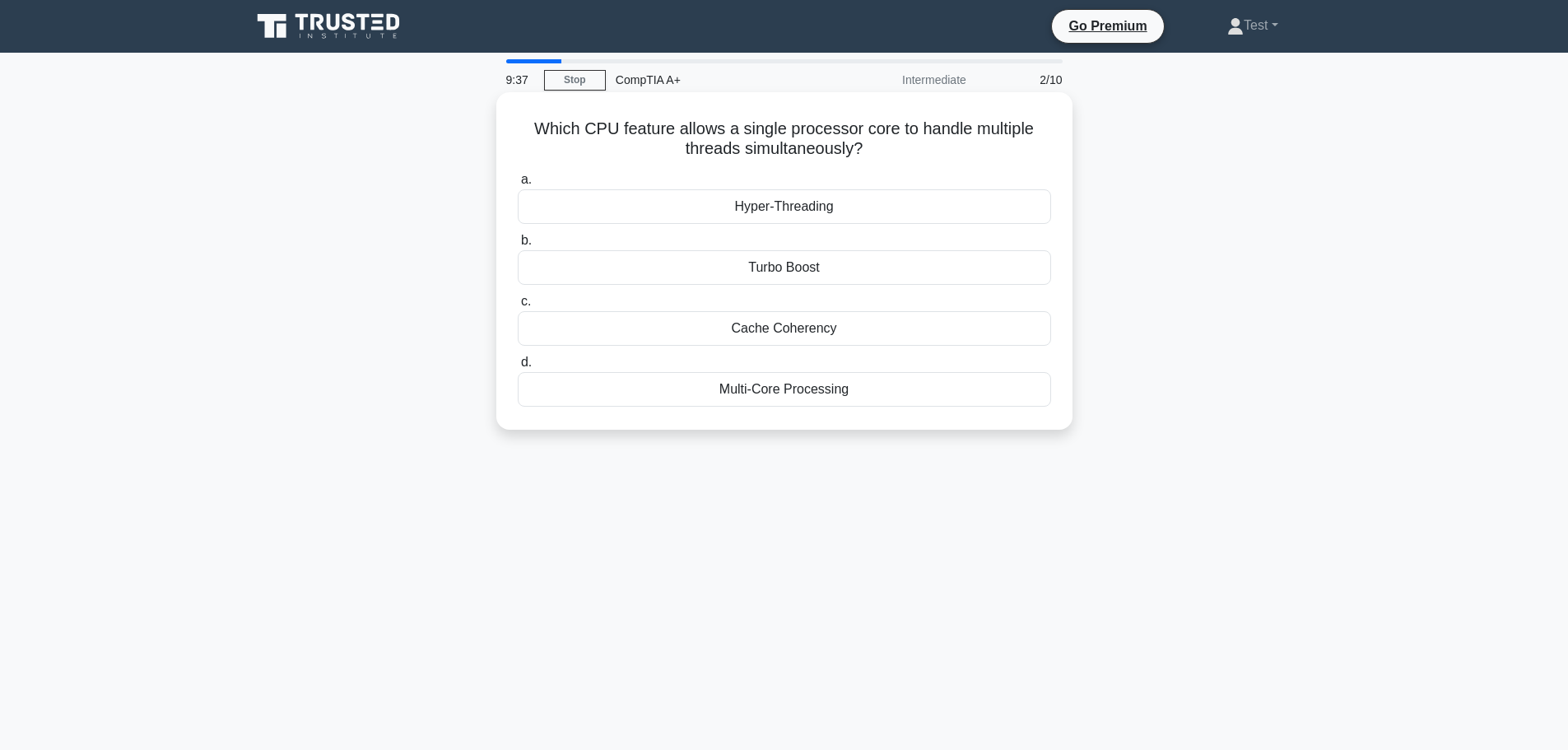
click at [882, 208] on div "Hyper-Threading" at bounding box center [784, 207] width 533 height 35
click at [517, 186] on input "a. Hyper-Threading" at bounding box center [517, 180] width 0 height 11
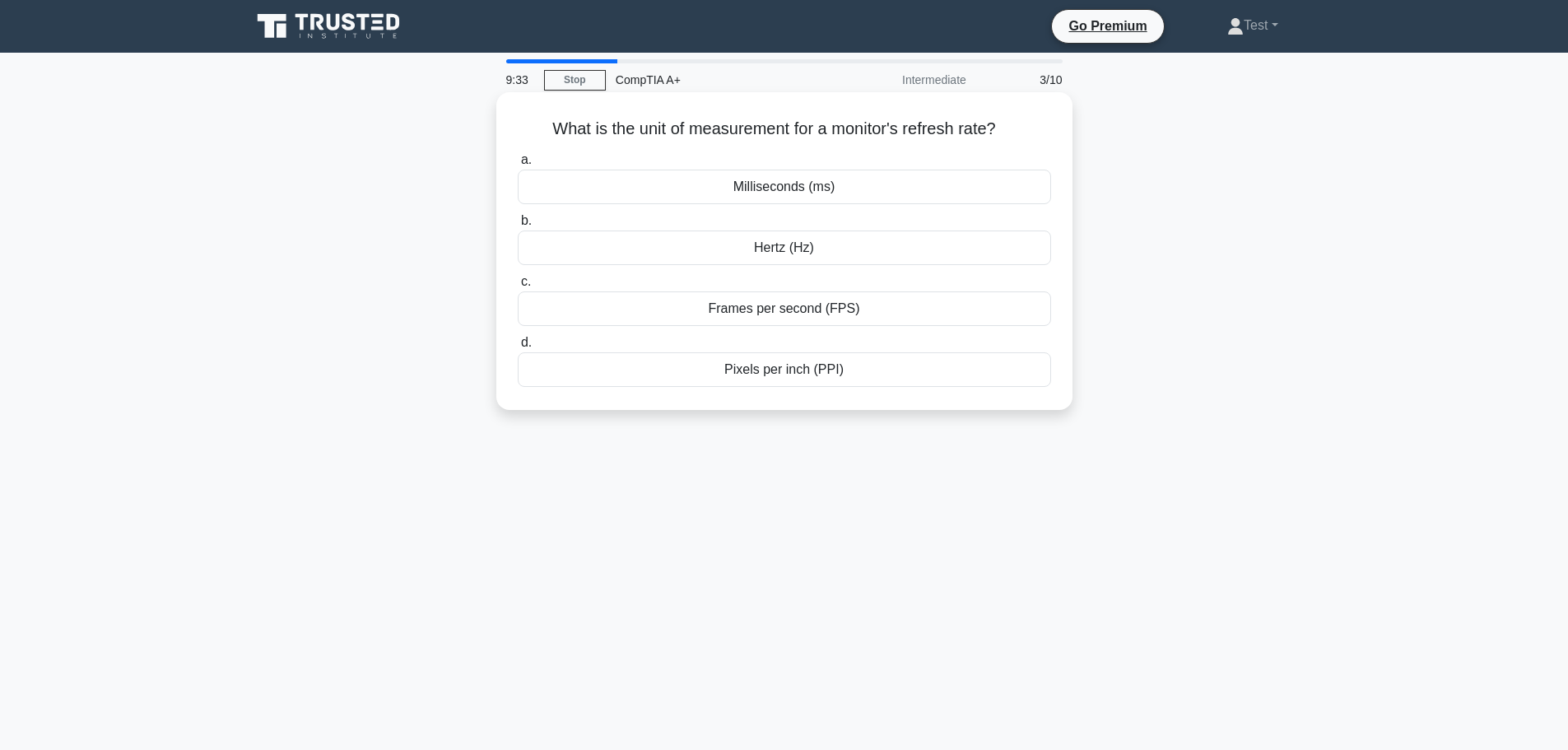
click at [849, 247] on div "Hertz (Hz)" at bounding box center [784, 248] width 533 height 35
click at [517, 226] on input "[PERSON_NAME] (Hz)" at bounding box center [517, 221] width 0 height 11
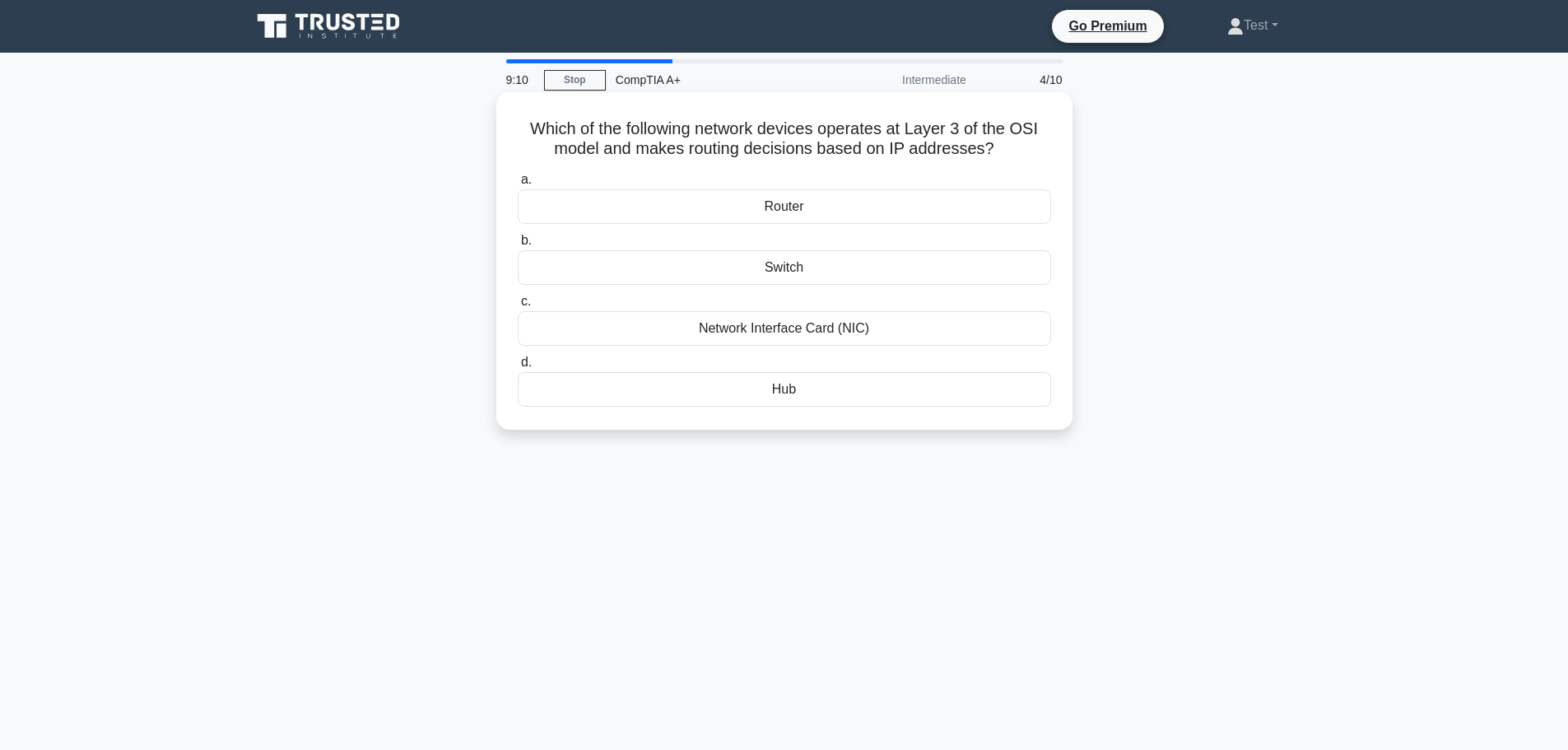
click at [881, 273] on div "Switch" at bounding box center [784, 268] width 533 height 35
click at [517, 247] on input "b. Switch" at bounding box center [517, 241] width 0 height 11
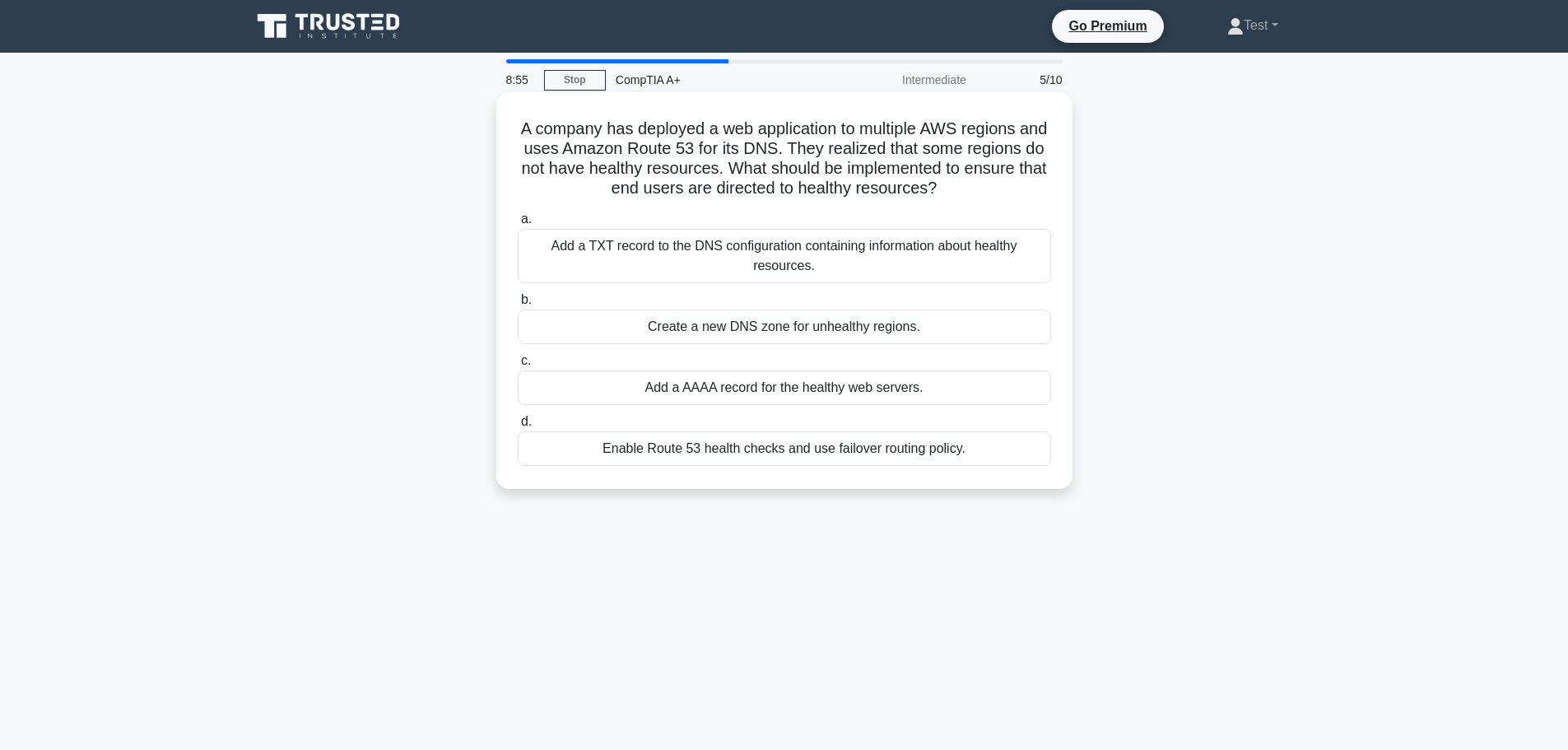
click at [966, 385] on div "Add a AAAA record for the healthy web servers." at bounding box center [784, 389] width 533 height 35
click at [517, 366] on input "c. Add a AAAA record for the healthy web servers." at bounding box center [517, 360] width 0 height 11
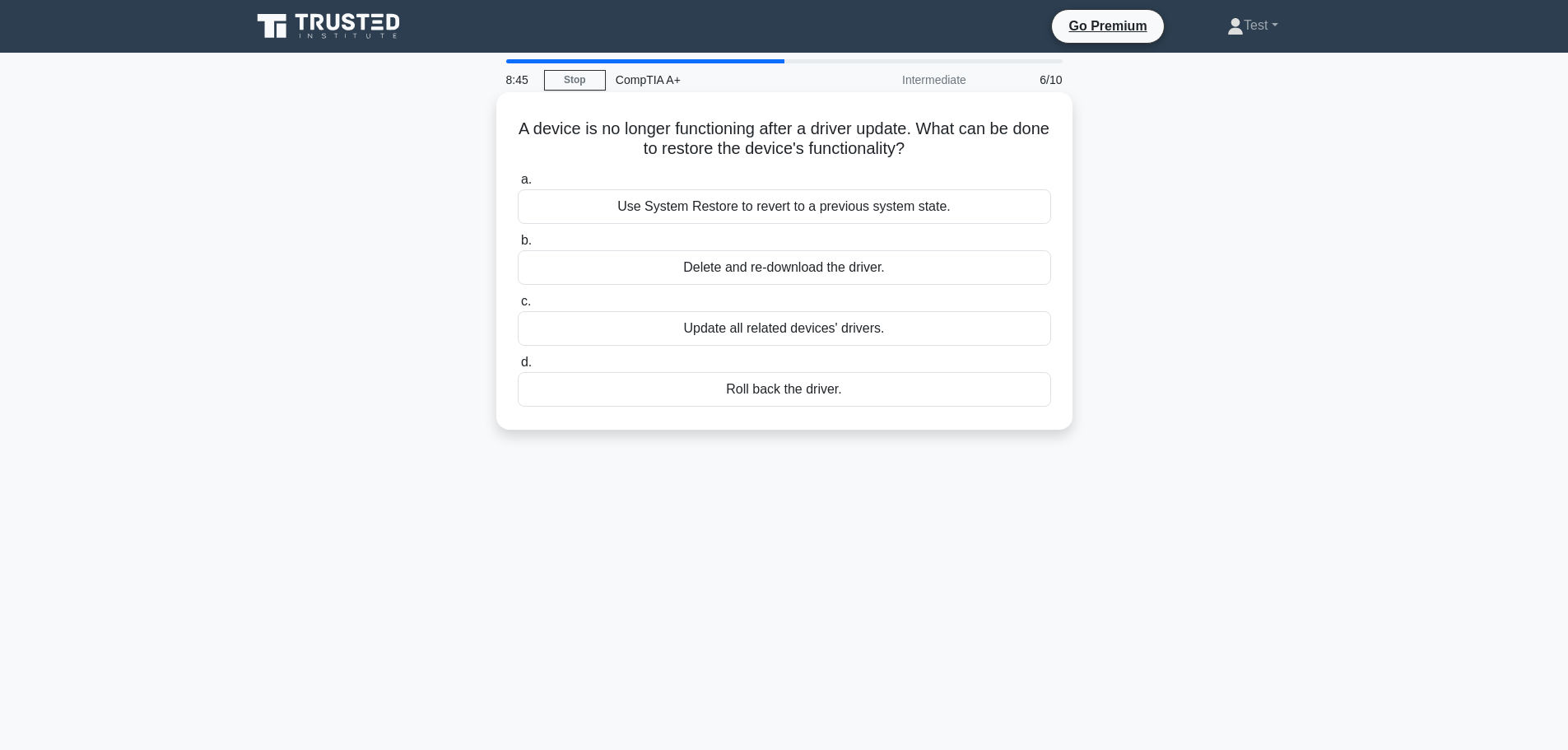
click at [851, 392] on div "Roll back the driver." at bounding box center [784, 390] width 533 height 35
click at [517, 368] on input "d. Roll back the driver." at bounding box center [517, 362] width 0 height 11
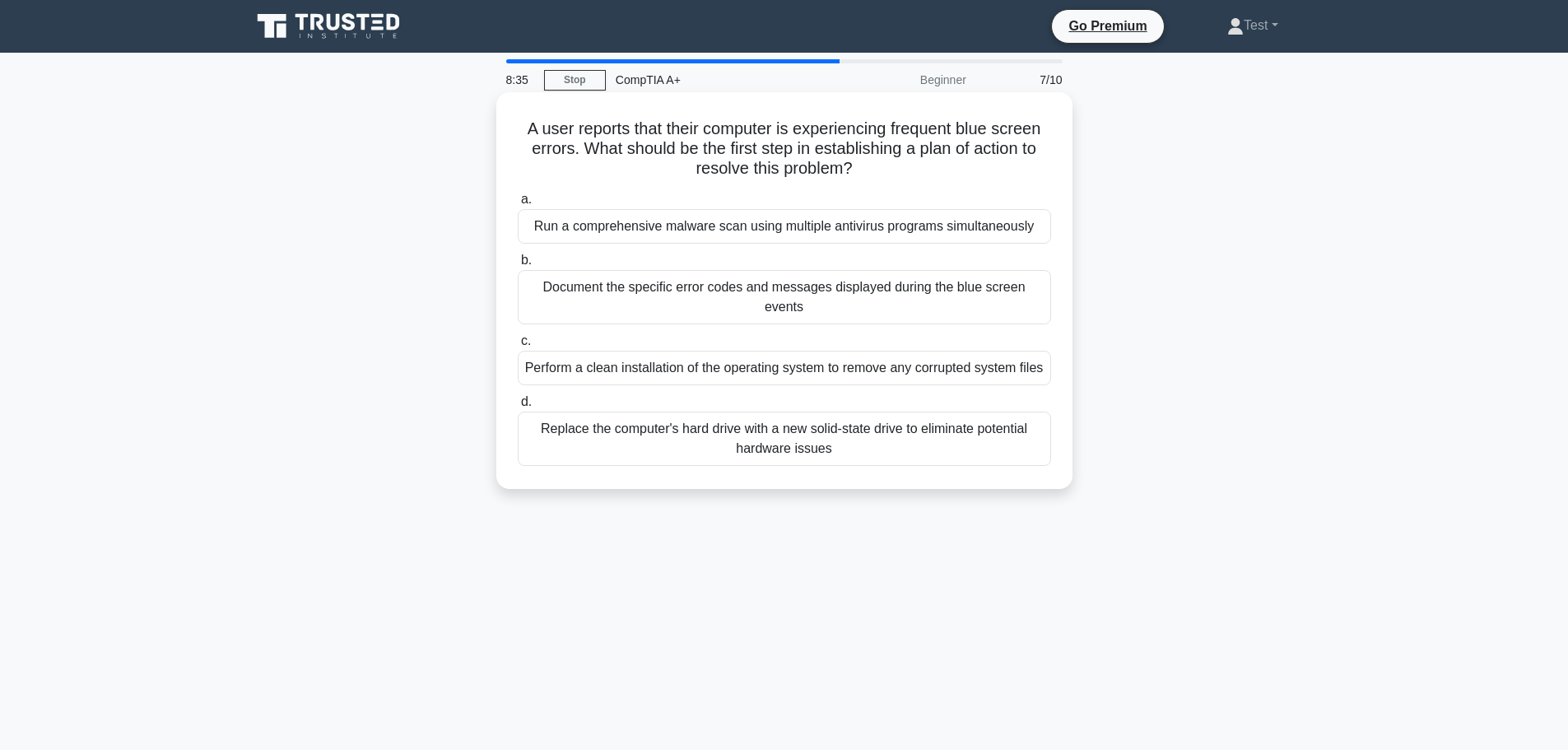
click at [880, 314] on div "Document the specific error codes and messages displayed during the blue screen…" at bounding box center [784, 297] width 533 height 54
click at [517, 266] on input "b. Document the specific error codes and messages displayed during the blue scr…" at bounding box center [517, 260] width 0 height 11
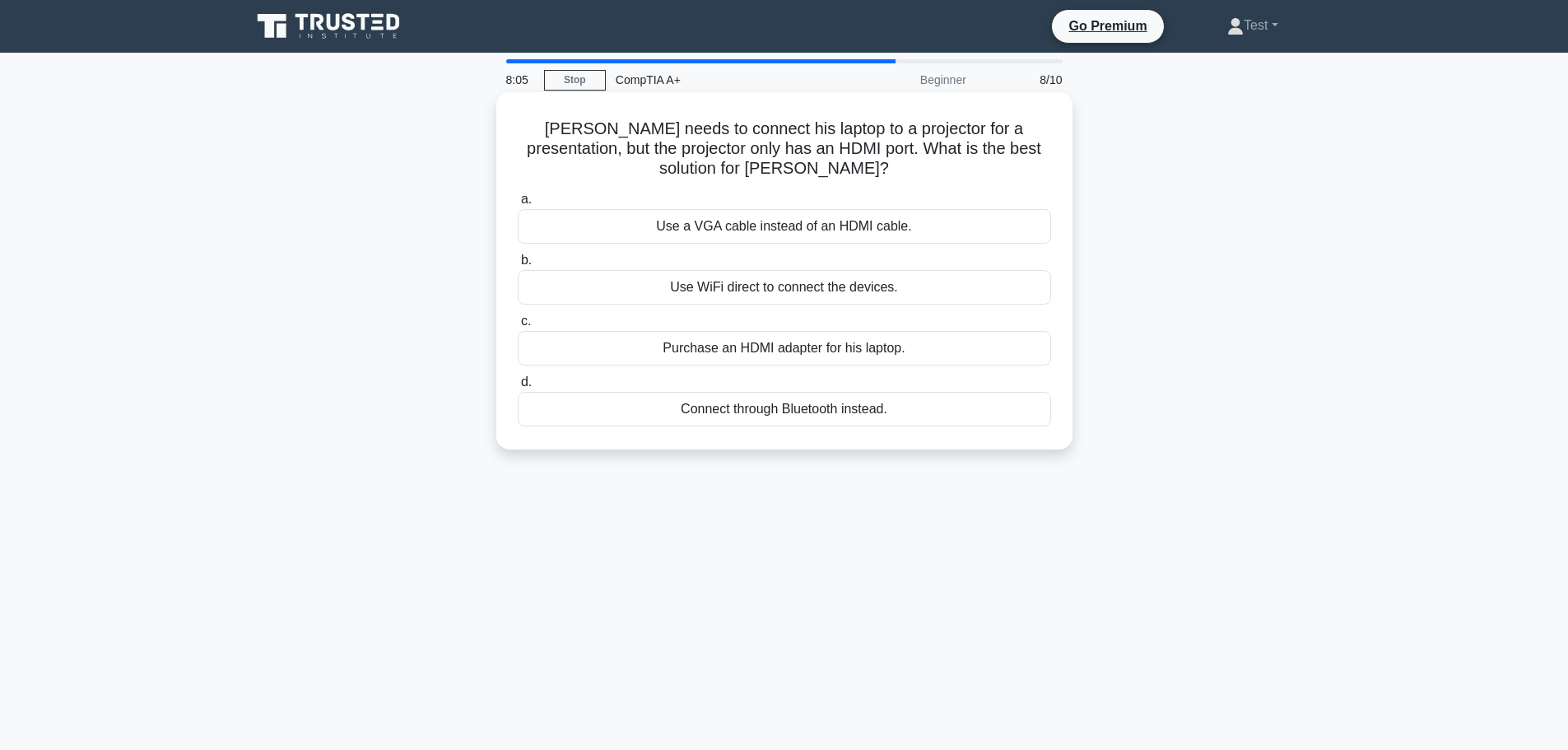
click at [943, 410] on div "Connect through Bluetooth instead." at bounding box center [784, 410] width 533 height 35
click at [517, 388] on input "d. Connect through Bluetooth instead." at bounding box center [517, 382] width 0 height 11
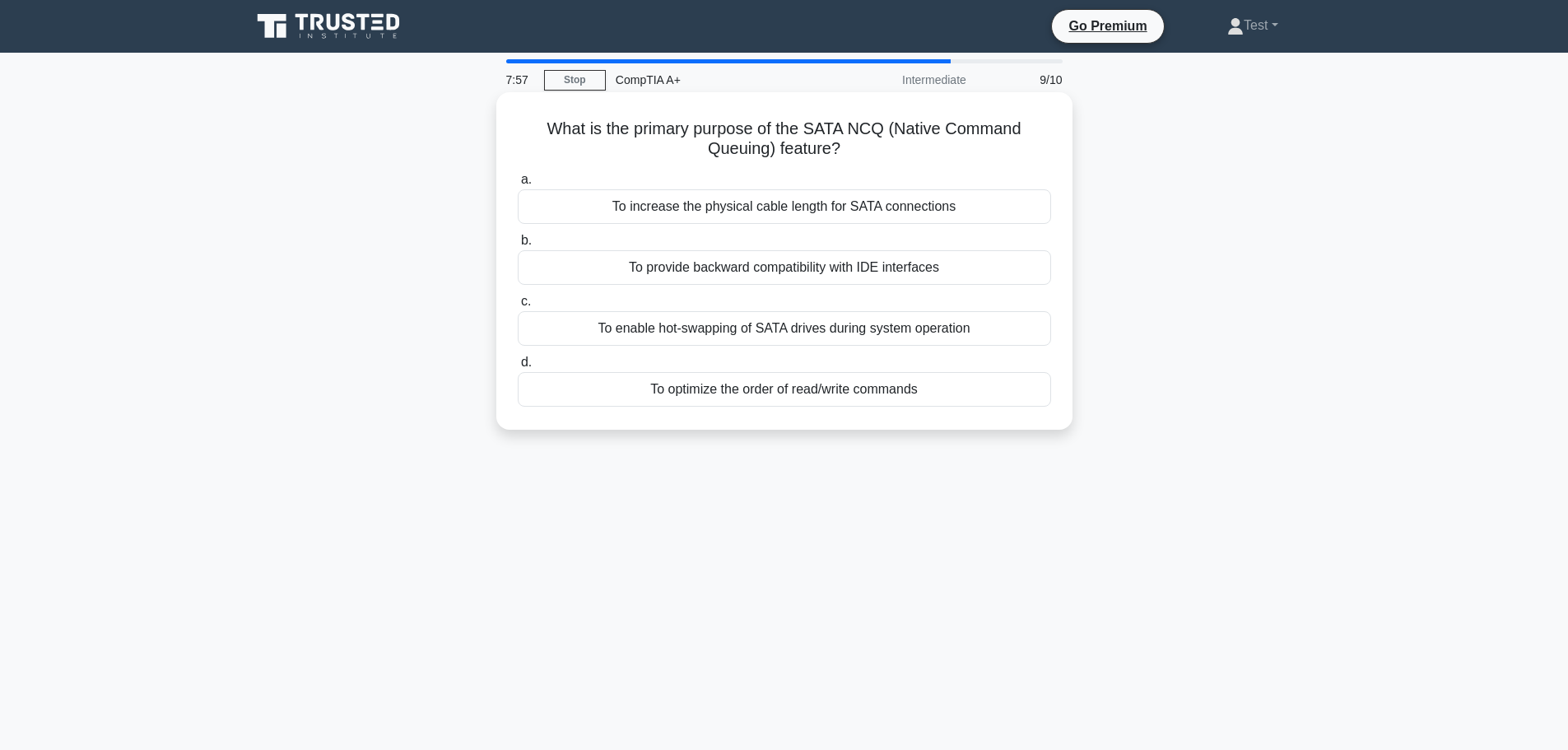
click at [1004, 332] on div "To enable hot-swapping of SATA drives during system operation" at bounding box center [784, 329] width 533 height 35
click at [517, 307] on input "c. To enable hot-swapping of SATA drives during system operation" at bounding box center [517, 301] width 0 height 11
click at [951, 148] on h5 "Which authentication method combines biometric data with a physical token for e…" at bounding box center [784, 139] width 537 height 41
click at [979, 209] on div "Two-factor authentication with fingerprint and smart card" at bounding box center [784, 207] width 533 height 35
click at [517, 186] on input "a. Two-factor authentication with fingerprint and smart card" at bounding box center [517, 180] width 0 height 11
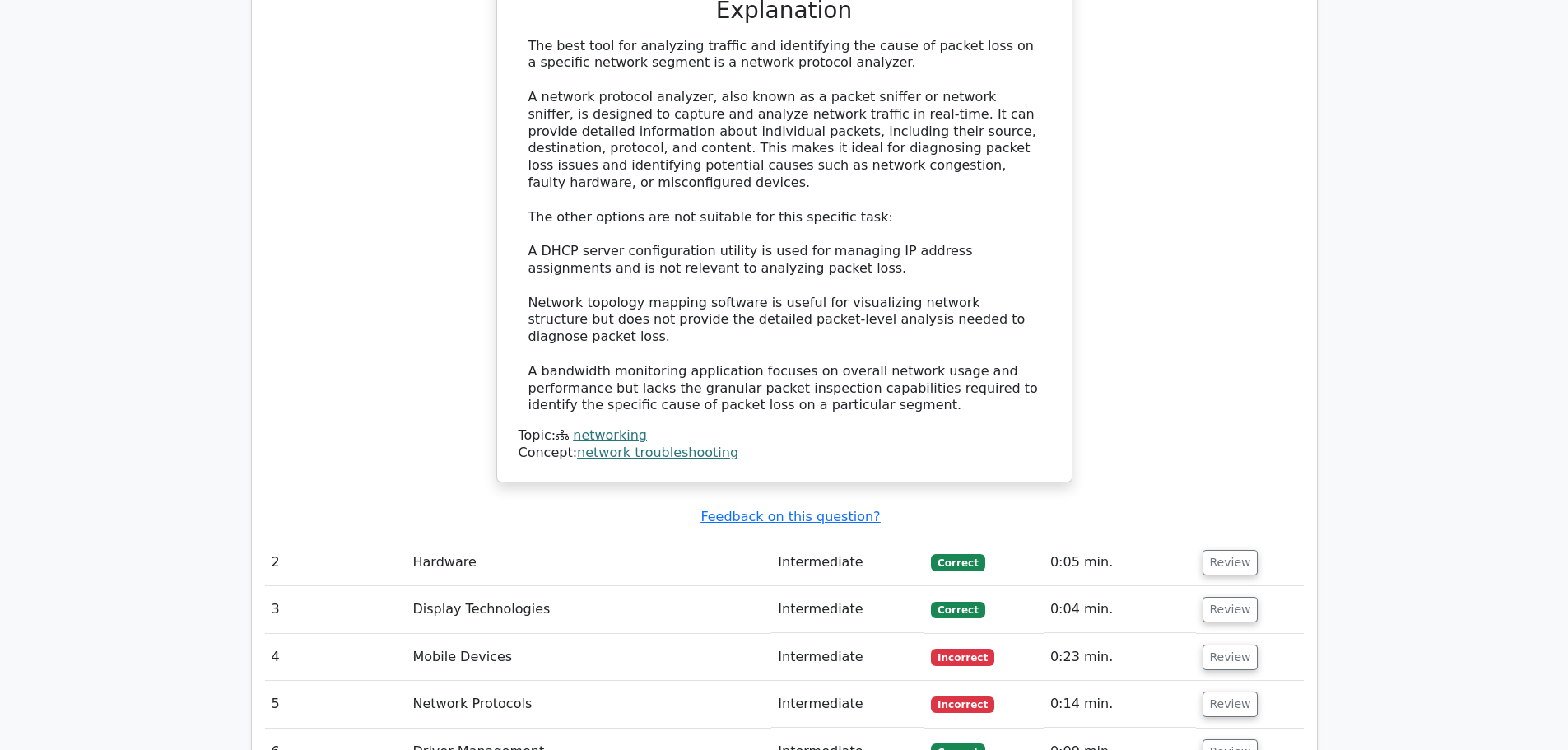
scroll to position [2224, 0]
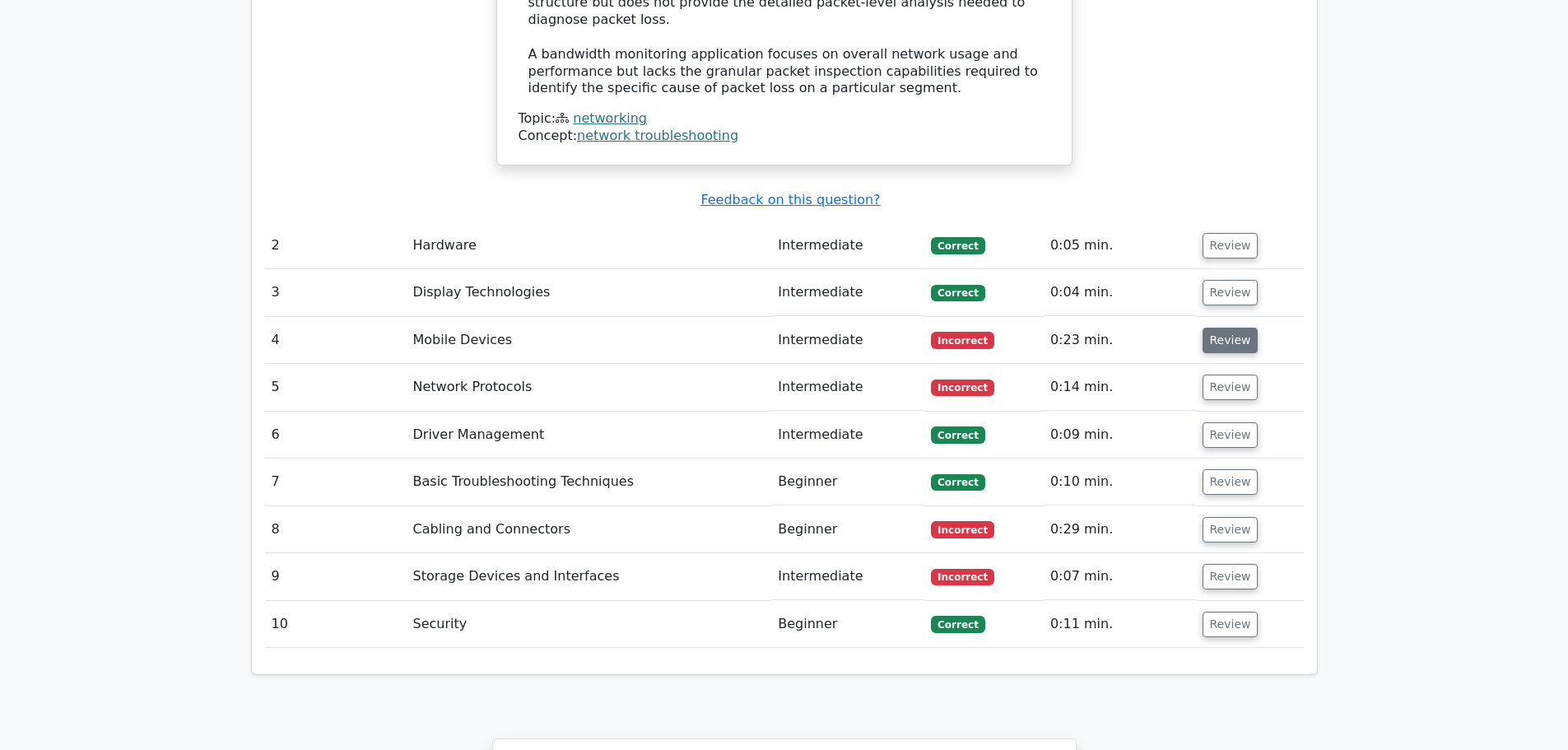
click at [1243, 327] on button "Review" at bounding box center [1231, 340] width 56 height 25
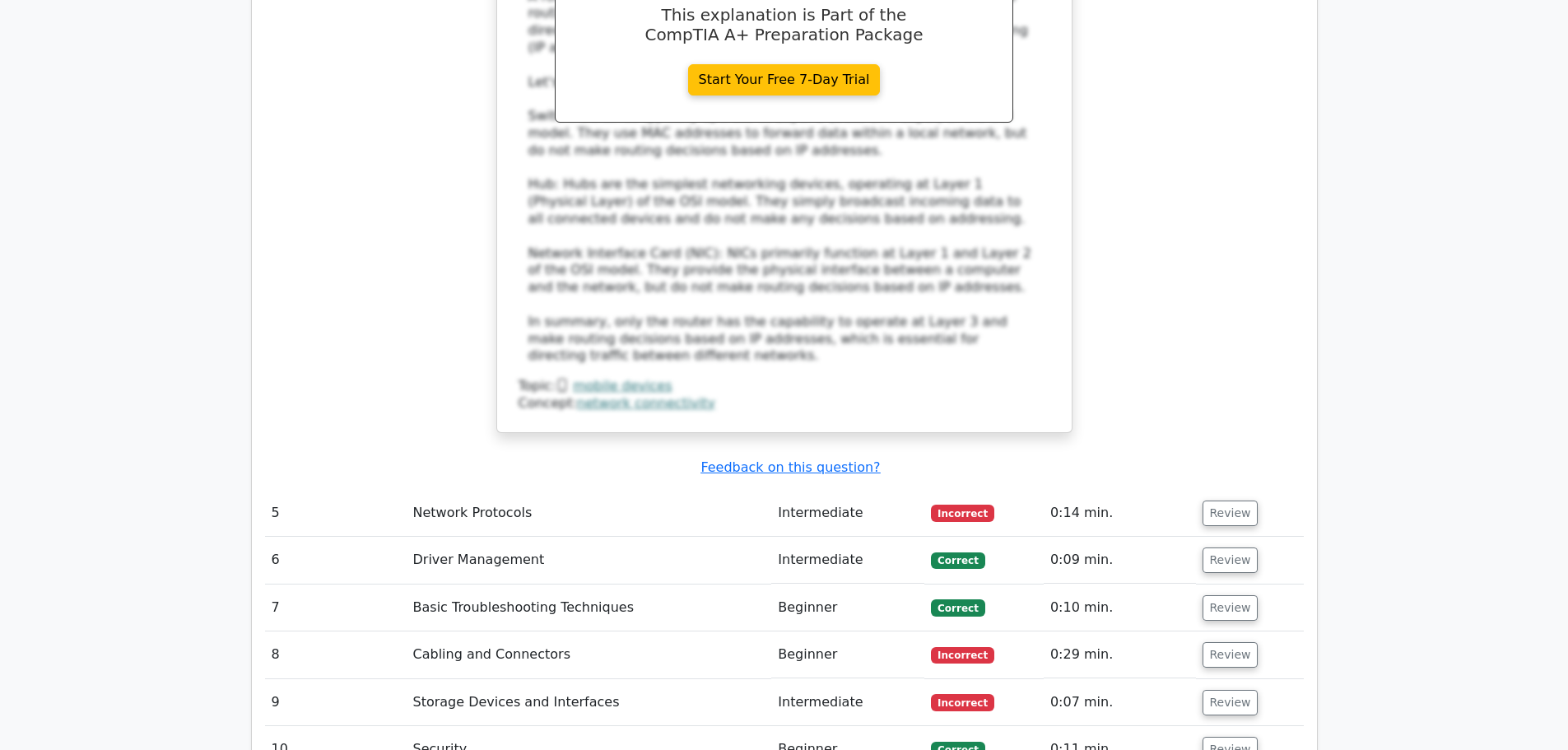
scroll to position [3213, 0]
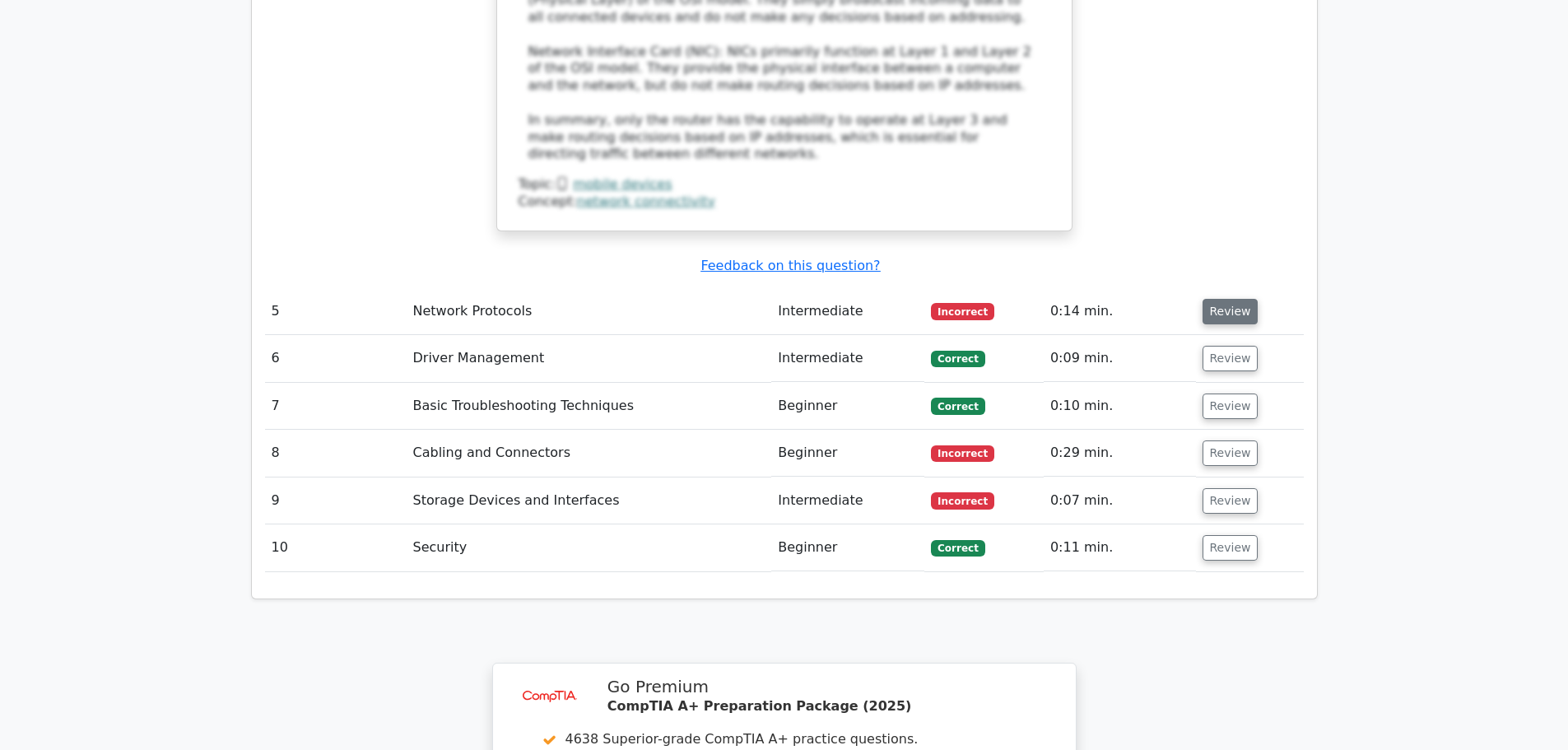
click at [1227, 299] on button "Review" at bounding box center [1231, 312] width 56 height 25
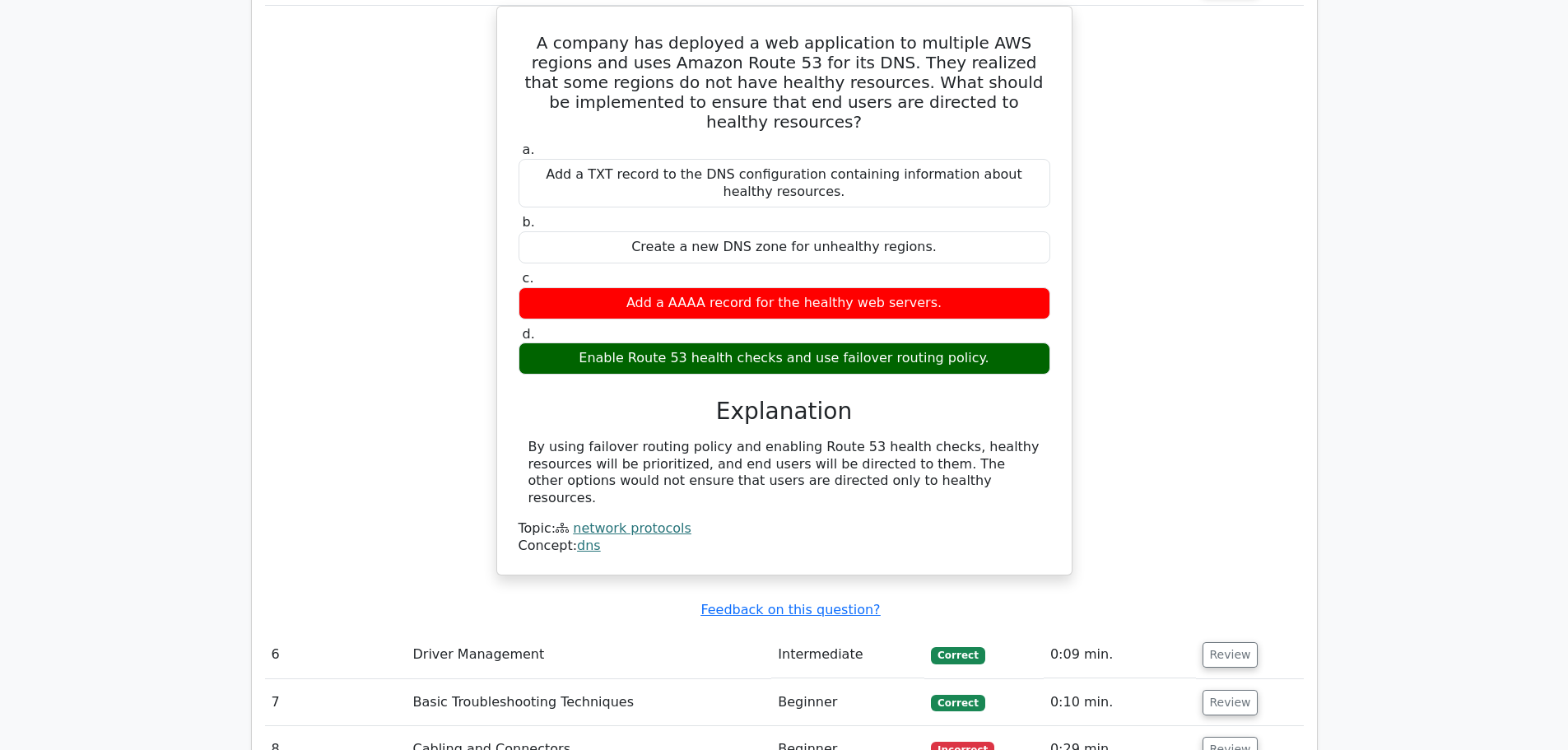
scroll to position [3954, 0]
